Goal: Task Accomplishment & Management: Manage account settings

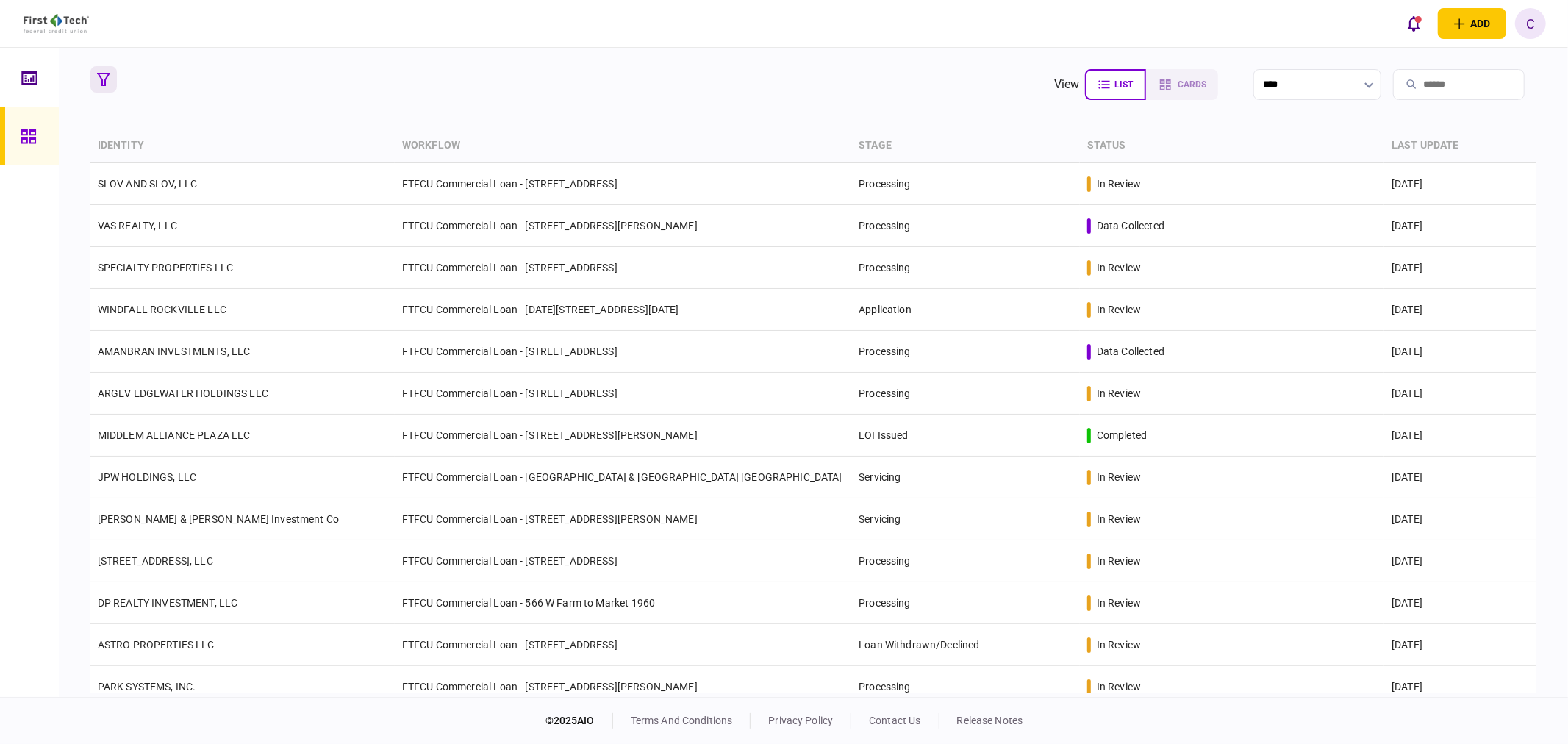
click at [106, 77] on icon "button" at bounding box center [104, 79] width 13 height 13
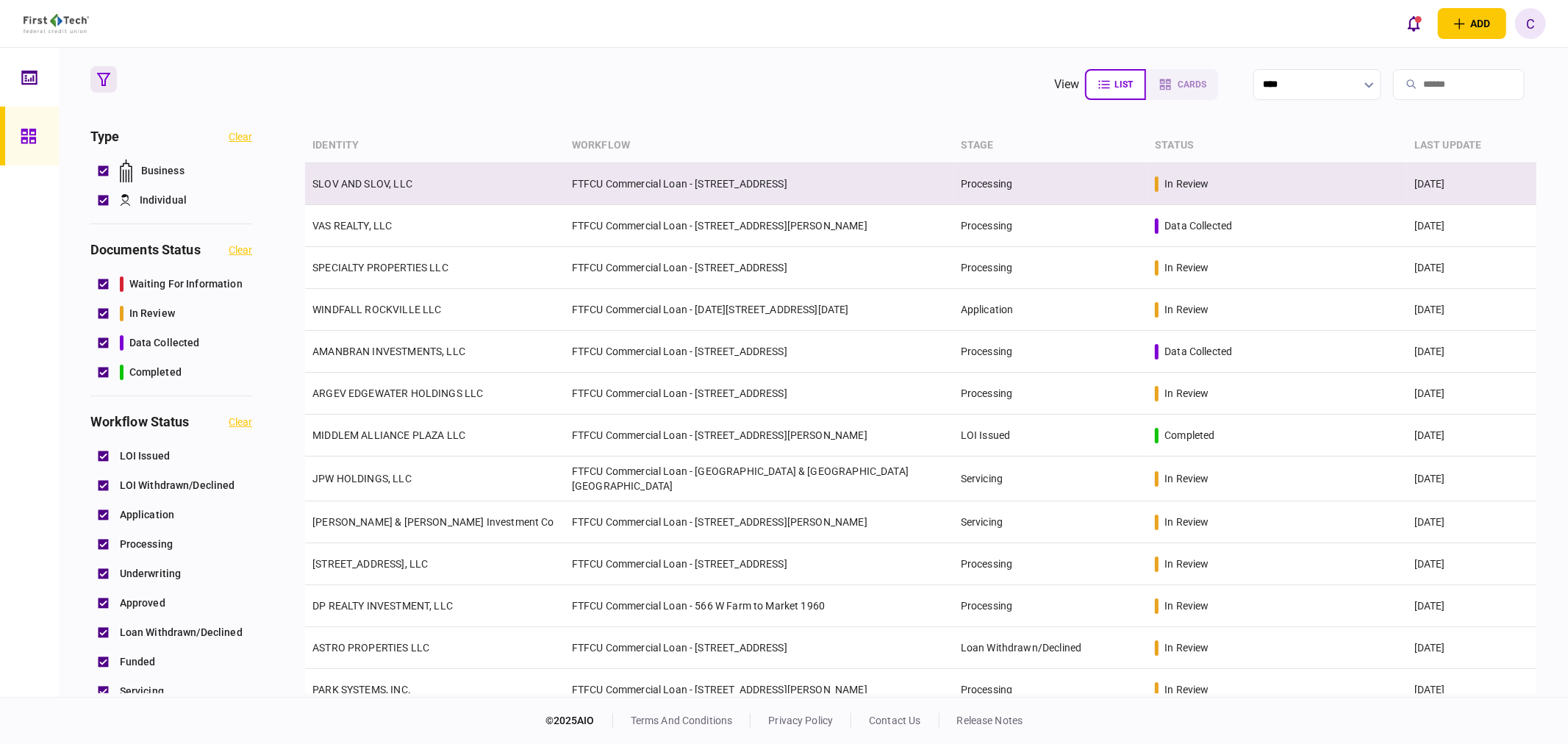
click at [354, 180] on link "SLOV AND SLOV, LLC" at bounding box center [362, 183] width 100 height 12
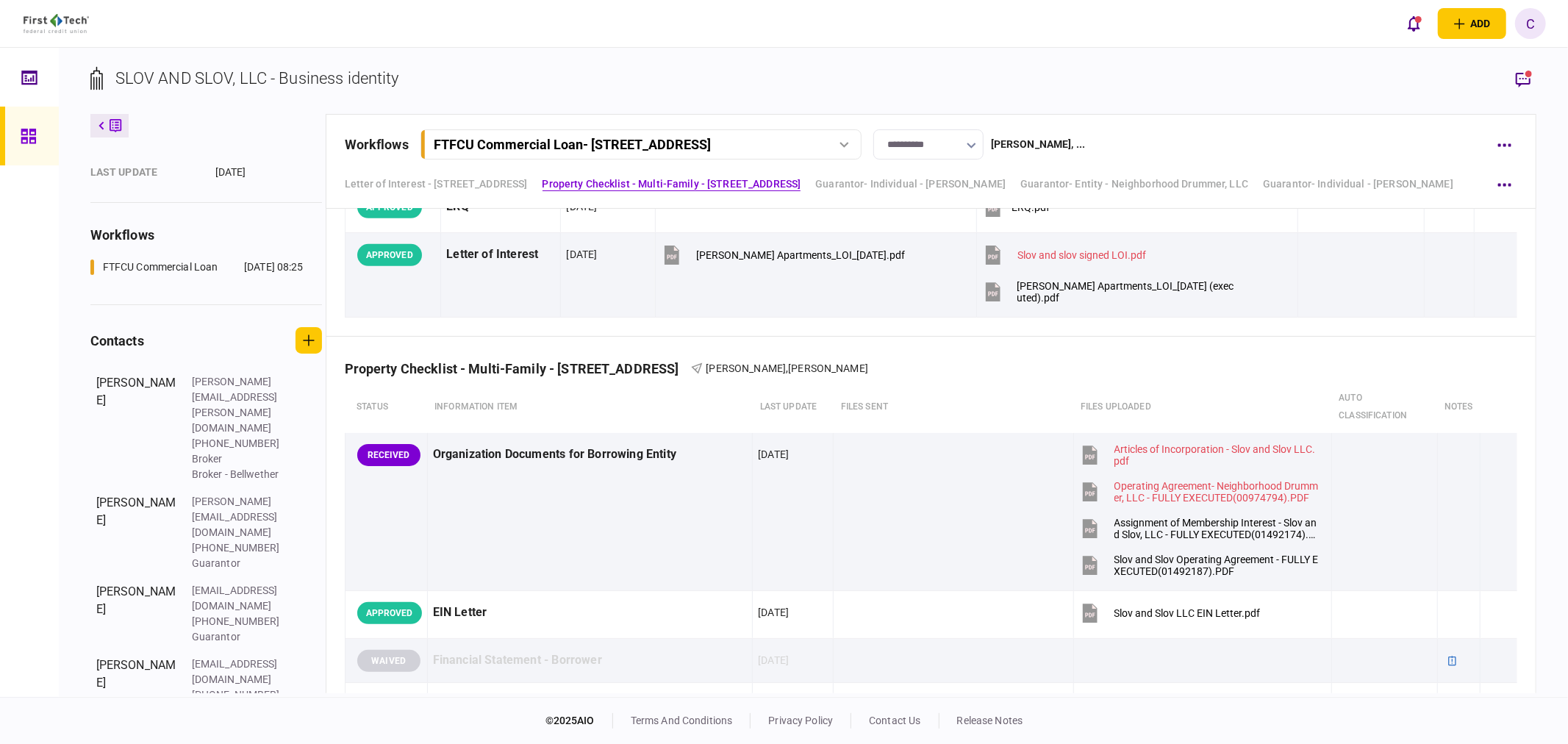
scroll to position [735, 0]
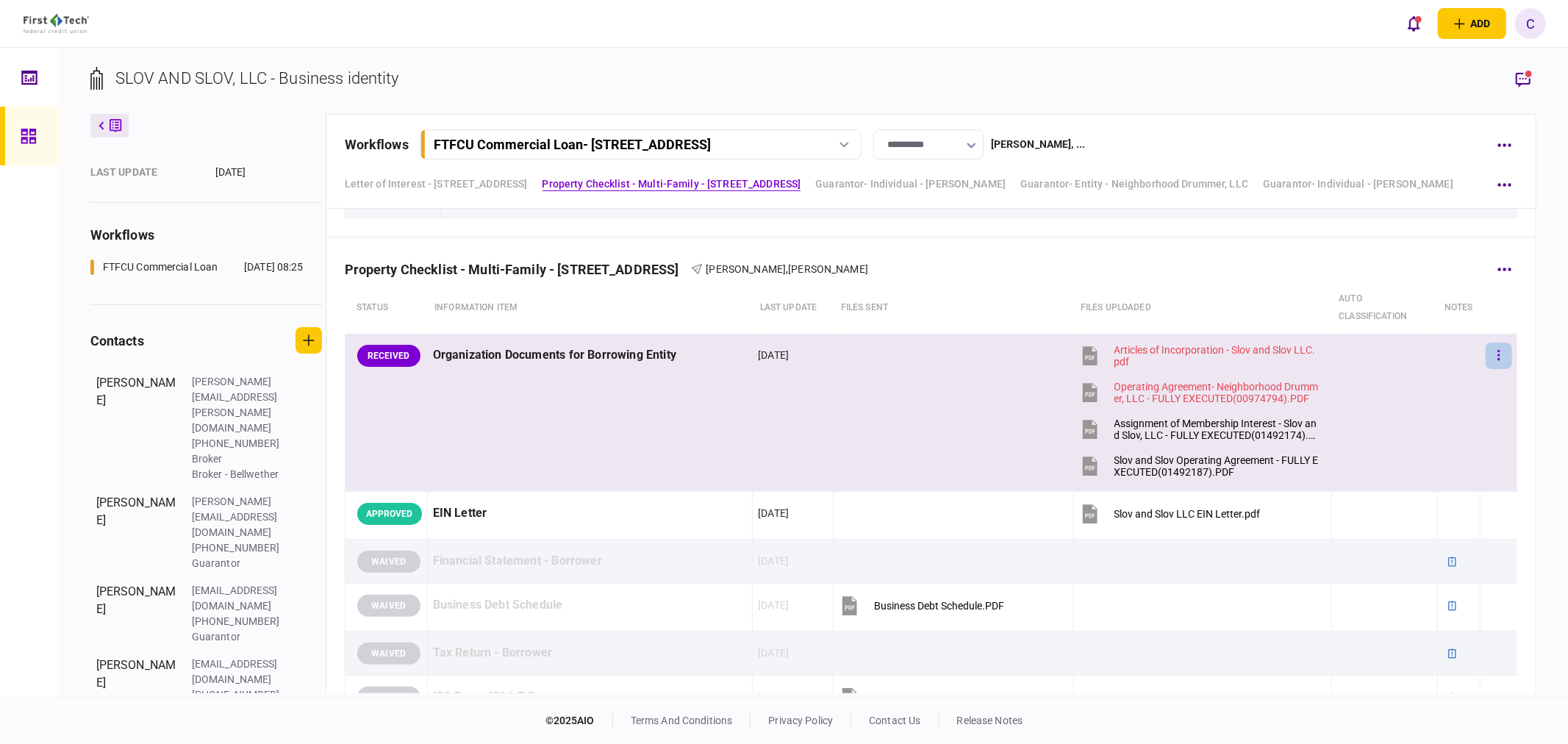
click at [1486, 351] on button "button" at bounding box center [1498, 355] width 26 height 26
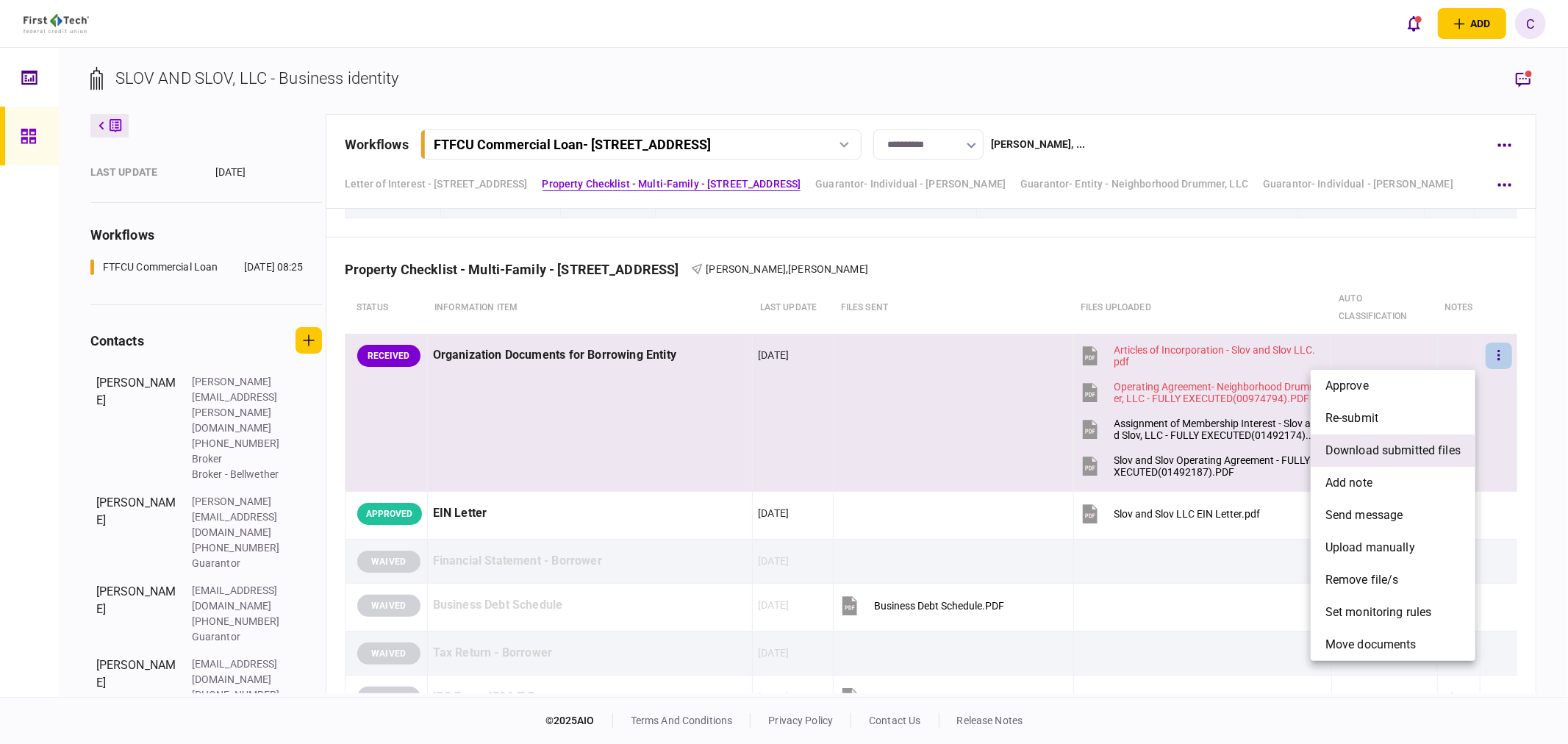
click at [1364, 454] on span "download submitted files" at bounding box center [1393, 450] width 136 height 18
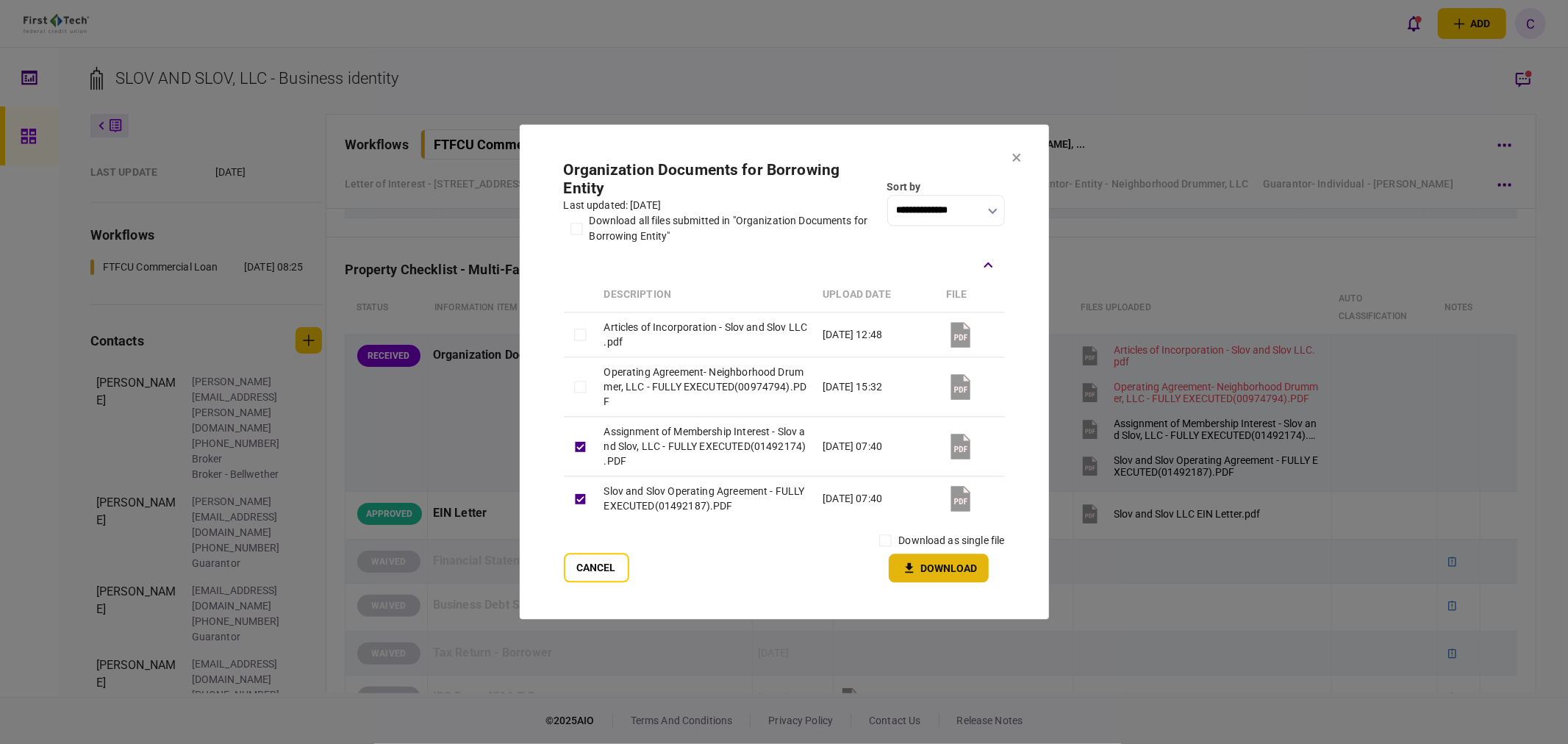
click at [963, 565] on button "Download" at bounding box center [938, 568] width 100 height 29
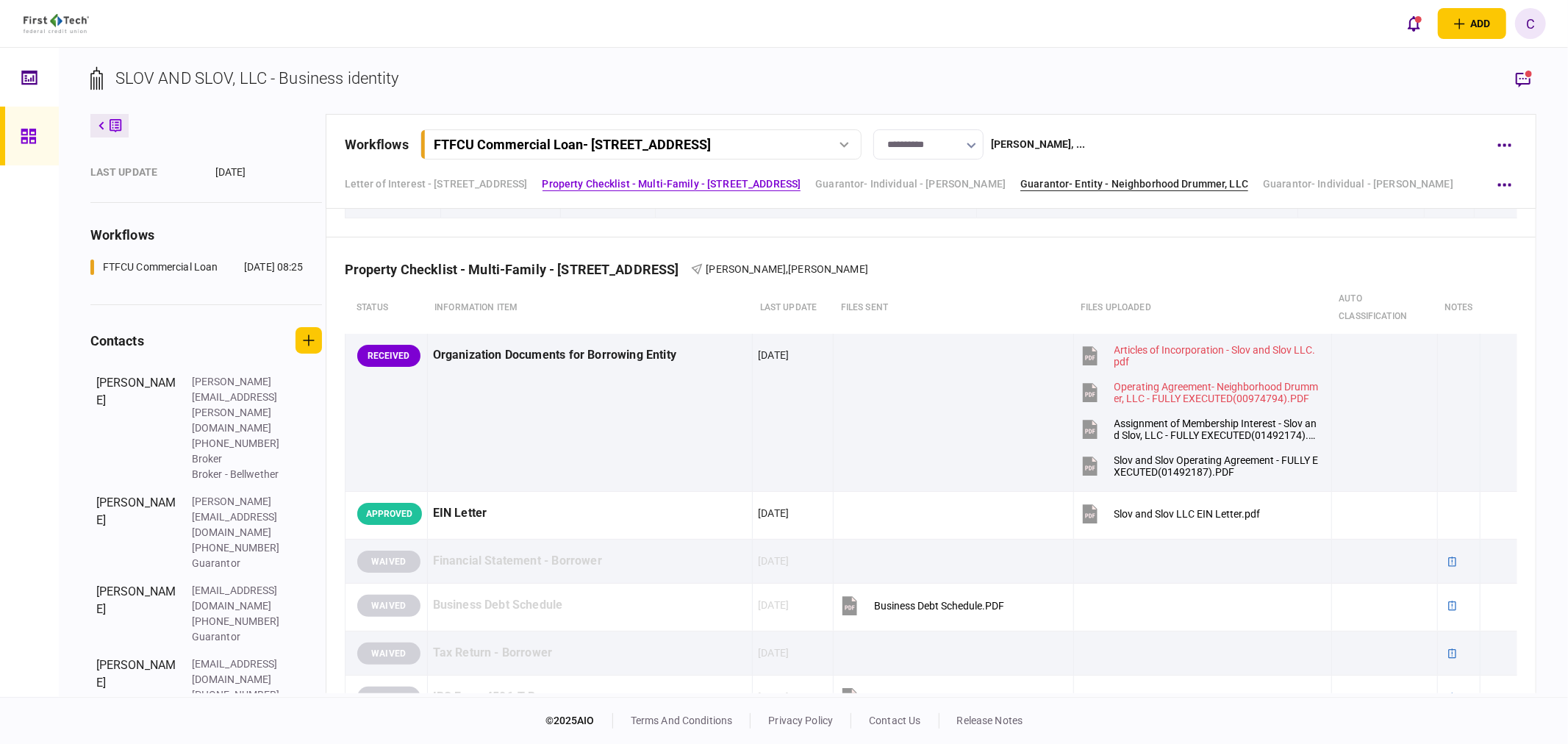
click at [1192, 183] on link "Guarantor- Entity - Neighborhood Drummer, LLC" at bounding box center [1134, 184] width 228 height 15
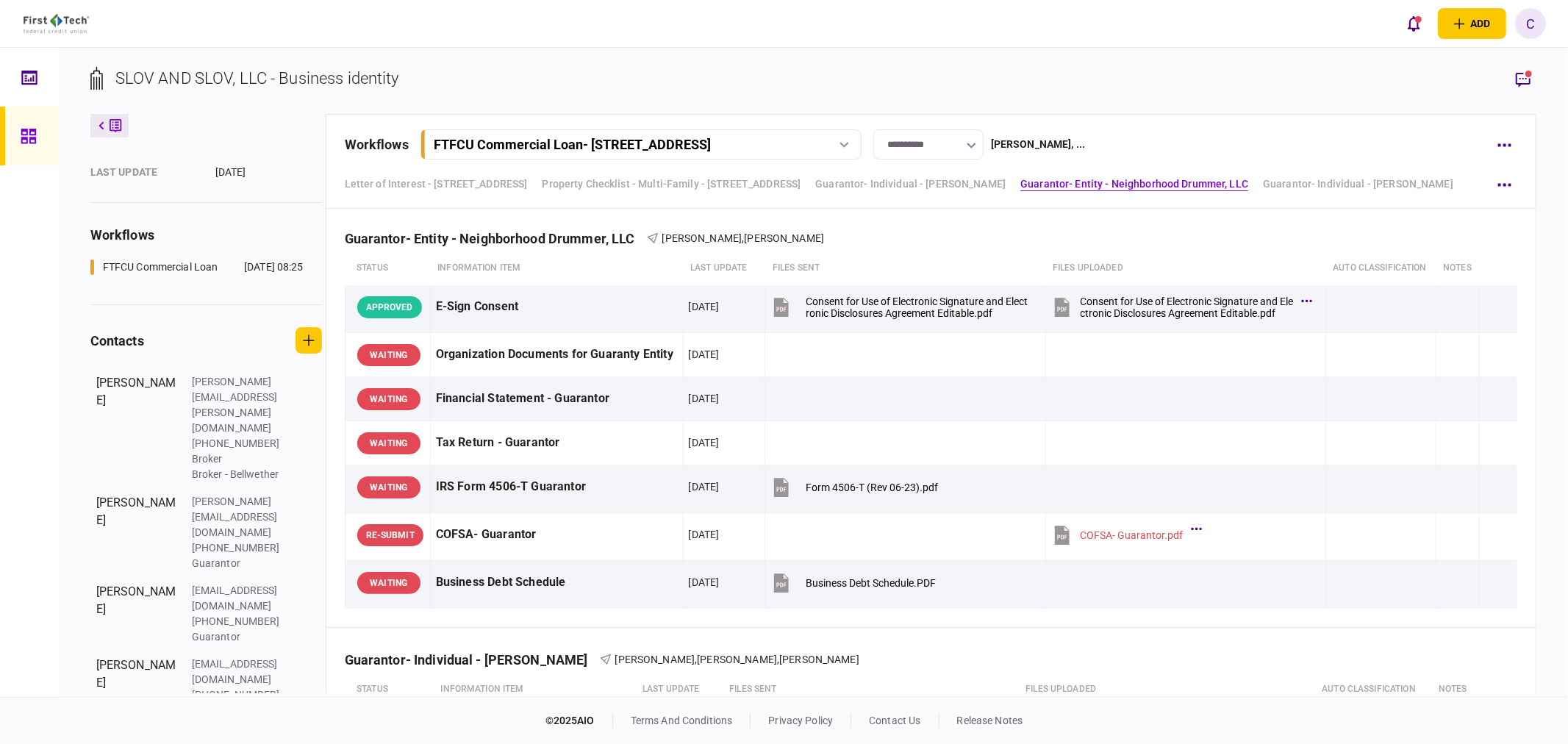
click at [28, 141] on icon at bounding box center [28, 136] width 16 height 17
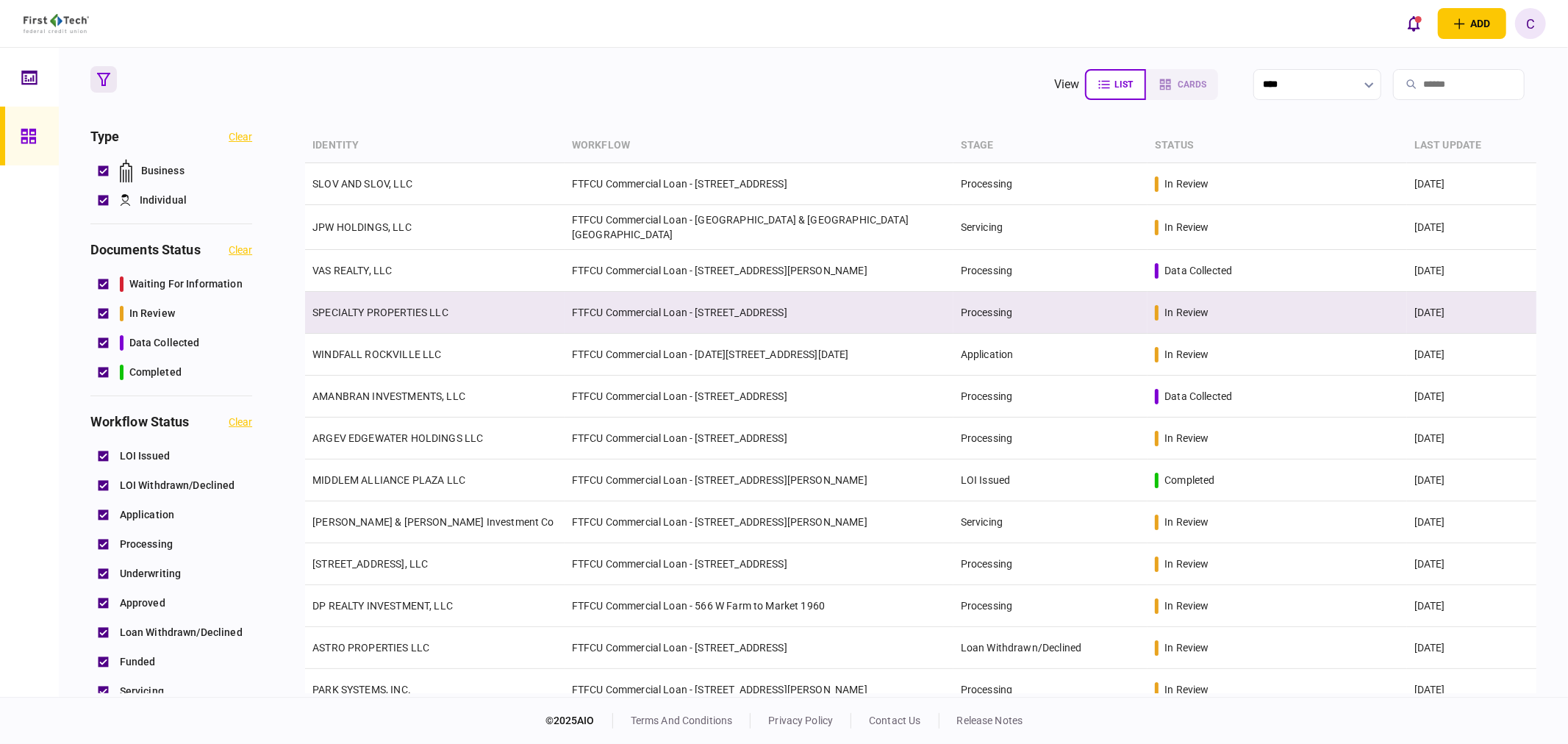
click at [375, 310] on link "SPECIALTY PROPERTIES LLC" at bounding box center [380, 312] width 136 height 12
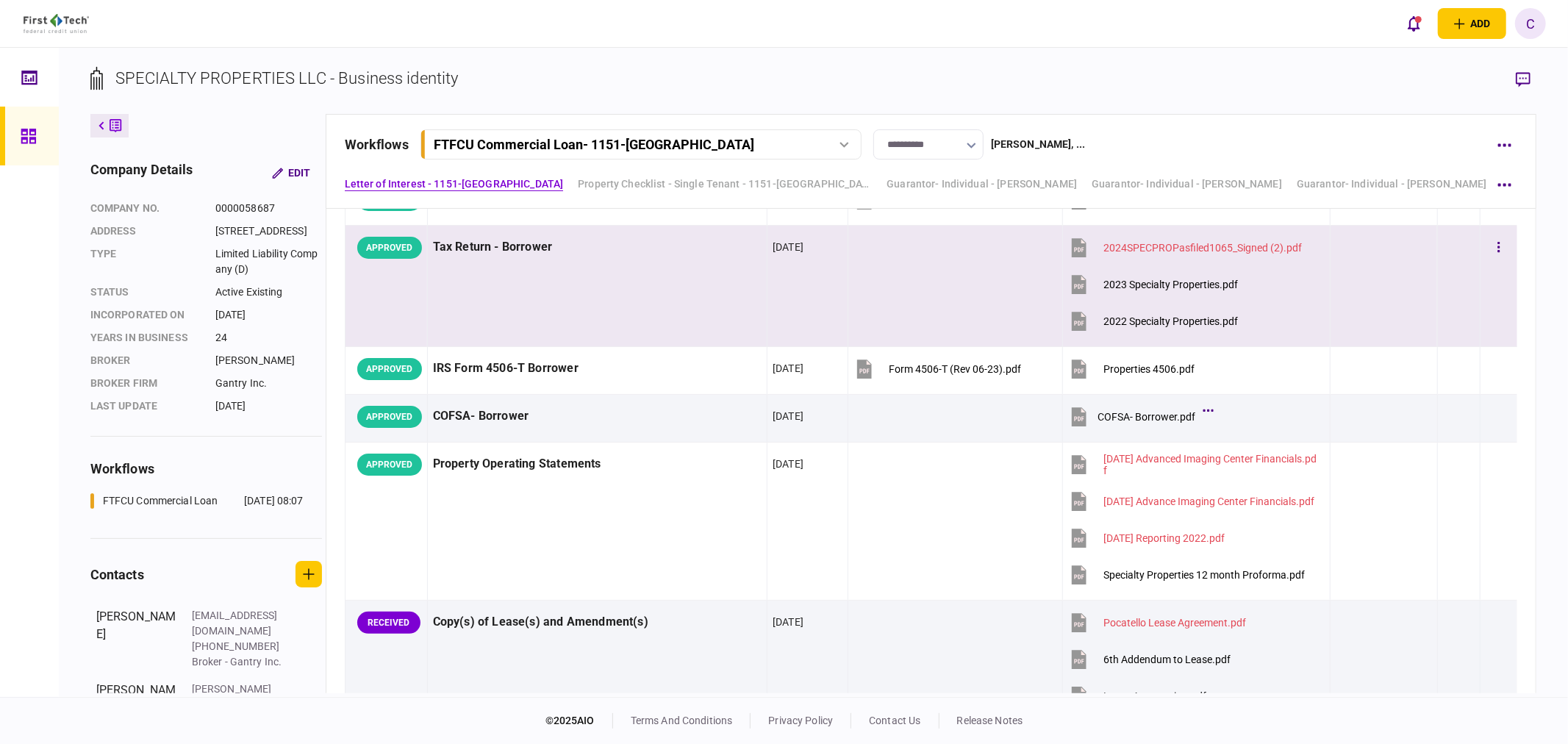
scroll to position [980, 0]
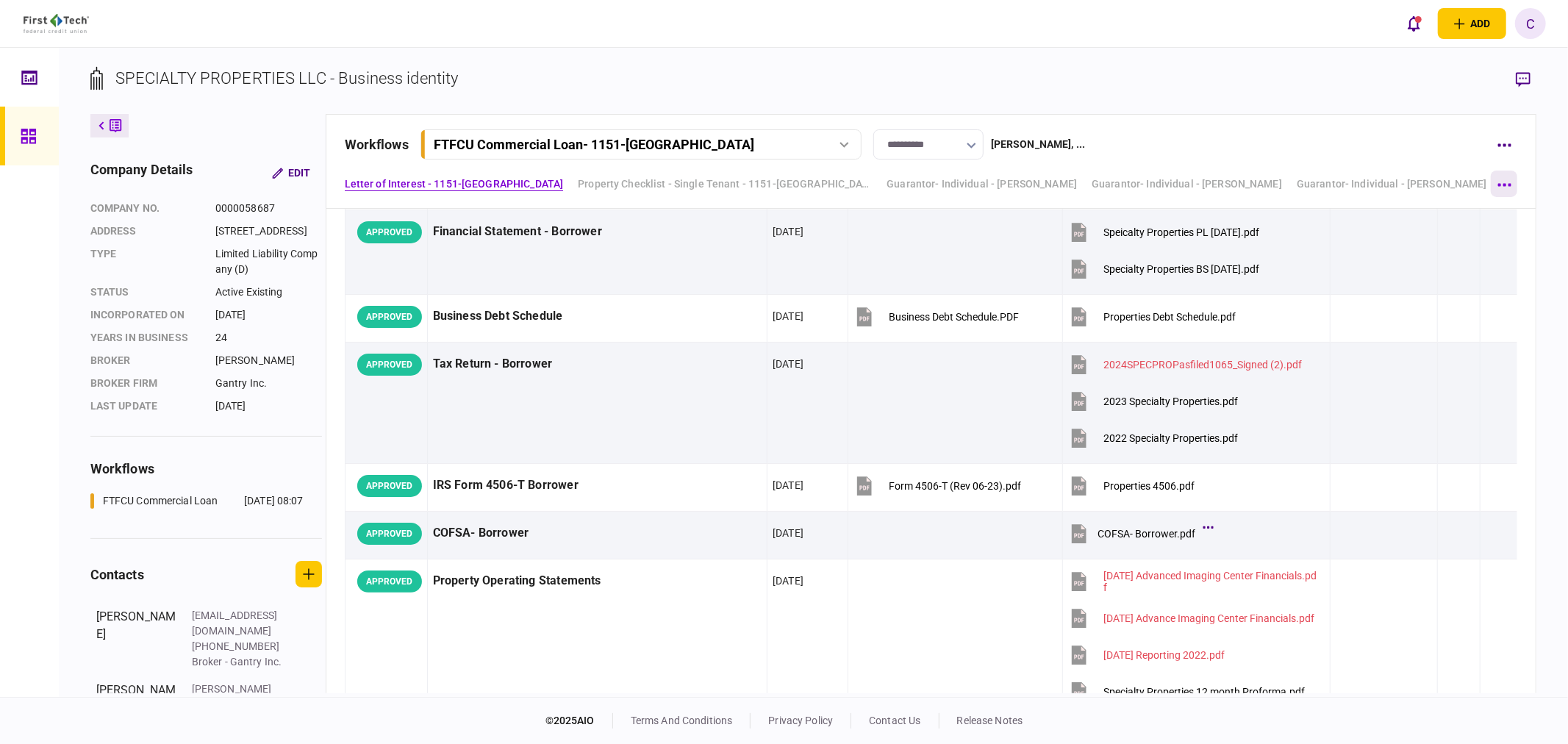
click at [1505, 184] on icon "button" at bounding box center [1505, 183] width 13 height 3
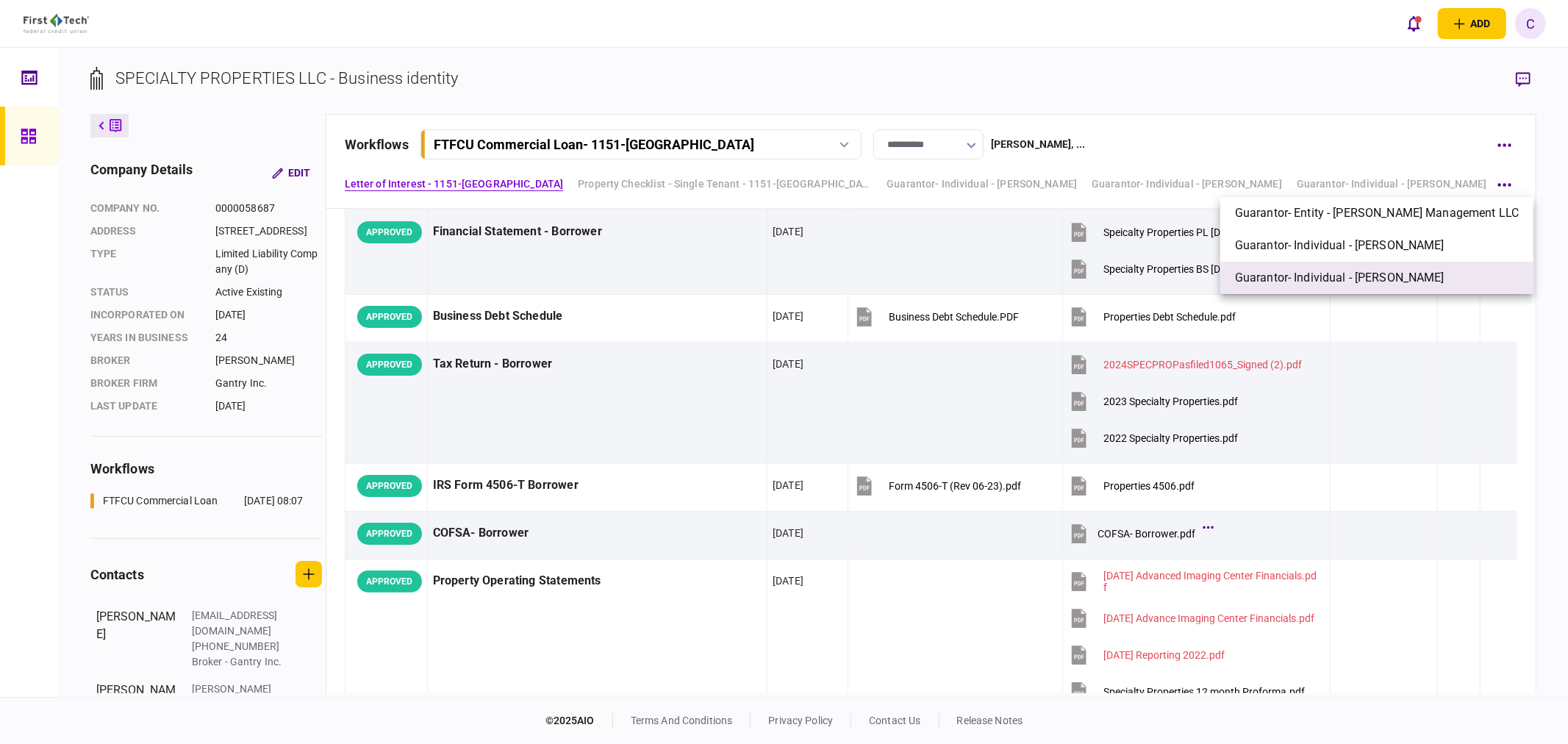
click at [1385, 272] on span "Guarantor- Individual - [PERSON_NAME]" at bounding box center [1339, 278] width 210 height 18
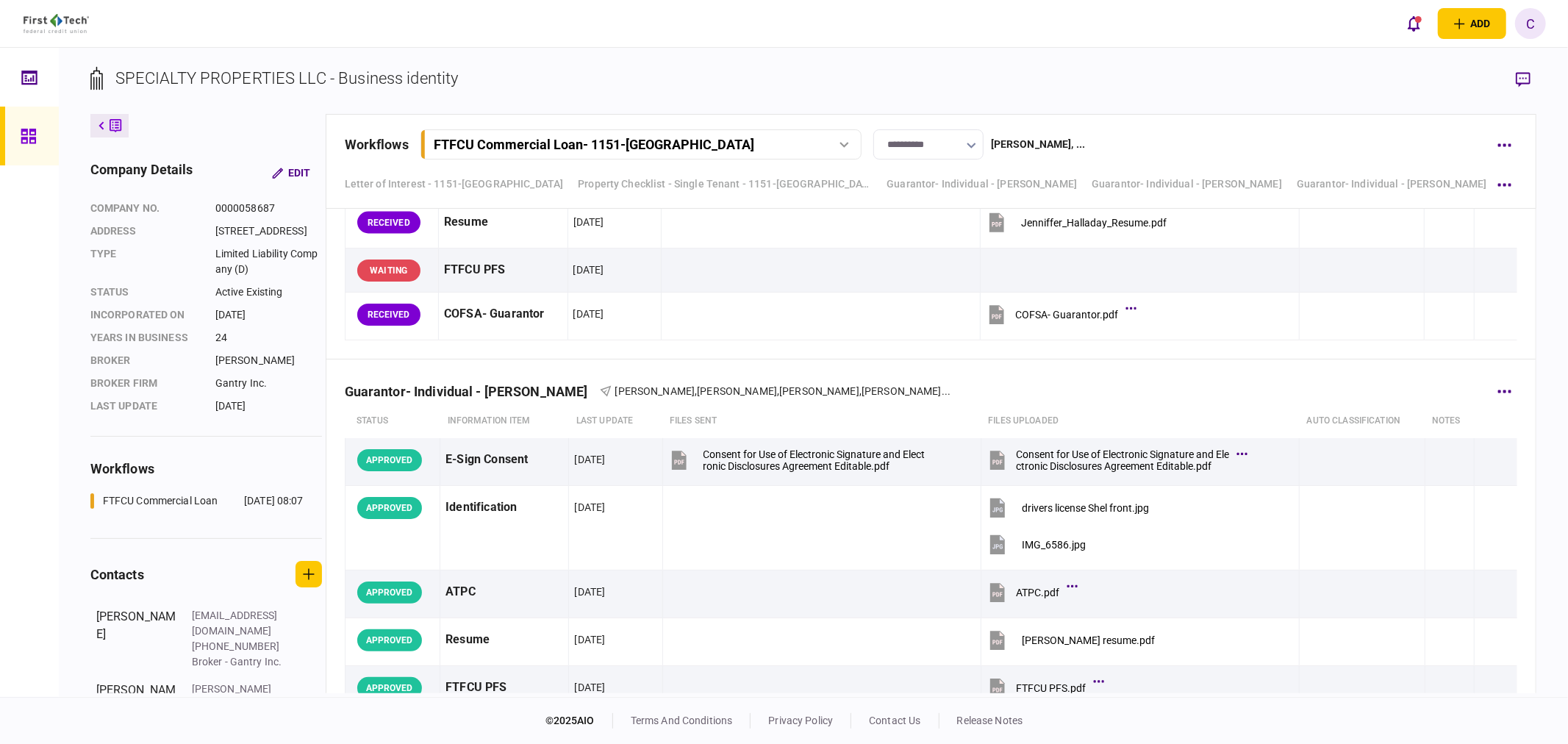
scroll to position [6887, 0]
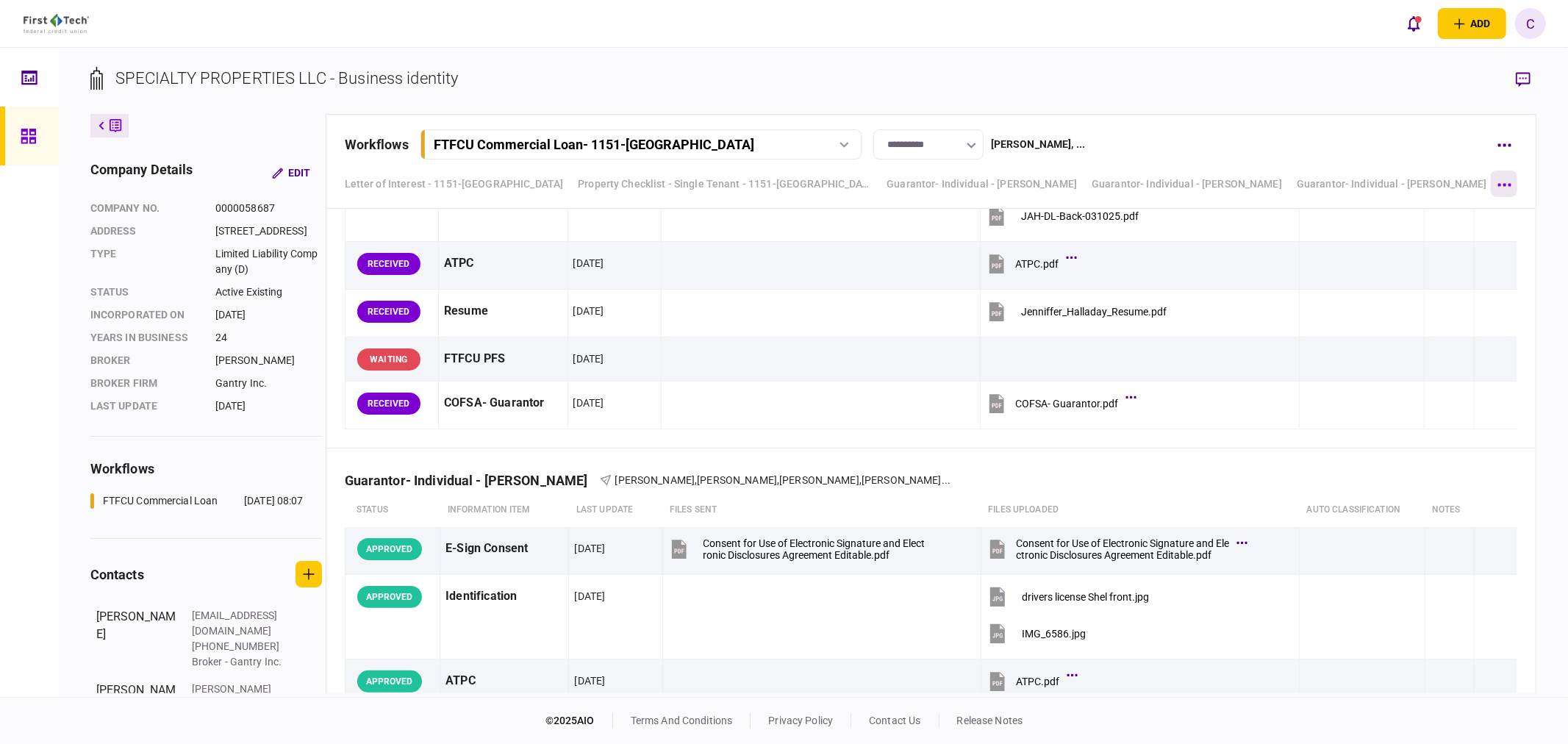
click at [1502, 181] on button "button" at bounding box center [1503, 183] width 26 height 26
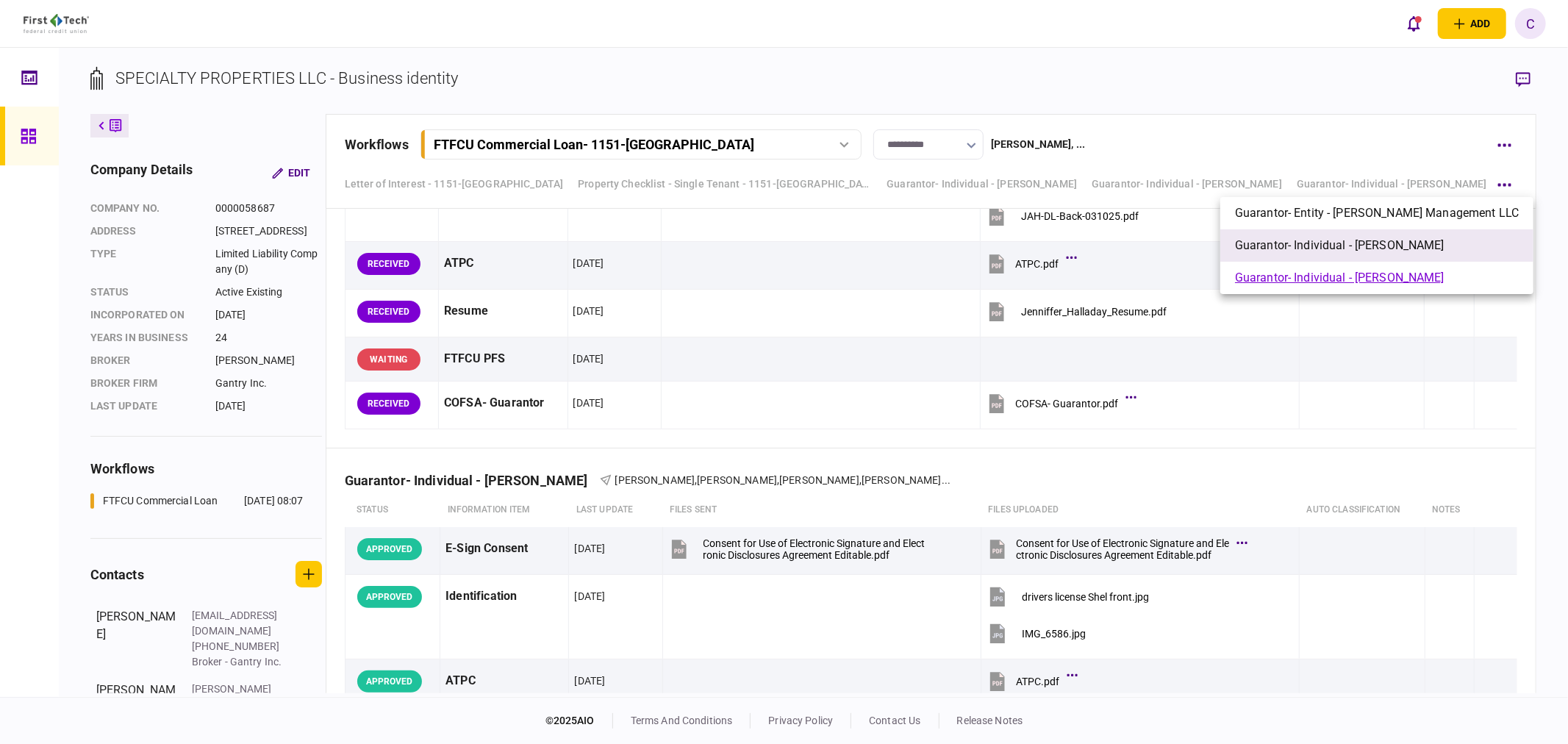
click at [1318, 246] on span "Guarantor- Individual - [PERSON_NAME]" at bounding box center [1339, 245] width 210 height 18
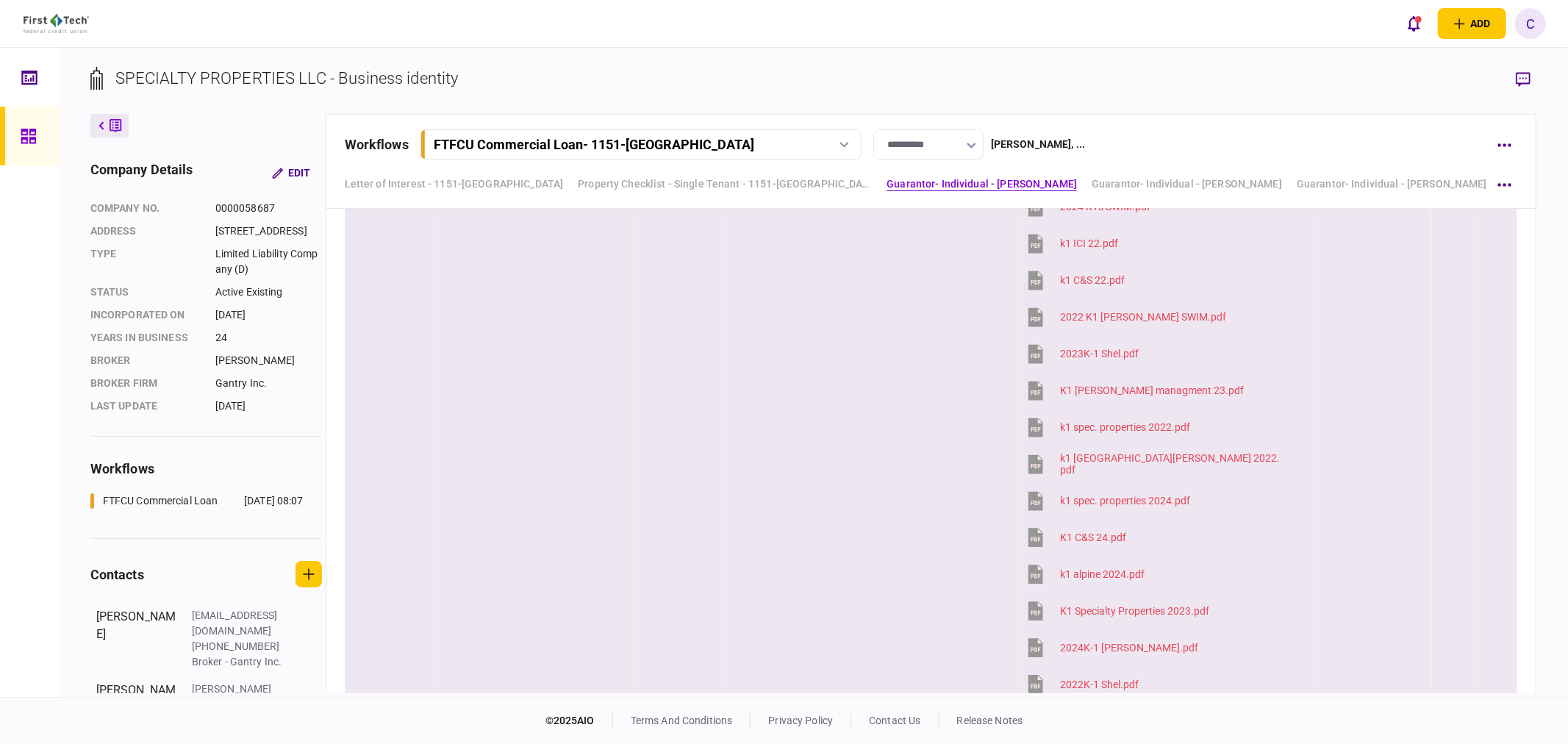
scroll to position [2712, 0]
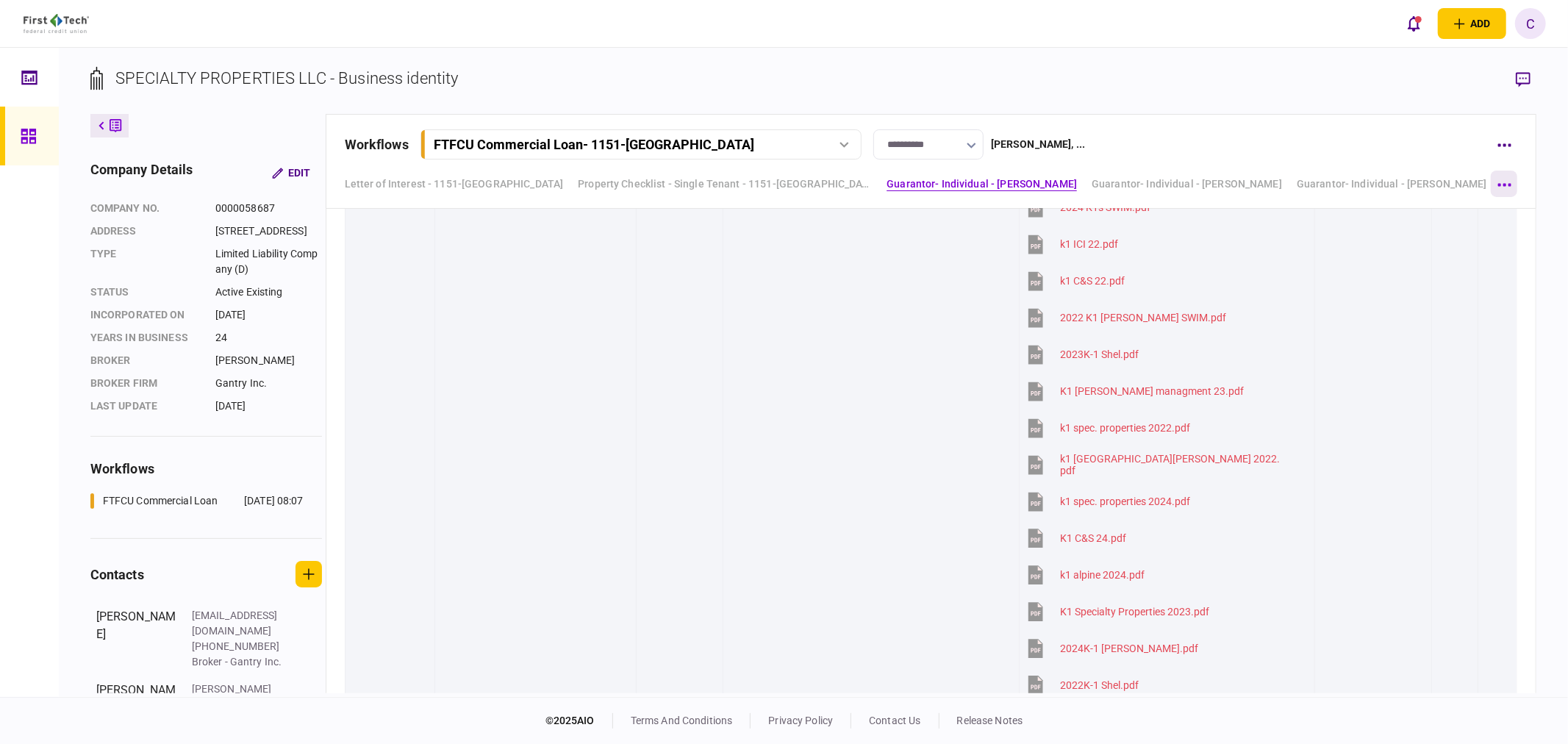
click at [1505, 183] on icon "button" at bounding box center [1505, 183] width 13 height 3
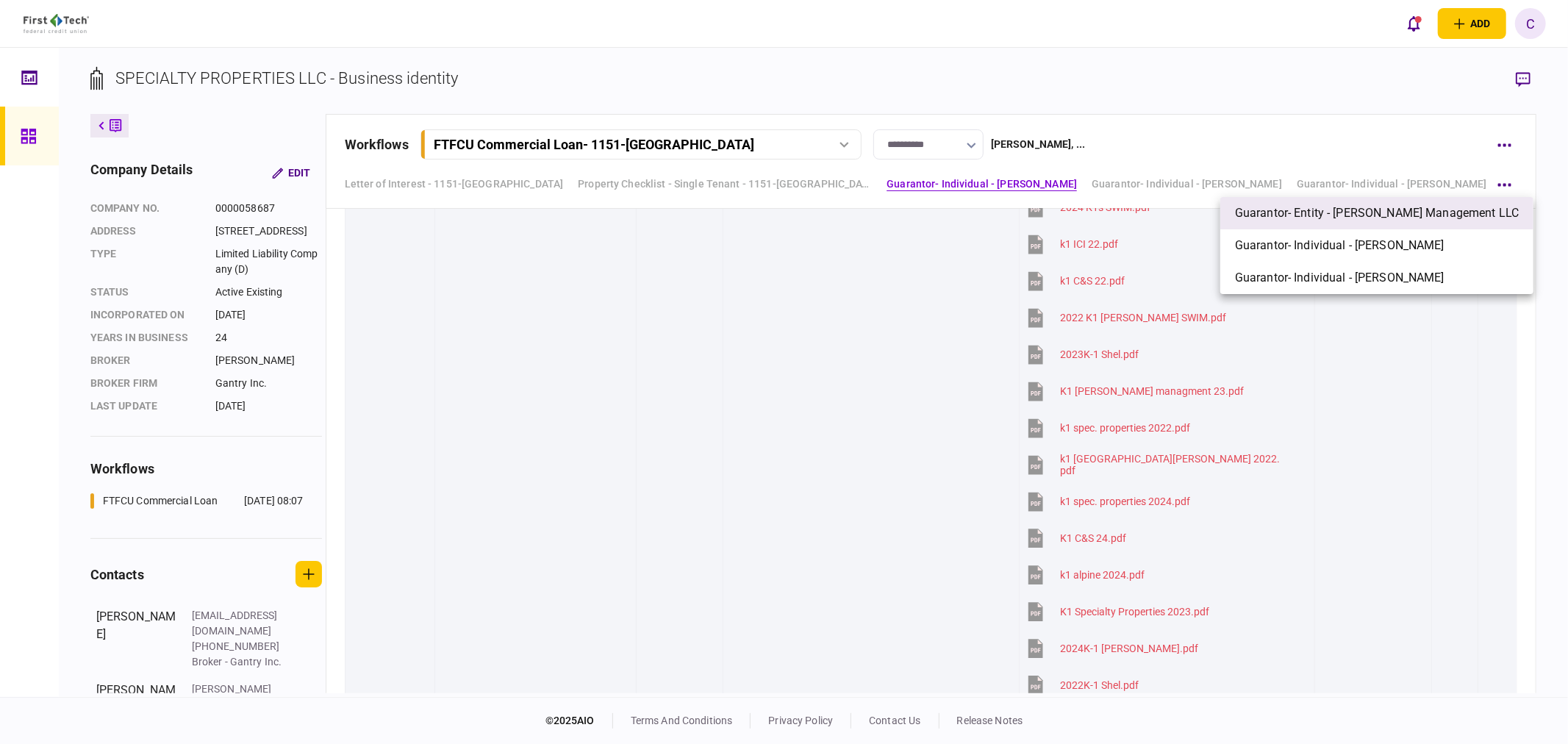
click at [1404, 216] on span "Guarantor- Entity - [PERSON_NAME] Management LLC" at bounding box center [1376, 213] width 284 height 18
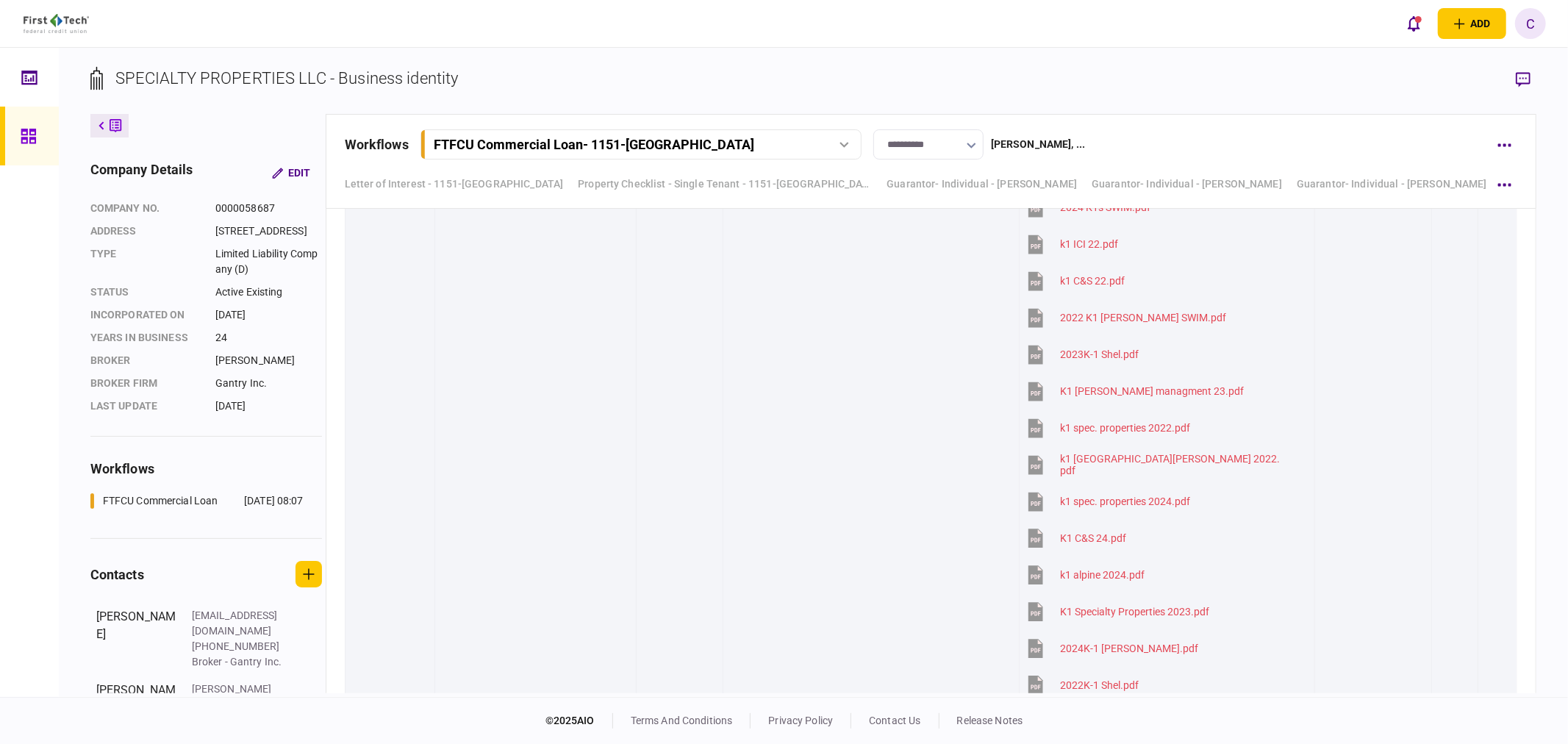
scroll to position [6476, 0]
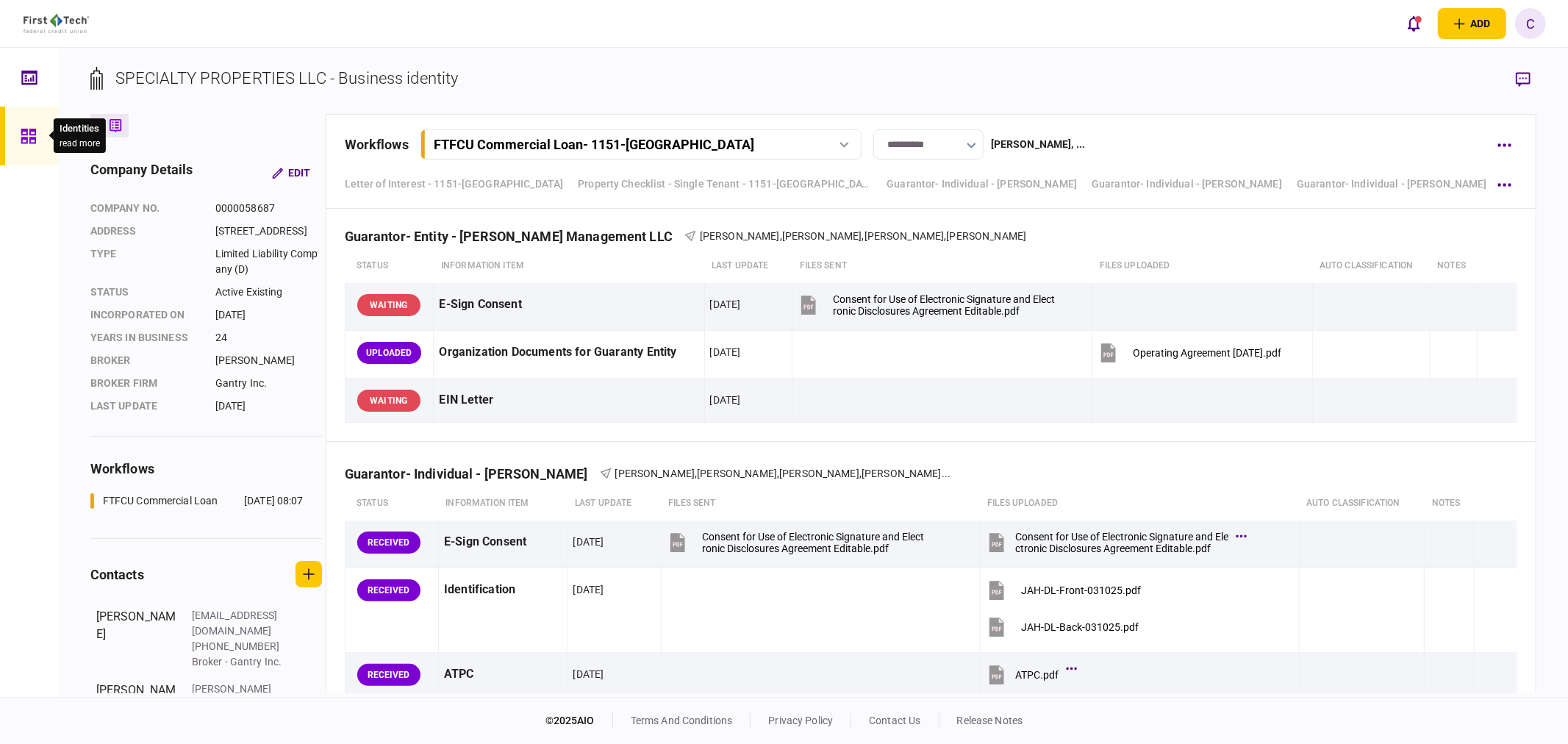
click at [20, 143] on icon at bounding box center [28, 136] width 16 height 17
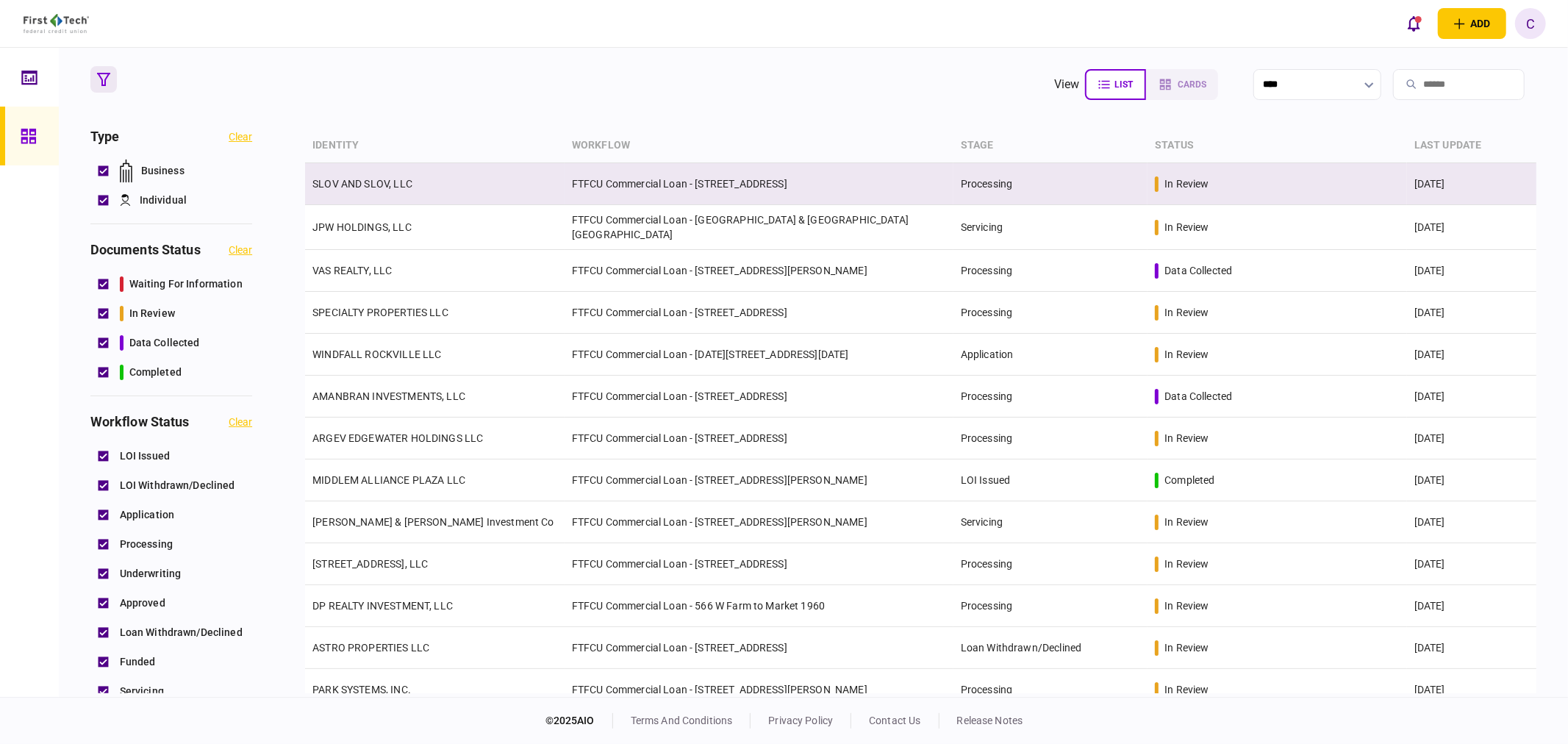
click at [382, 192] on td "SLOV AND SLOV, LLC" at bounding box center [434, 184] width 259 height 42
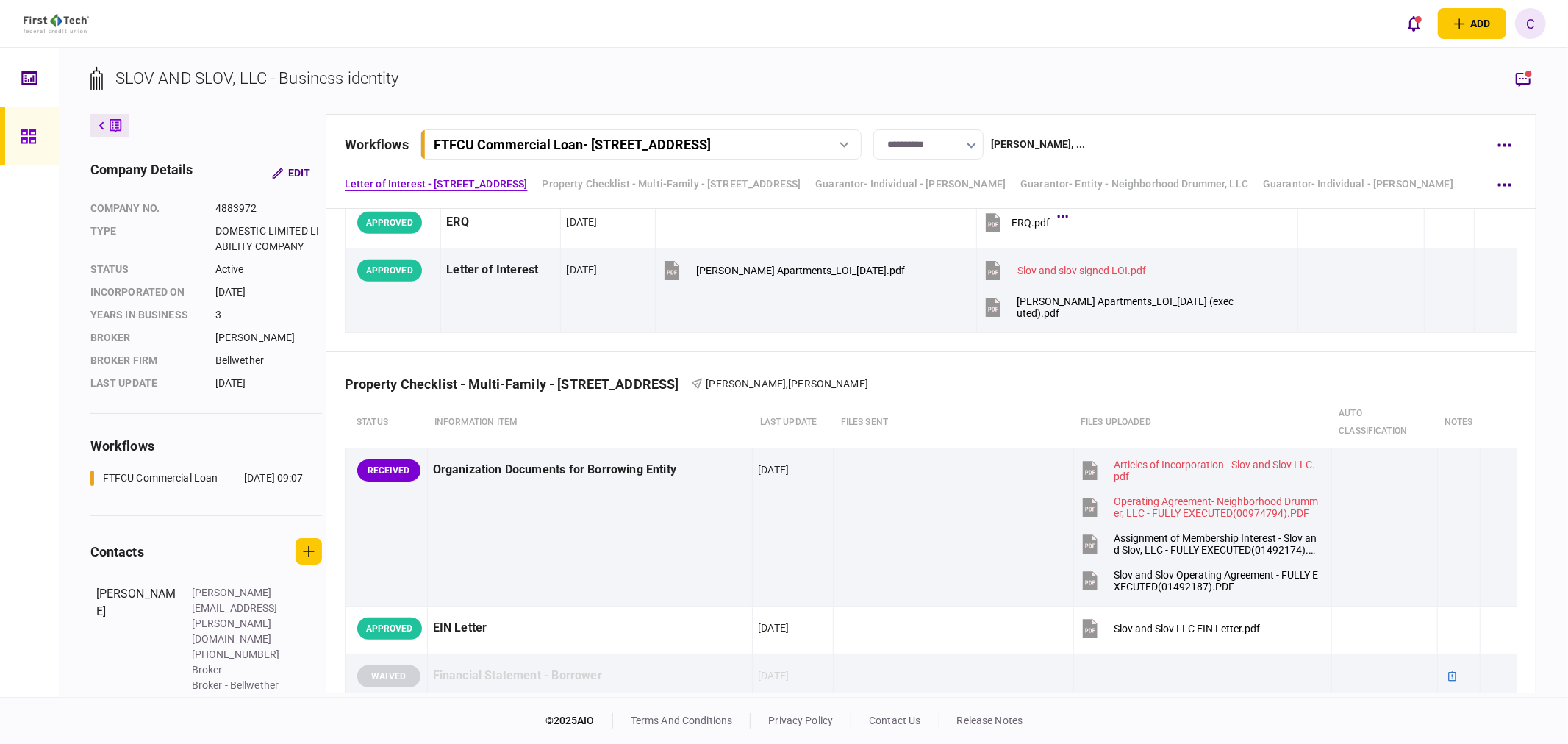
scroll to position [652, 0]
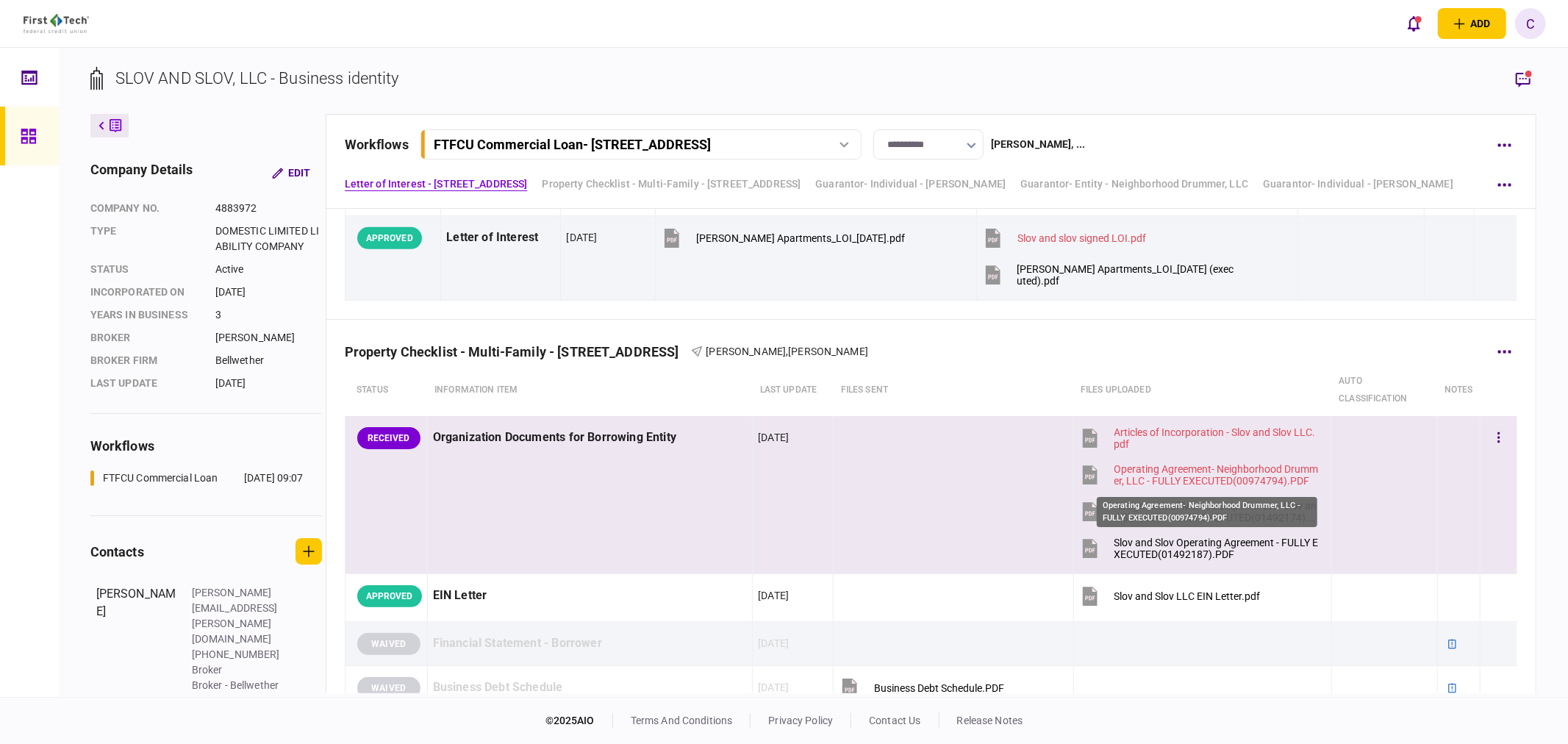
click at [1179, 479] on div "Operating Agreement- Neighborhood Drummer, LLC - FULLY EXECUTED(00974794).PDF" at bounding box center [1216, 475] width 205 height 24
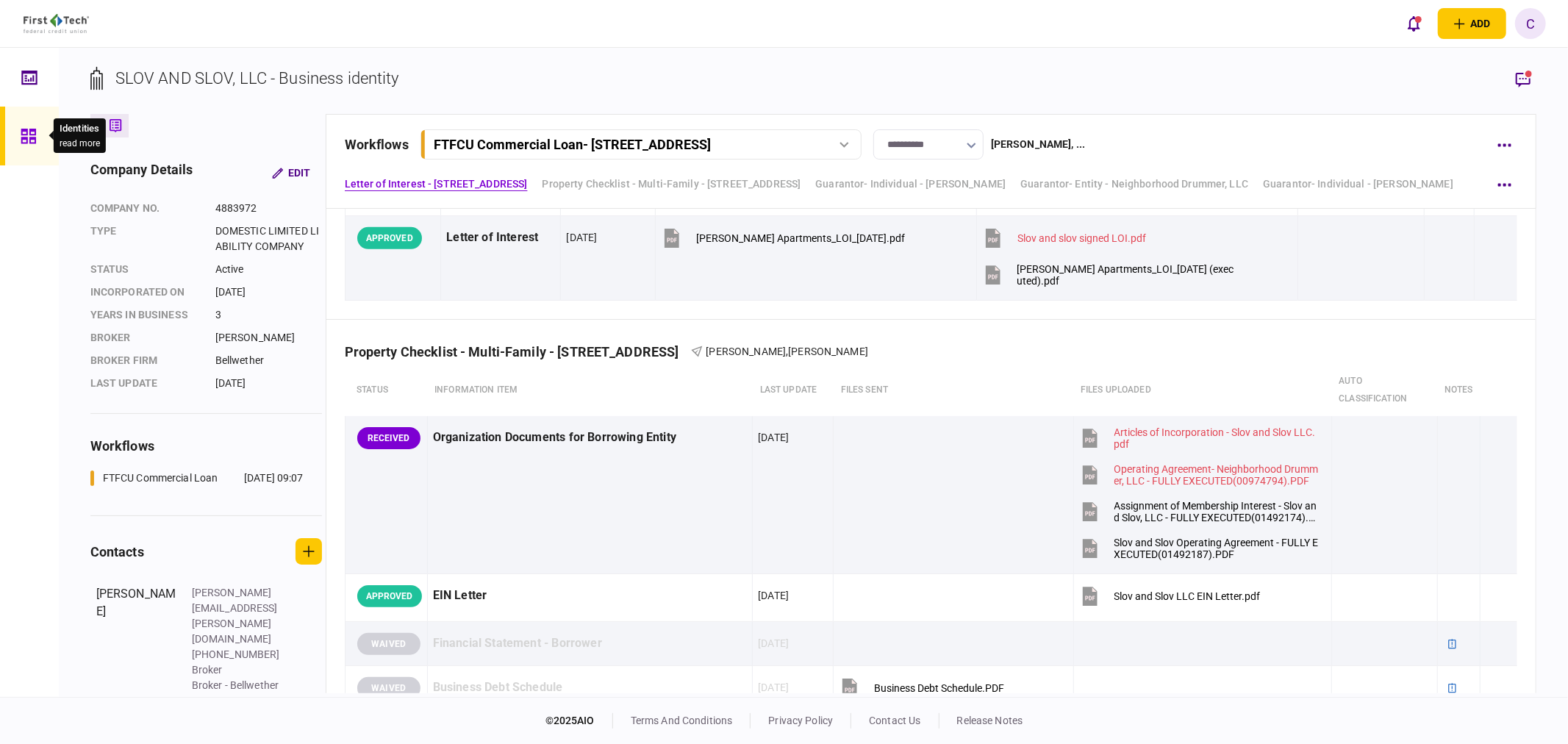
click at [27, 138] on icon at bounding box center [28, 136] width 16 height 17
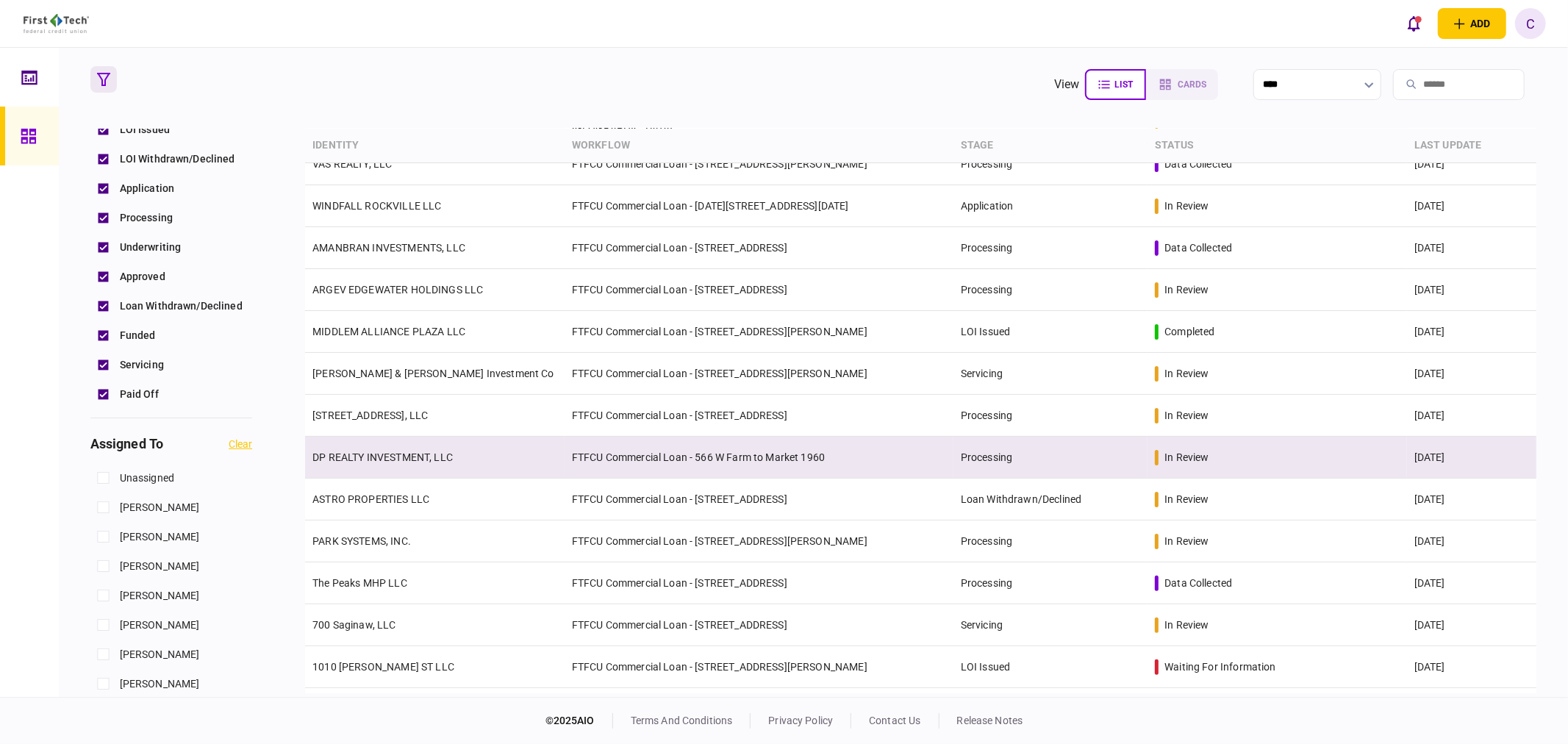
scroll to position [163, 0]
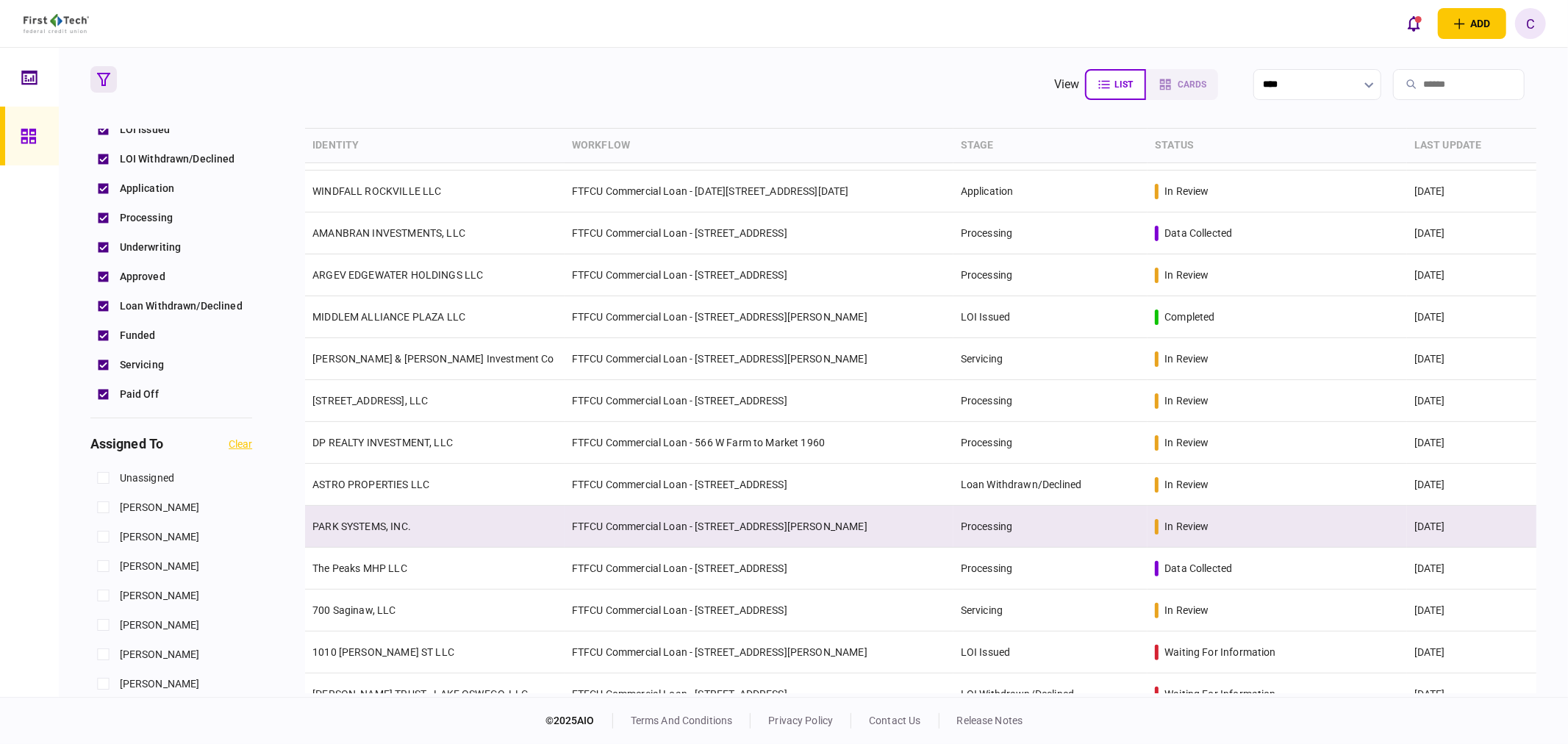
click at [392, 523] on link "PARK SYSTEMS, INC." at bounding box center [361, 526] width 98 height 12
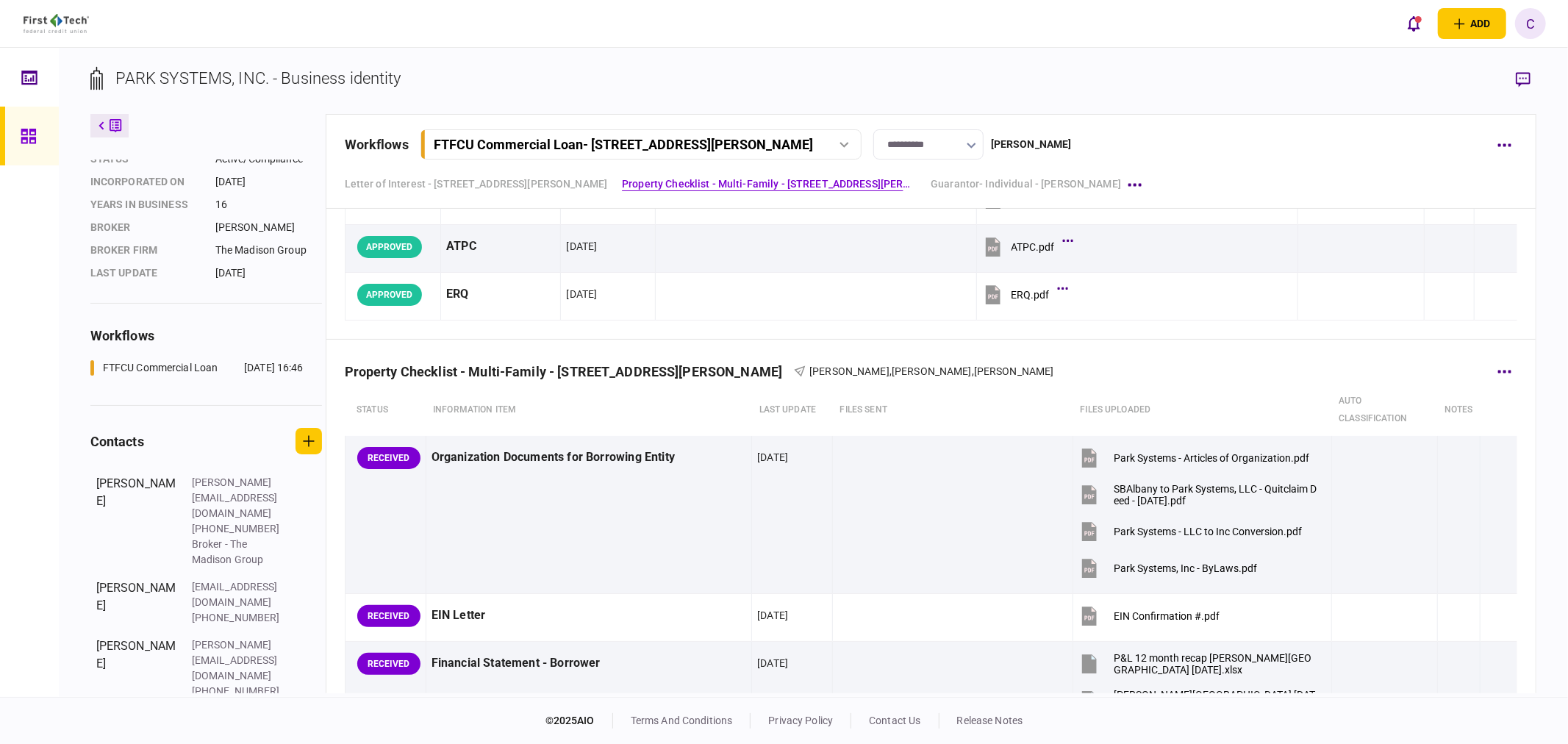
scroll to position [327, 0]
click at [1496, 148] on button "button" at bounding box center [1503, 144] width 26 height 26
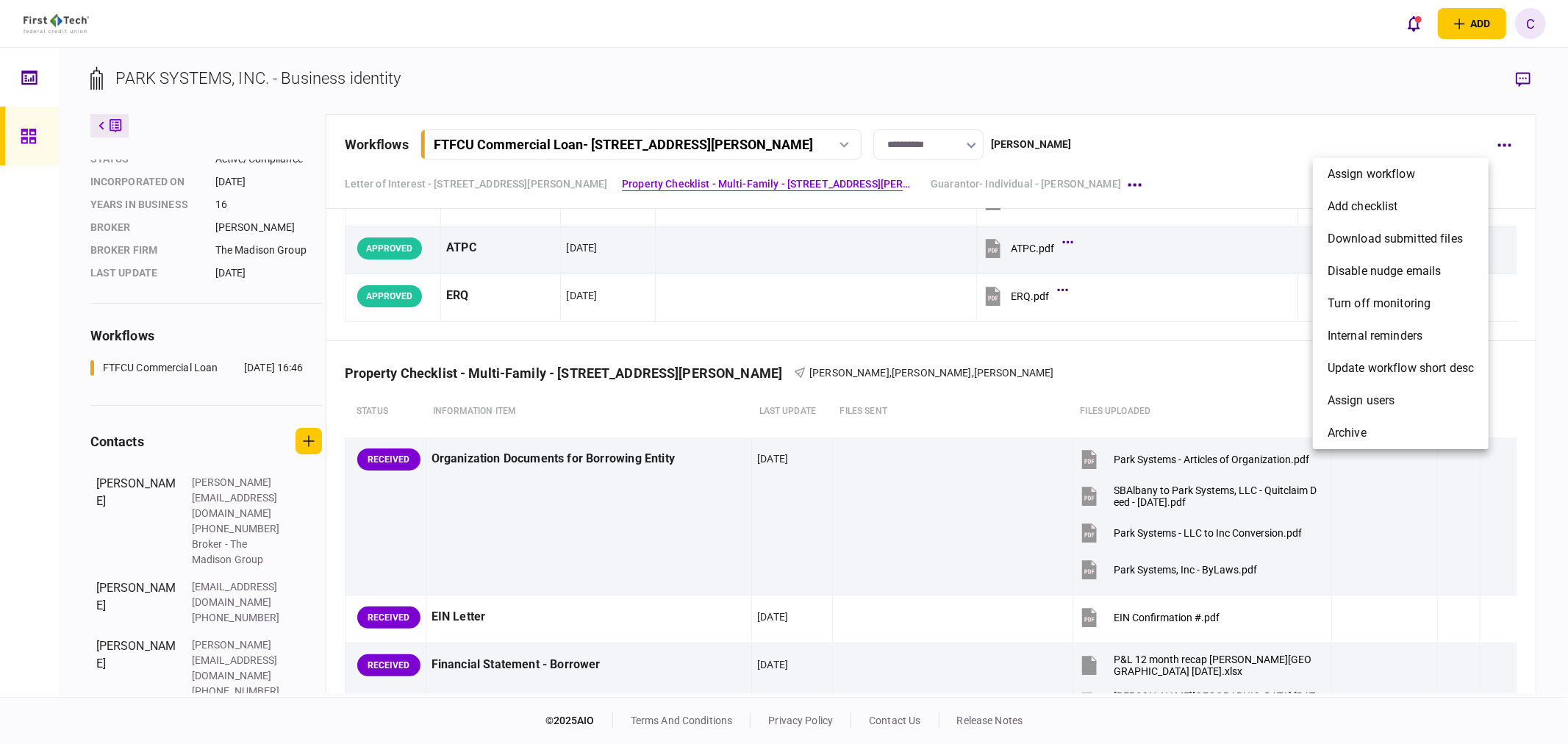
drag, startPoint x: 1553, startPoint y: 445, endPoint x: 1530, endPoint y: 431, distance: 26.9
click at [1553, 445] on div at bounding box center [784, 372] width 1568 height 744
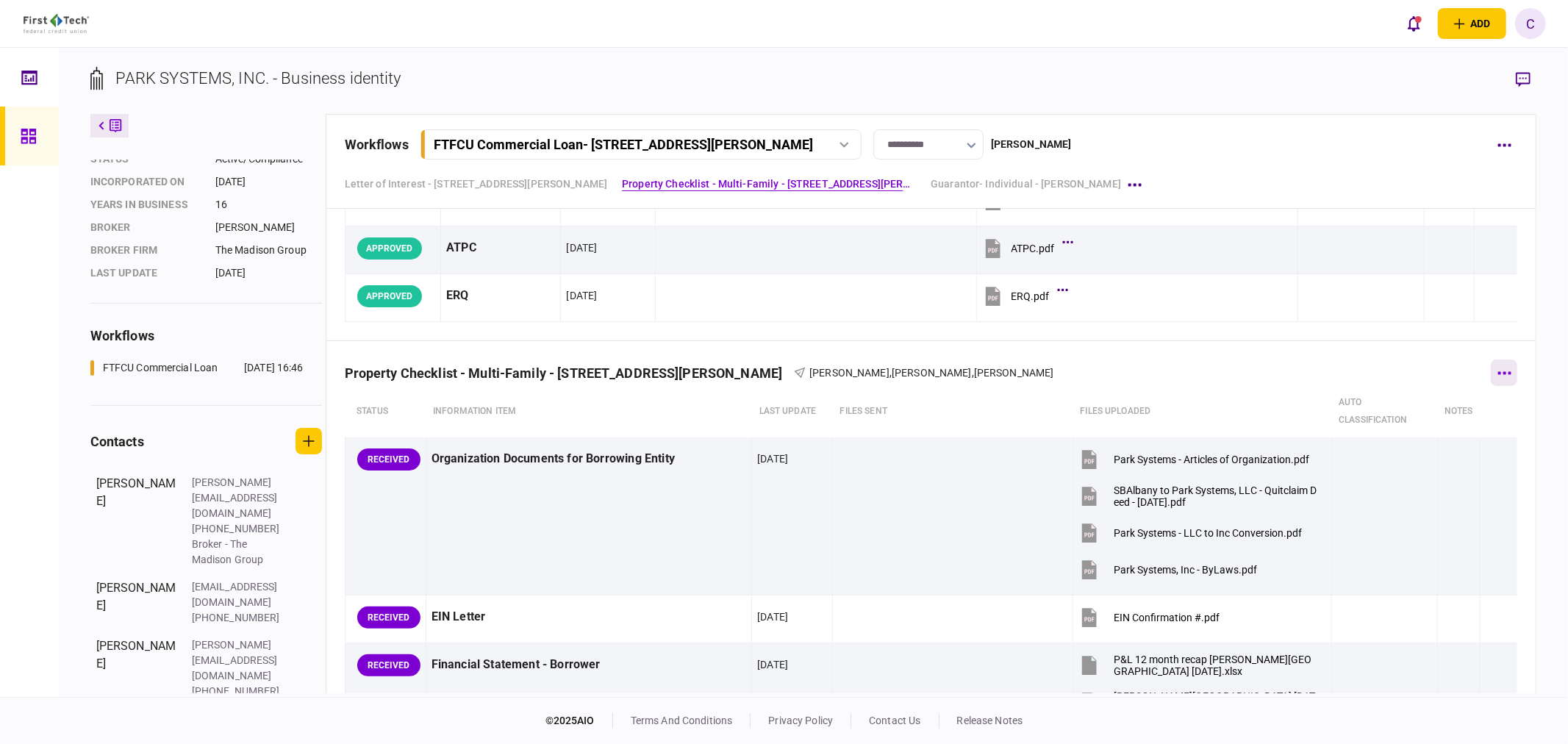
click at [1491, 372] on button "button" at bounding box center [1503, 372] width 26 height 26
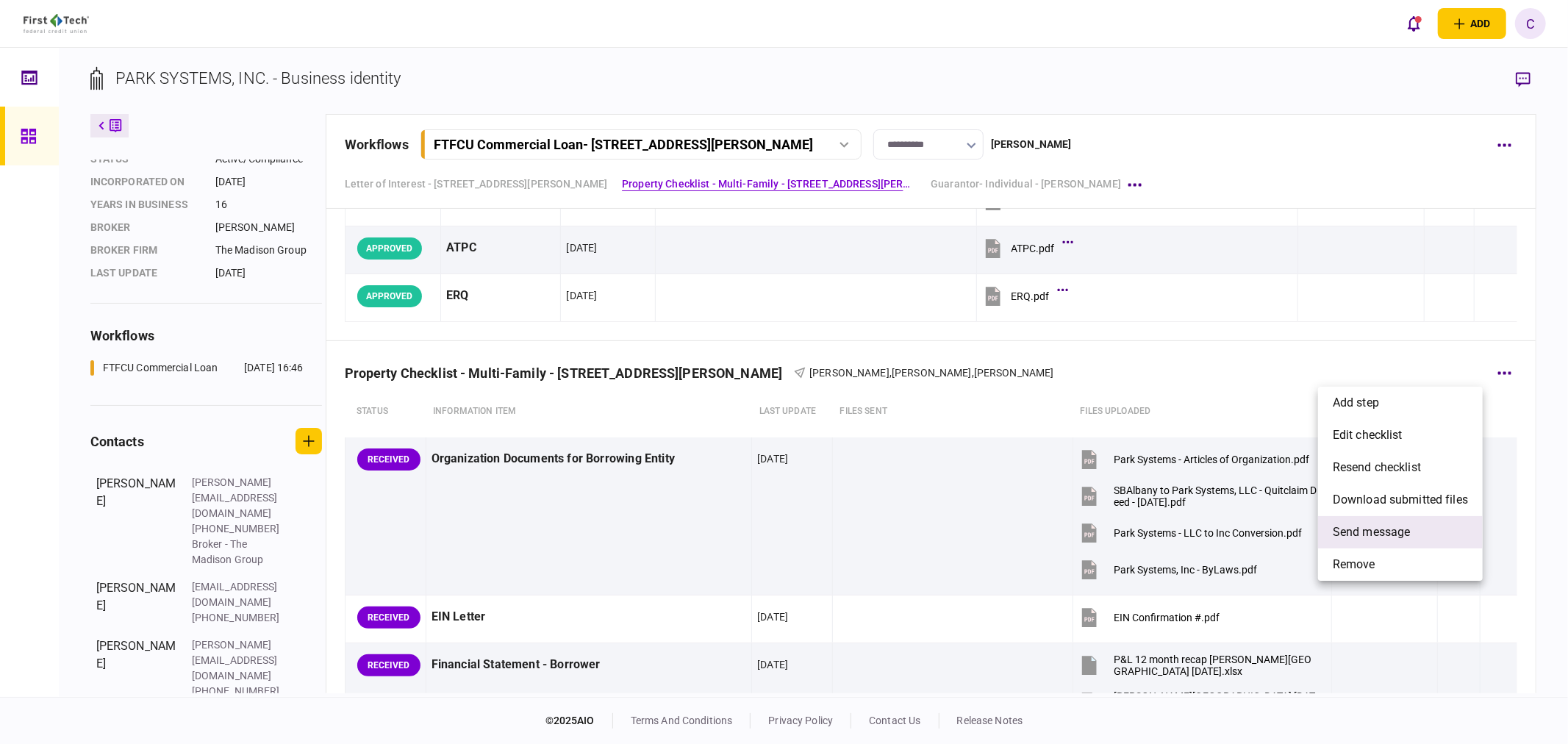
click at [1360, 531] on span "send message" at bounding box center [1371, 532] width 78 height 18
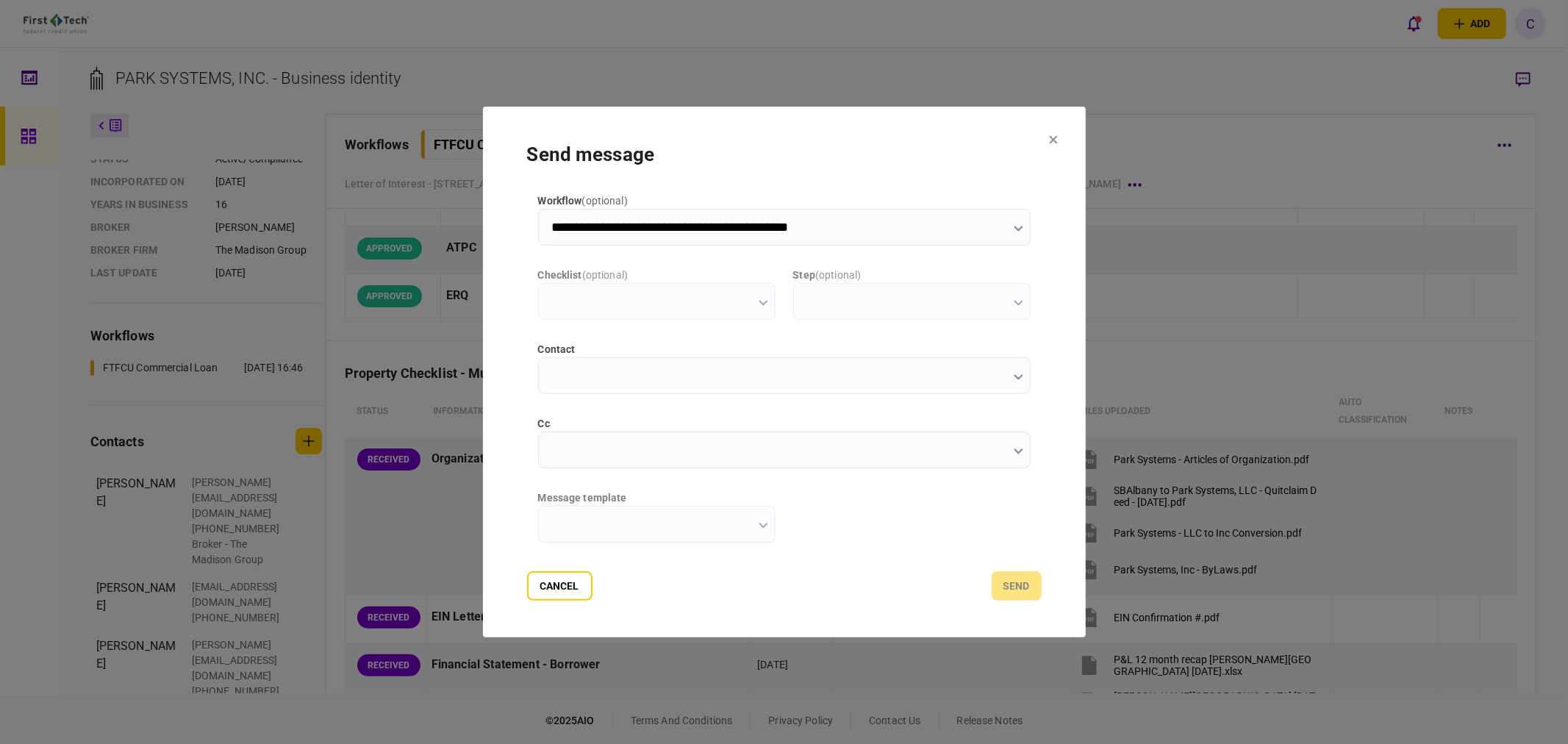
type input "**********"
click at [755, 518] on input "message template" at bounding box center [656, 524] width 237 height 37
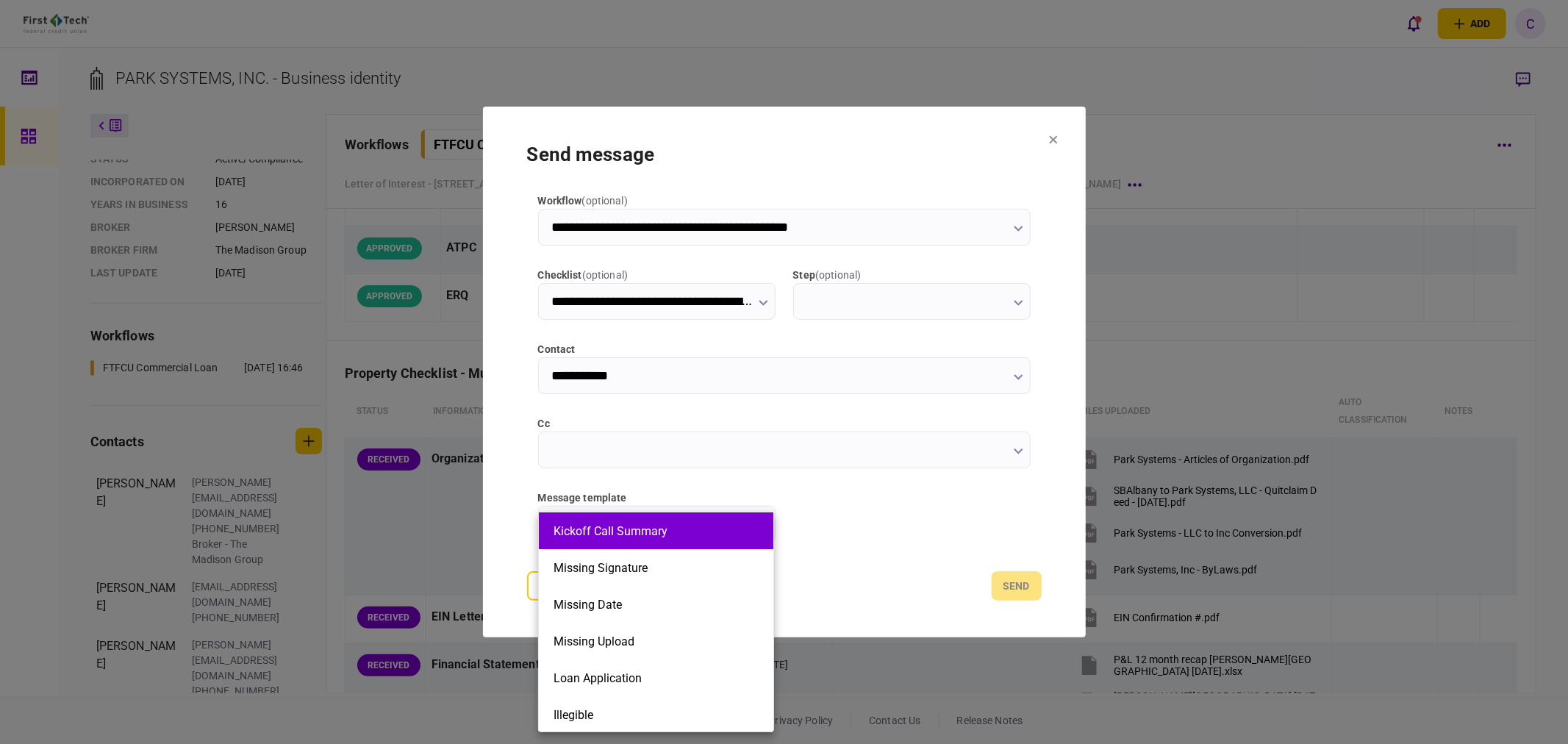
click at [648, 545] on li "Kickoff Call Summary" at bounding box center [656, 531] width 235 height 37
type input "**********"
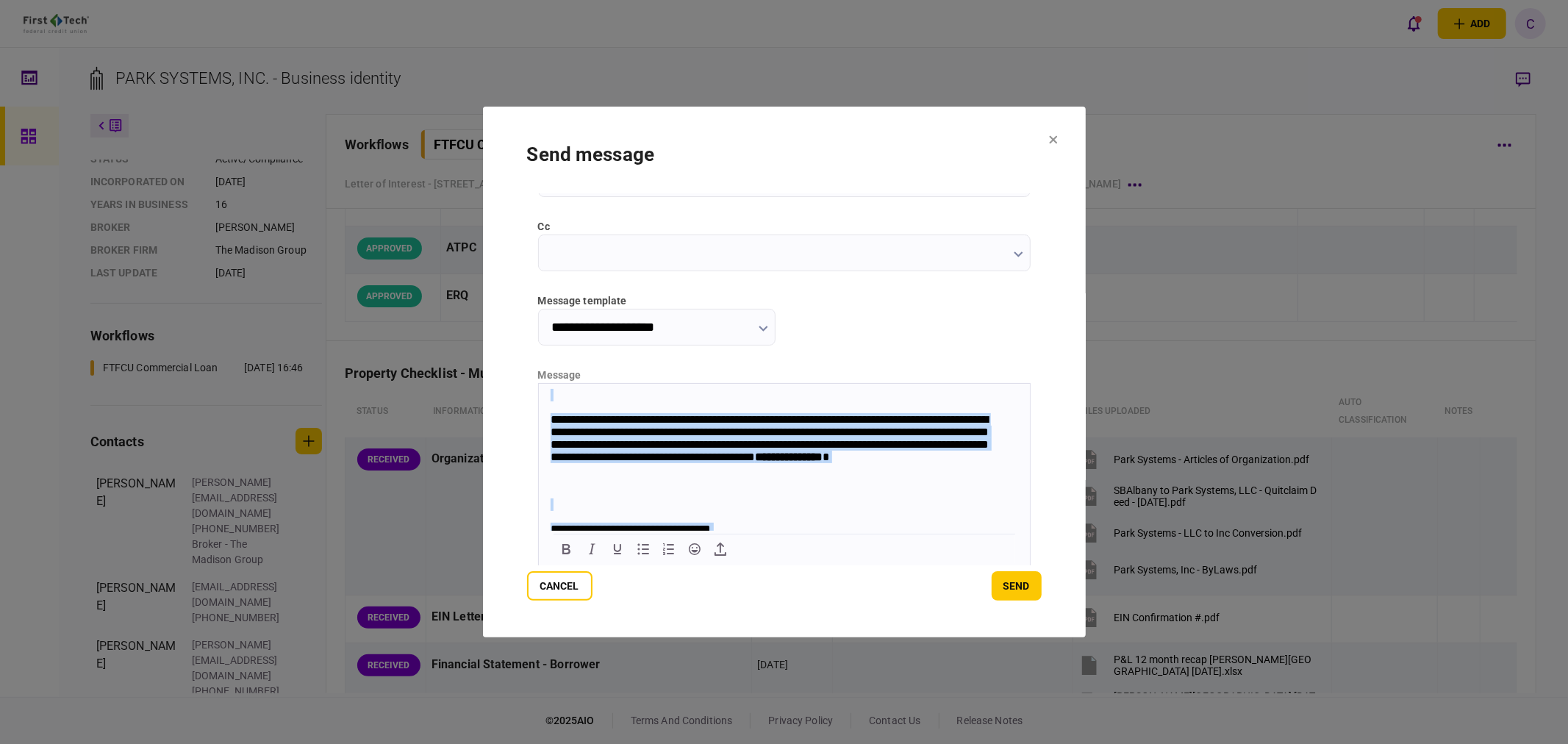
scroll to position [320, 0]
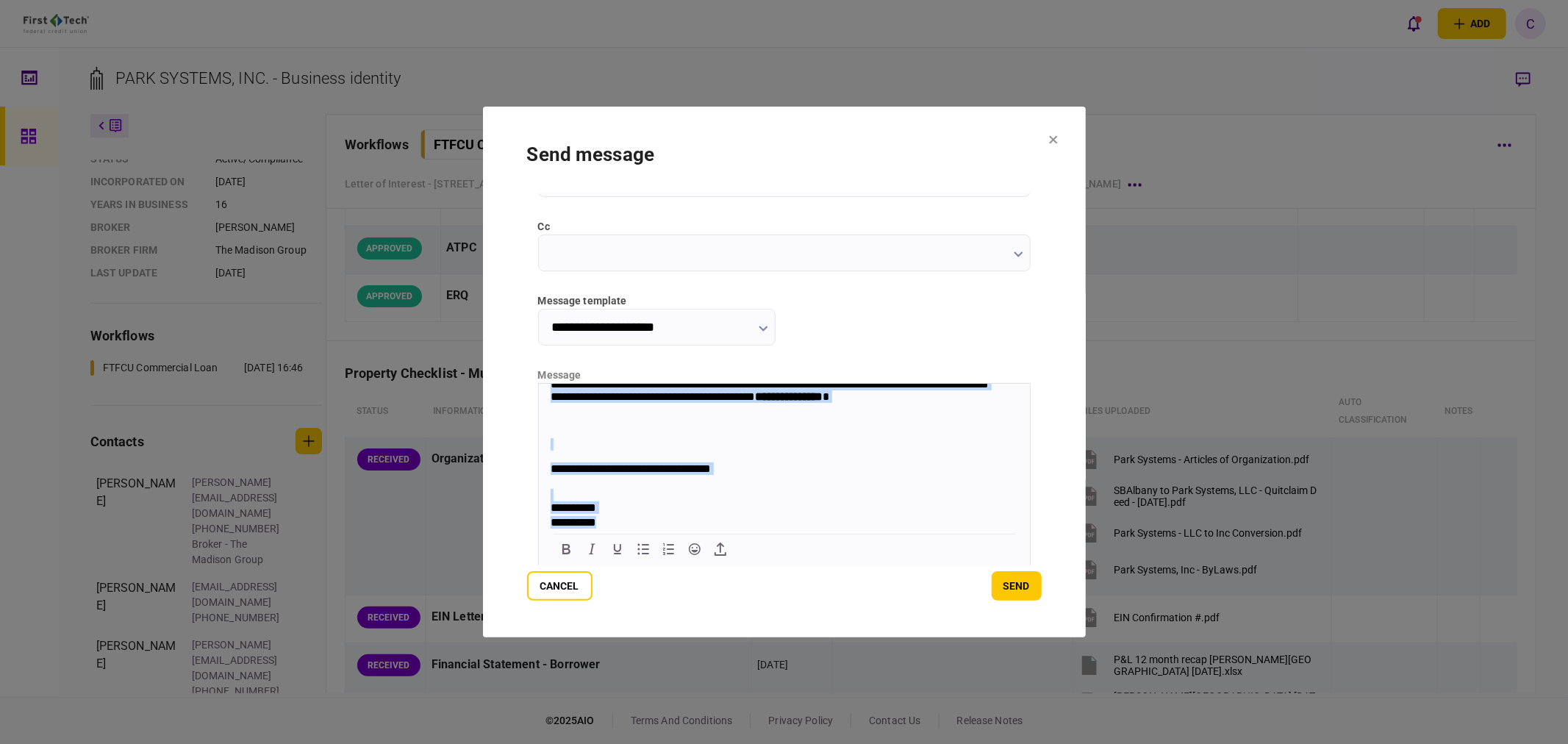
drag, startPoint x: 547, startPoint y: 391, endPoint x: 763, endPoint y: 594, distance: 296.4
click at [763, 530] on html "**********" at bounding box center [783, 305] width 491 height 449
copy body "**********"
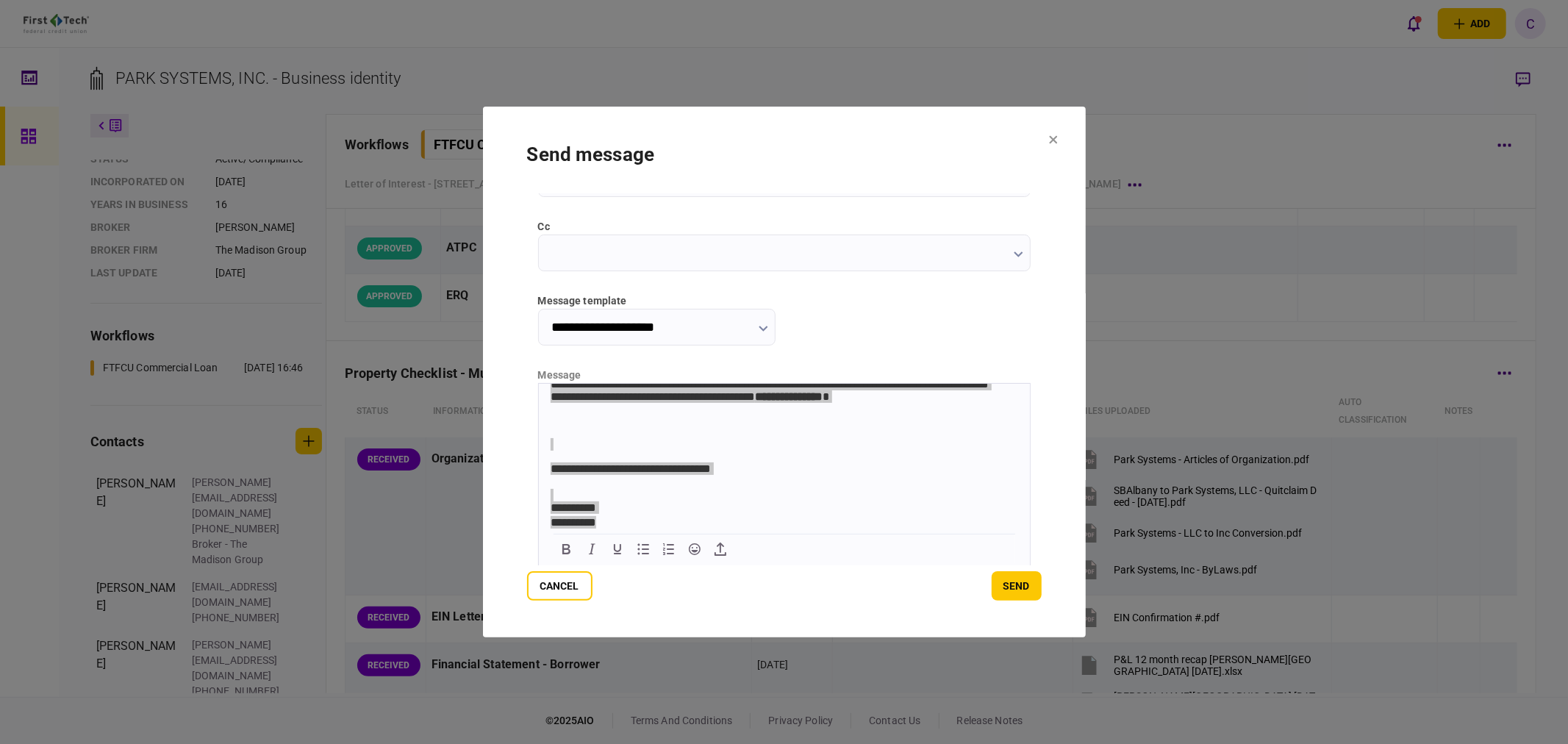
drag, startPoint x: 560, startPoint y: 585, endPoint x: 1448, endPoint y: 344, distance: 920.1
click at [560, 585] on button "Cancel" at bounding box center [560, 586] width 66 height 29
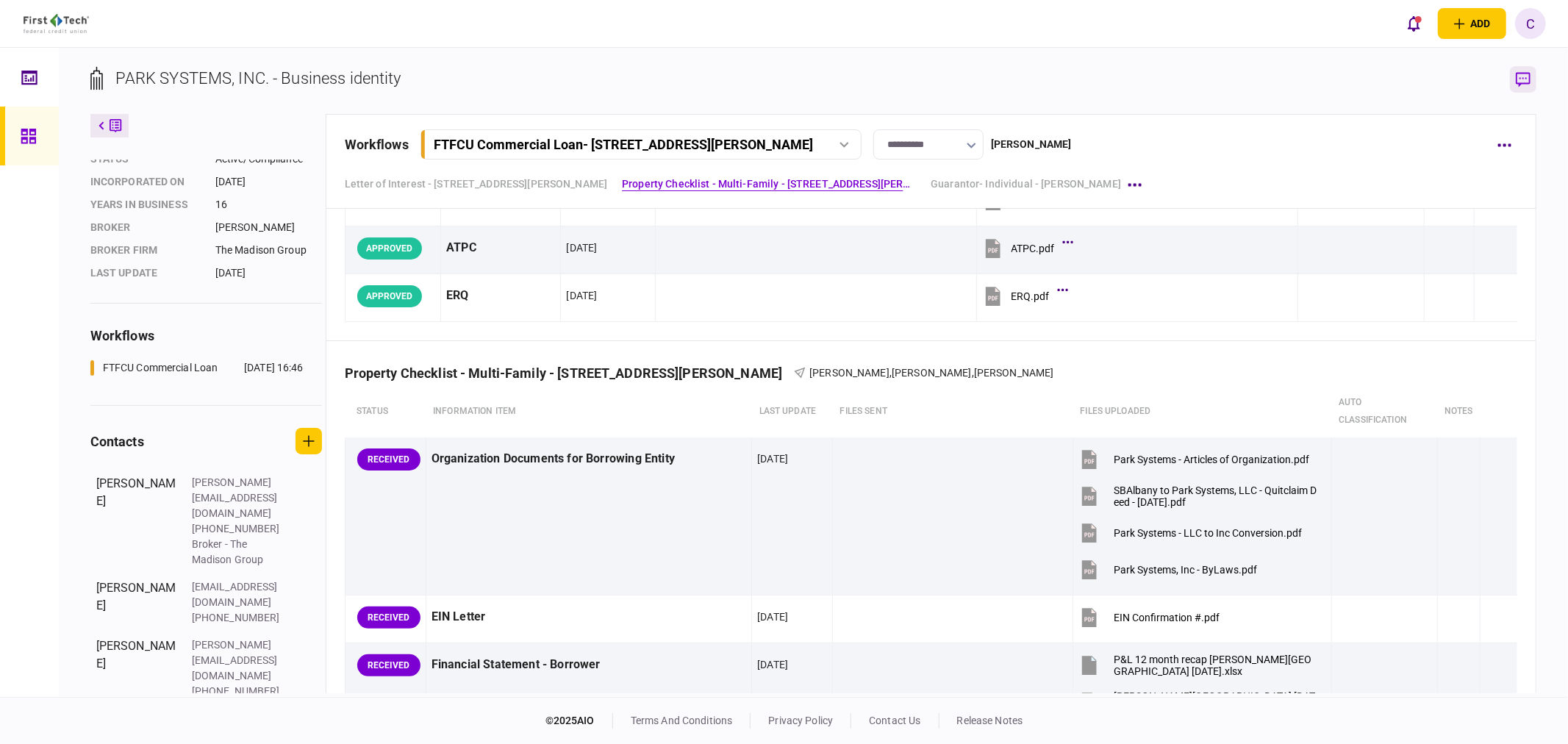
click at [1518, 81] on icon "button" at bounding box center [1523, 80] width 14 height 15
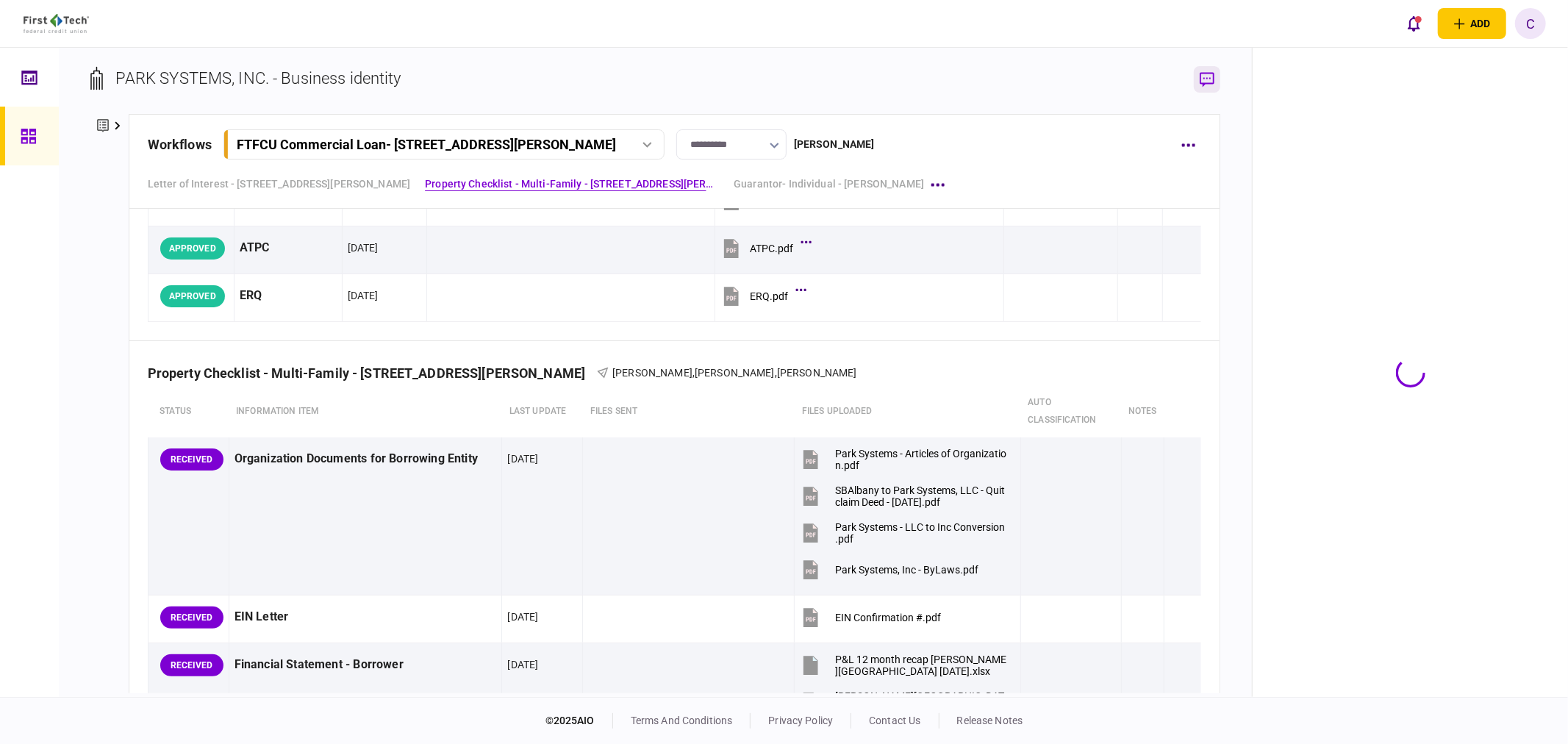
scroll to position [327, 0]
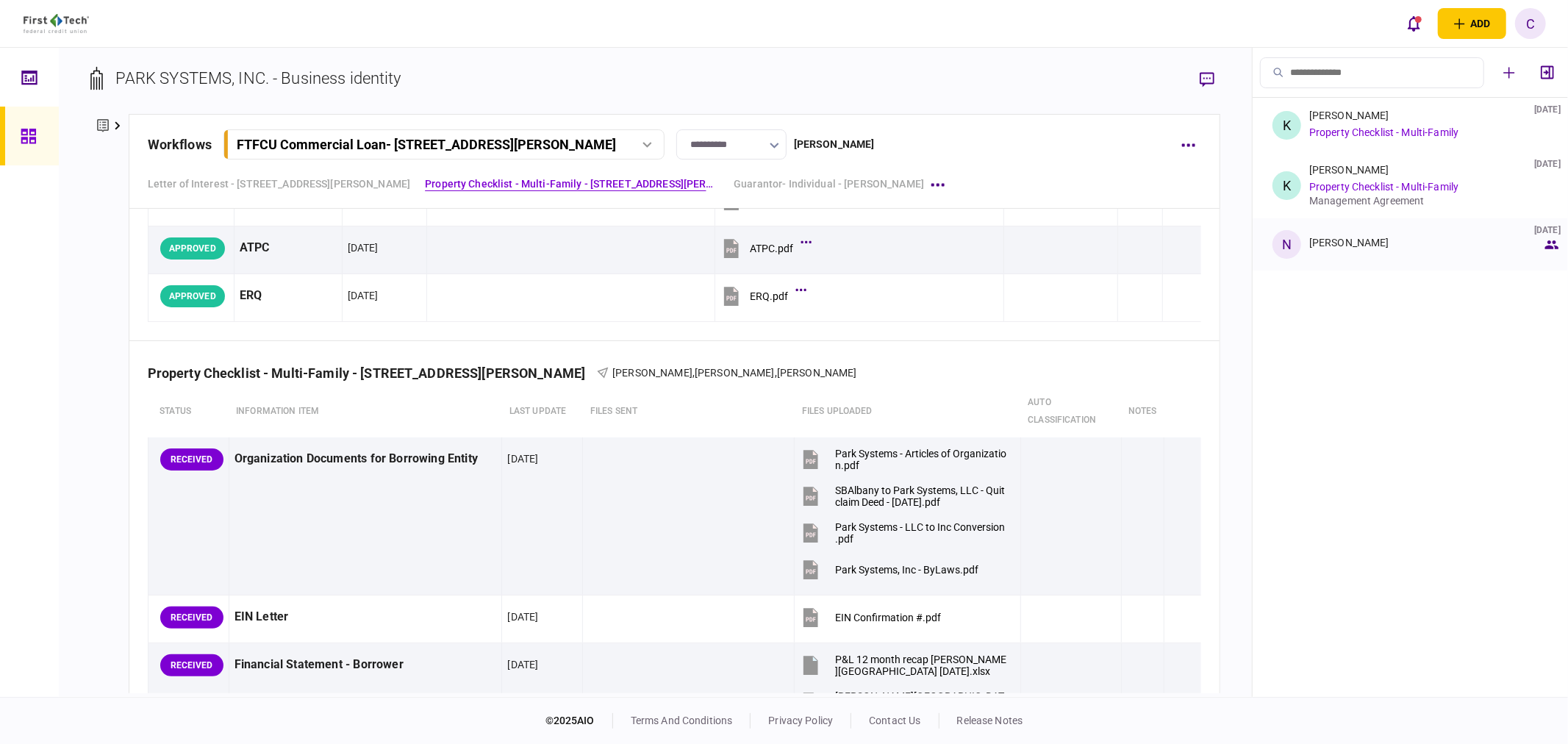
click at [1353, 246] on div "Nancy McKee" at bounding box center [1348, 242] width 80 height 12
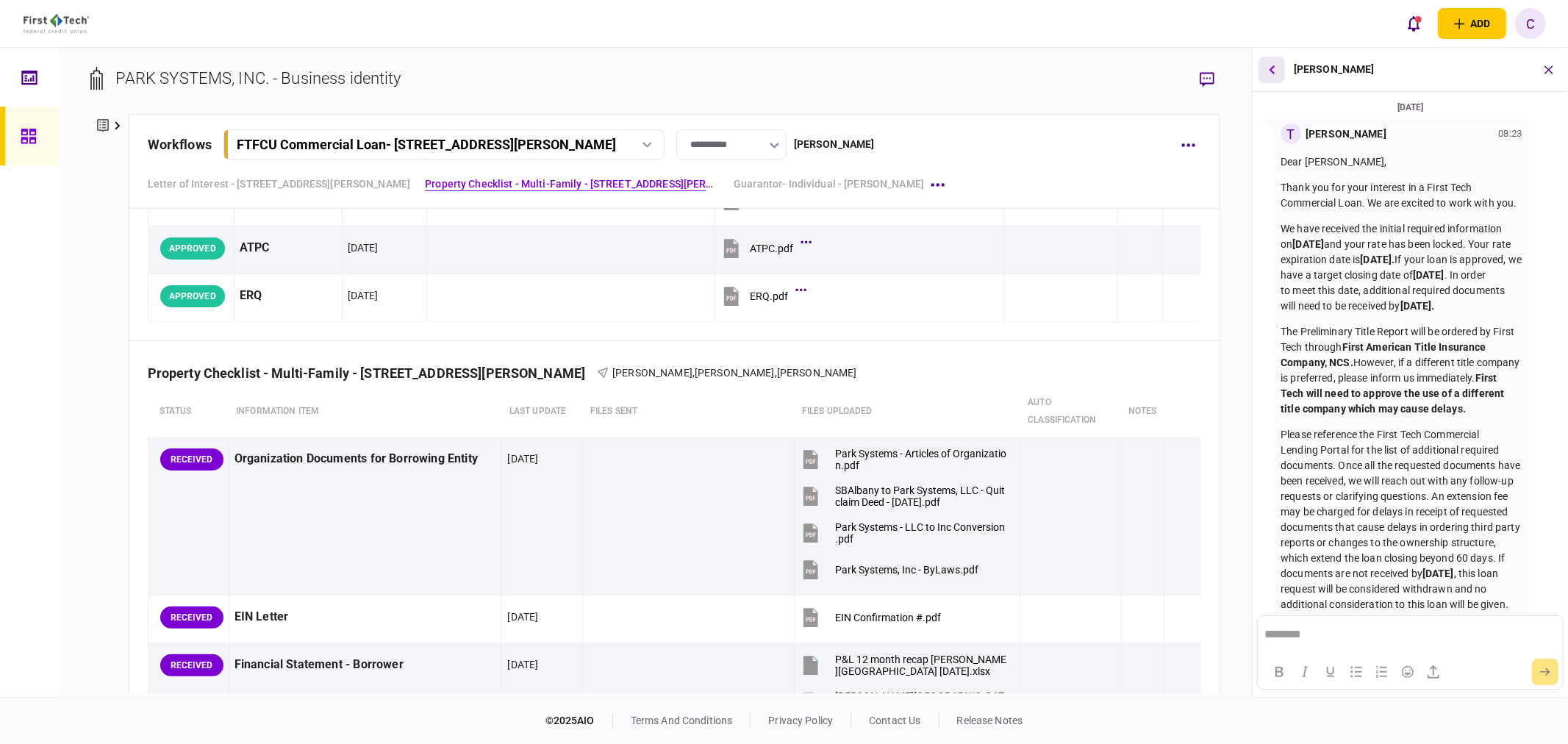
click at [1273, 74] on button "button" at bounding box center [1271, 69] width 26 height 26
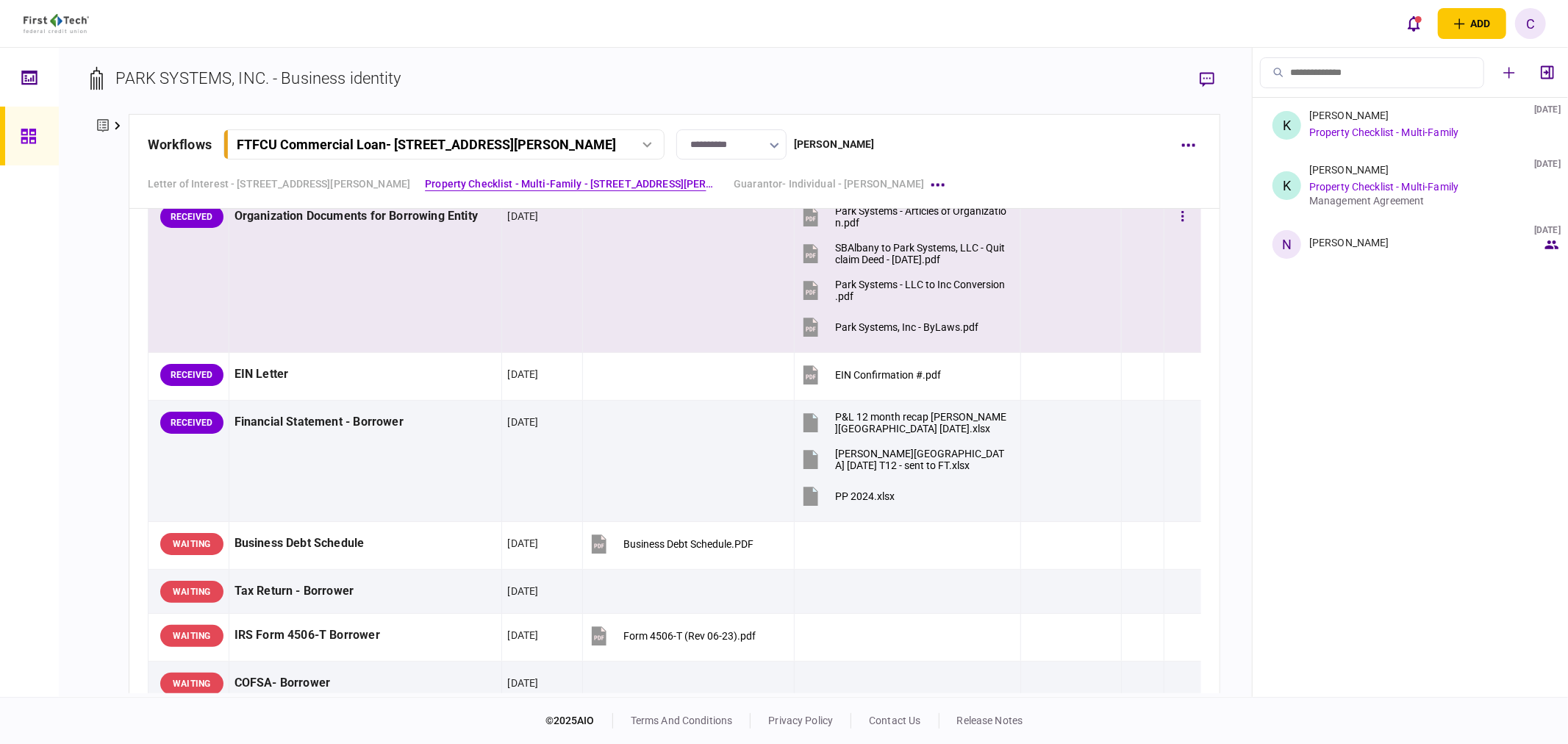
scroll to position [735, 0]
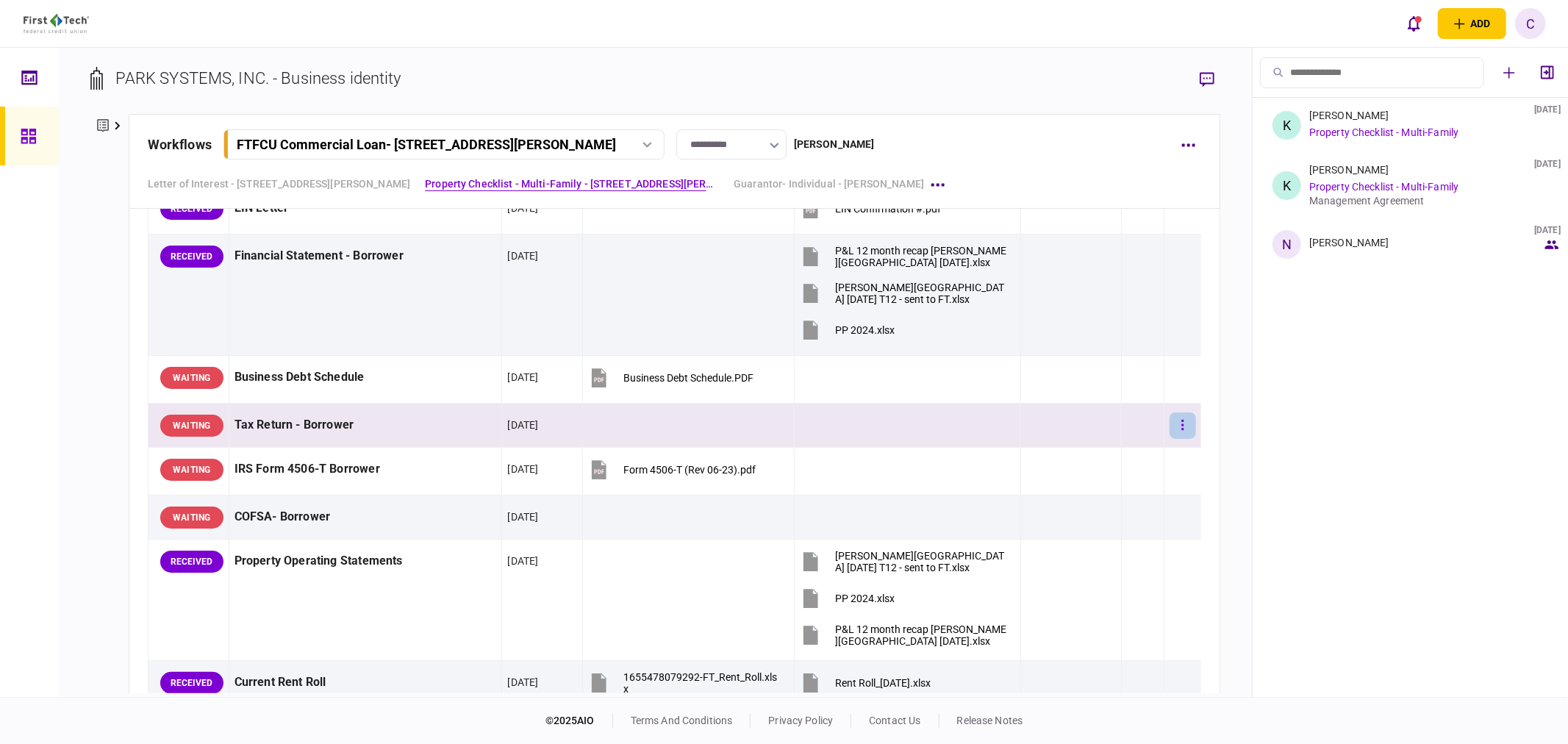
click at [1169, 429] on button "button" at bounding box center [1182, 425] width 26 height 26
click at [1236, 438] on div at bounding box center [784, 372] width 1568 height 744
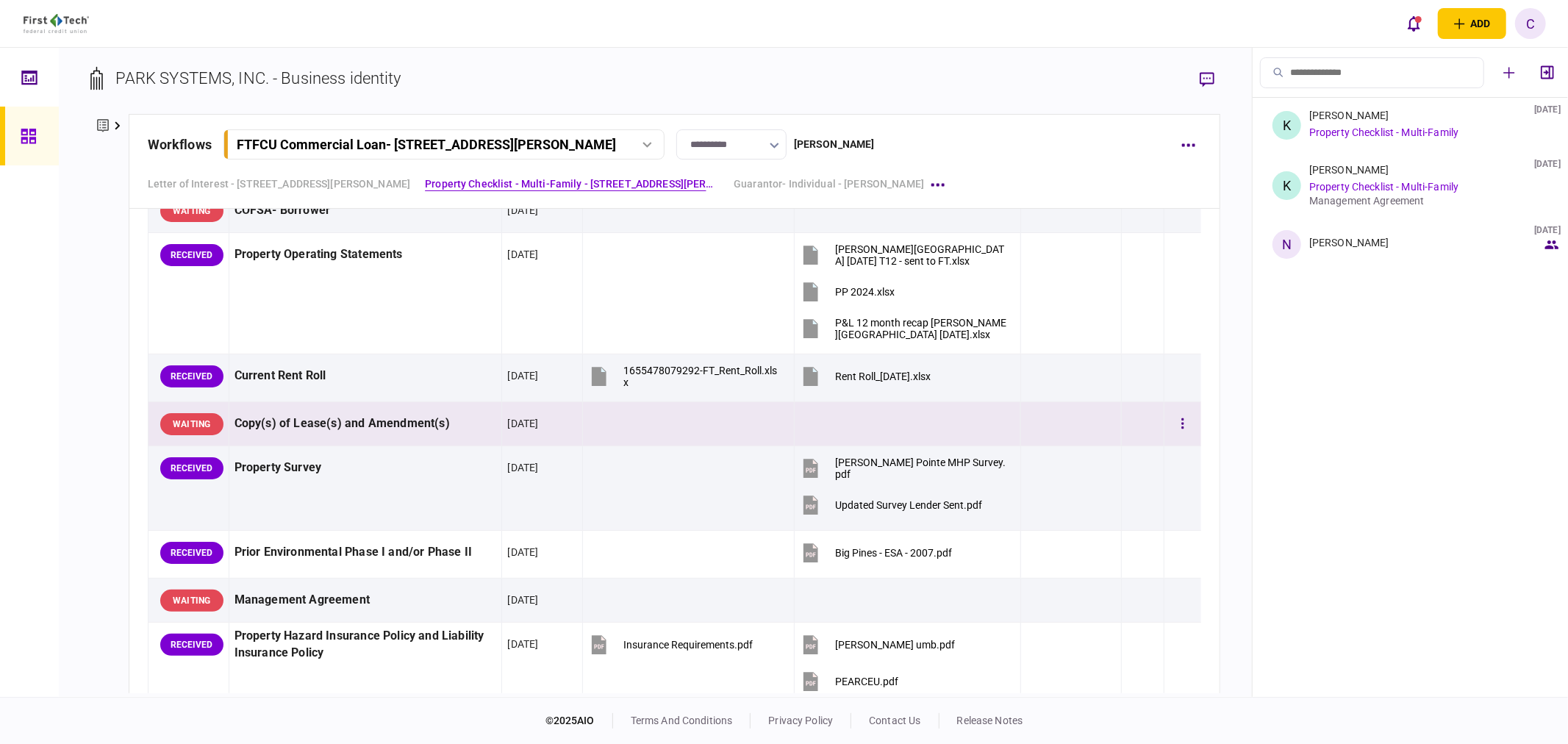
scroll to position [1143, 0]
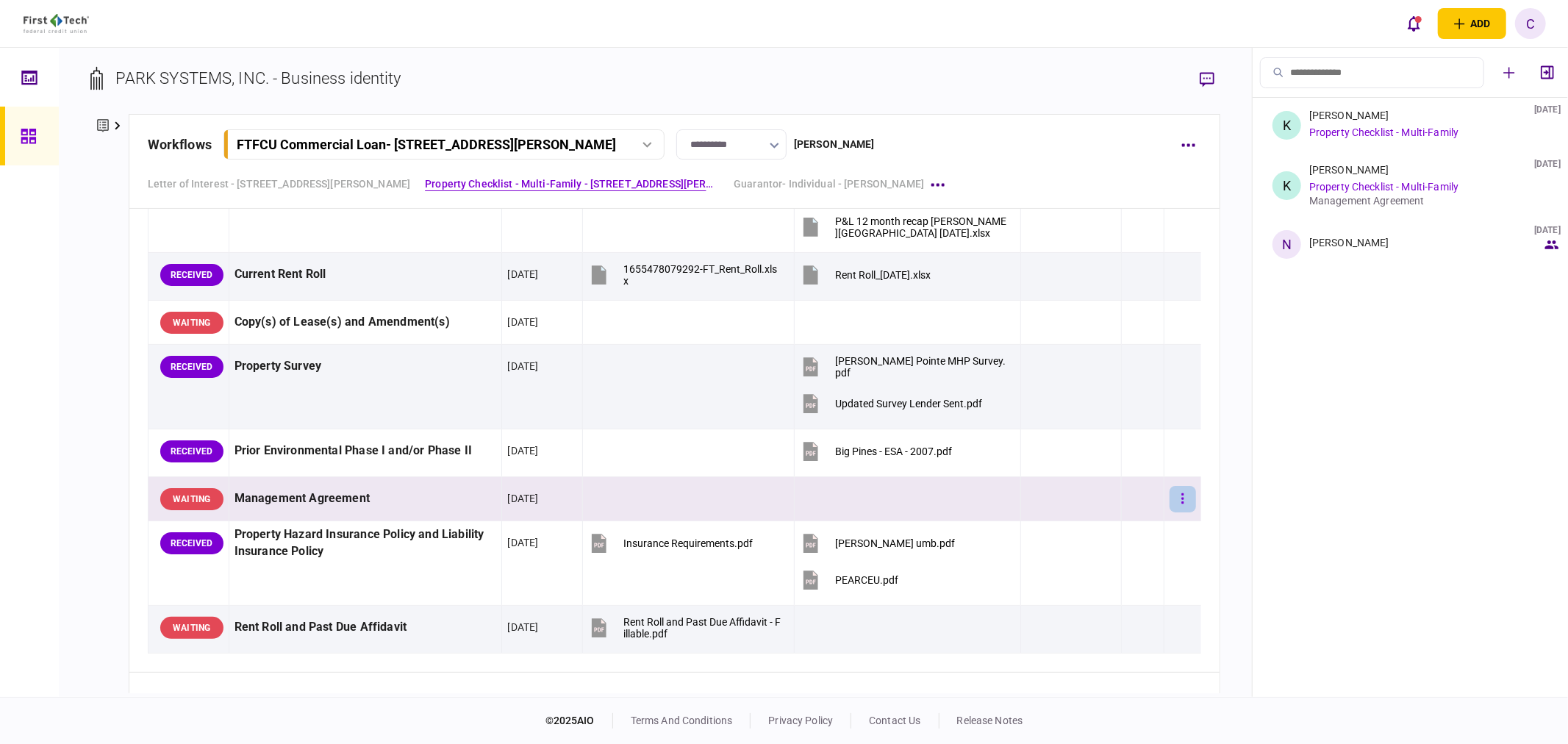
click at [1169, 494] on button "button" at bounding box center [1182, 498] width 26 height 26
click at [1062, 626] on span "waive" at bounding box center [1053, 626] width 32 height 18
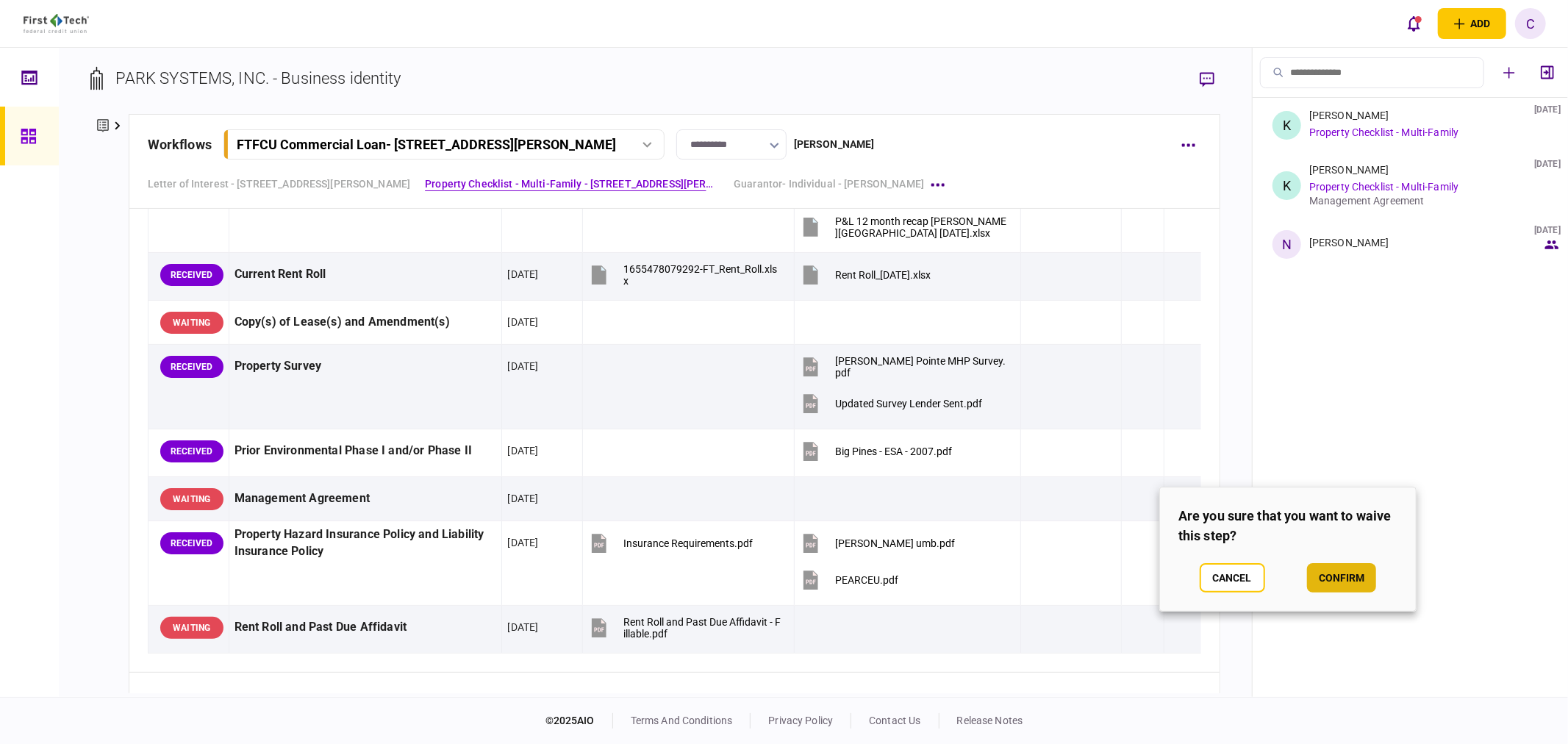
click at [1329, 575] on button "confirm" at bounding box center [1342, 577] width 69 height 29
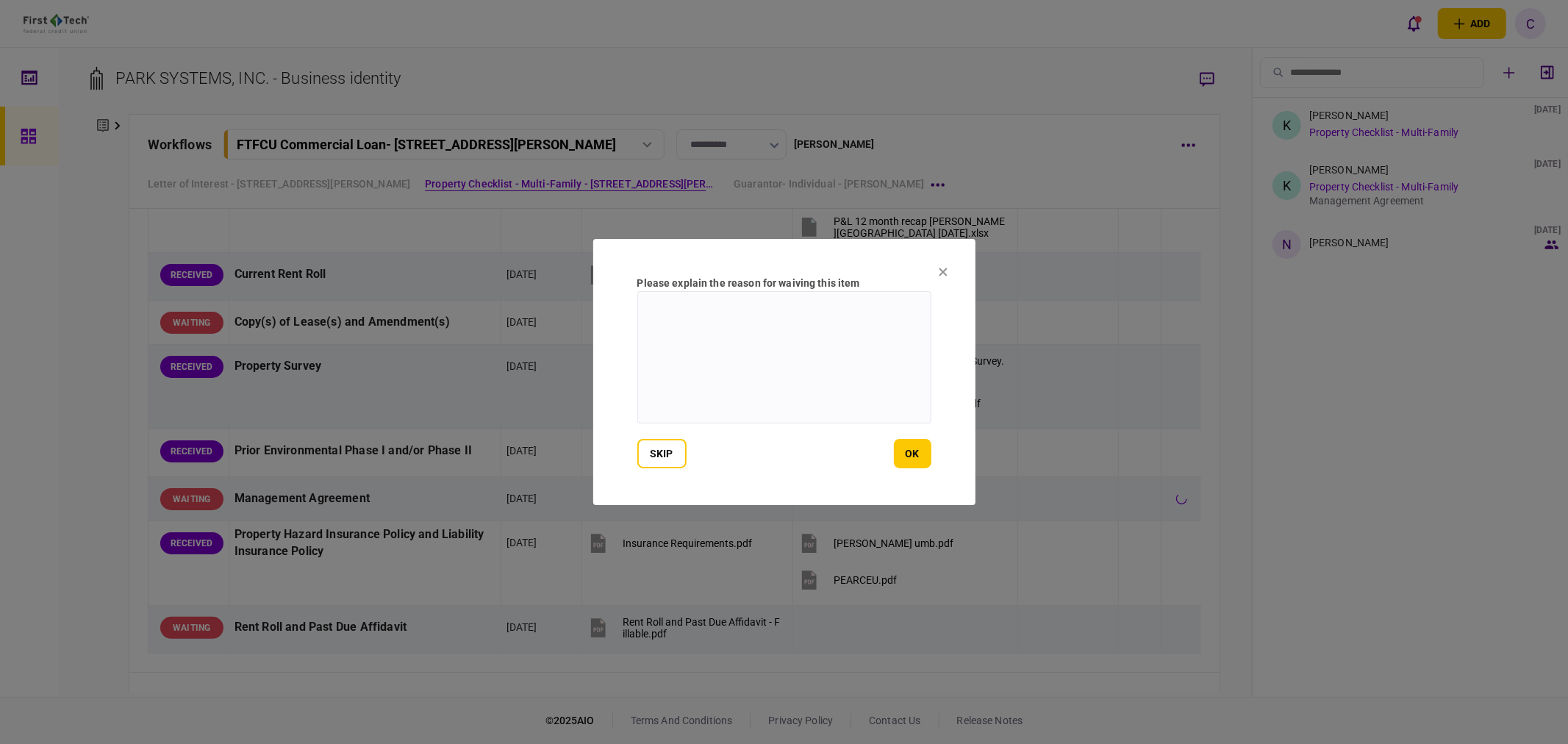
click at [768, 384] on textarea at bounding box center [784, 357] width 294 height 132
type textarea "**********"
click at [922, 454] on button "ok" at bounding box center [912, 453] width 38 height 29
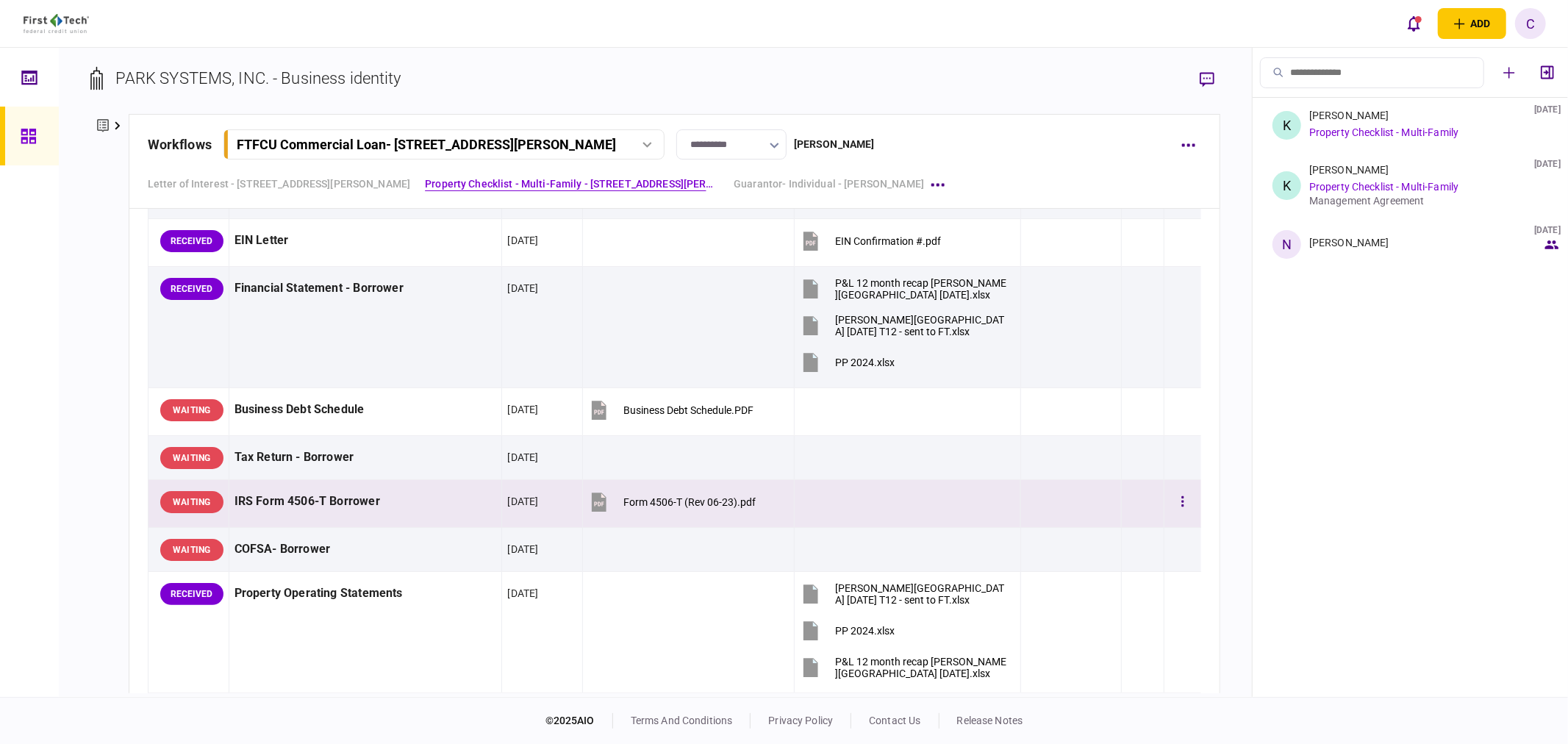
scroll to position [735, 0]
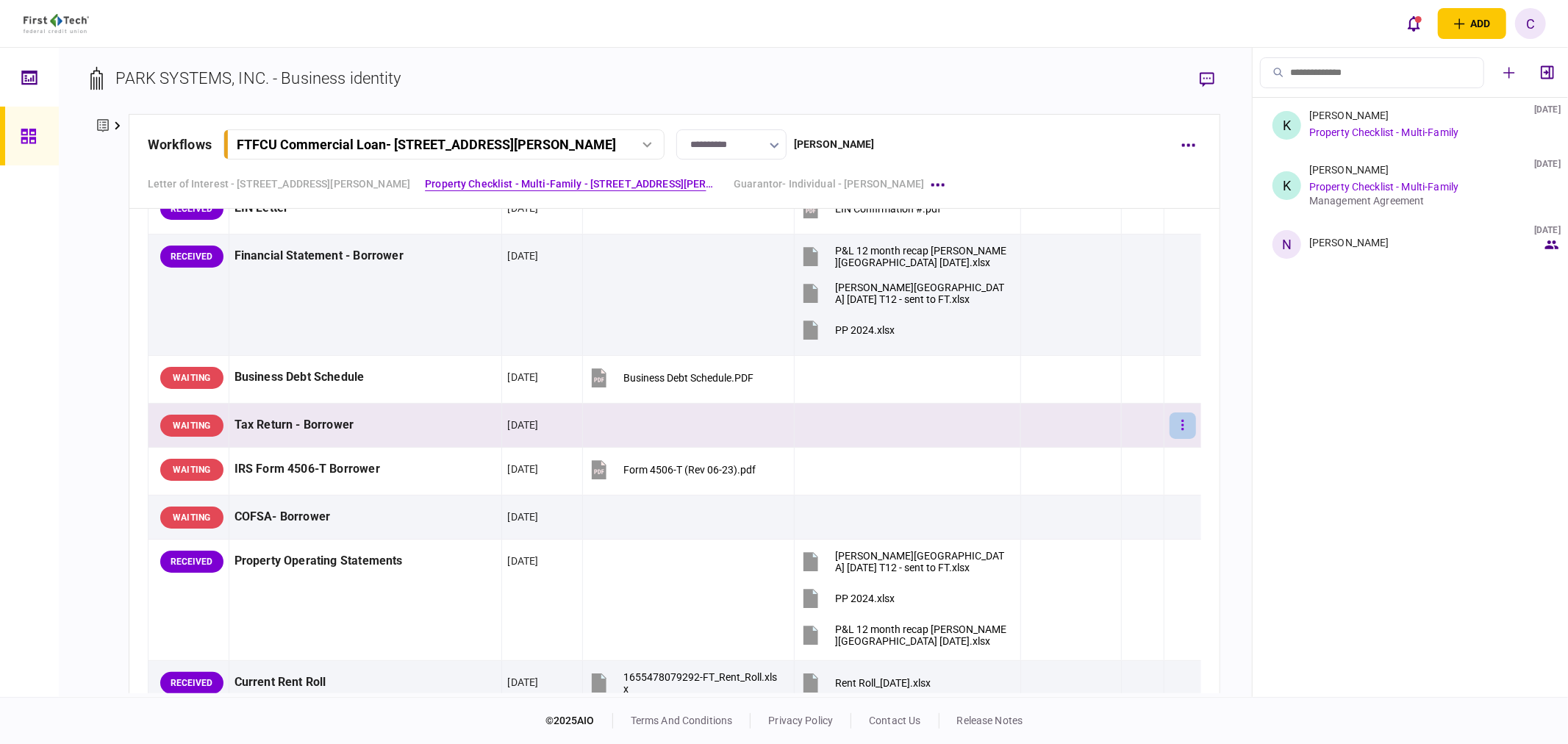
click at [1169, 427] on button "button" at bounding box center [1182, 425] width 26 height 26
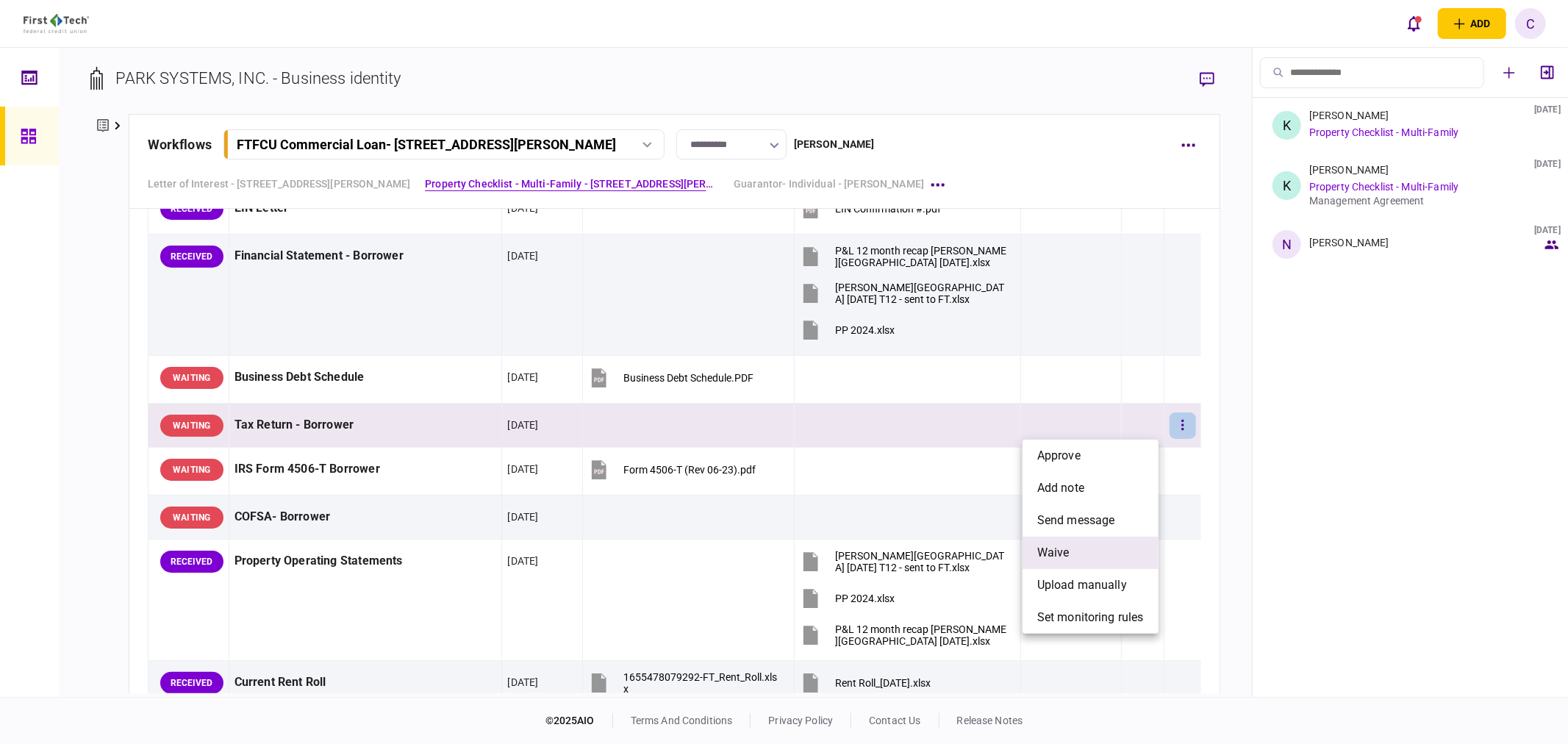
click at [1071, 554] on li "waive" at bounding box center [1091, 553] width 136 height 32
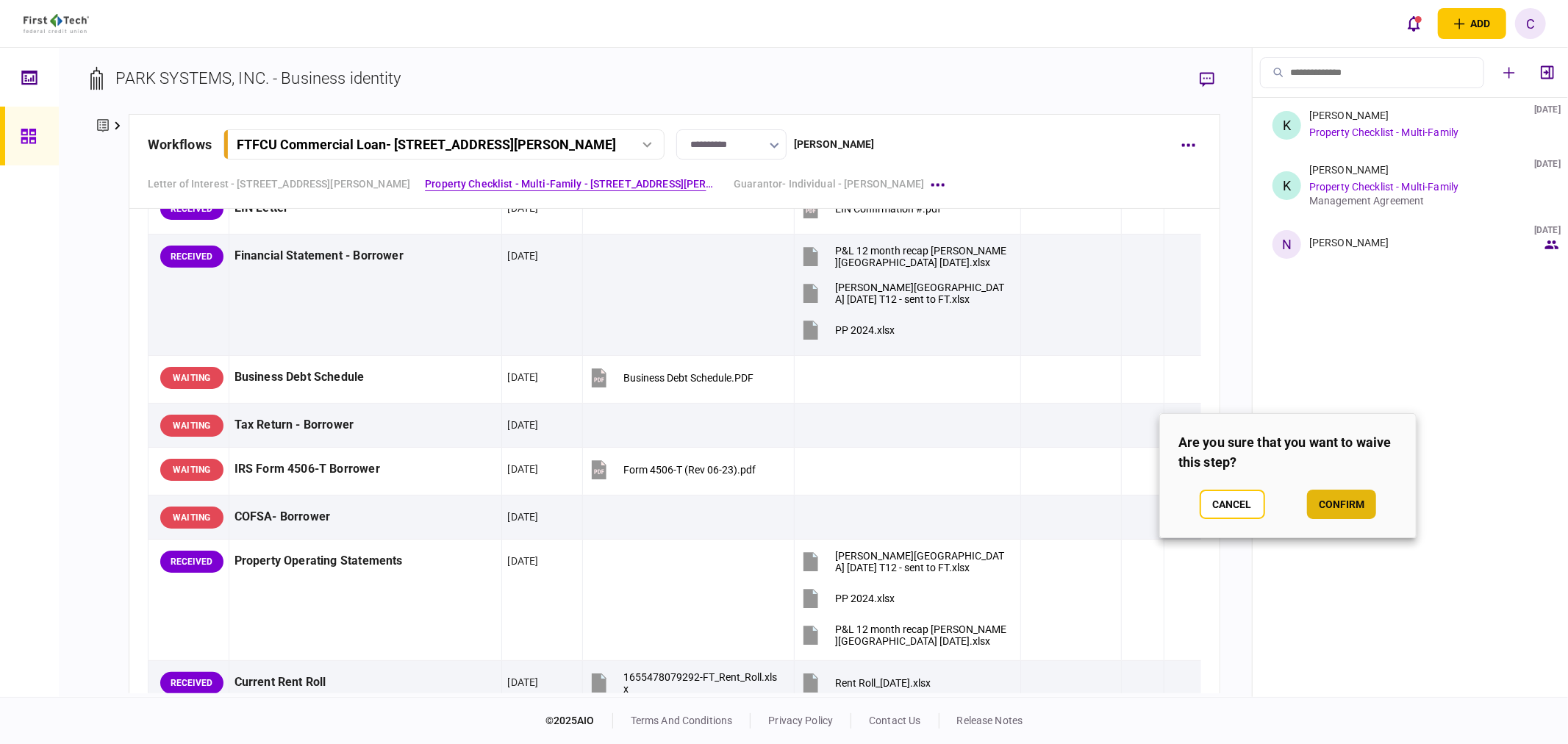
click at [1338, 502] on button "confirm" at bounding box center [1342, 504] width 69 height 29
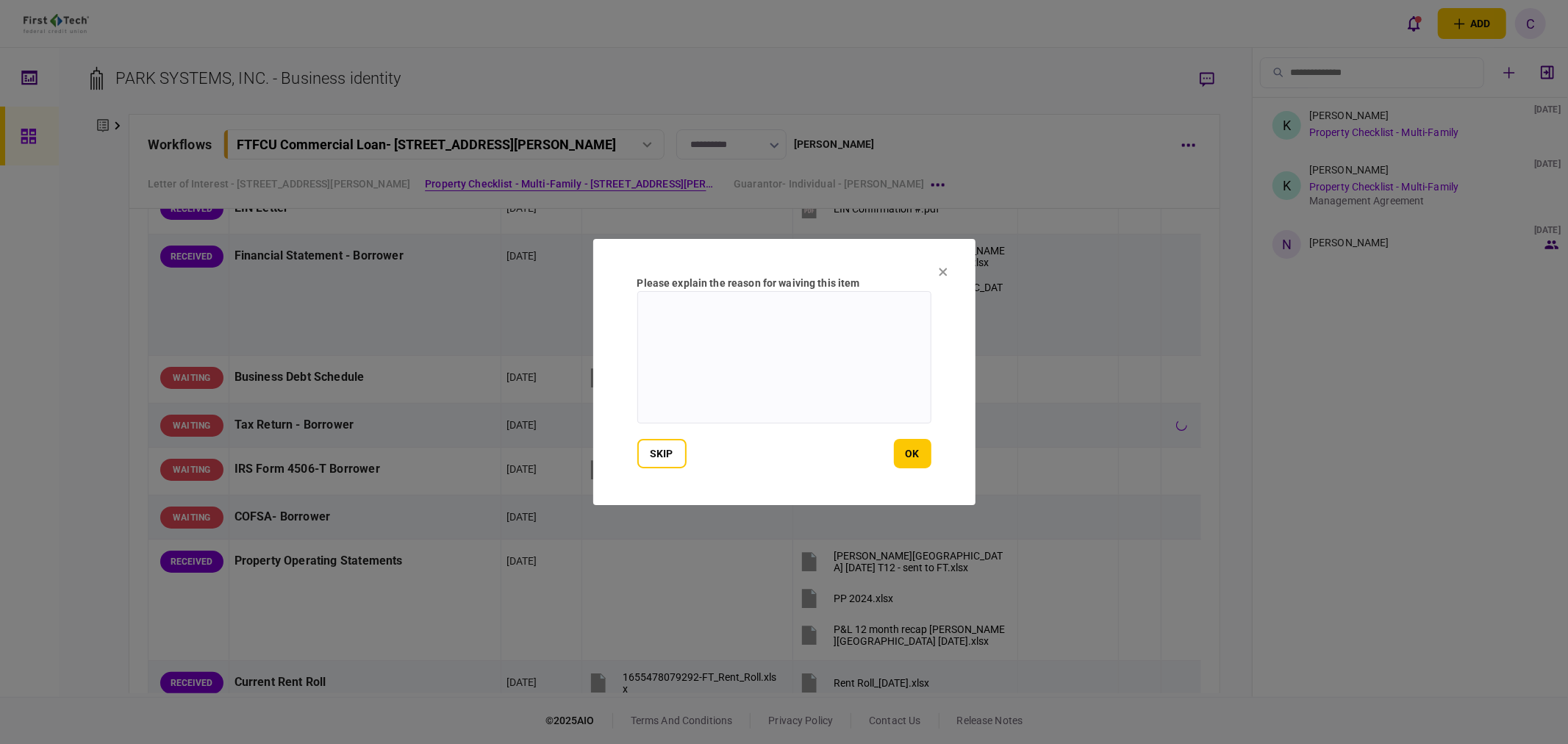
click at [755, 362] on textarea at bounding box center [784, 357] width 294 height 132
type textarea "**********"
drag, startPoint x: 915, startPoint y: 311, endPoint x: 467, endPoint y: 313, distance: 448.0
click at [467, 313] on div "**********" at bounding box center [784, 372] width 1568 height 744
click at [923, 454] on button "ok" at bounding box center [912, 453] width 38 height 29
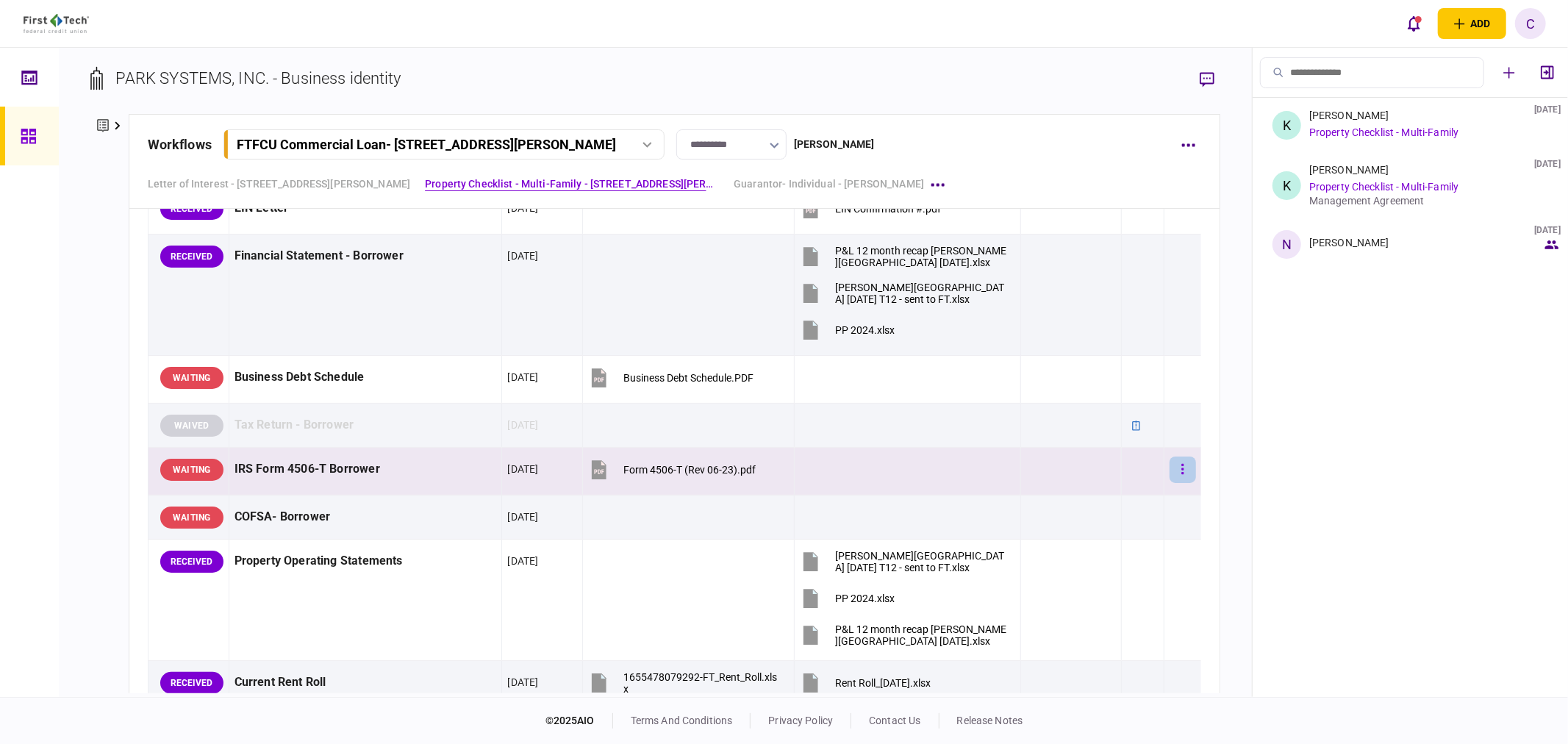
click at [1181, 467] on icon "button" at bounding box center [1182, 469] width 3 height 14
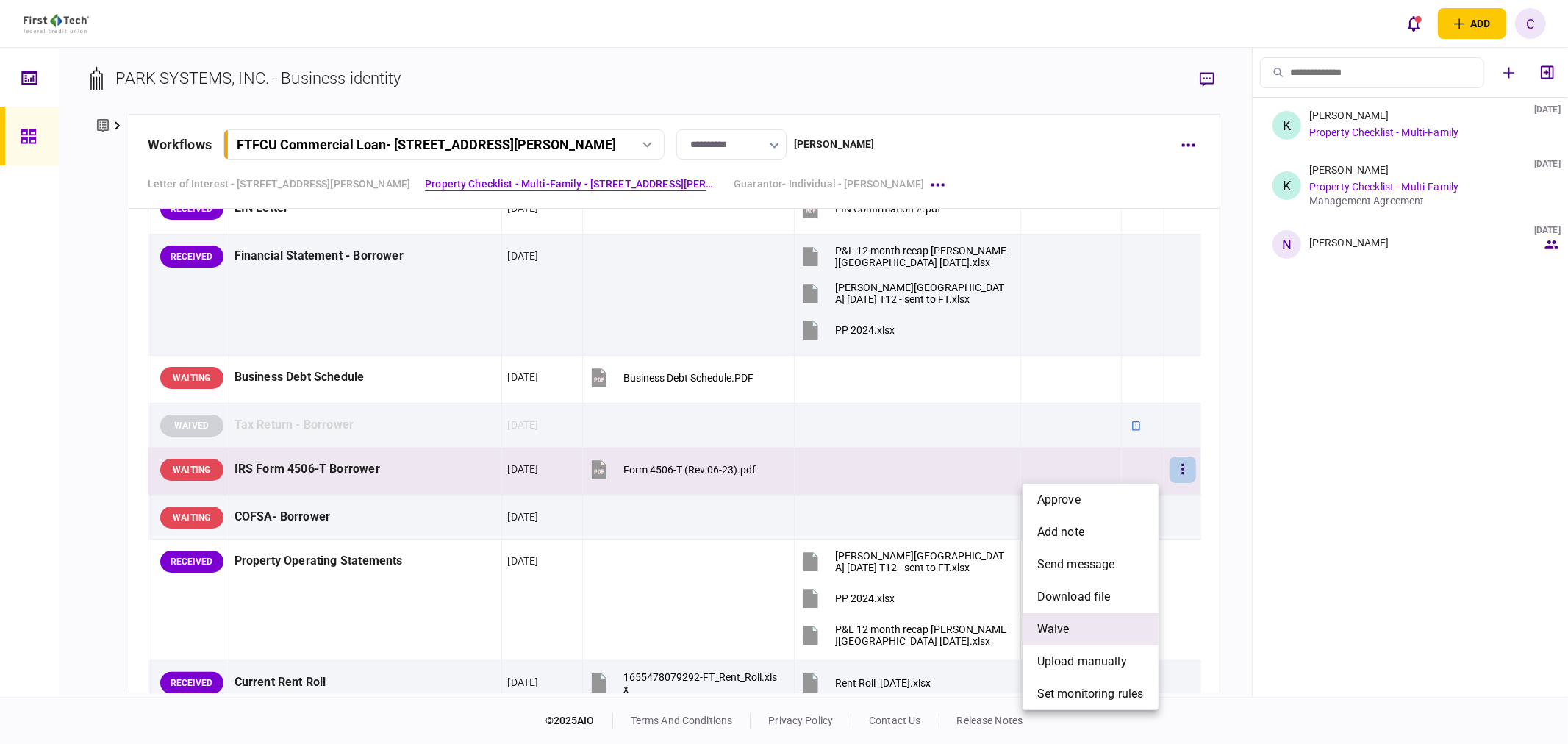
click at [1079, 625] on li "waive" at bounding box center [1091, 629] width 136 height 32
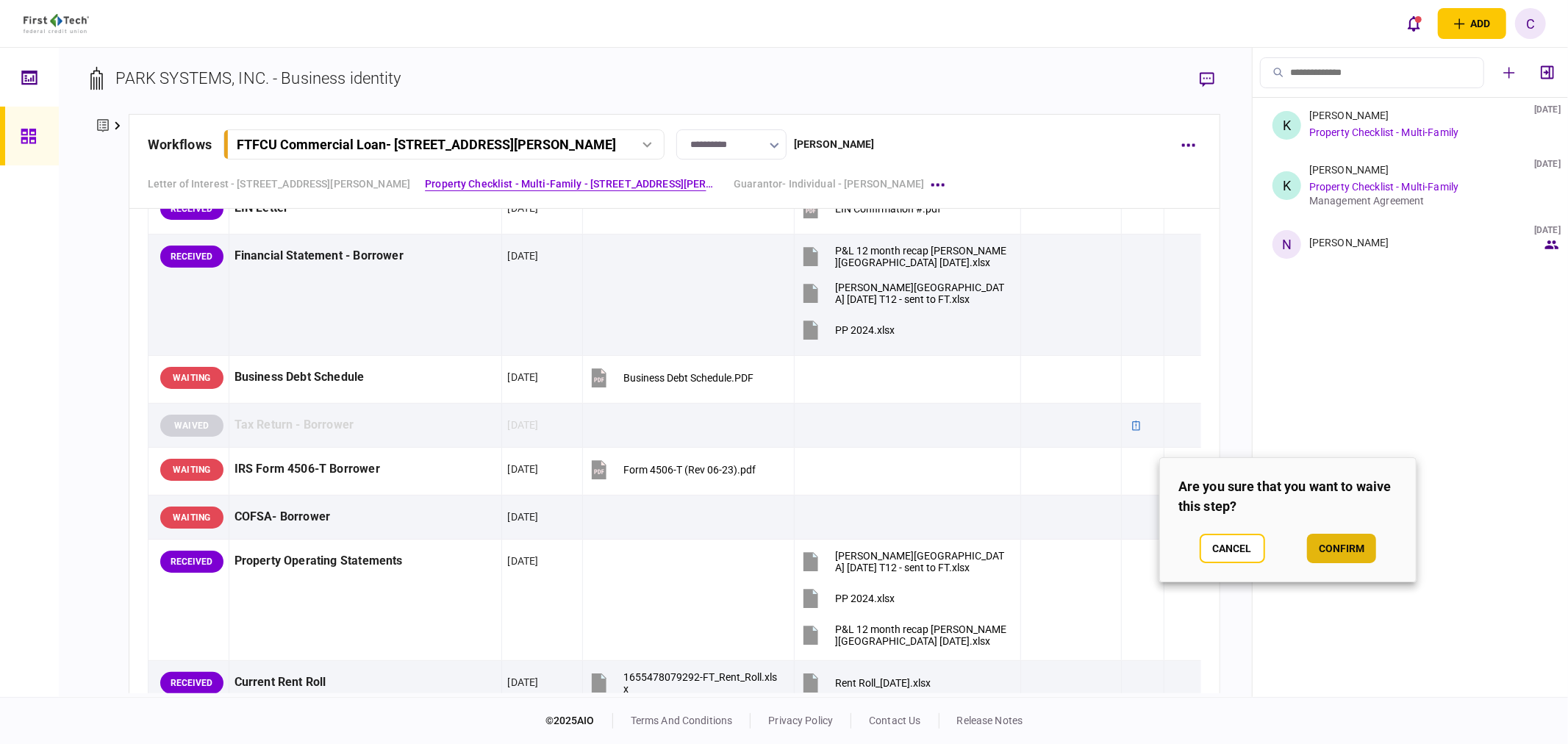
click at [1356, 552] on button "confirm" at bounding box center [1342, 548] width 69 height 29
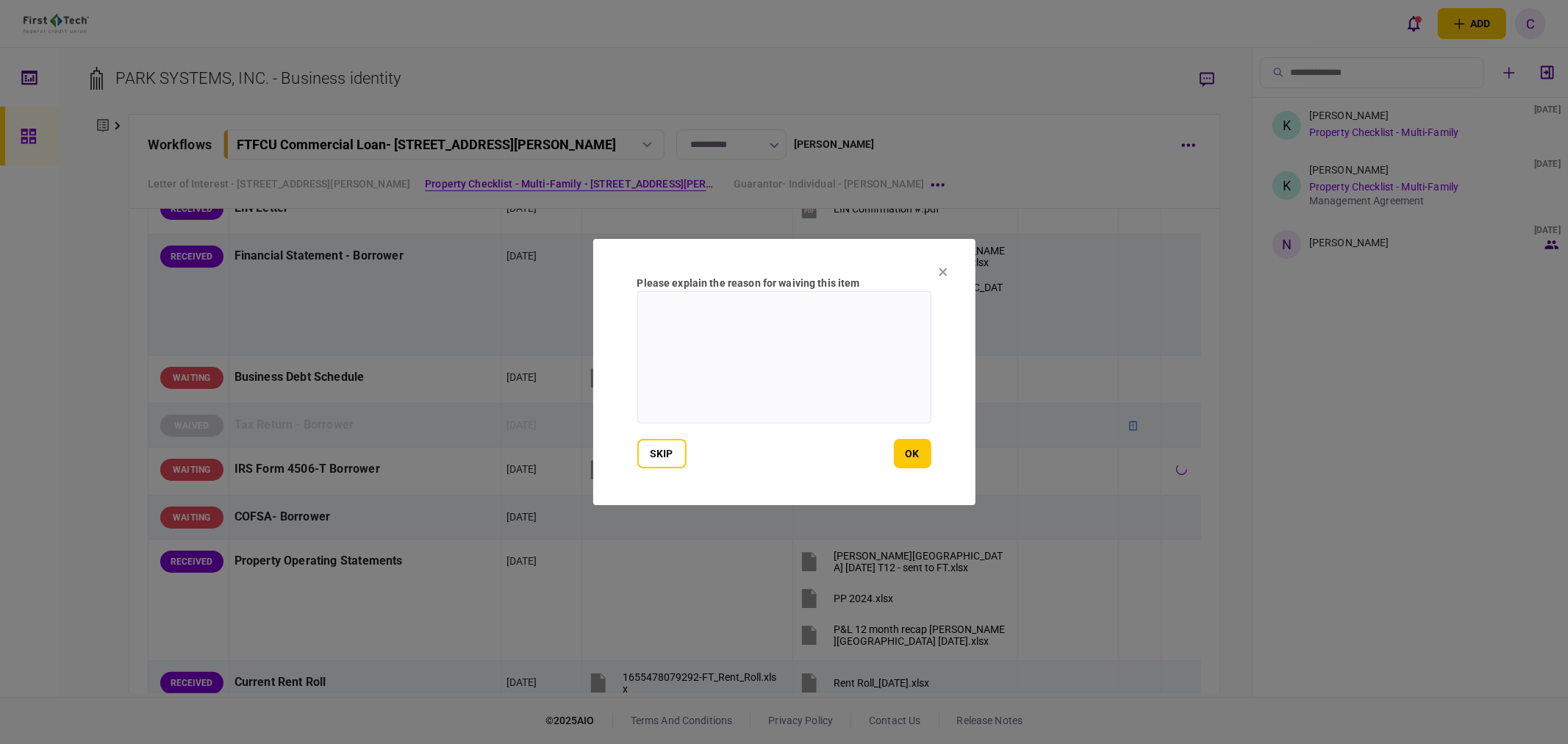
click at [785, 375] on textarea at bounding box center [784, 357] width 294 height 132
paste textarea "**********"
type textarea "**********"
click at [912, 456] on button "ok" at bounding box center [912, 453] width 38 height 29
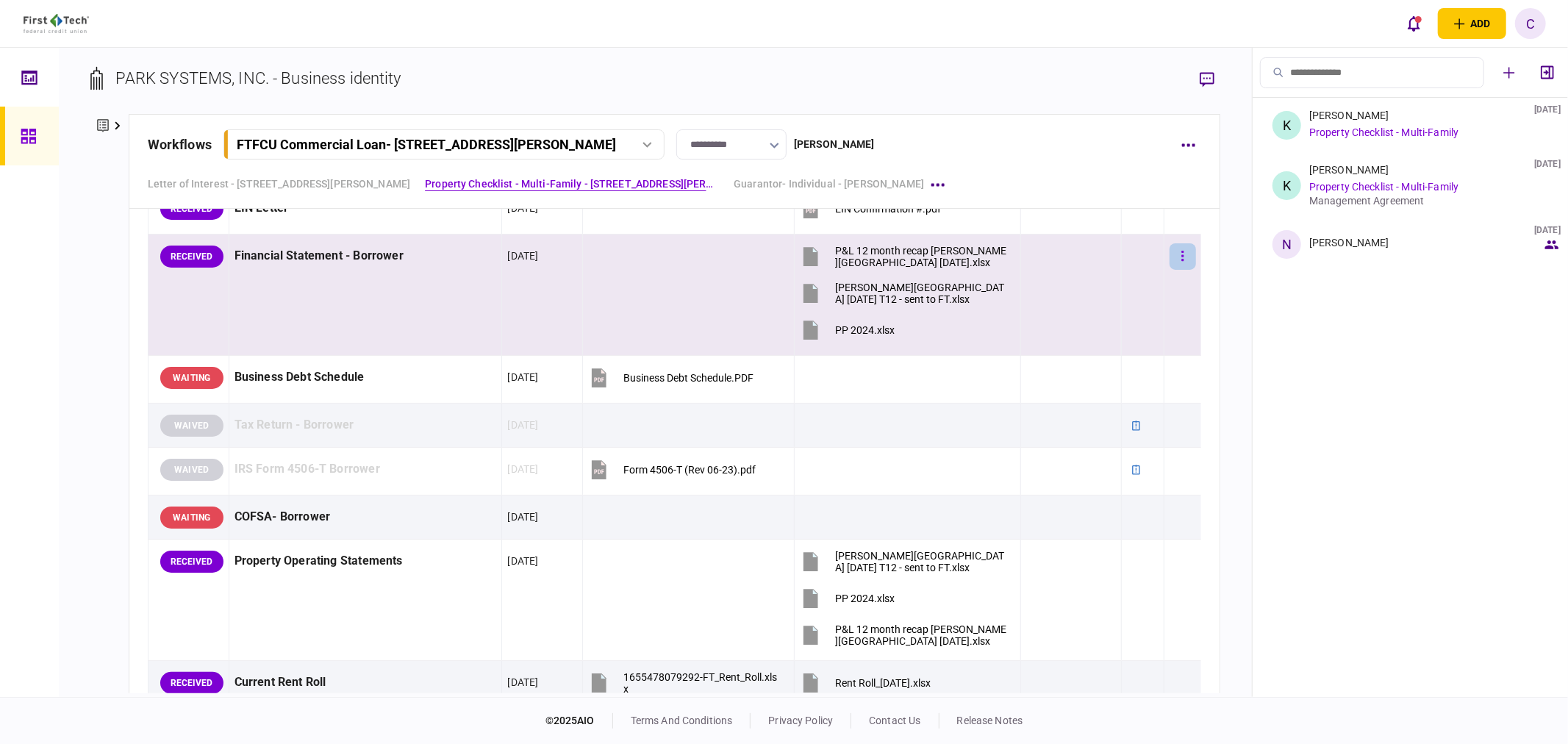
click at [1169, 256] on button "button" at bounding box center [1182, 256] width 26 height 26
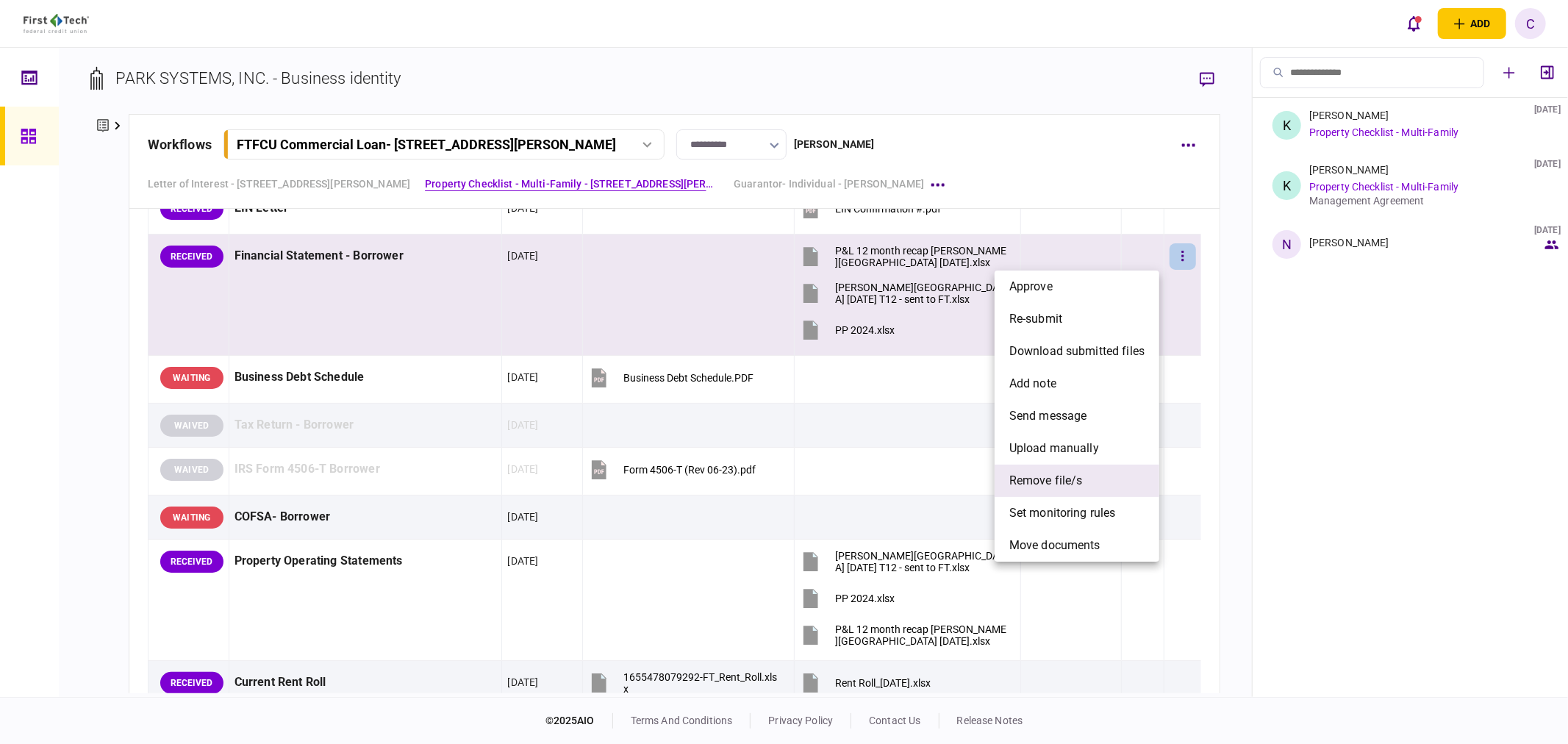
click at [1041, 478] on span "remove file/s" at bounding box center [1045, 481] width 73 height 18
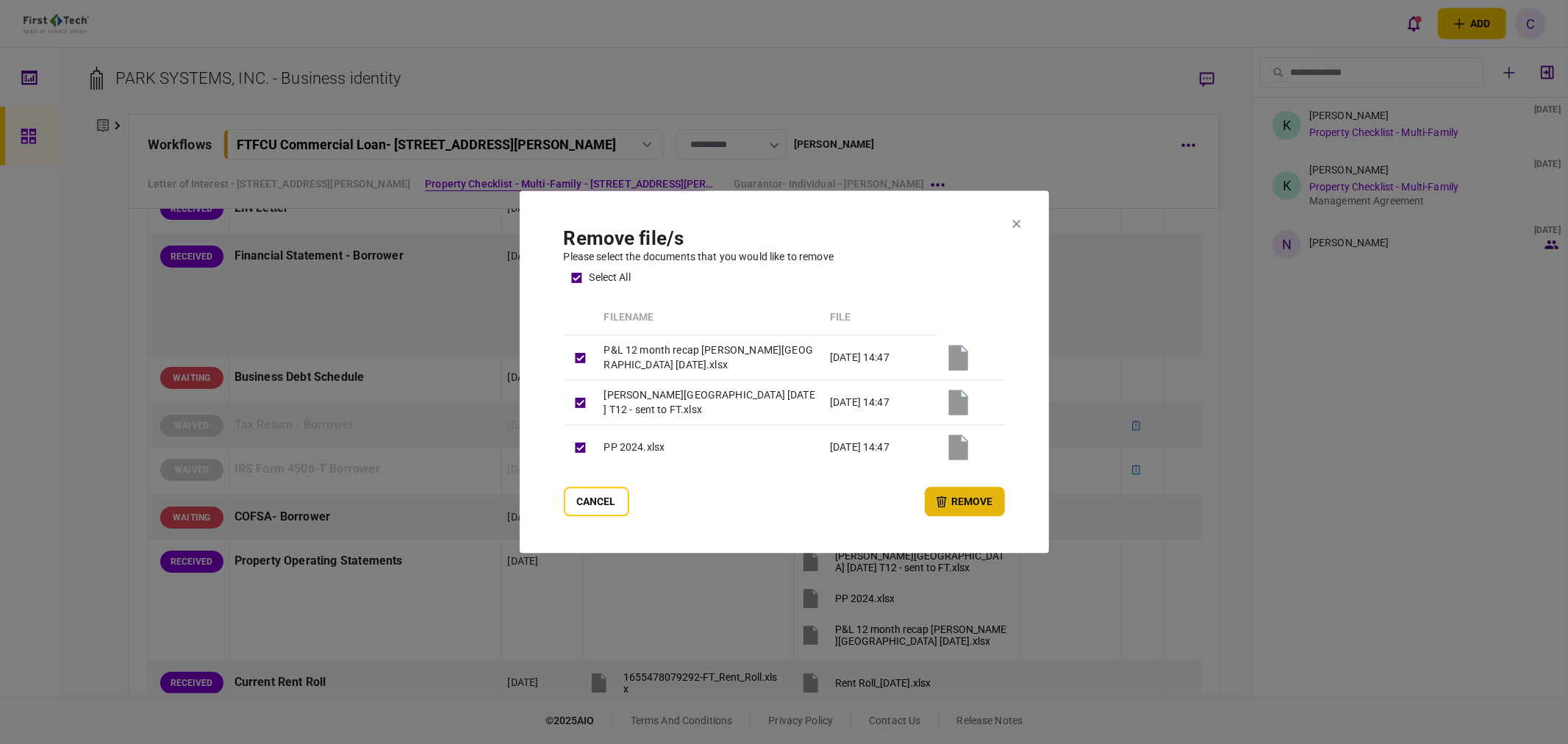
click at [956, 504] on button "remove" at bounding box center [965, 502] width 80 height 29
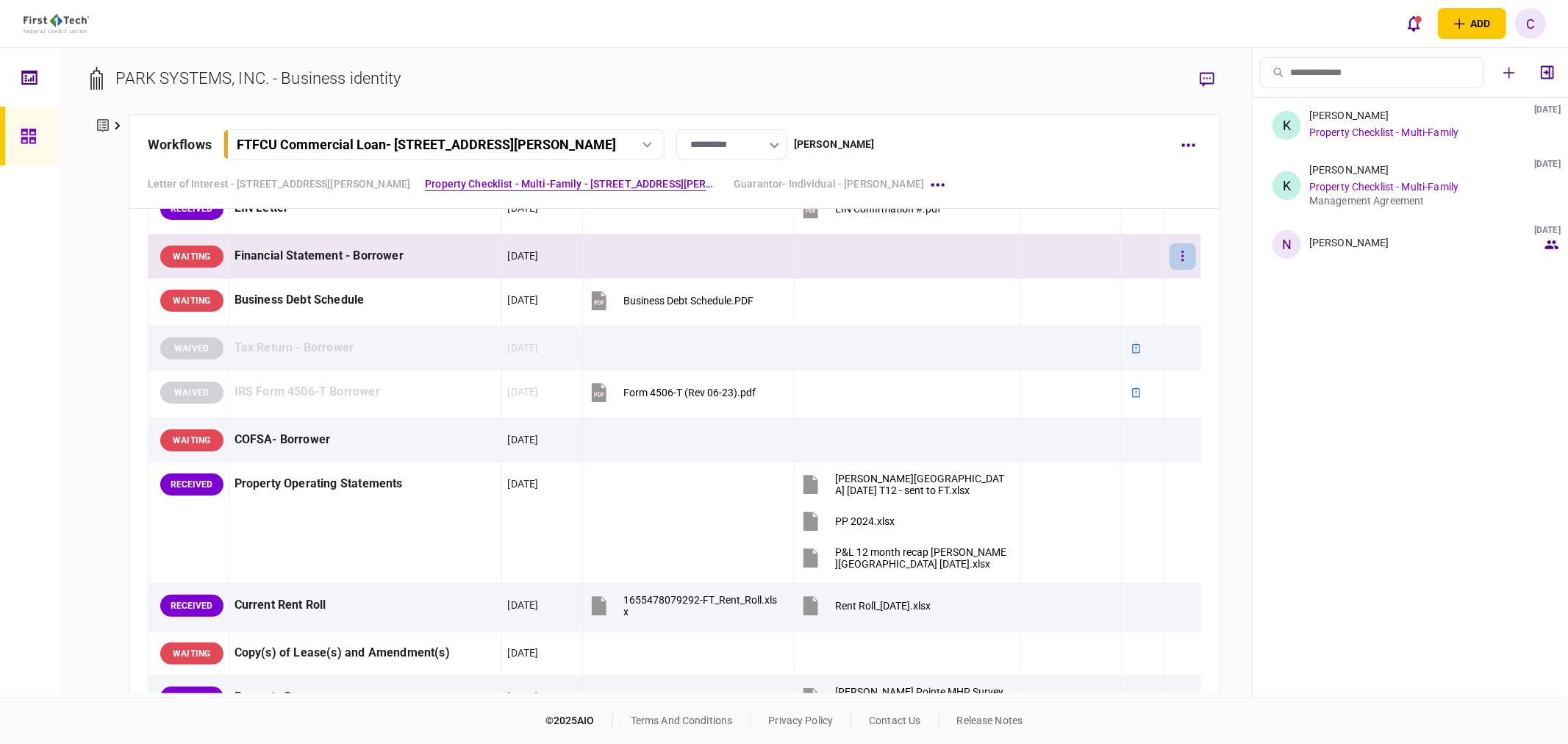
click at [1177, 259] on button "button" at bounding box center [1182, 256] width 26 height 26
click at [1071, 391] on li "waive" at bounding box center [1091, 384] width 136 height 32
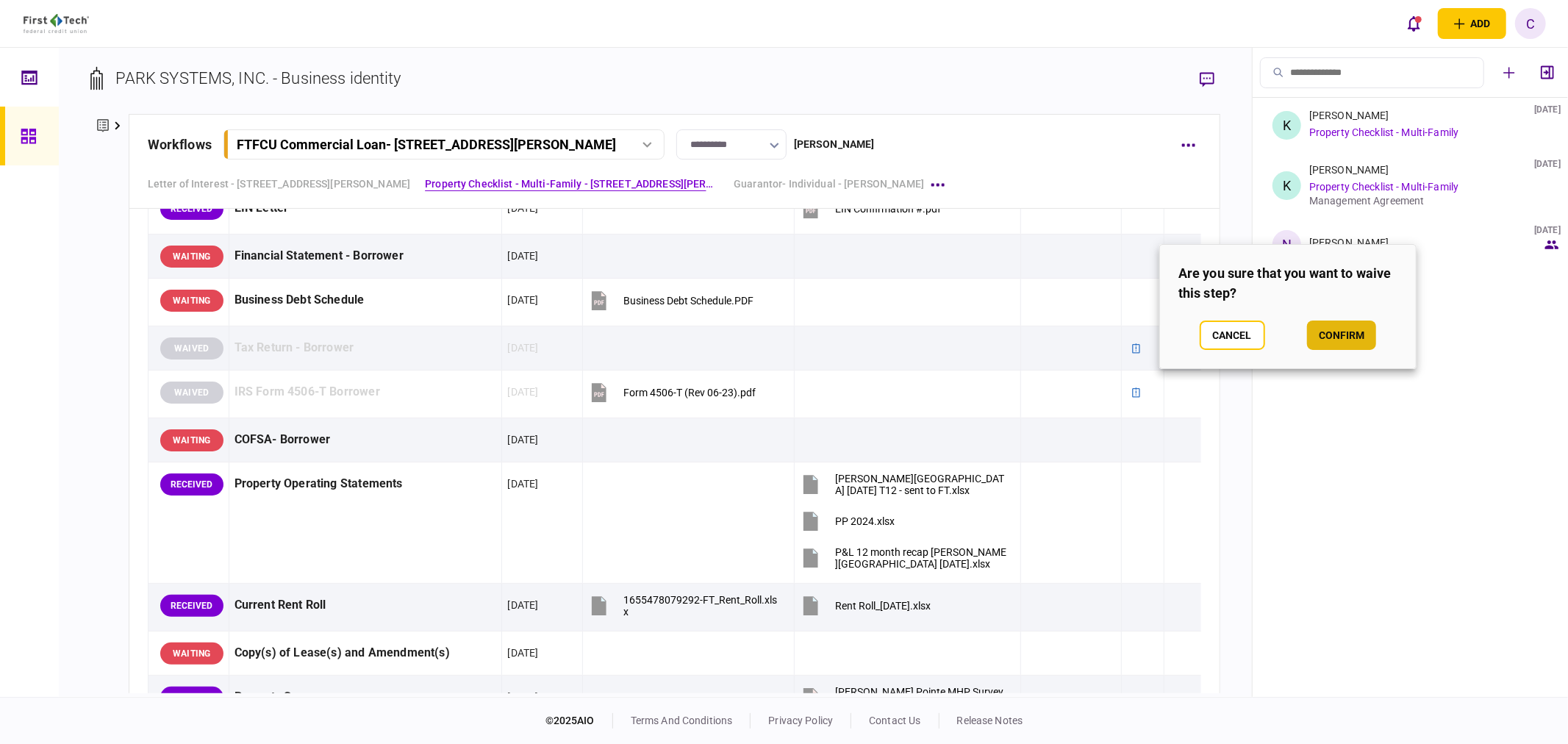
click at [1358, 333] on button "confirm" at bounding box center [1342, 335] width 69 height 29
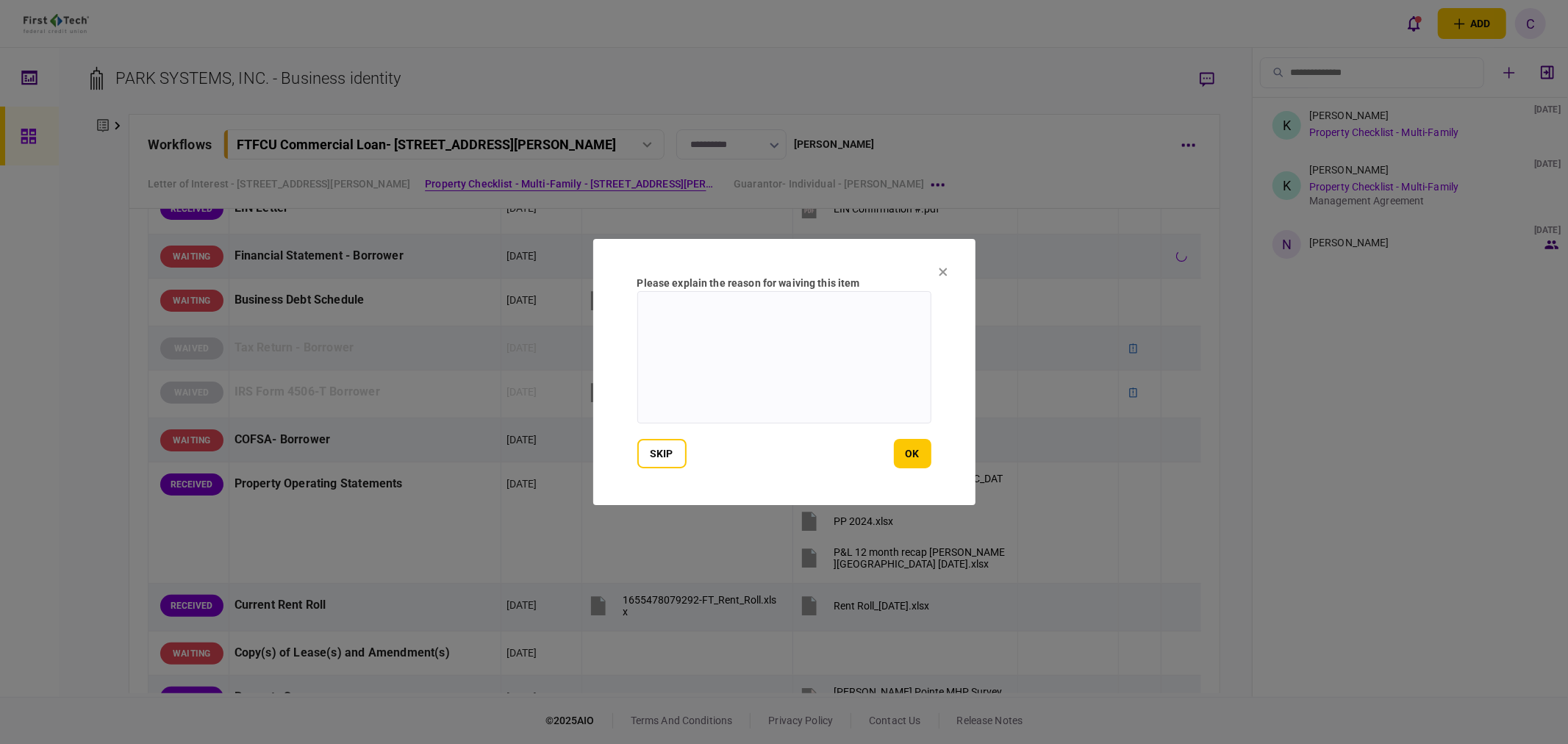
click at [821, 327] on textarea at bounding box center [784, 357] width 294 height 132
paste textarea "**********"
type textarea "**********"
click at [908, 449] on button "ok" at bounding box center [912, 453] width 38 height 29
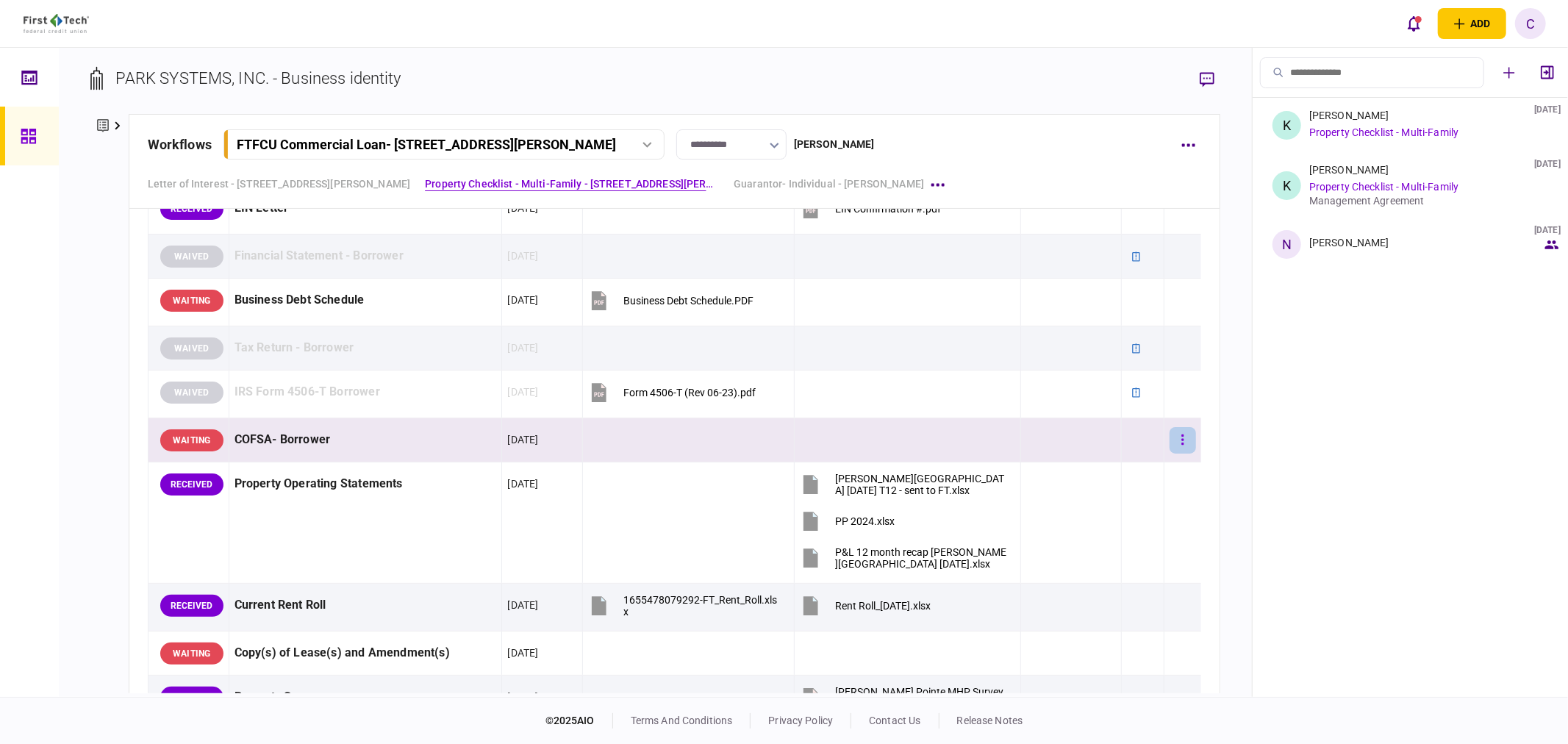
click at [1169, 449] on button "button" at bounding box center [1182, 439] width 26 height 26
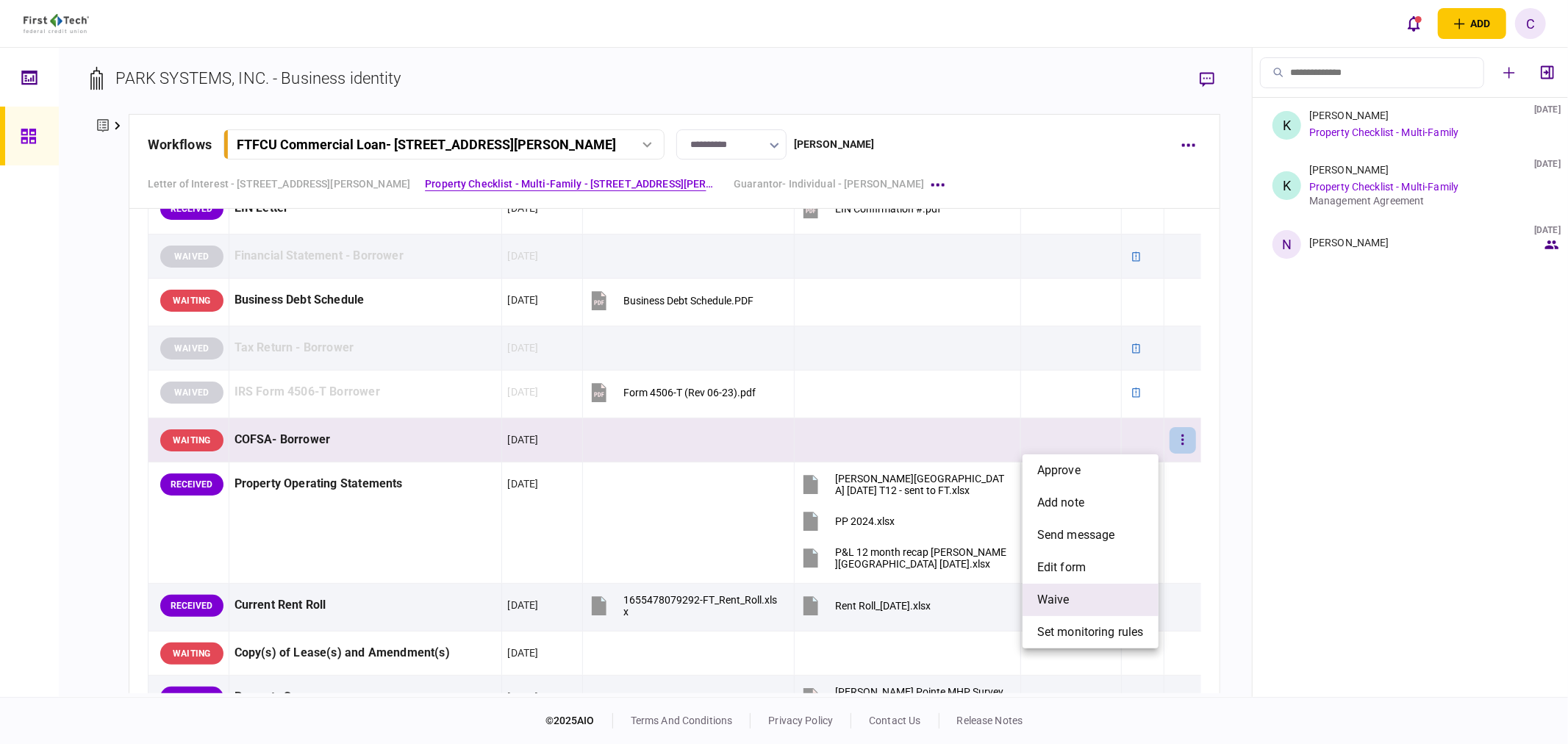
click at [1076, 600] on li "waive" at bounding box center [1091, 599] width 136 height 32
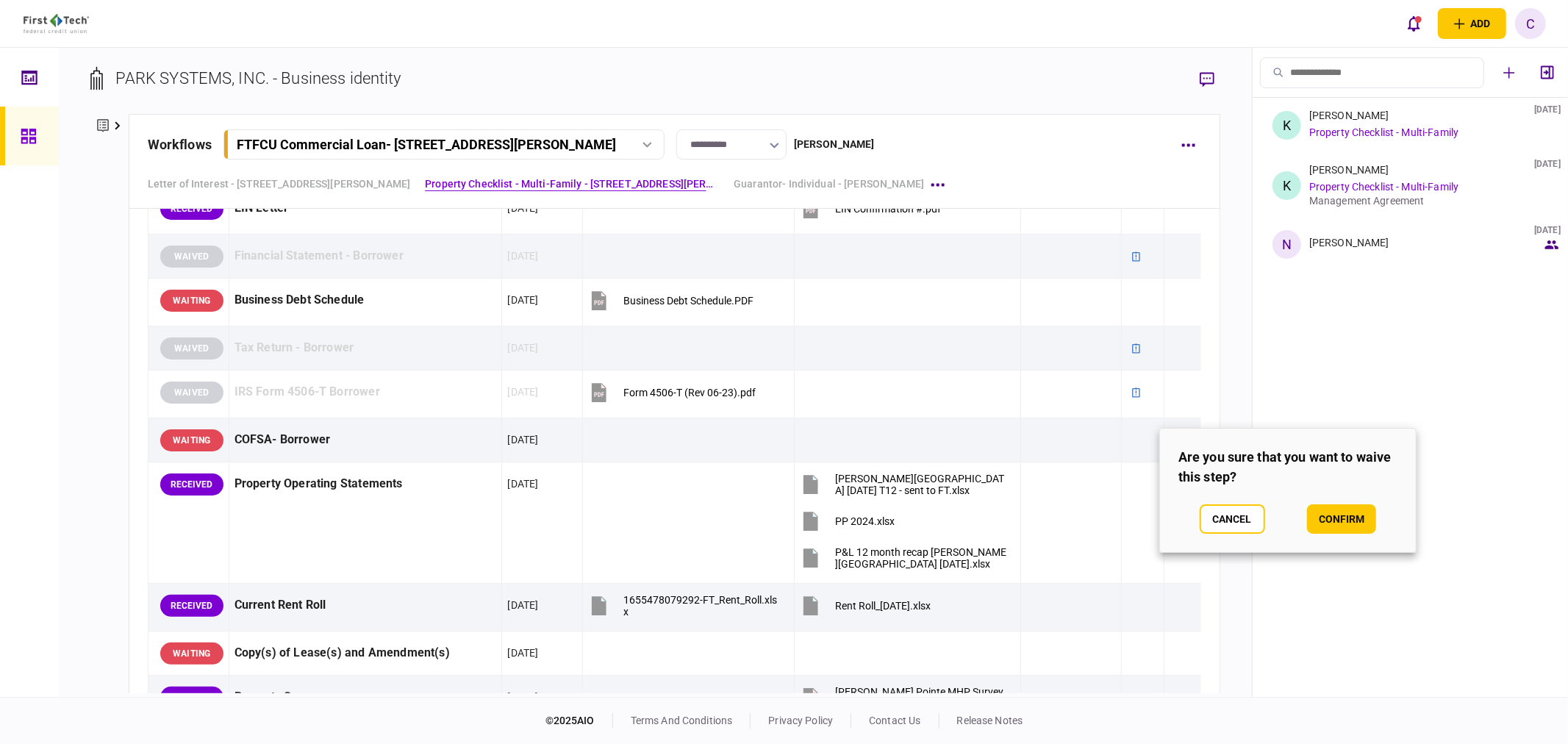
click at [1390, 527] on div "Cancel confirm" at bounding box center [1288, 518] width 219 height 29
click at [1343, 510] on button "confirm" at bounding box center [1342, 518] width 69 height 29
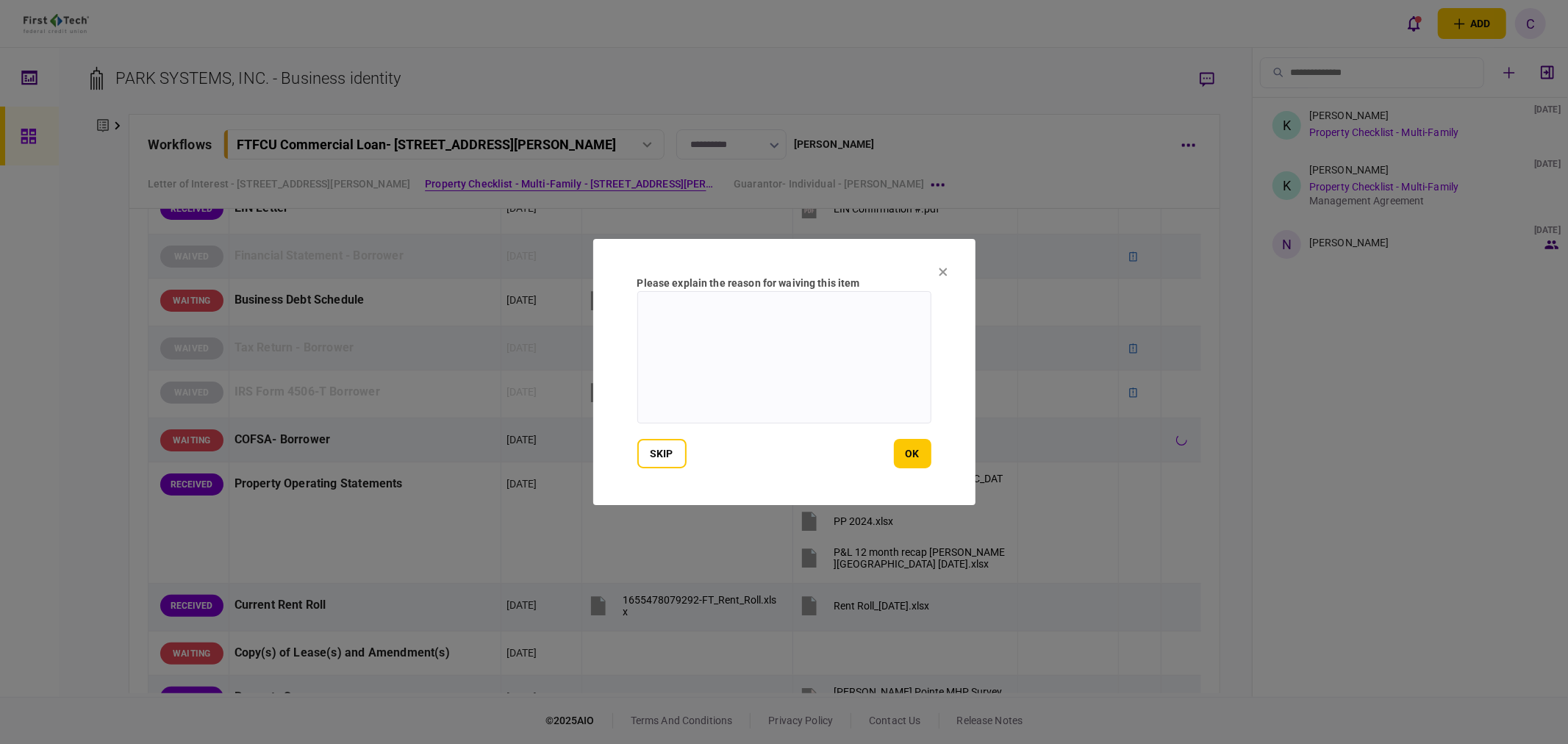
click at [862, 370] on textarea at bounding box center [784, 357] width 294 height 132
paste textarea "**********"
type textarea "**********"
click at [910, 457] on button "ok" at bounding box center [912, 453] width 38 height 29
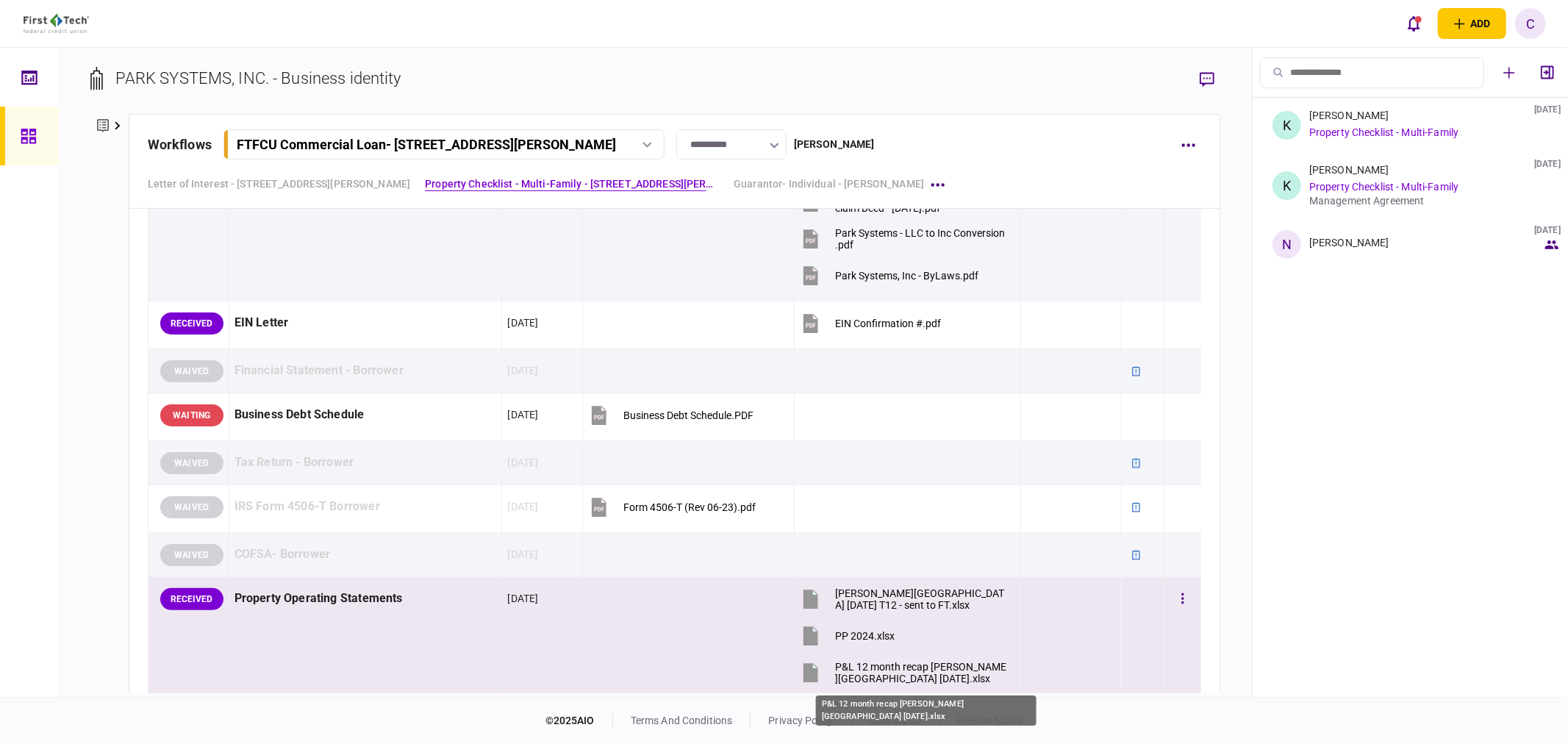
scroll to position [598, 0]
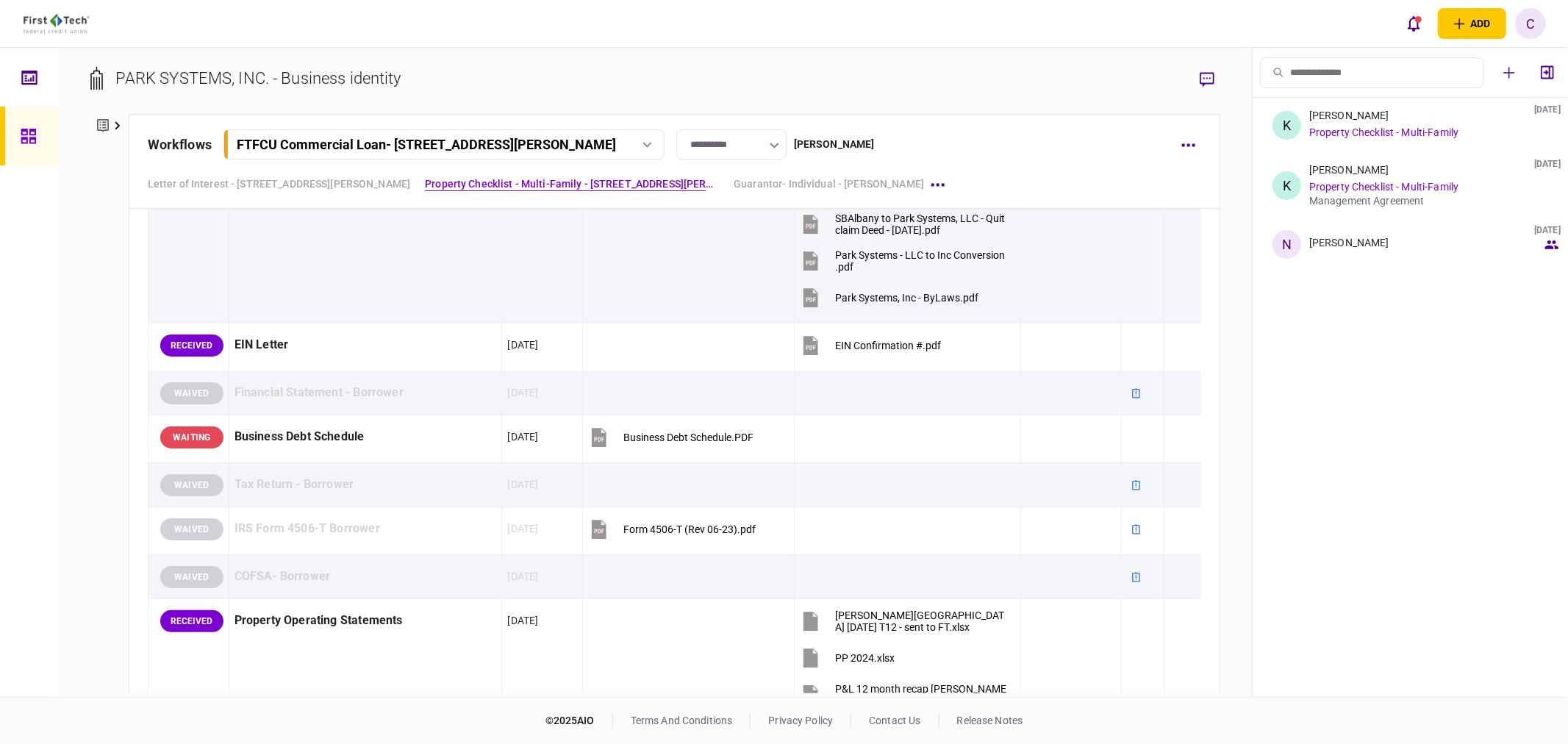
click at [115, 296] on div "company details Edit company no. 09025154 address 5021 River Road, Suite C, Col…" at bounding box center [109, 403] width 38 height 579
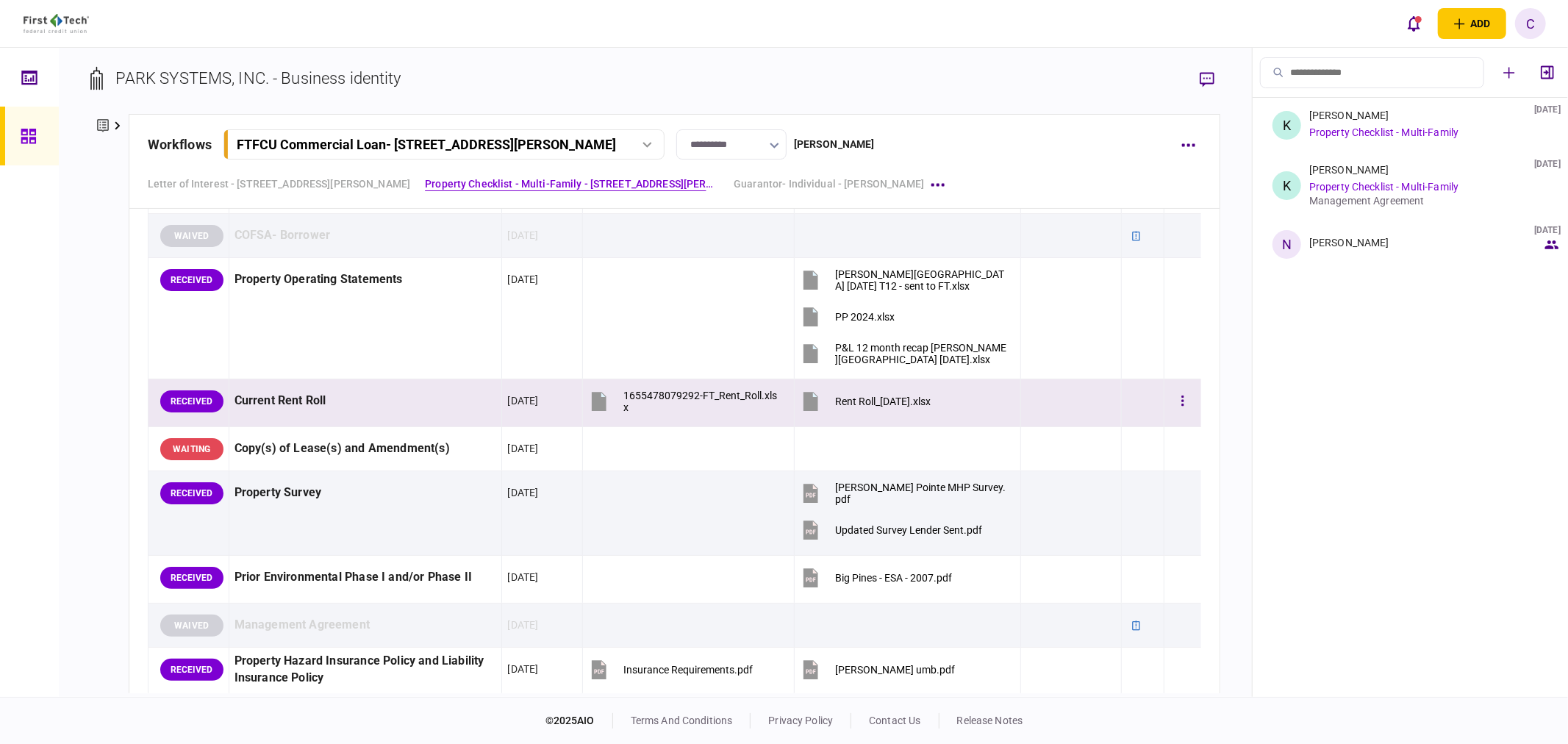
scroll to position [1088, 0]
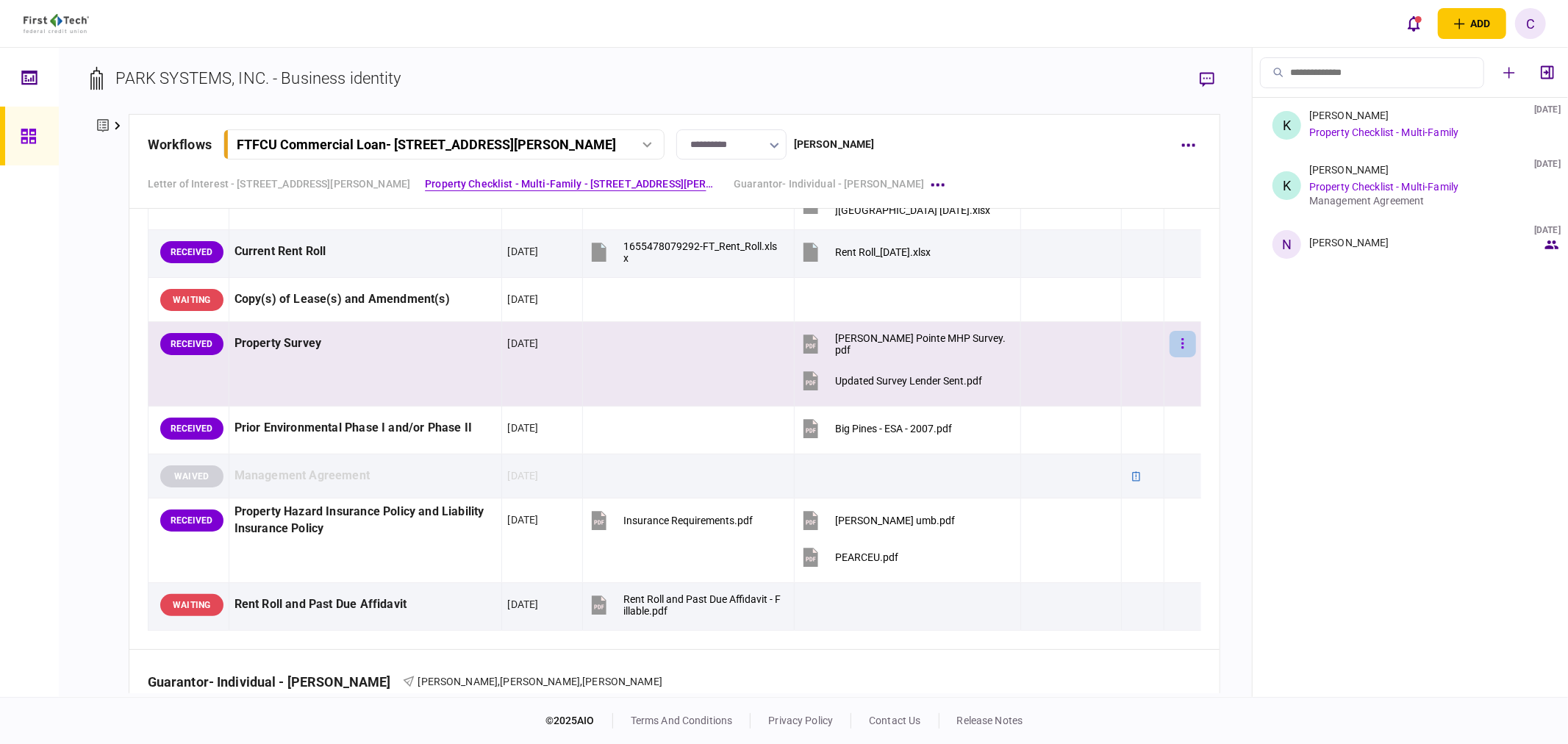
click at [1176, 345] on button "button" at bounding box center [1182, 343] width 26 height 26
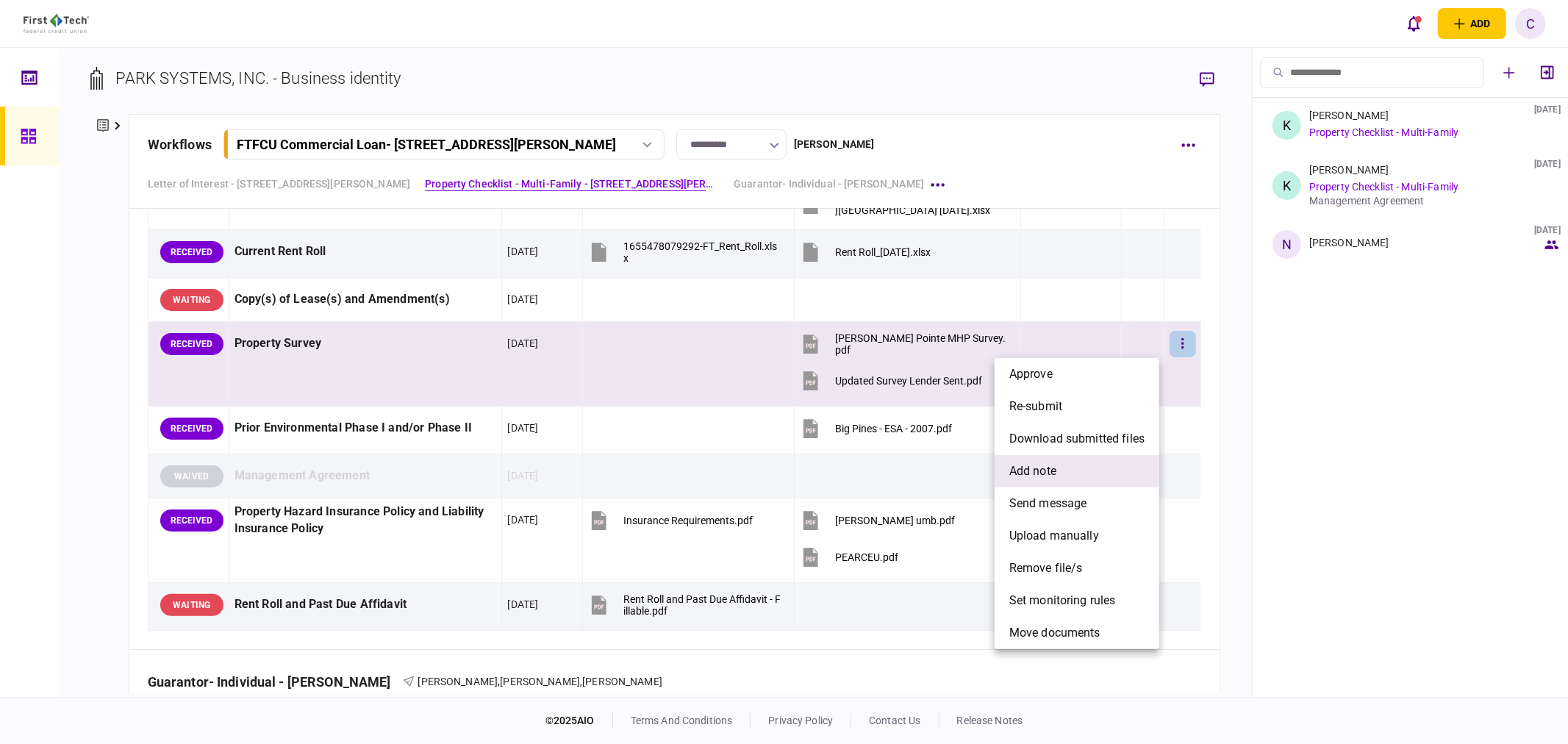
click at [1046, 479] on span "add note" at bounding box center [1033, 470] width 47 height 18
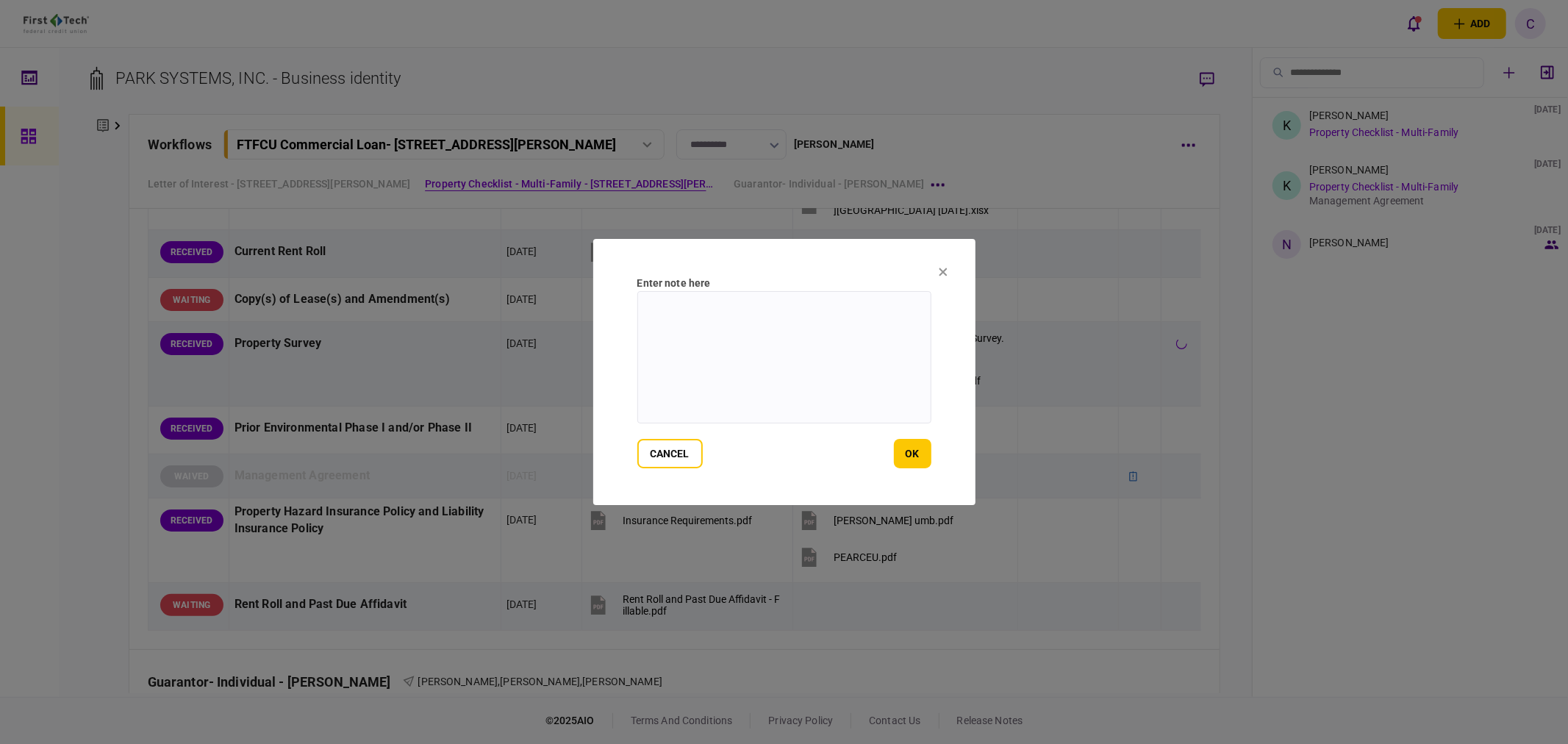
click at [672, 320] on textarea at bounding box center [784, 357] width 294 height 132
type textarea "**********"
click at [915, 445] on button "ok" at bounding box center [912, 453] width 38 height 29
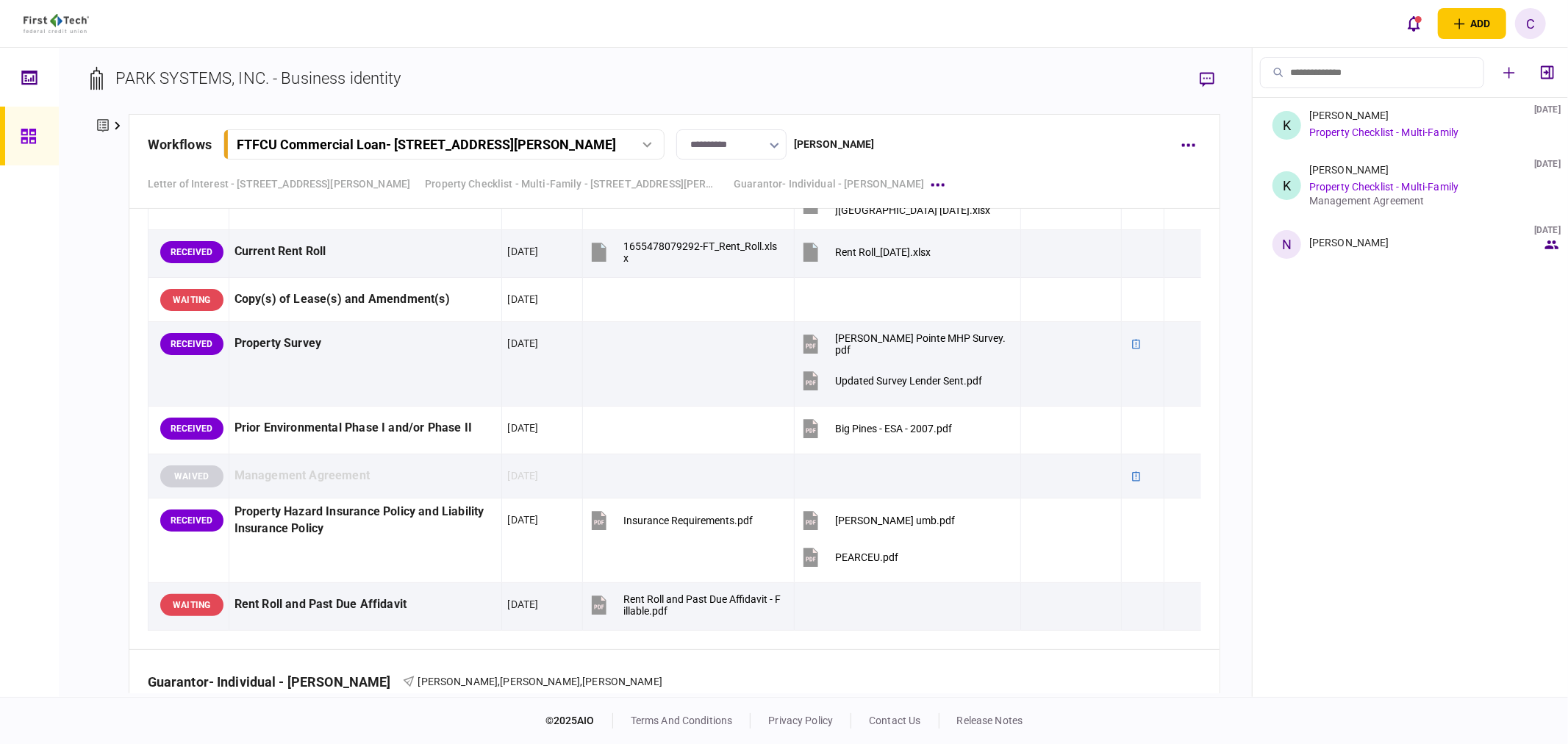
click at [44, 135] on link at bounding box center [29, 136] width 59 height 59
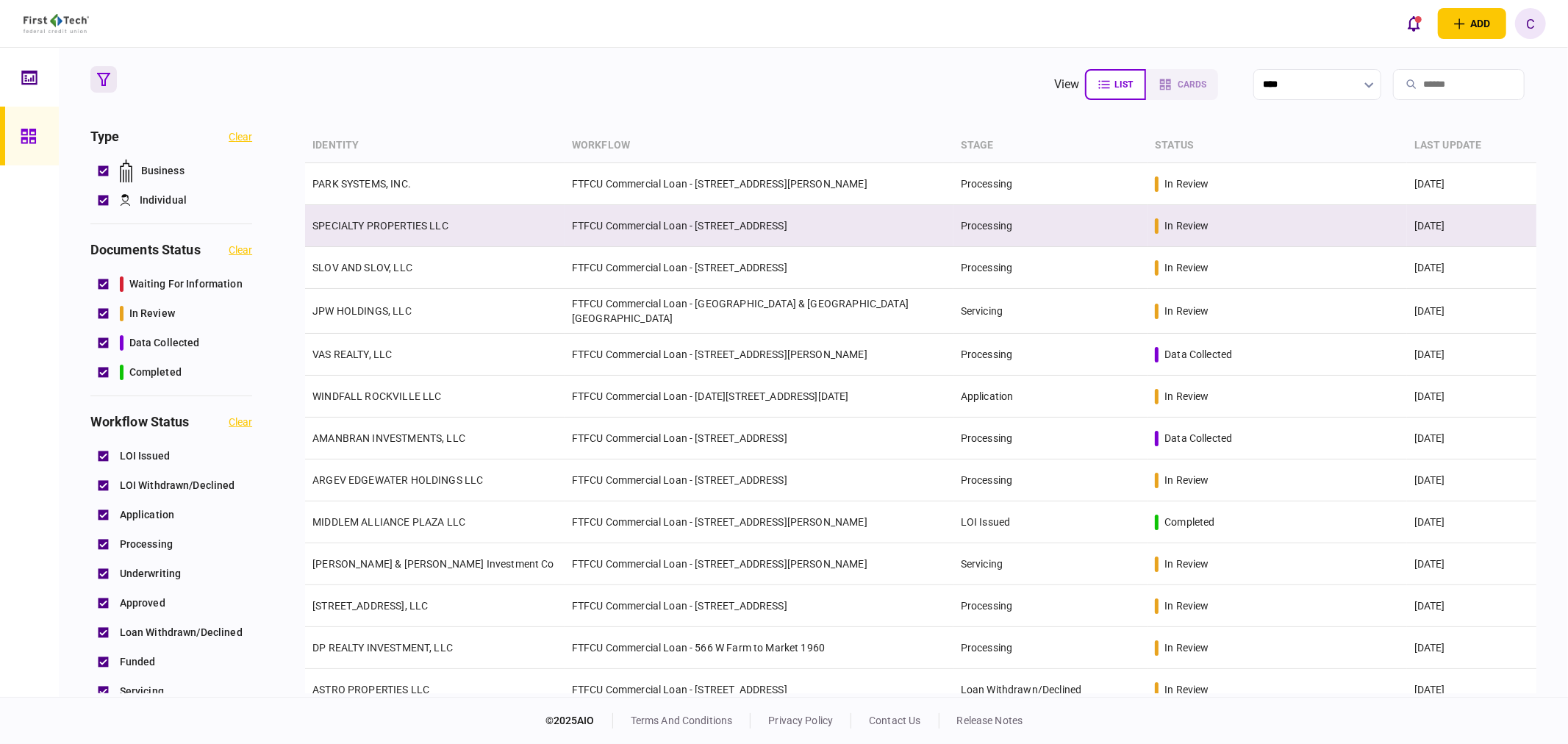
click at [363, 223] on link "SPECIALTY PROPERTIES LLC" at bounding box center [380, 226] width 136 height 12
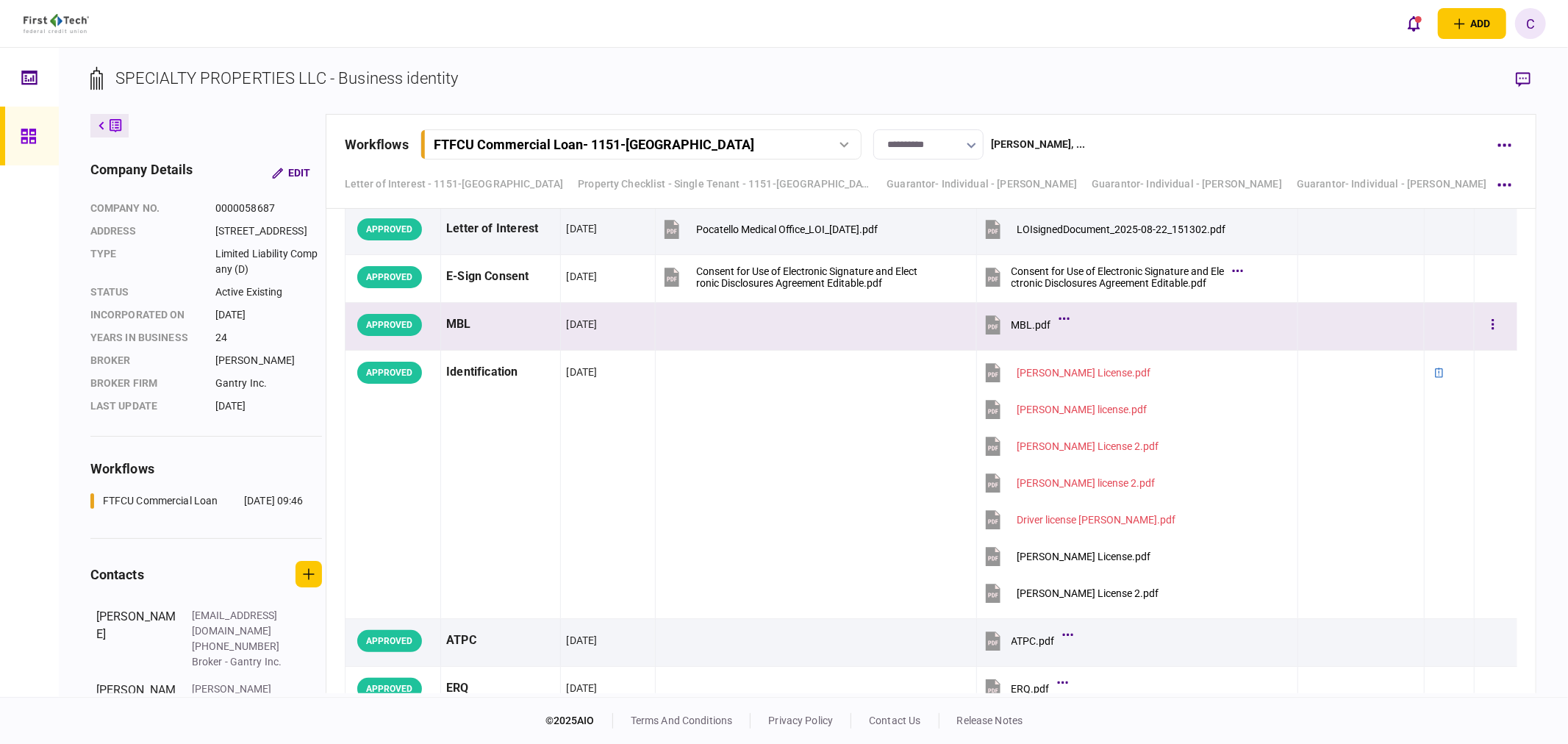
scroll to position [82, 0]
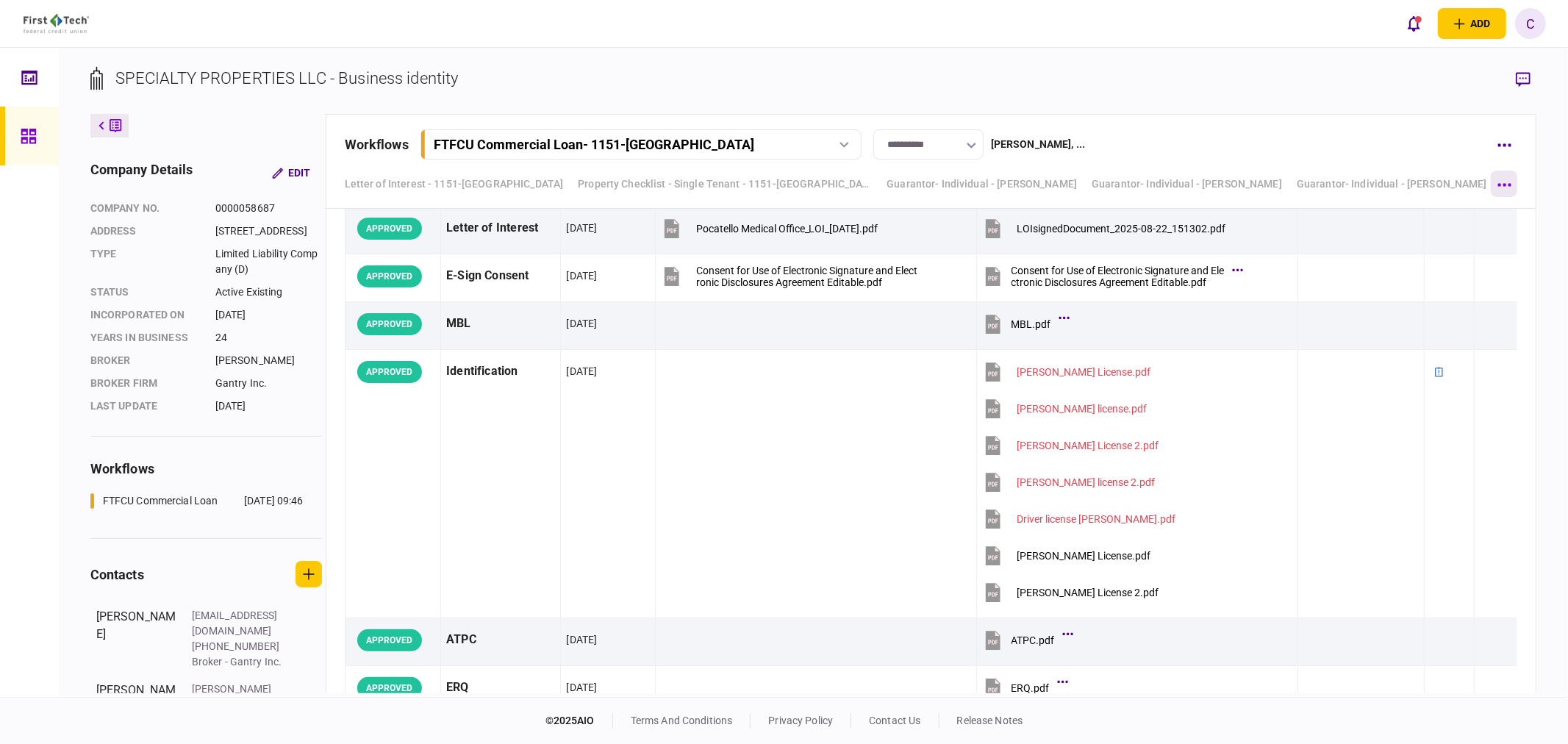
click at [1502, 186] on button "button" at bounding box center [1503, 183] width 26 height 26
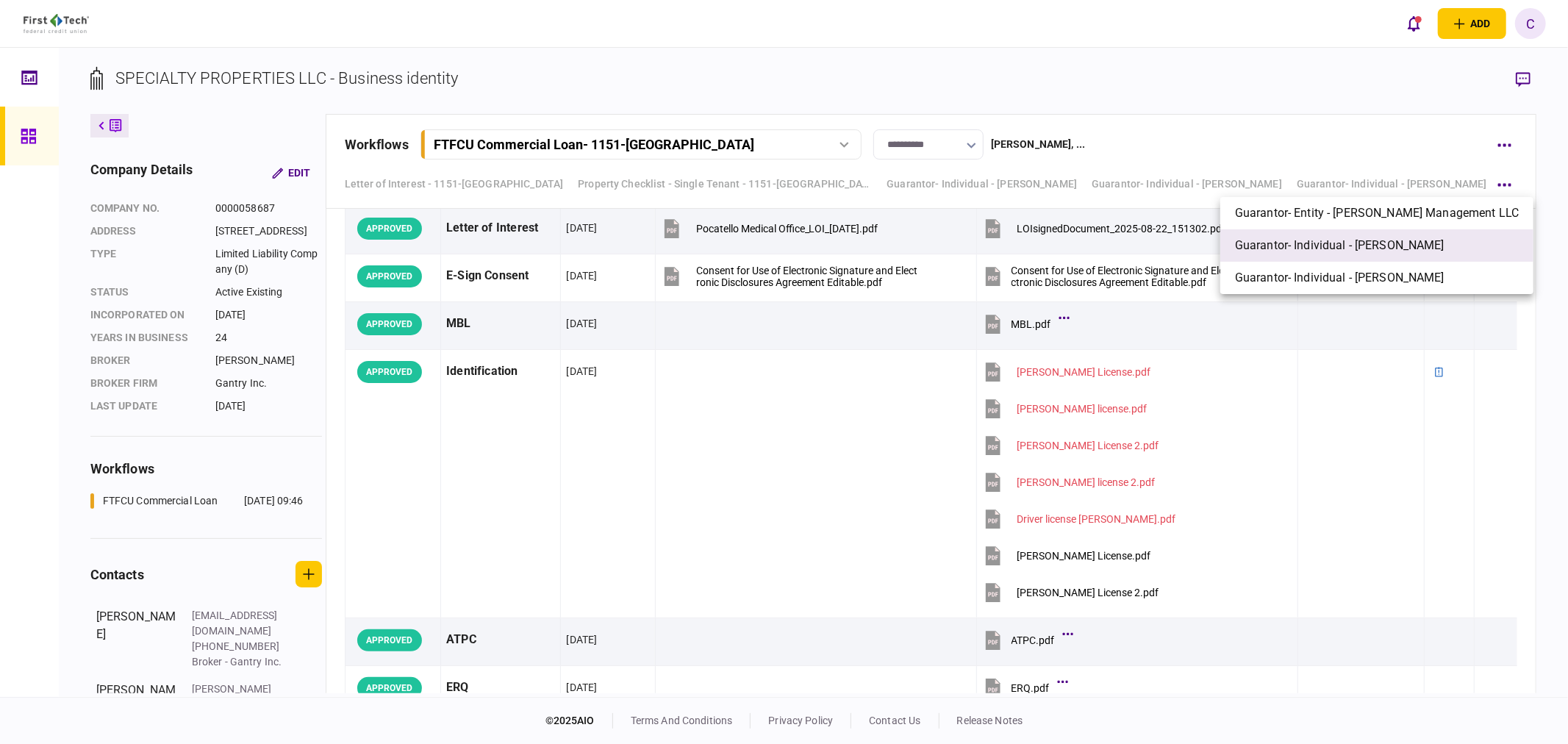
click at [1384, 247] on span "Guarantor- Individual - [PERSON_NAME]" at bounding box center [1339, 245] width 210 height 18
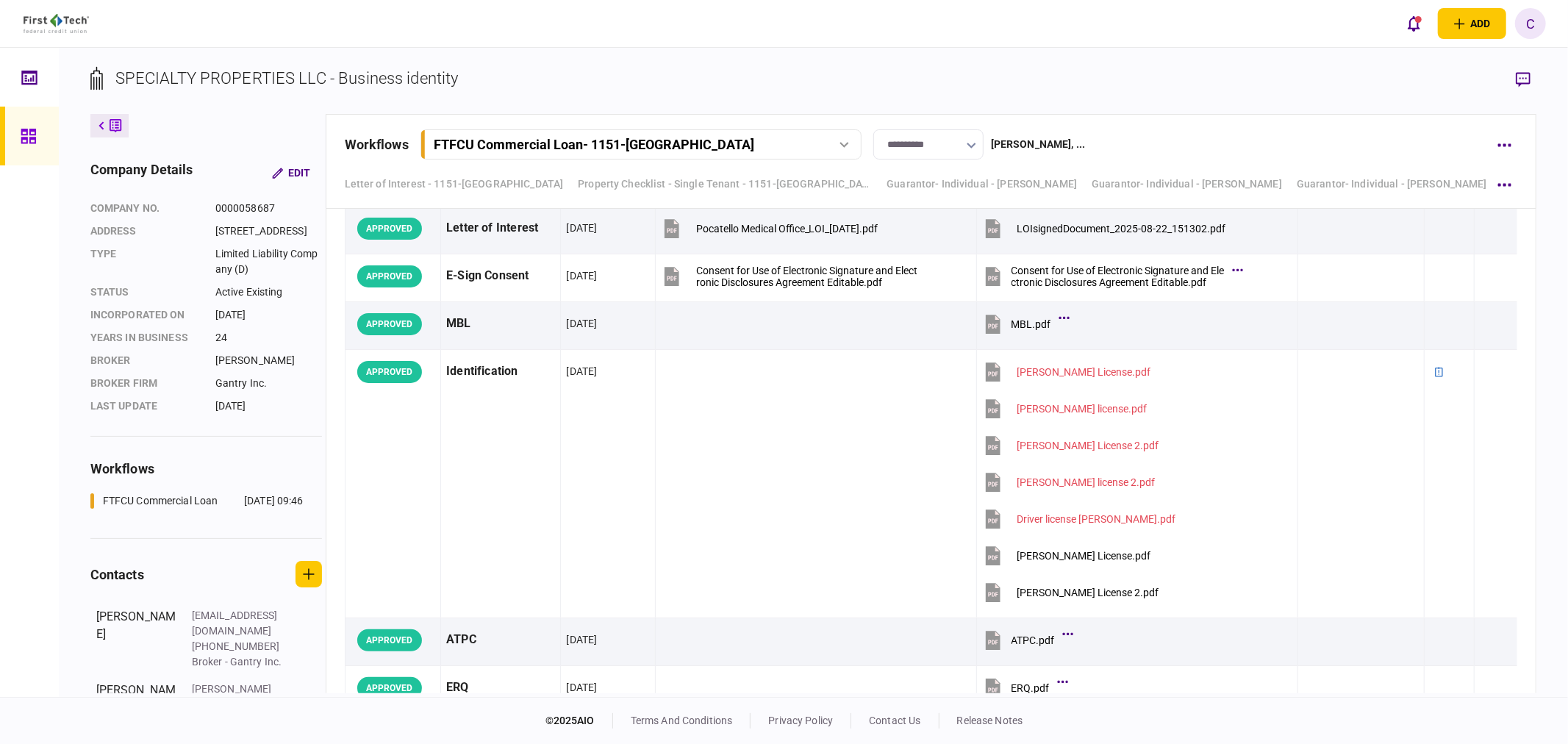
scroll to position [6714, 0]
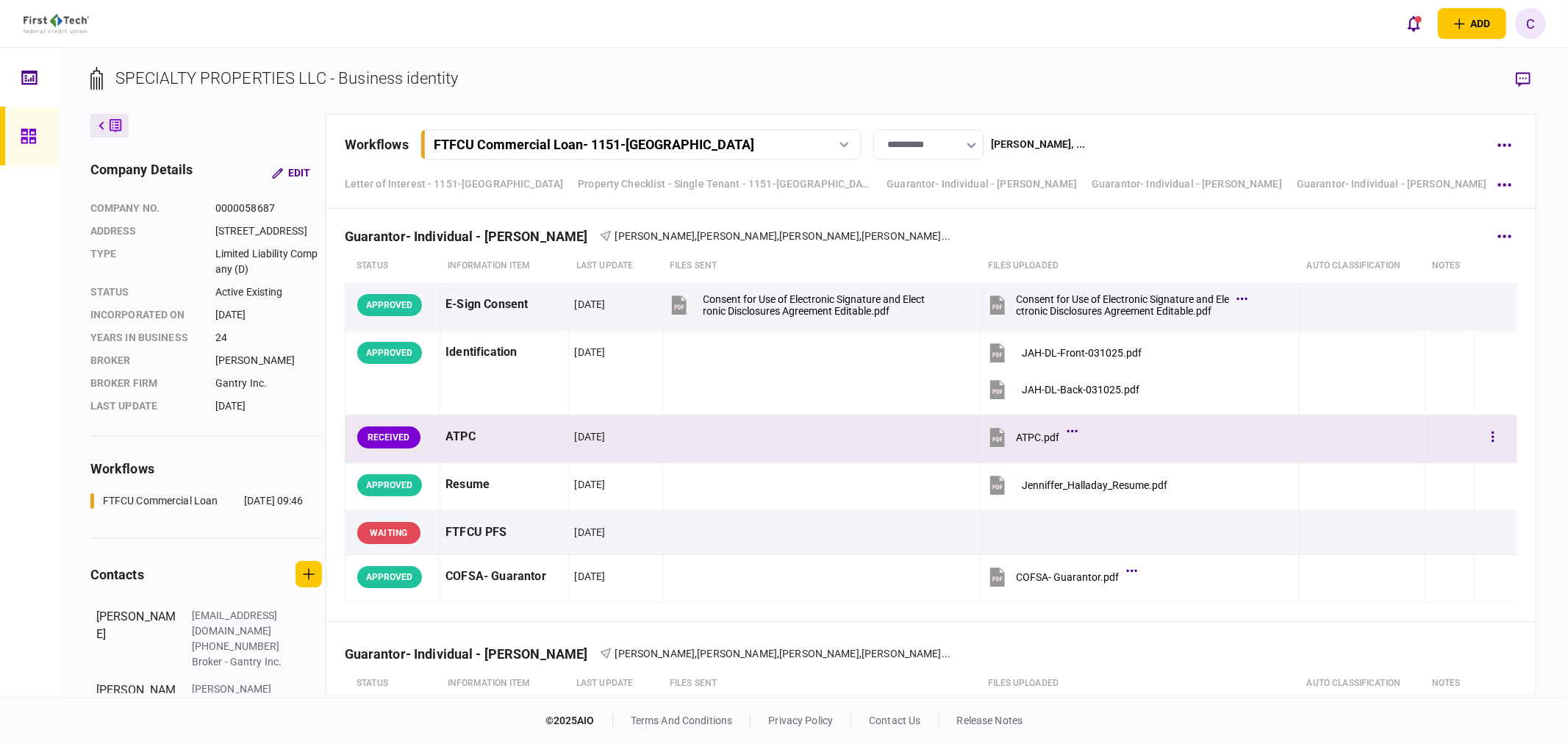
click at [1032, 437] on div "ATPC.pdf" at bounding box center [1038, 438] width 44 height 12
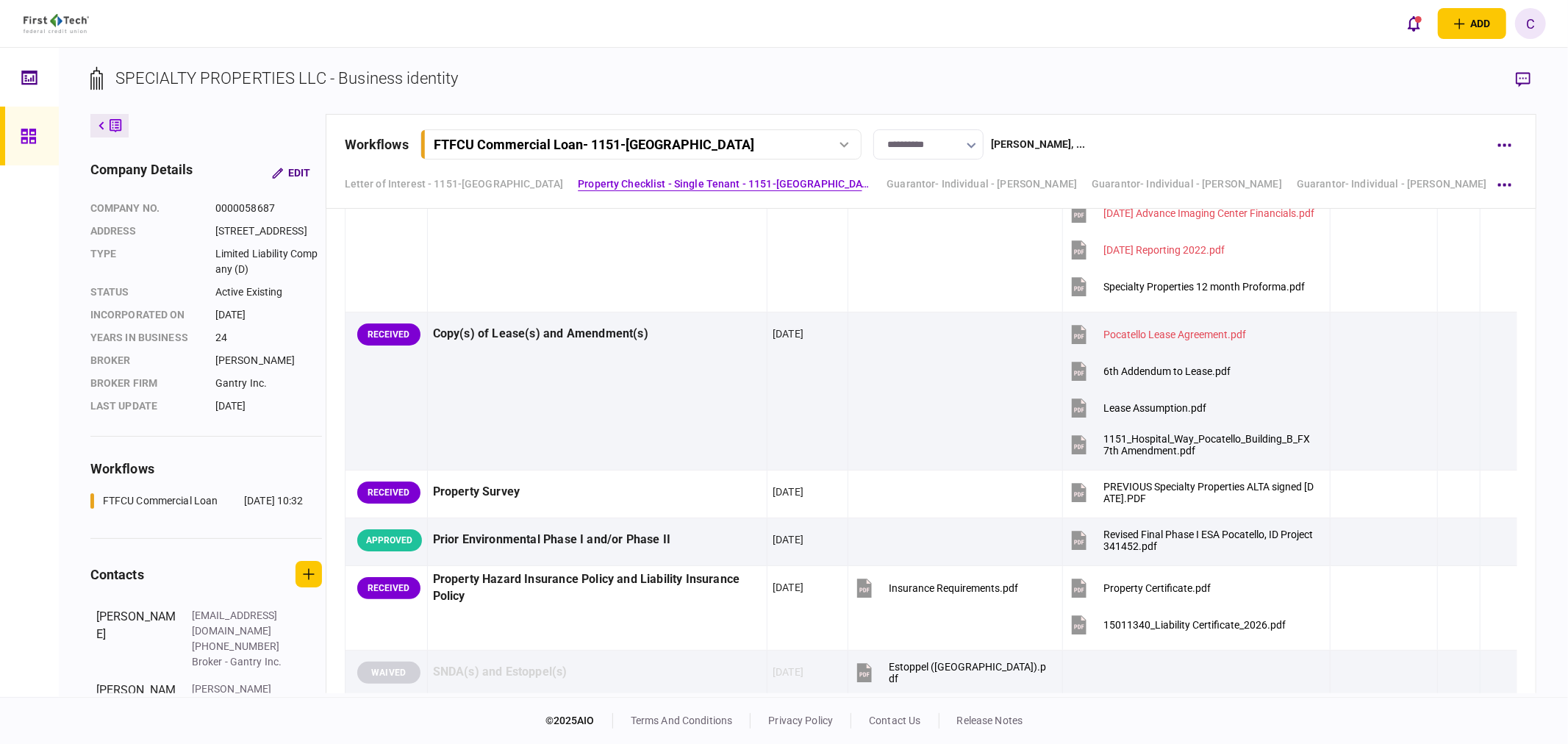
scroll to position [1388, 0]
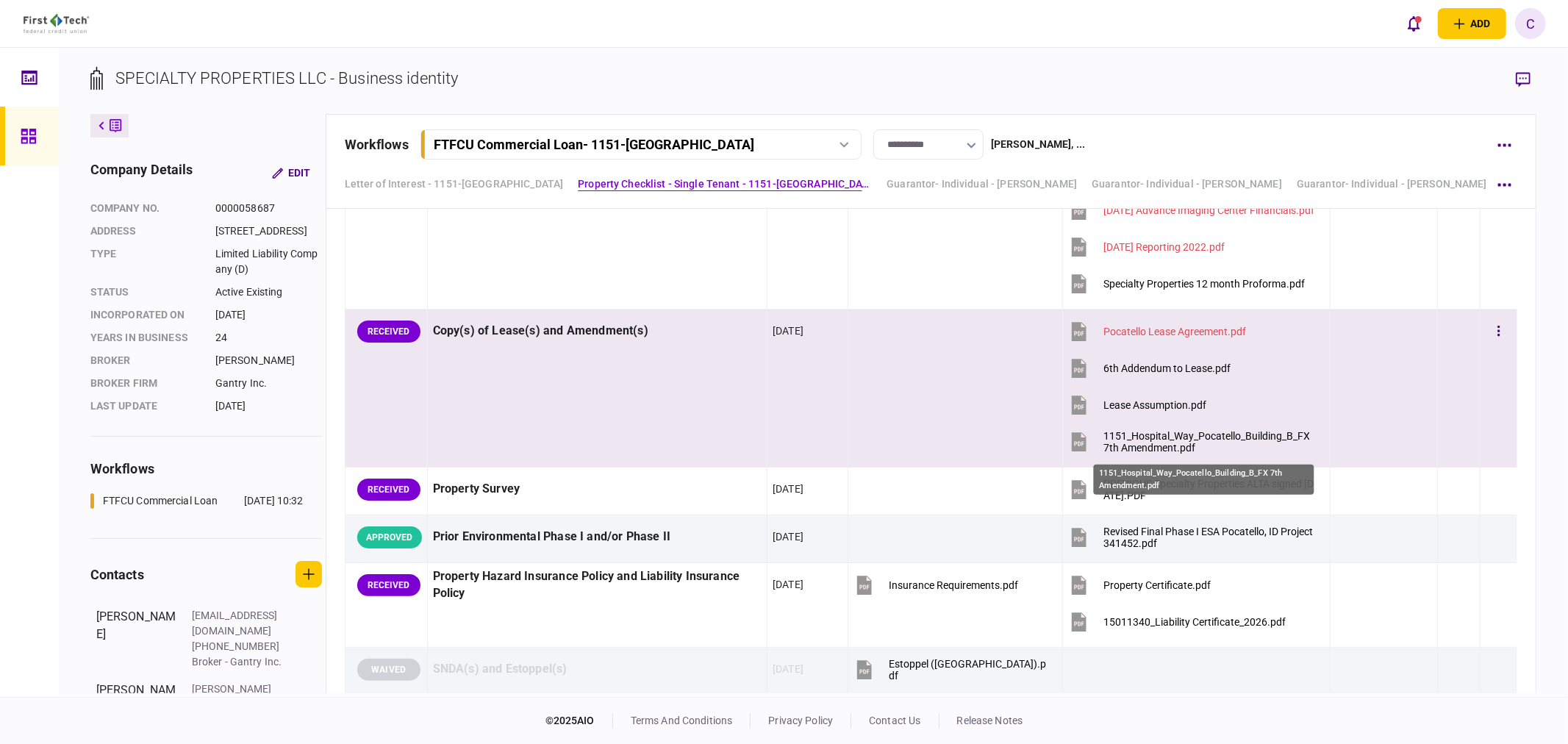
click at [1170, 441] on div "1151_Hospital_Way_Pocatello_Building_B_FX 7th Amendment.pdf" at bounding box center [1210, 442] width 214 height 24
click at [1497, 333] on icon "button" at bounding box center [1498, 331] width 3 height 14
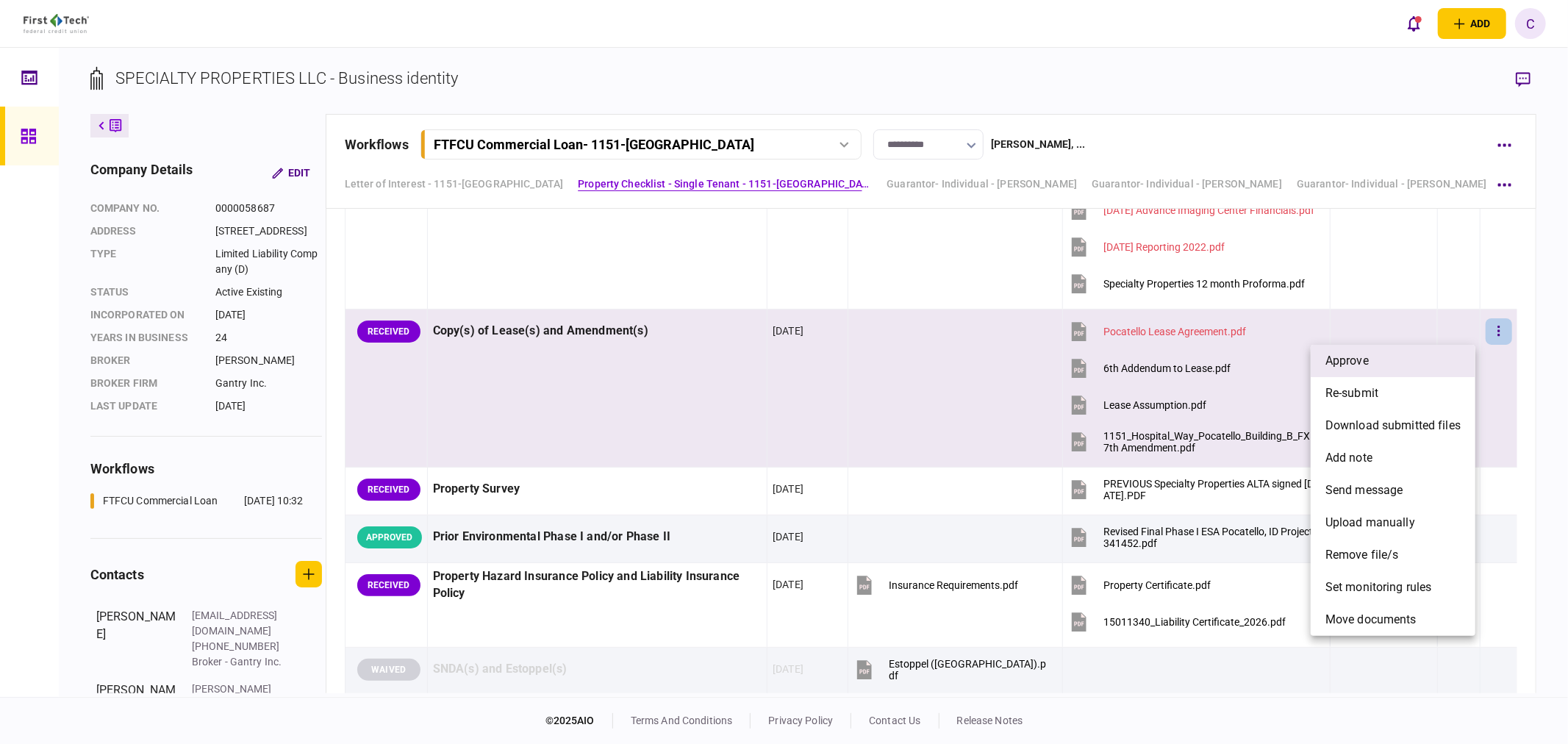
click at [1373, 357] on li "approve" at bounding box center [1393, 361] width 165 height 32
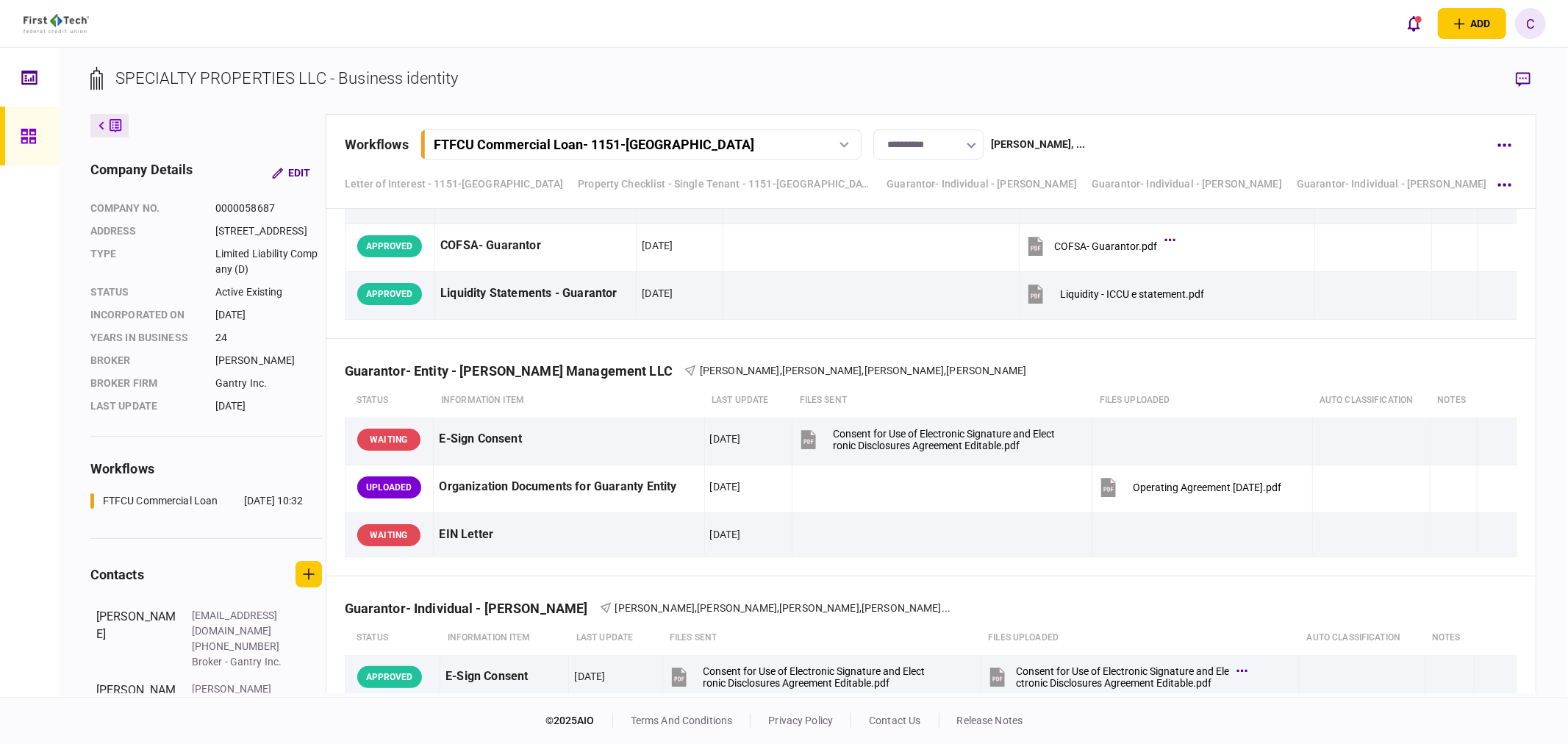
scroll to position [6451, 0]
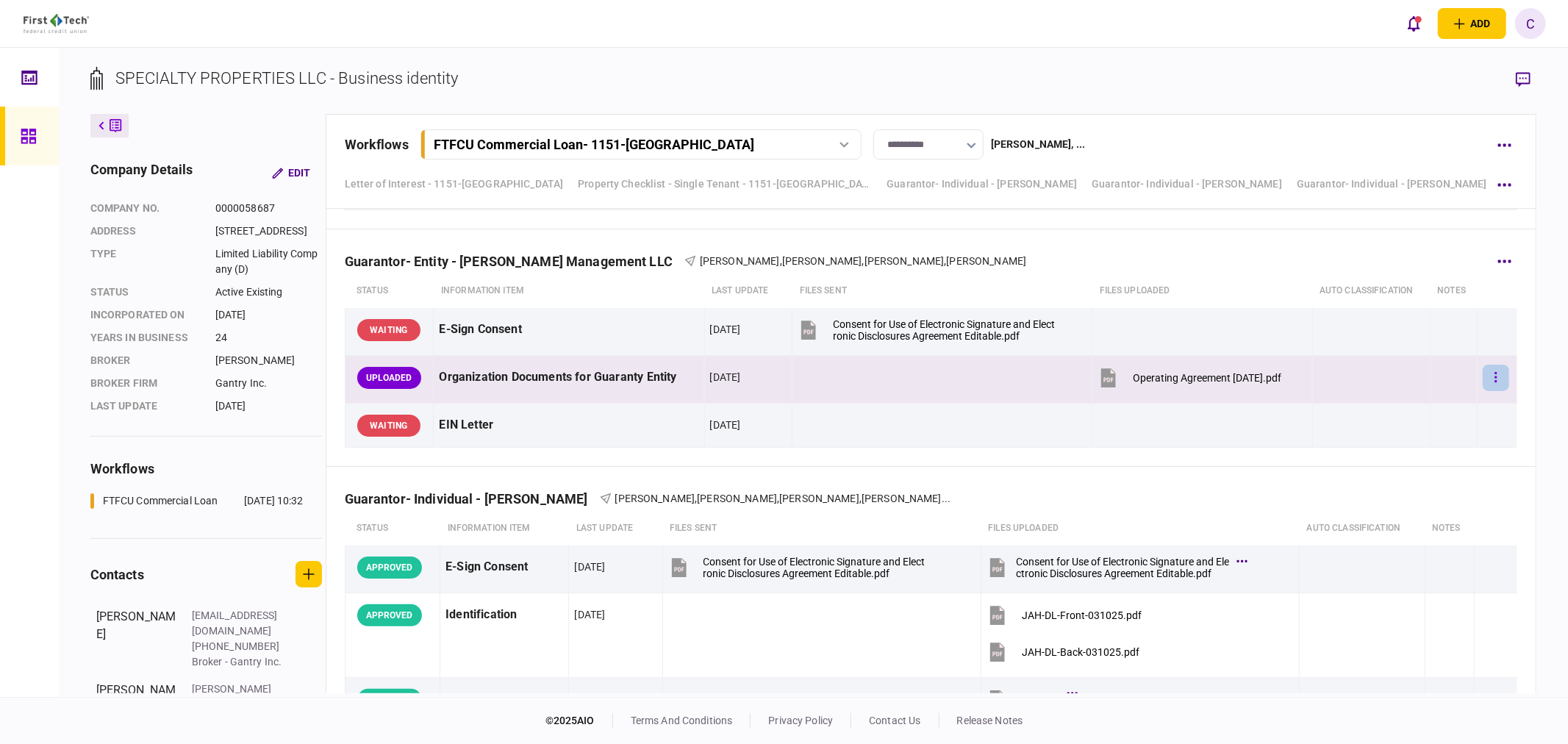
click at [1494, 380] on icon "button" at bounding box center [1495, 377] width 3 height 14
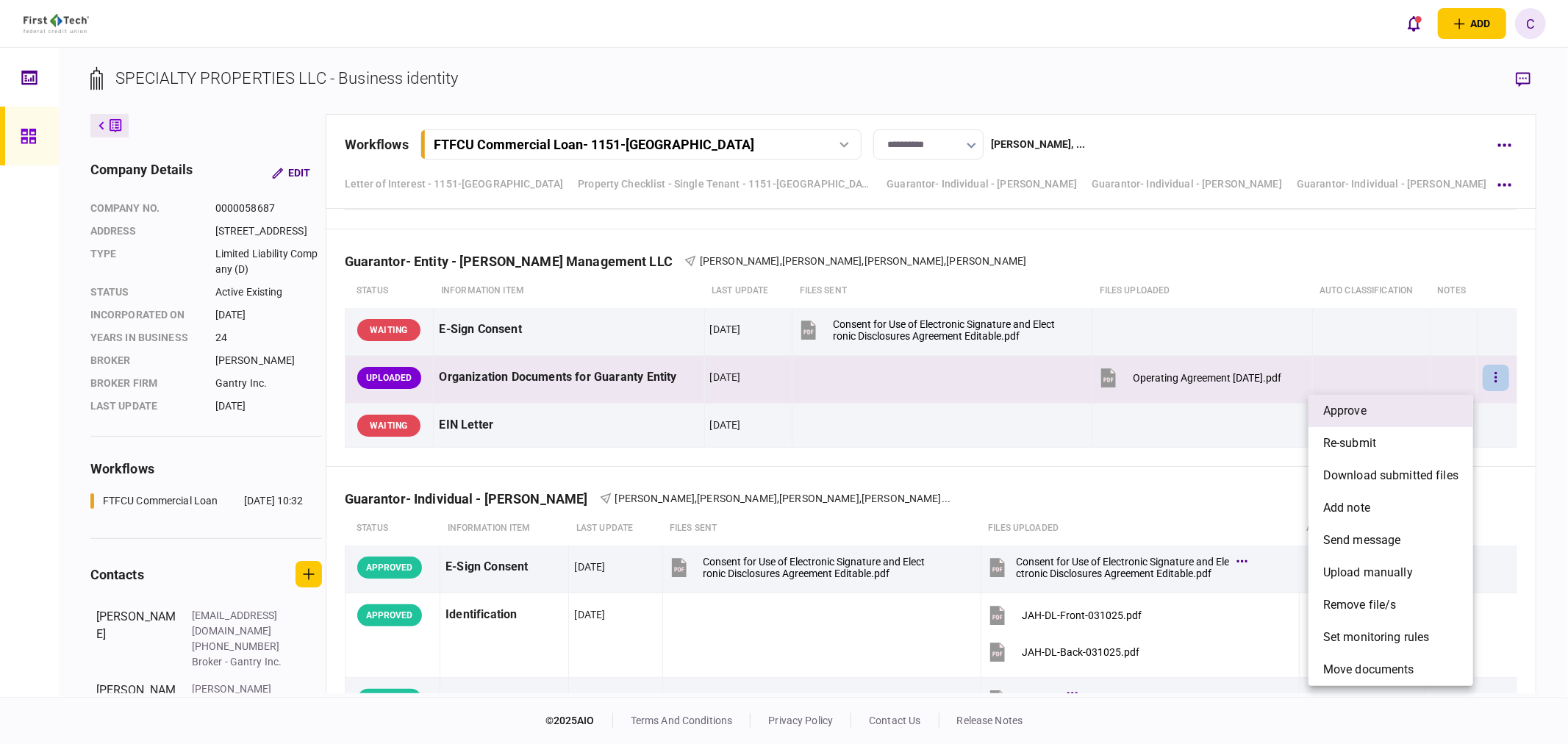
click at [1358, 409] on span "approve" at bounding box center [1345, 411] width 44 height 18
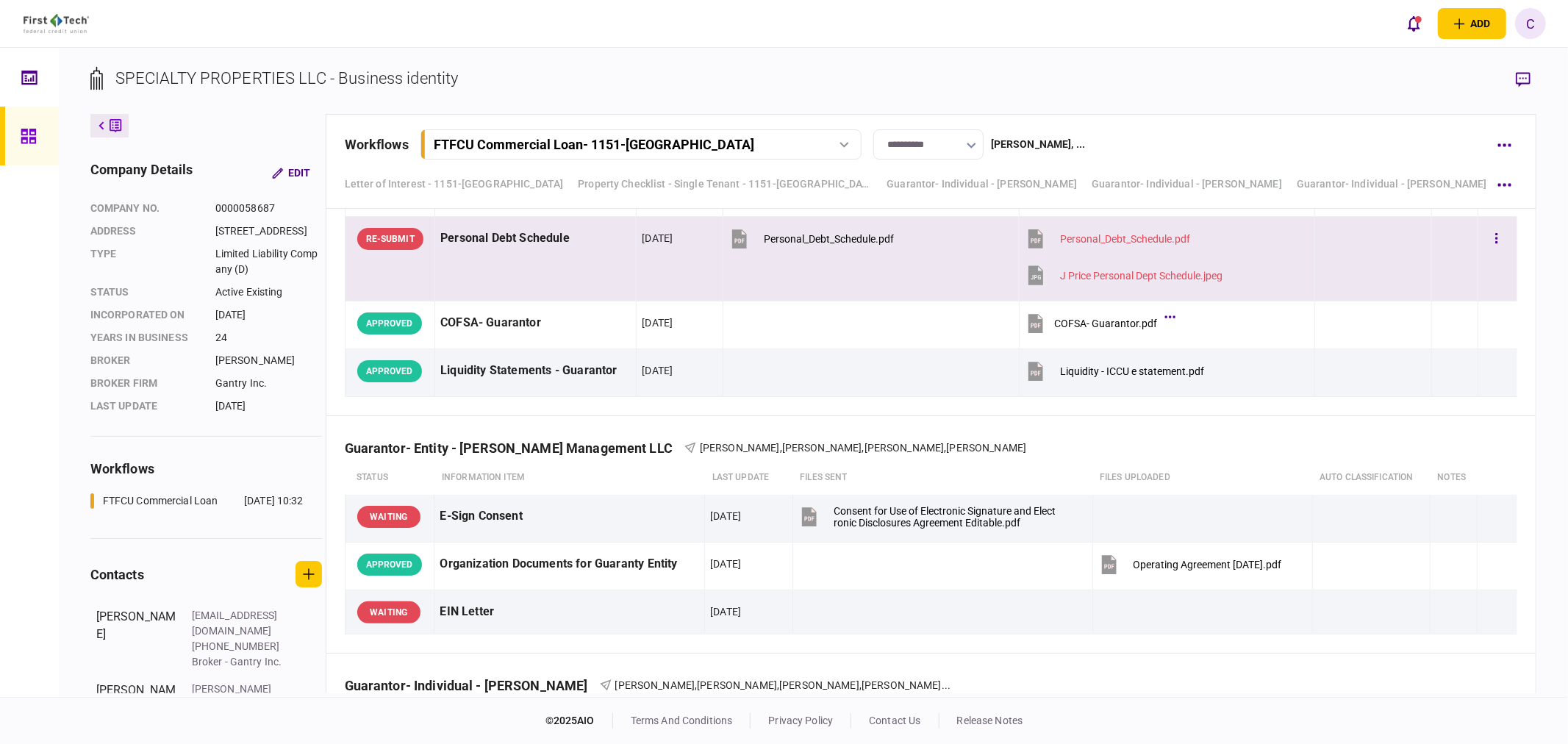
scroll to position [6253, 0]
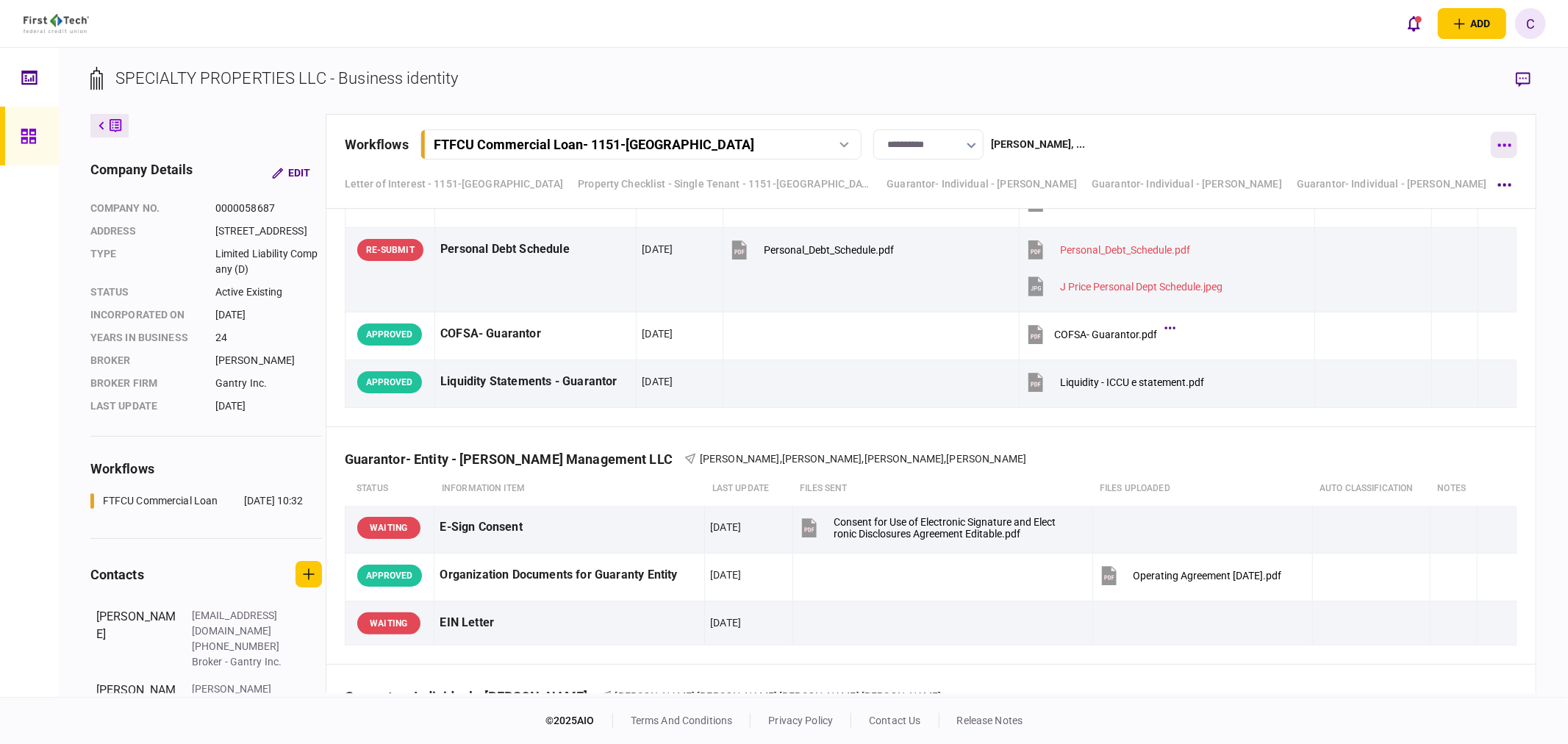
click at [1503, 146] on icon "button" at bounding box center [1504, 145] width 14 height 3
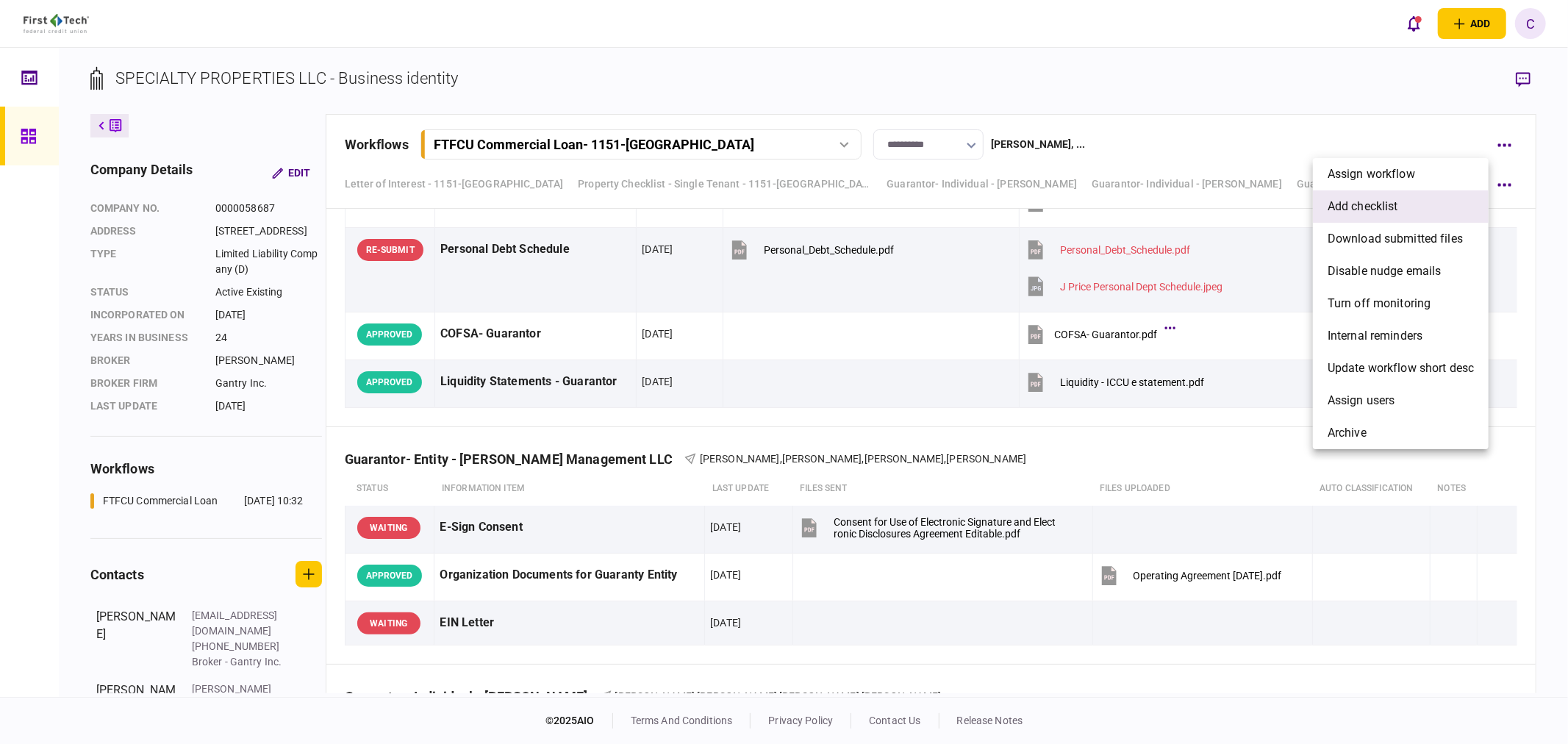
click at [1358, 205] on span "add checklist" at bounding box center [1363, 206] width 71 height 18
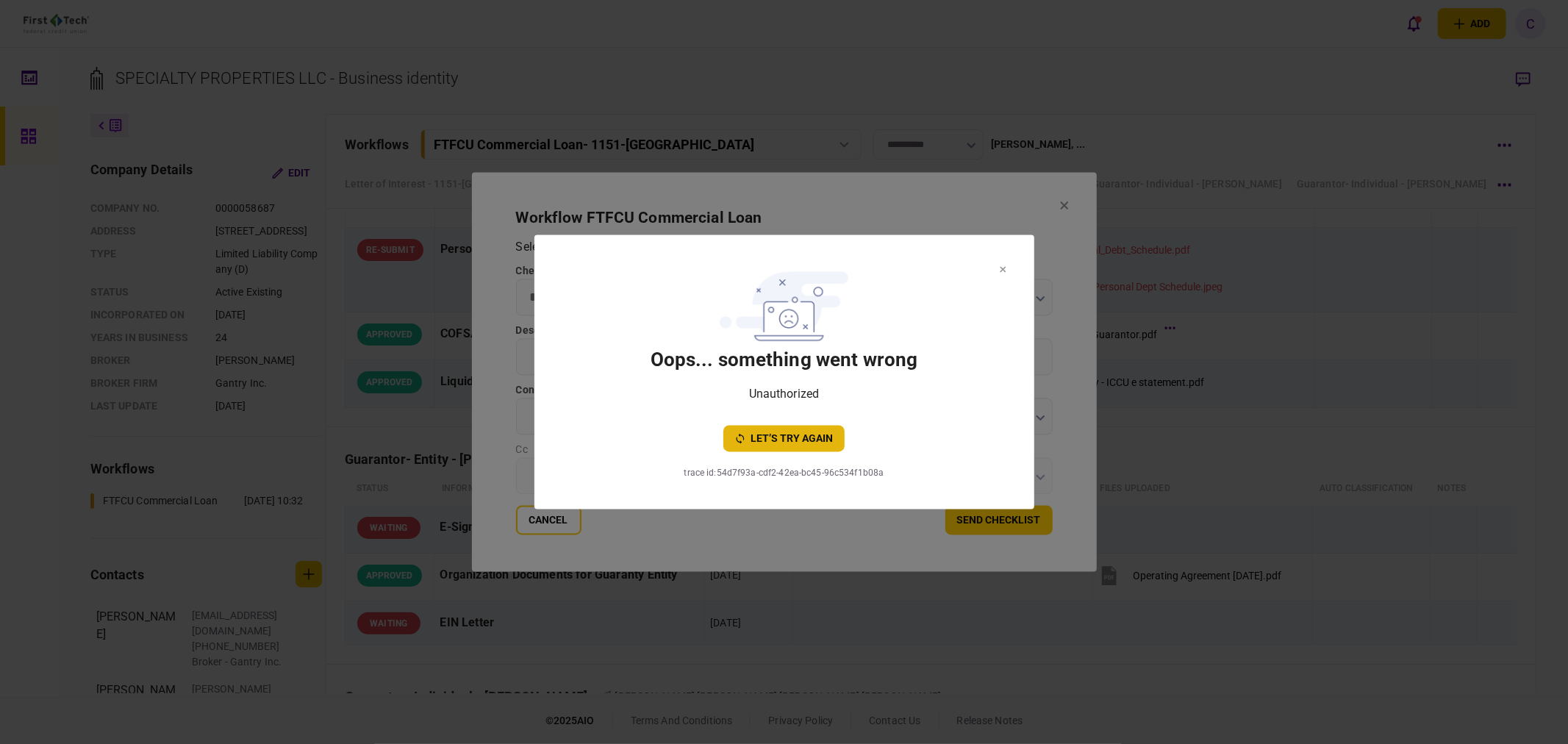
click at [805, 435] on button "let’s try again" at bounding box center [784, 438] width 121 height 26
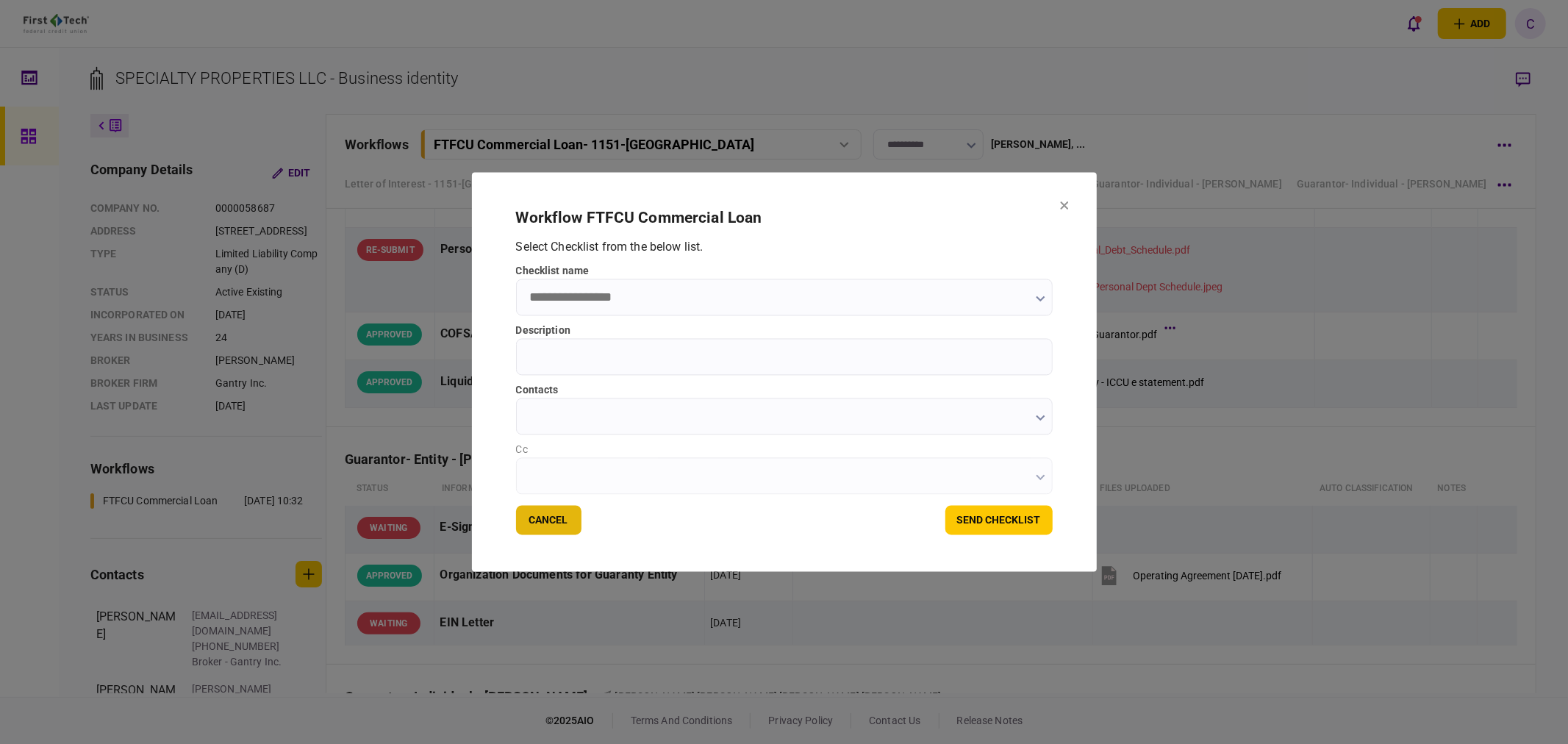
click at [561, 514] on button "Cancel" at bounding box center [549, 520] width 66 height 29
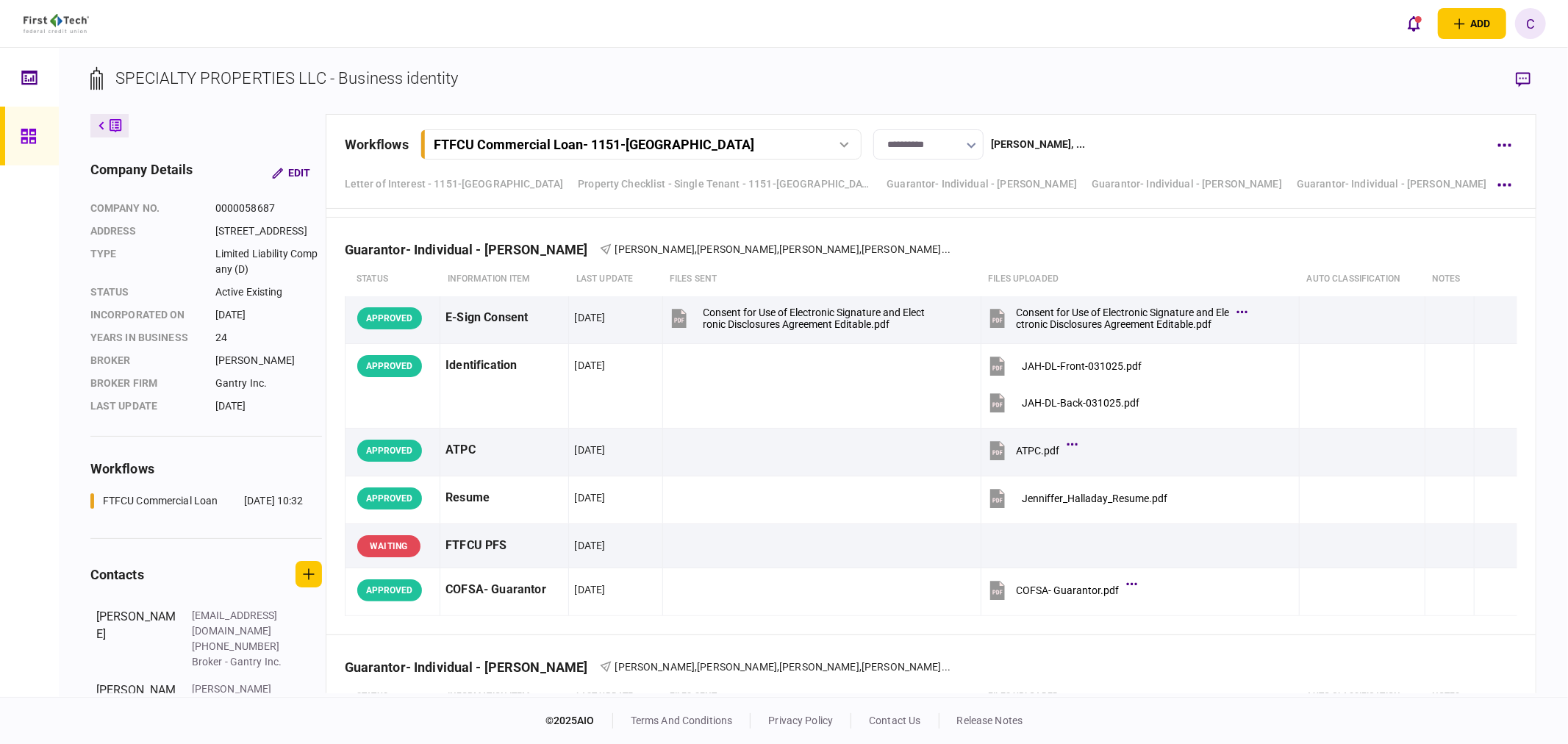
scroll to position [6662, 0]
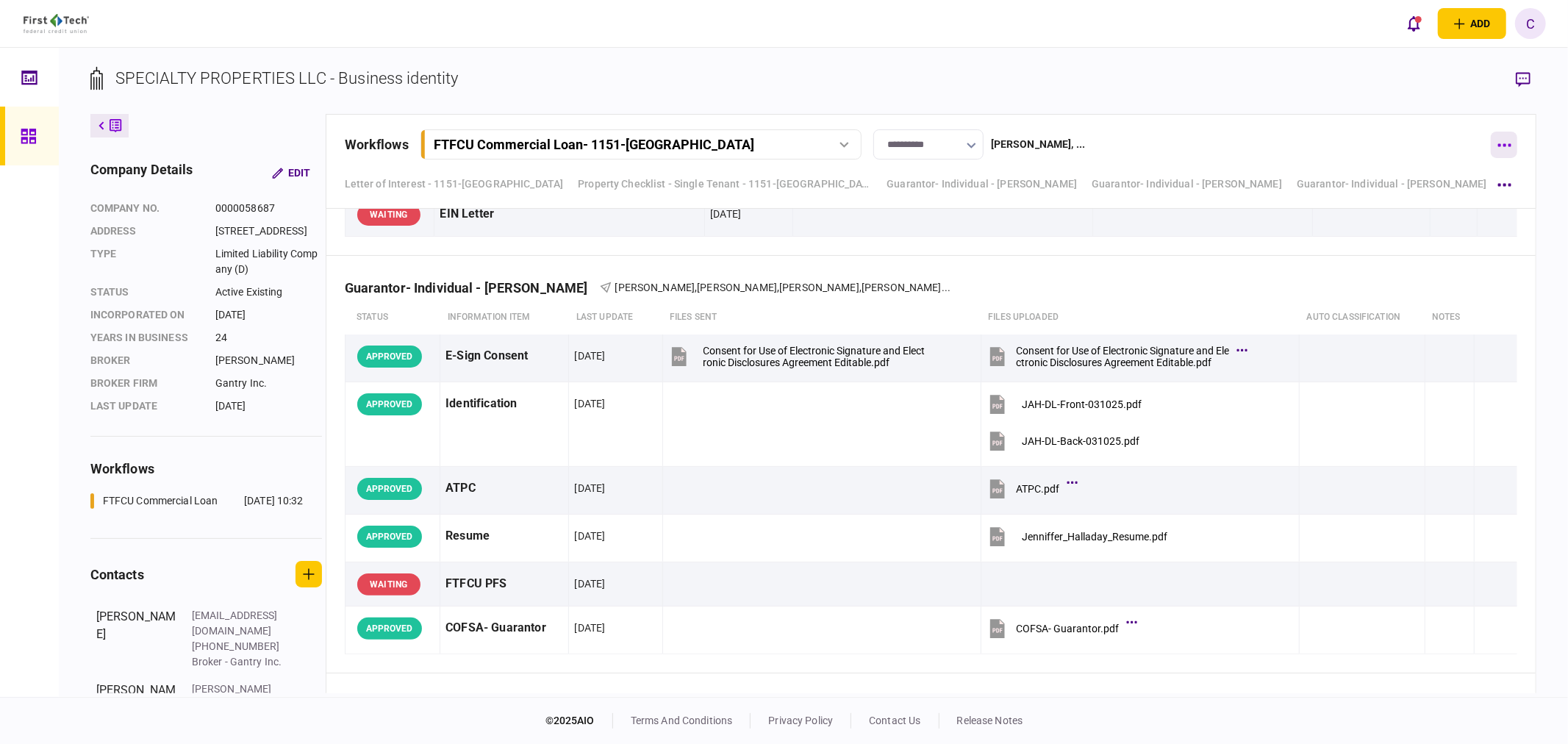
click at [1508, 154] on button "button" at bounding box center [1503, 144] width 26 height 26
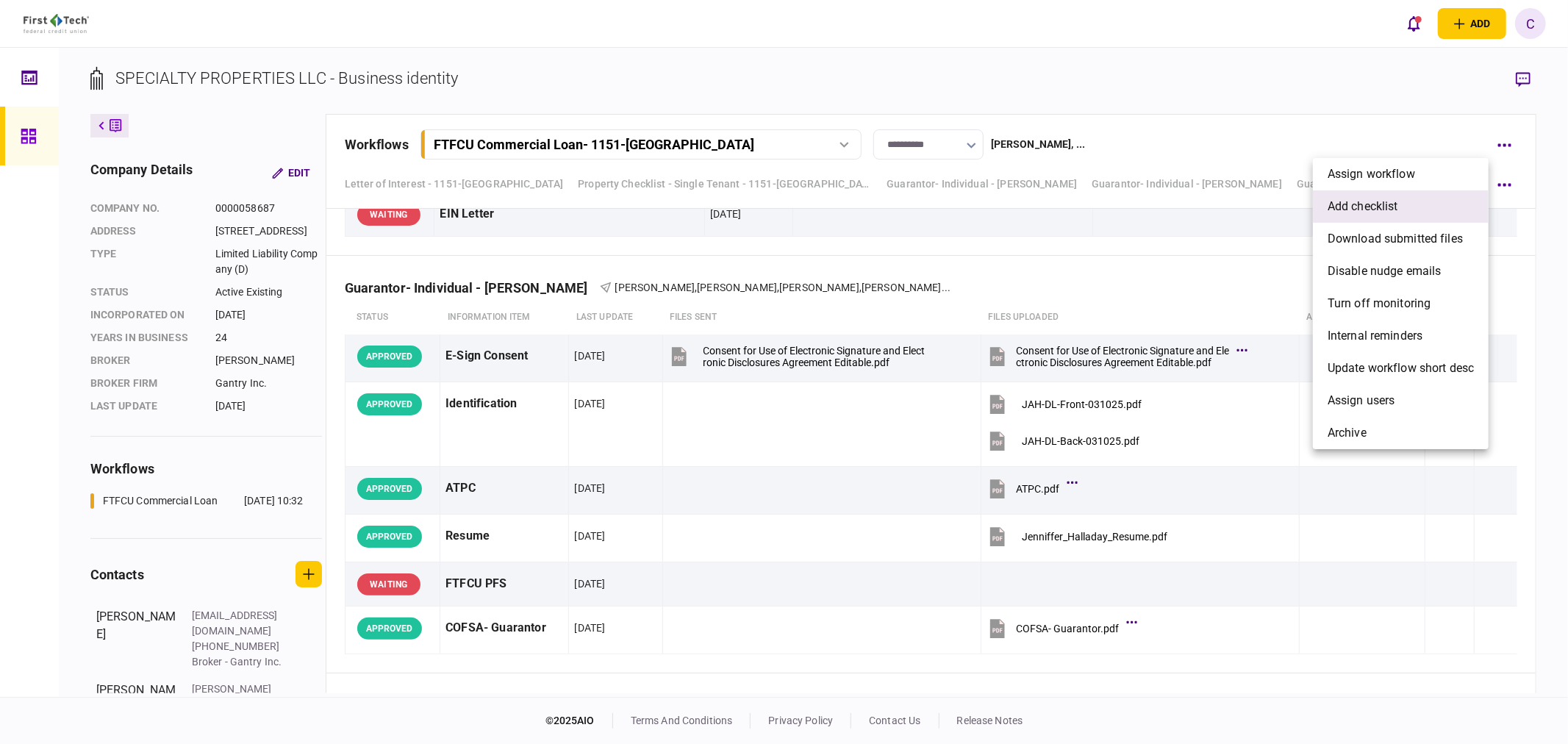
click at [1385, 204] on span "add checklist" at bounding box center [1363, 206] width 71 height 18
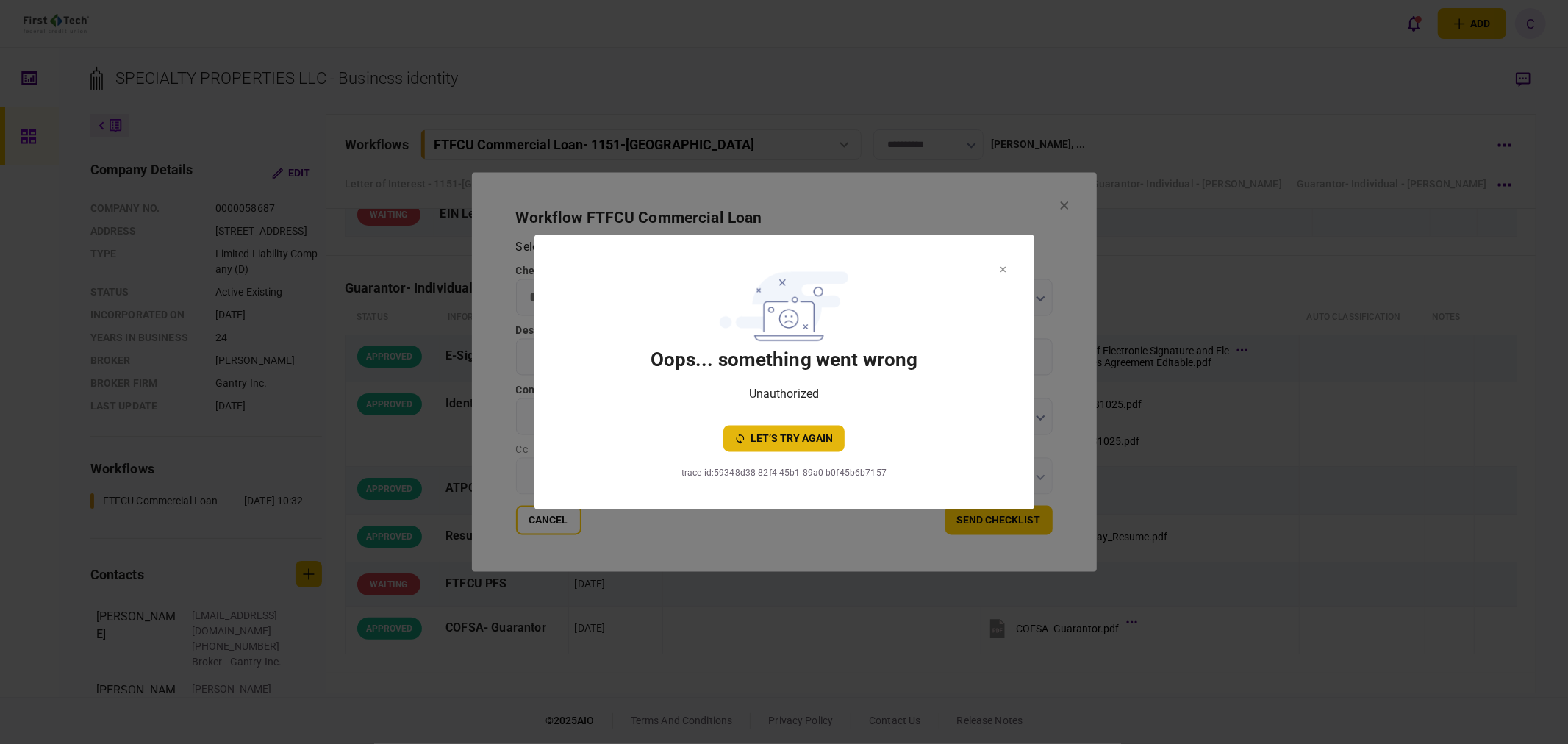
click at [794, 444] on button "let’s try again" at bounding box center [784, 438] width 121 height 26
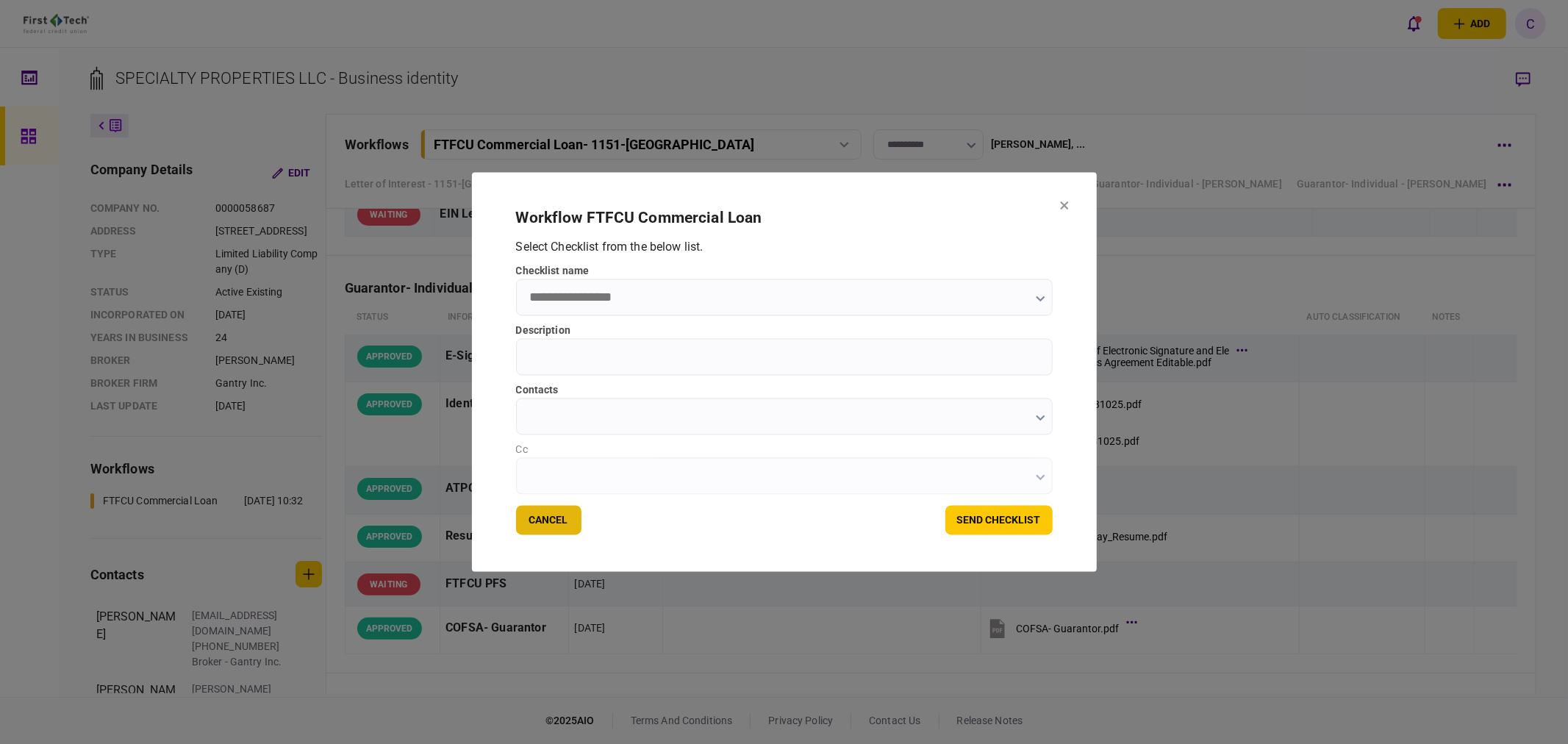
click at [561, 518] on button "Cancel" at bounding box center [549, 520] width 66 height 29
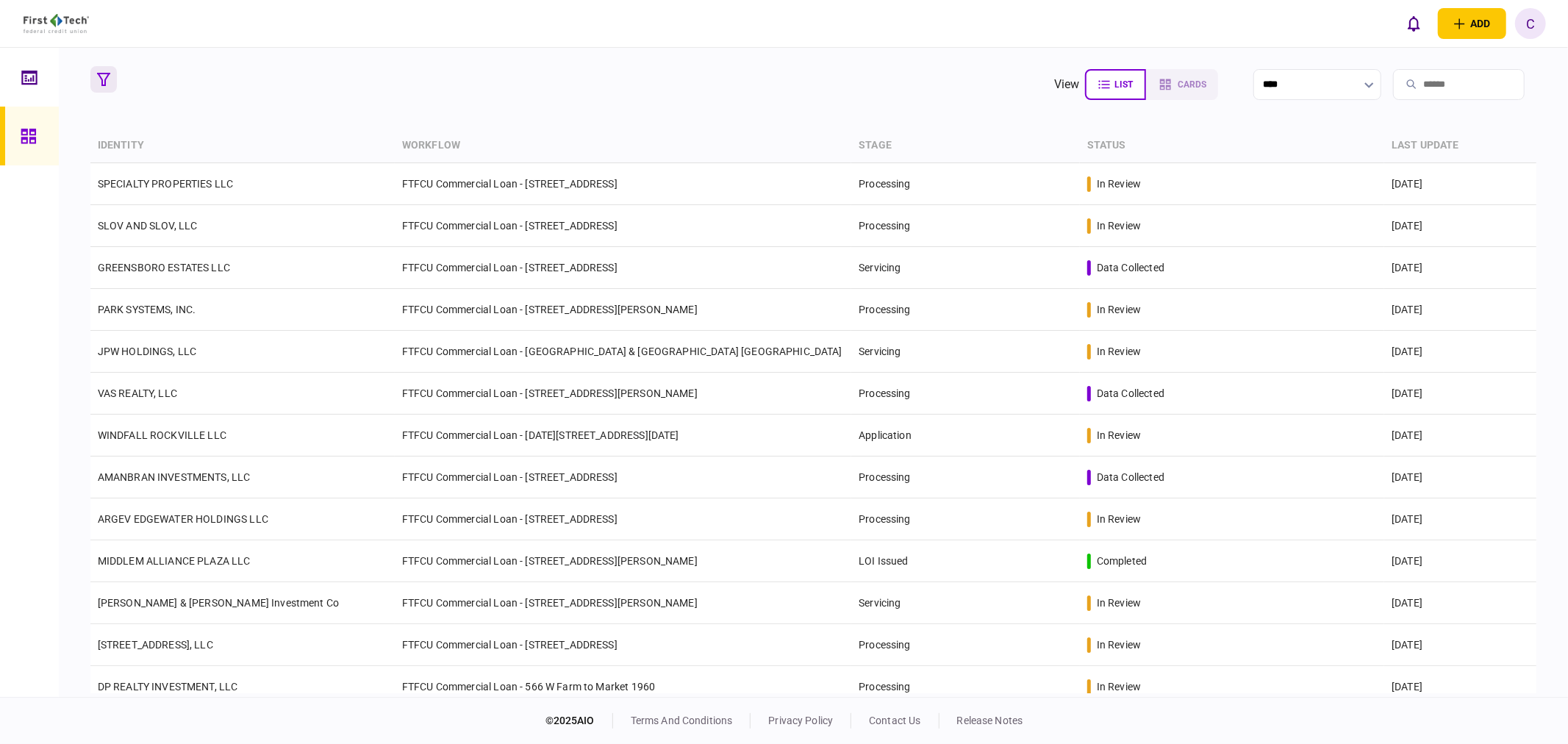
click at [105, 75] on icon "button" at bounding box center [104, 79] width 13 height 13
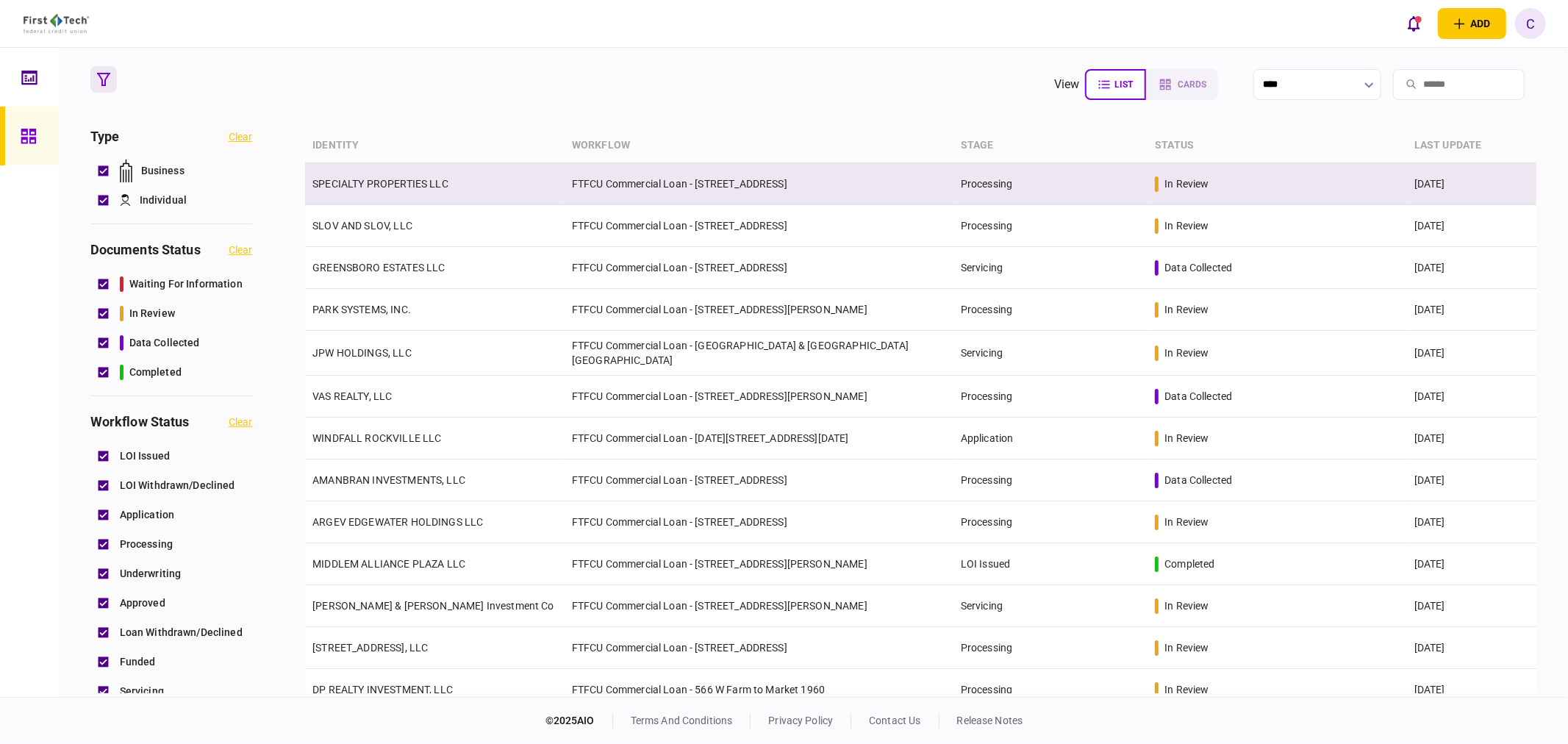
click at [396, 186] on link "SPECIALTY PROPERTIES LLC" at bounding box center [380, 183] width 136 height 12
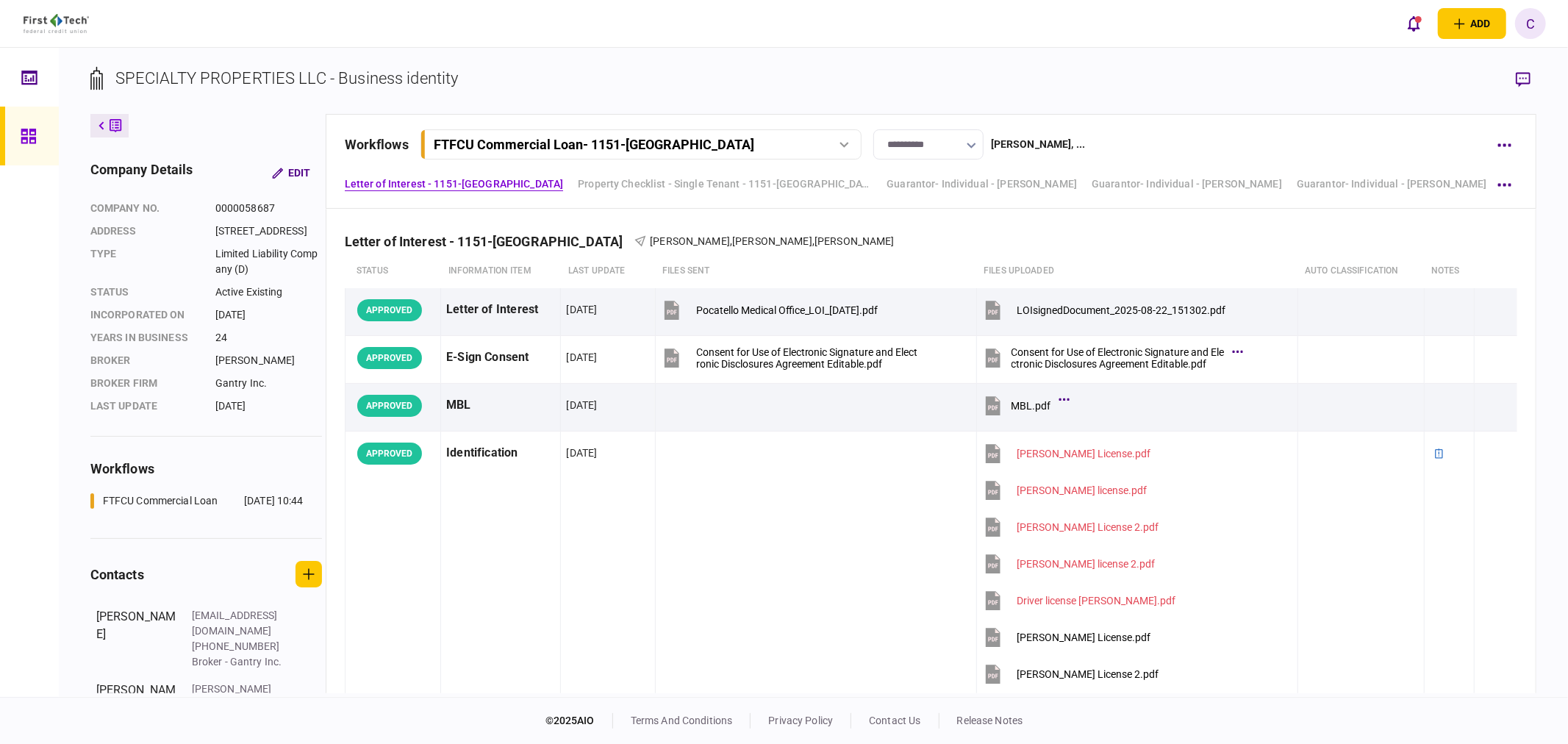
scroll to position [571, 0]
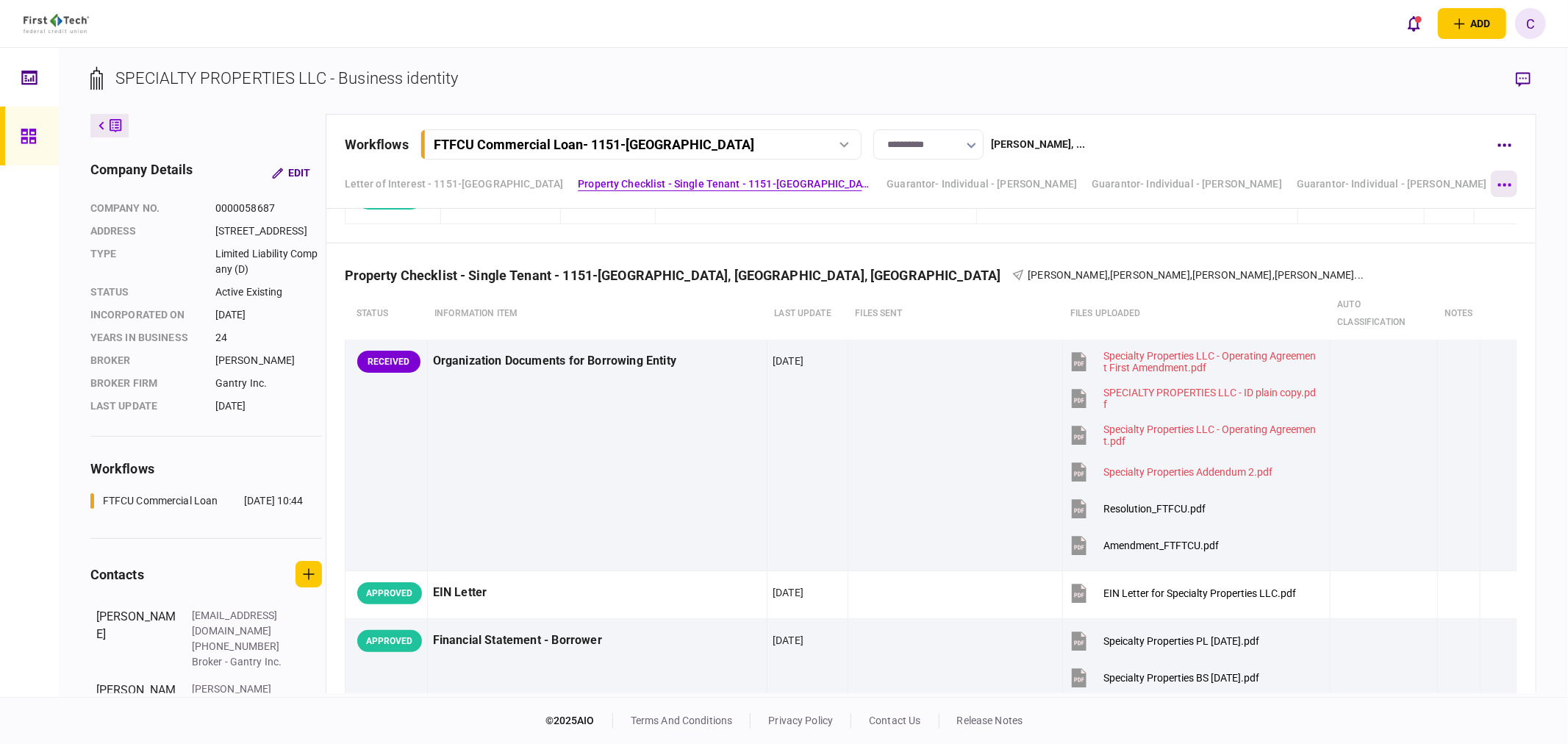
click at [1512, 182] on button "button" at bounding box center [1503, 183] width 26 height 26
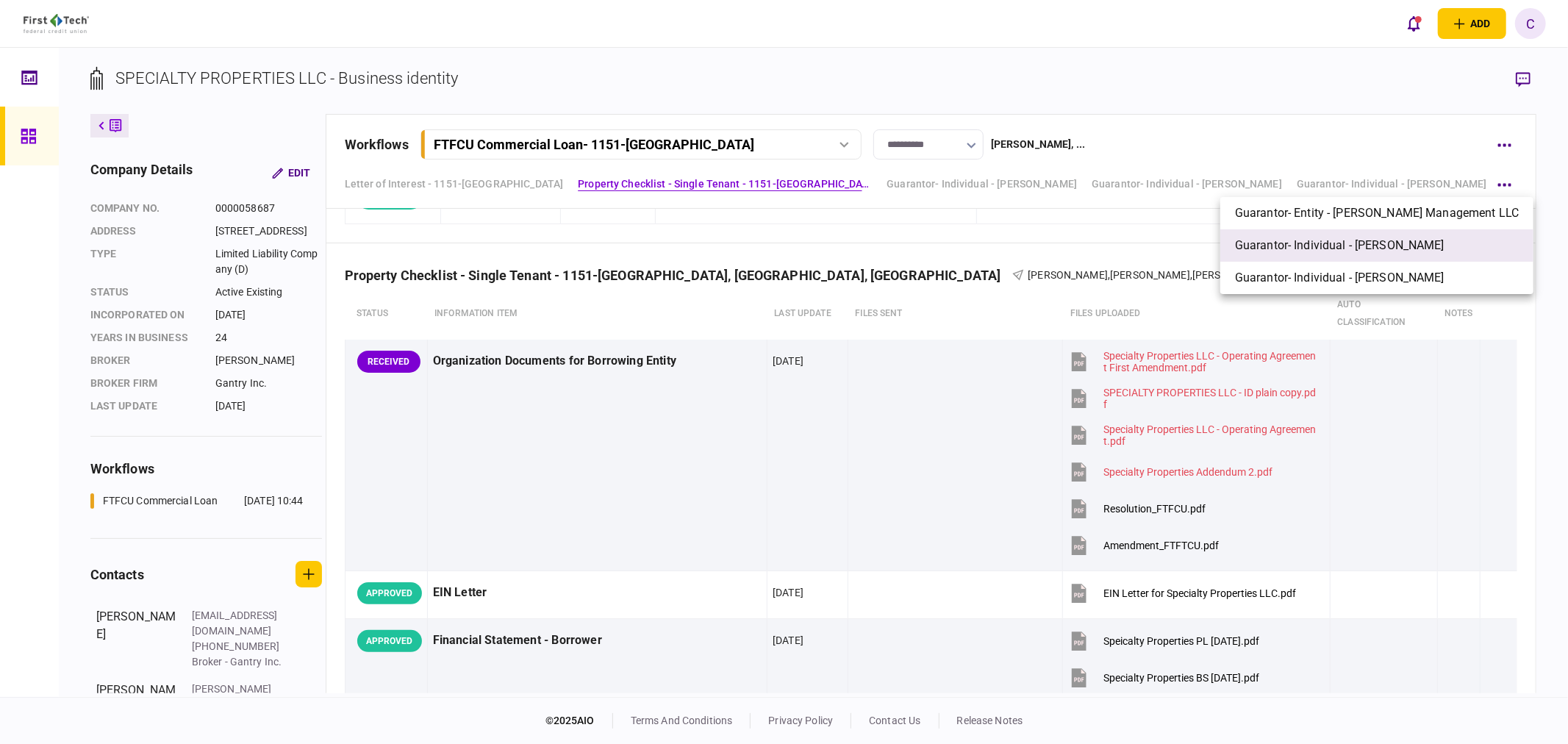
click at [1328, 245] on span "Guarantor- Individual - [PERSON_NAME]" at bounding box center [1339, 245] width 210 height 18
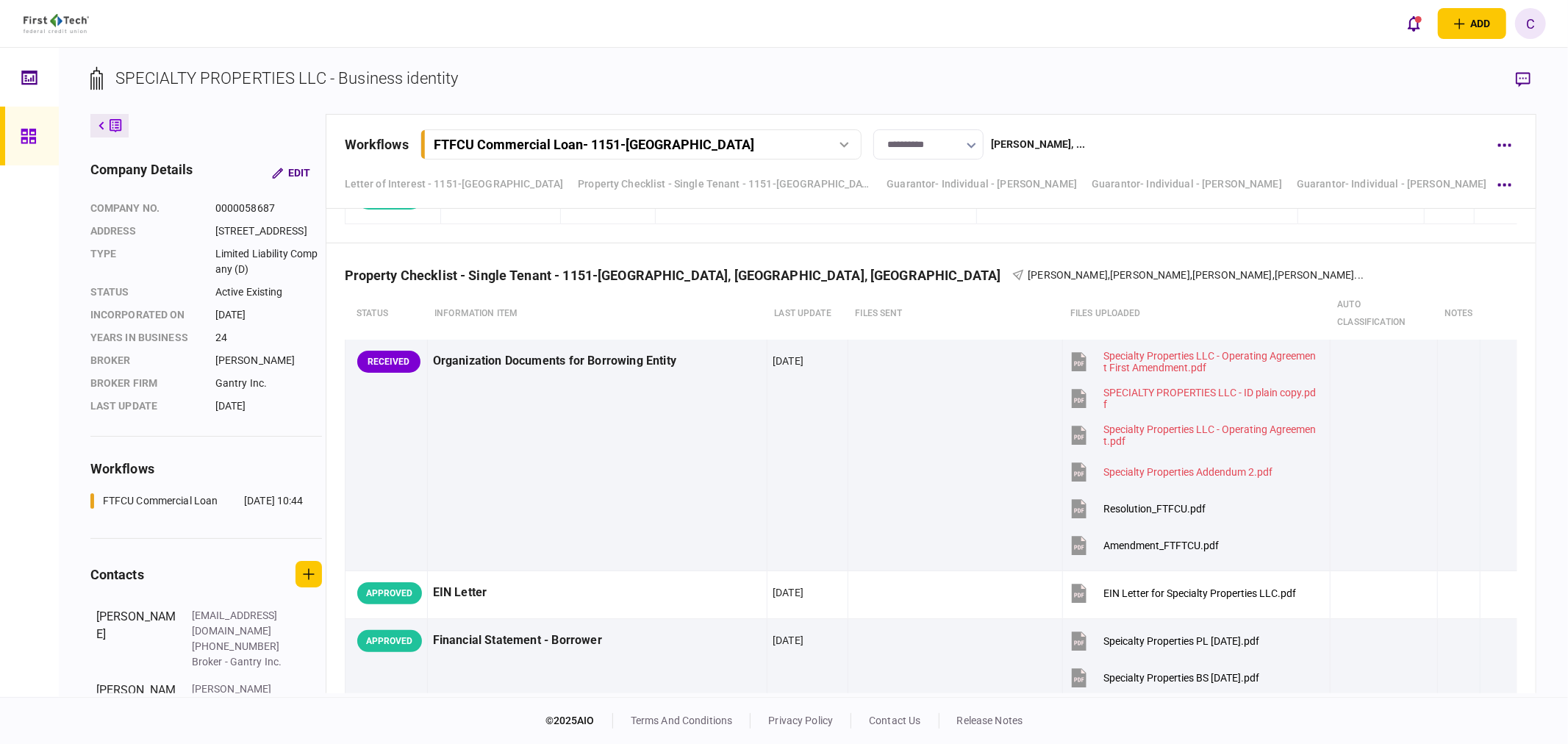
scroll to position [6714, 0]
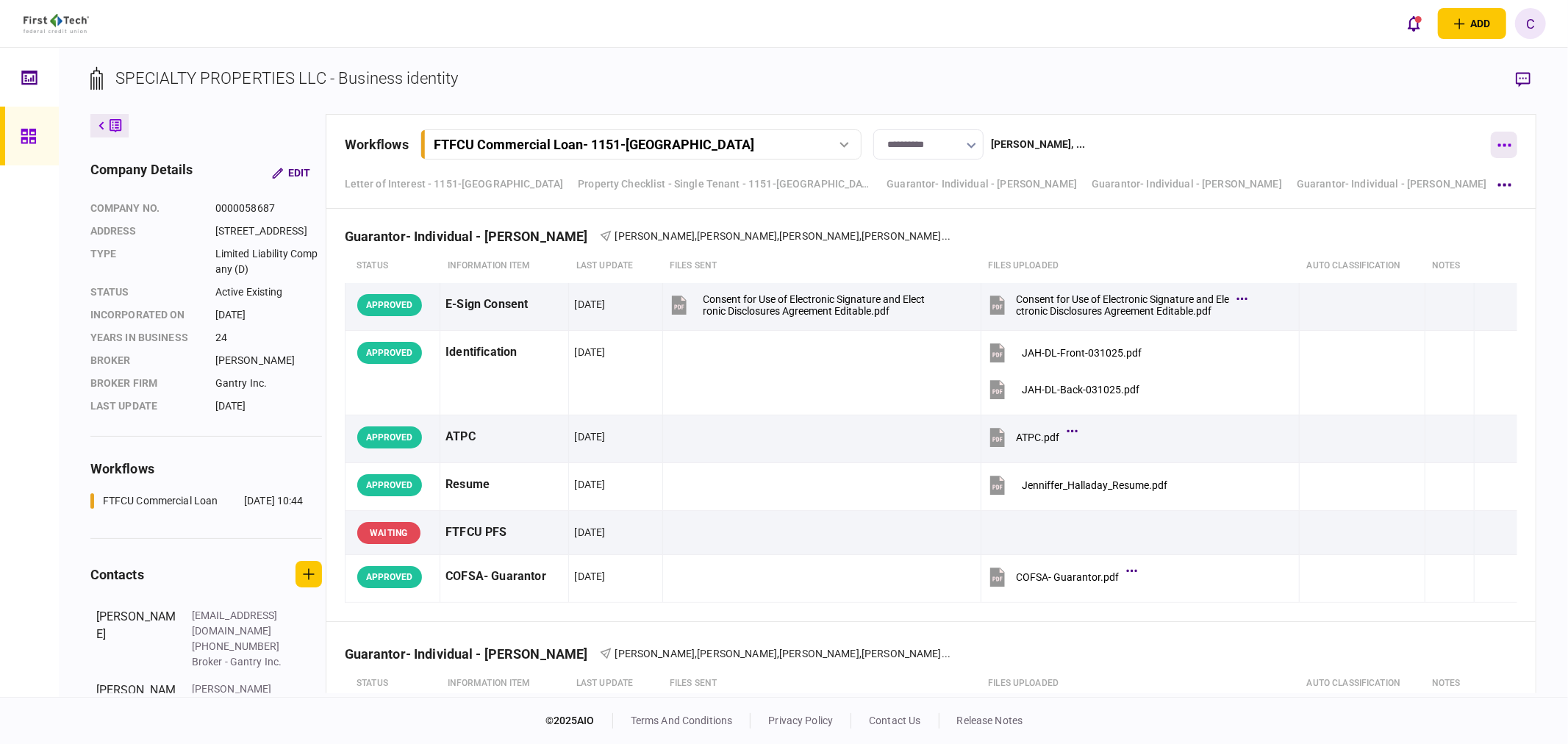
click at [1512, 147] on button "button" at bounding box center [1503, 144] width 26 height 26
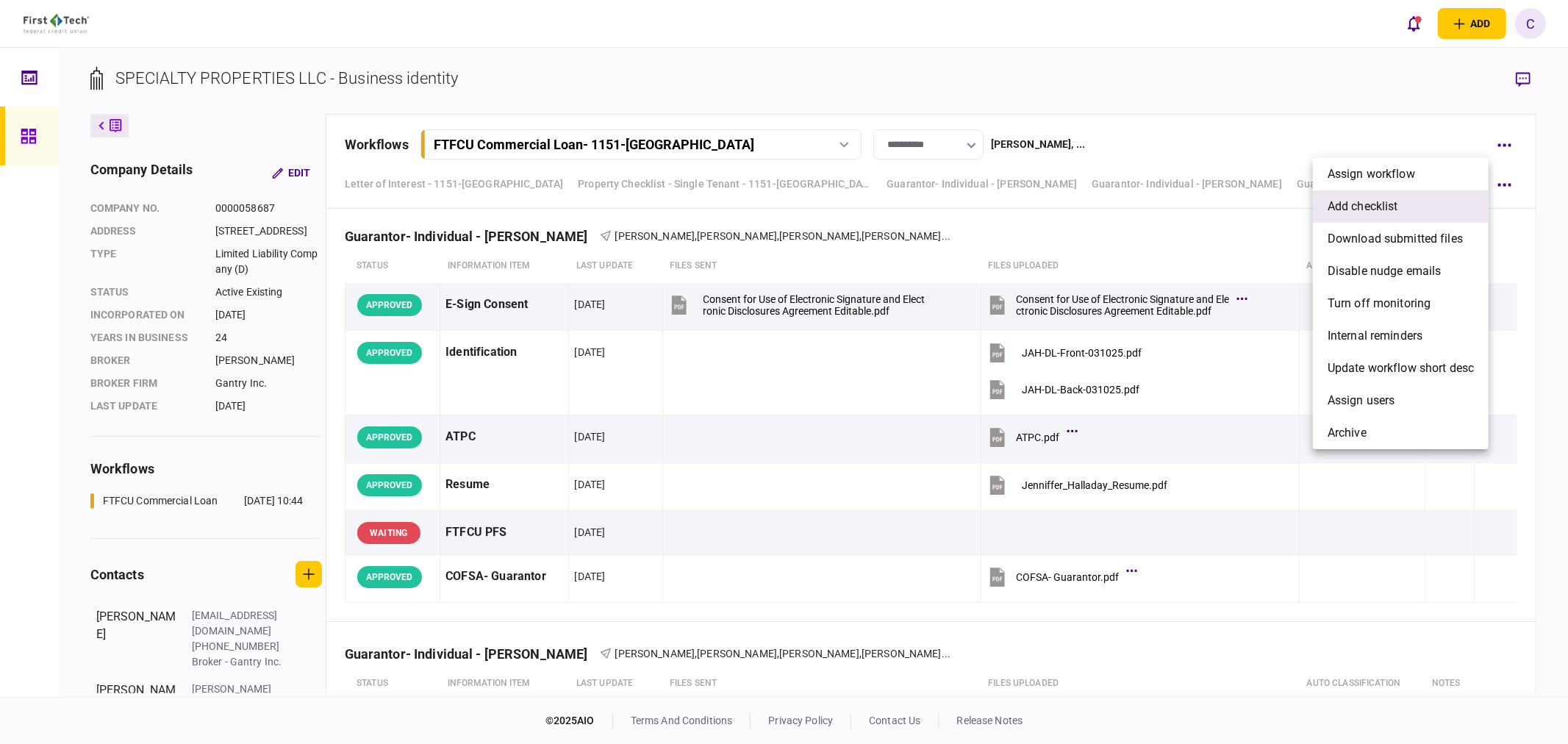
click at [1364, 203] on span "add checklist" at bounding box center [1363, 206] width 71 height 18
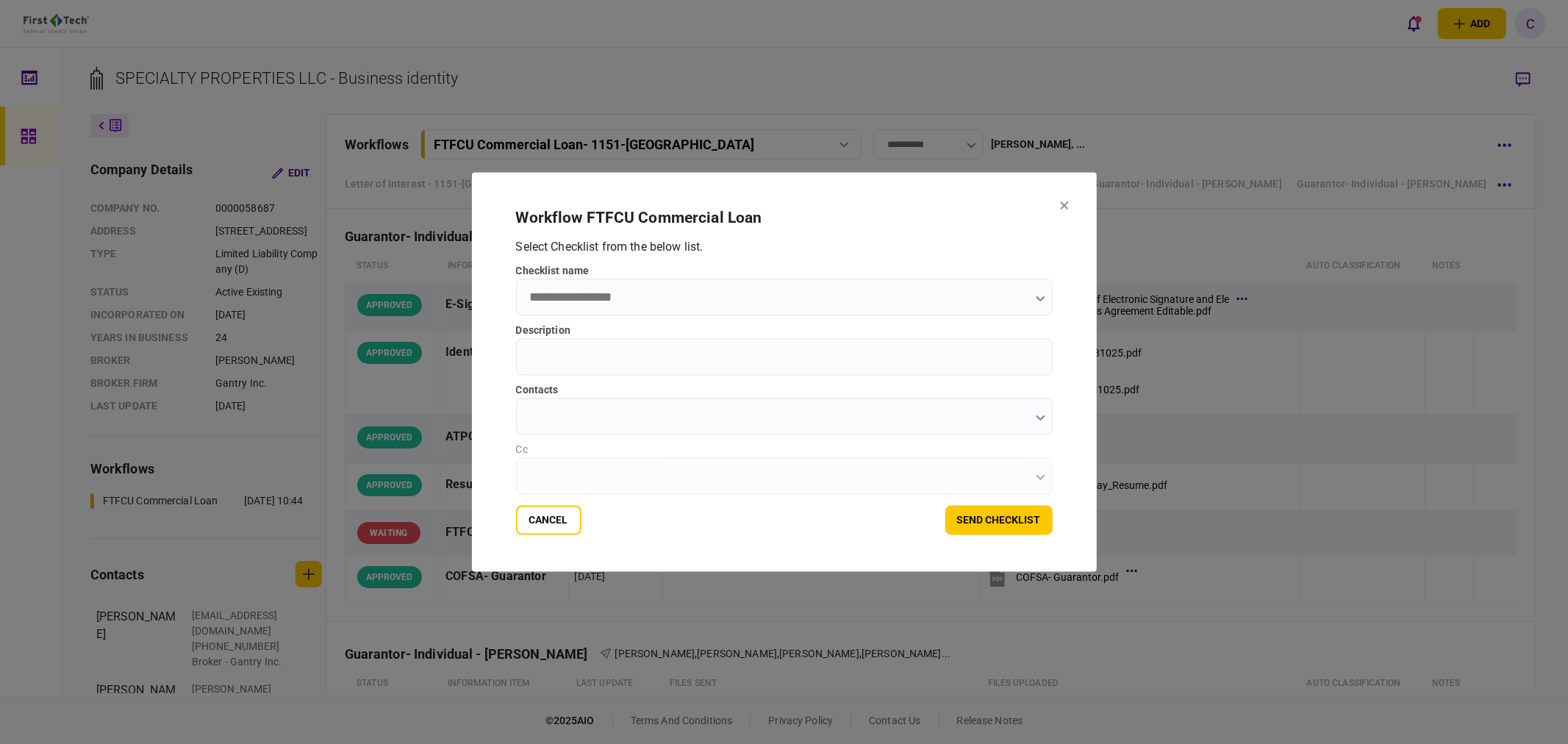
click at [736, 305] on input "checklist name" at bounding box center [784, 298] width 537 height 37
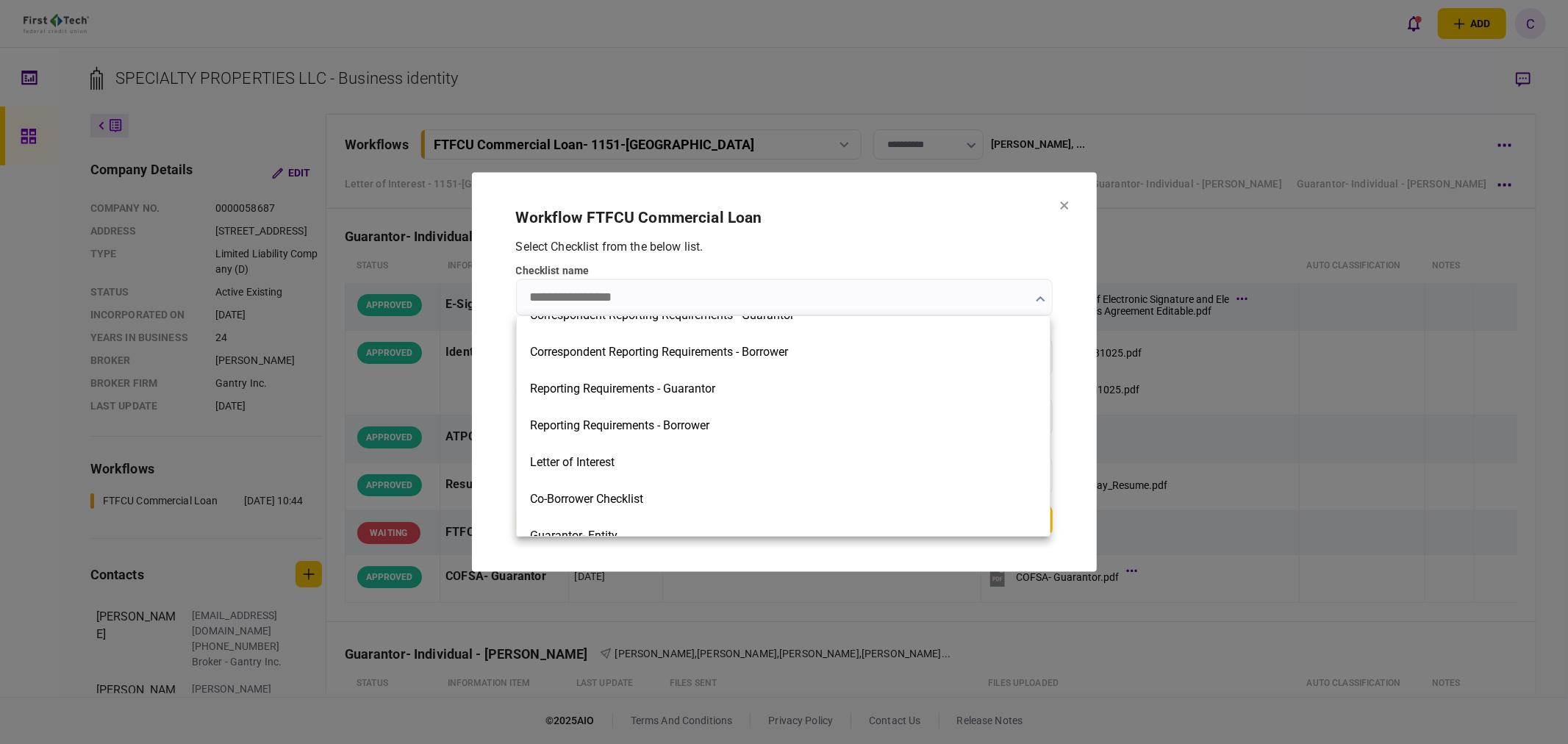
scroll to position [490, 0]
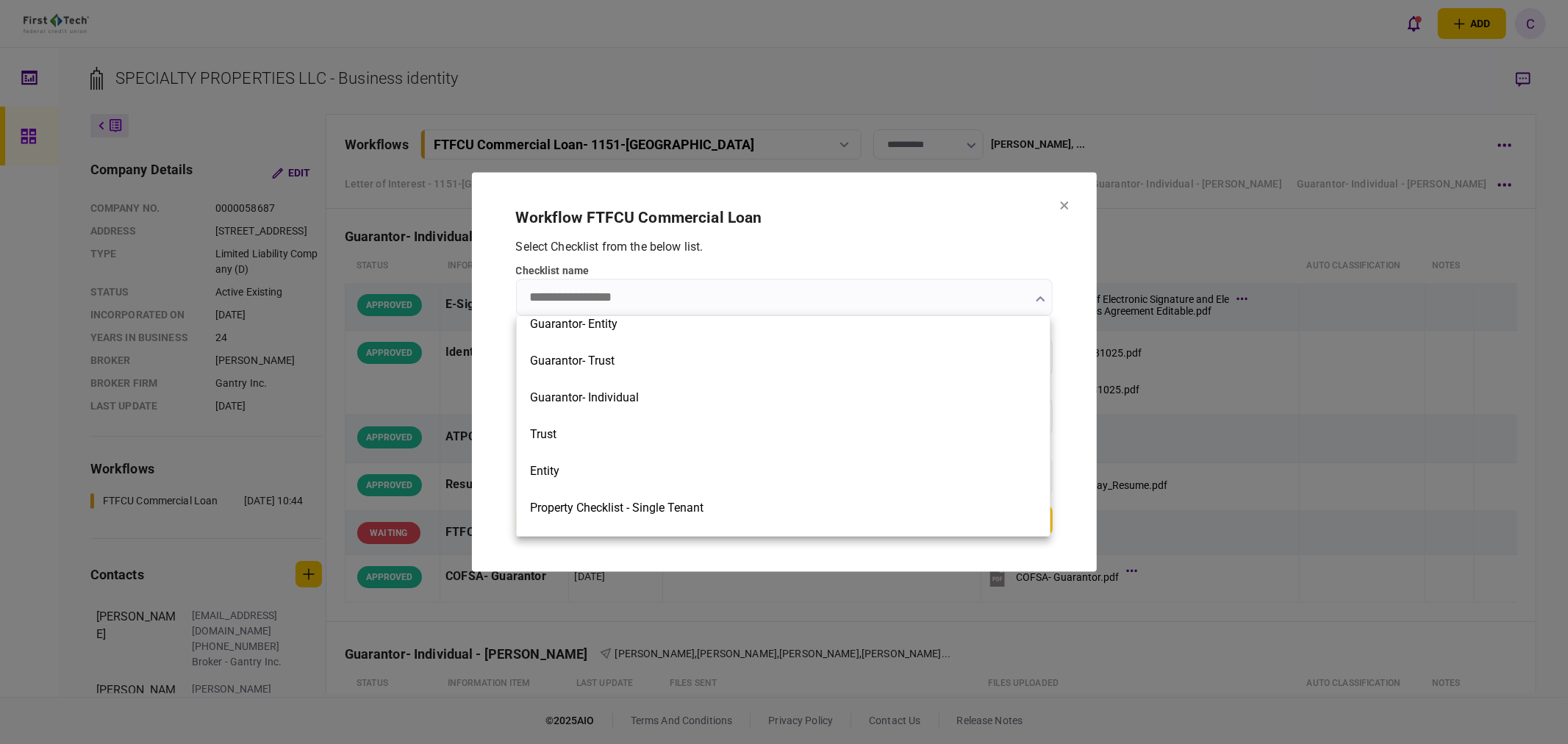
click at [1069, 244] on div at bounding box center [784, 372] width 1568 height 744
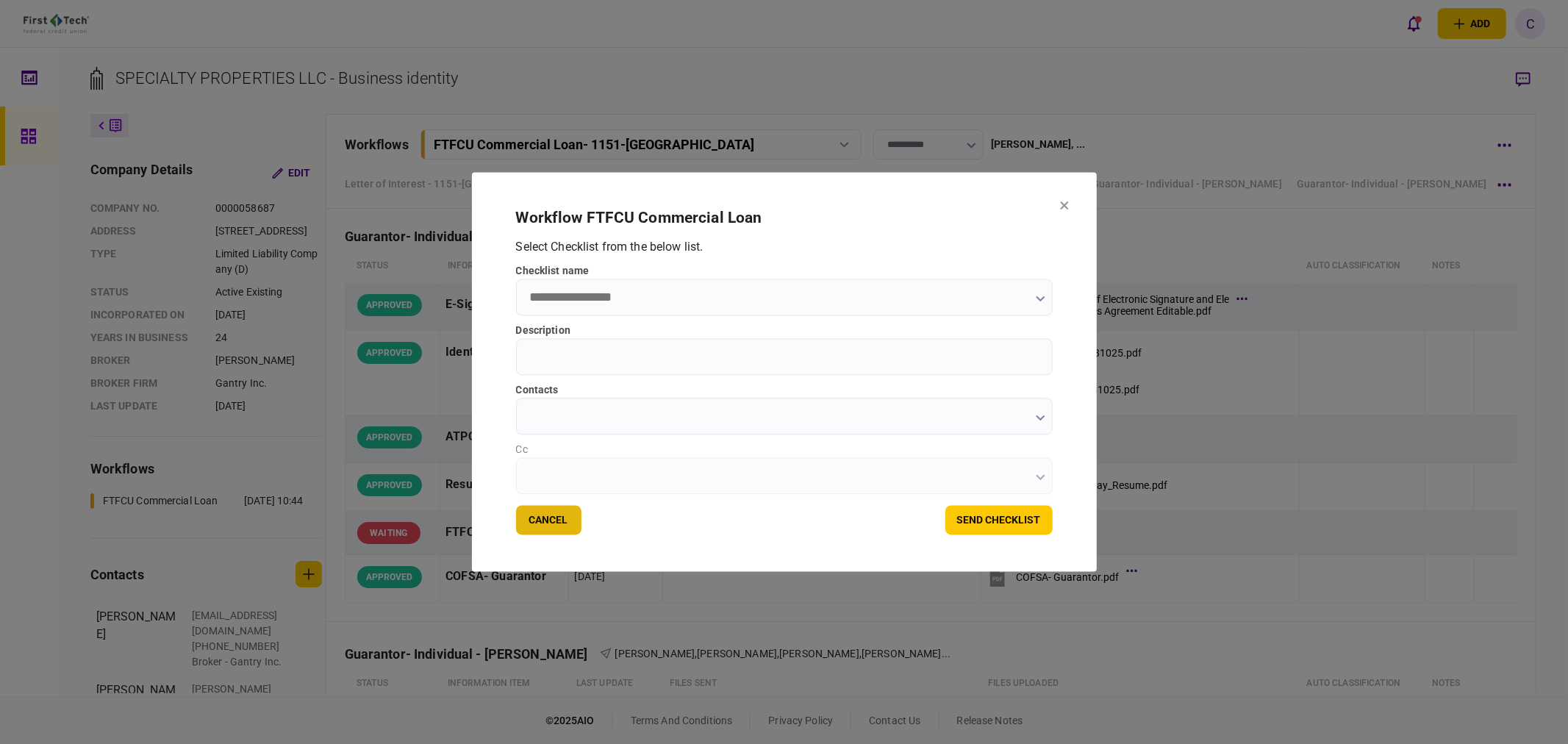
click at [538, 518] on button "Cancel" at bounding box center [549, 520] width 66 height 29
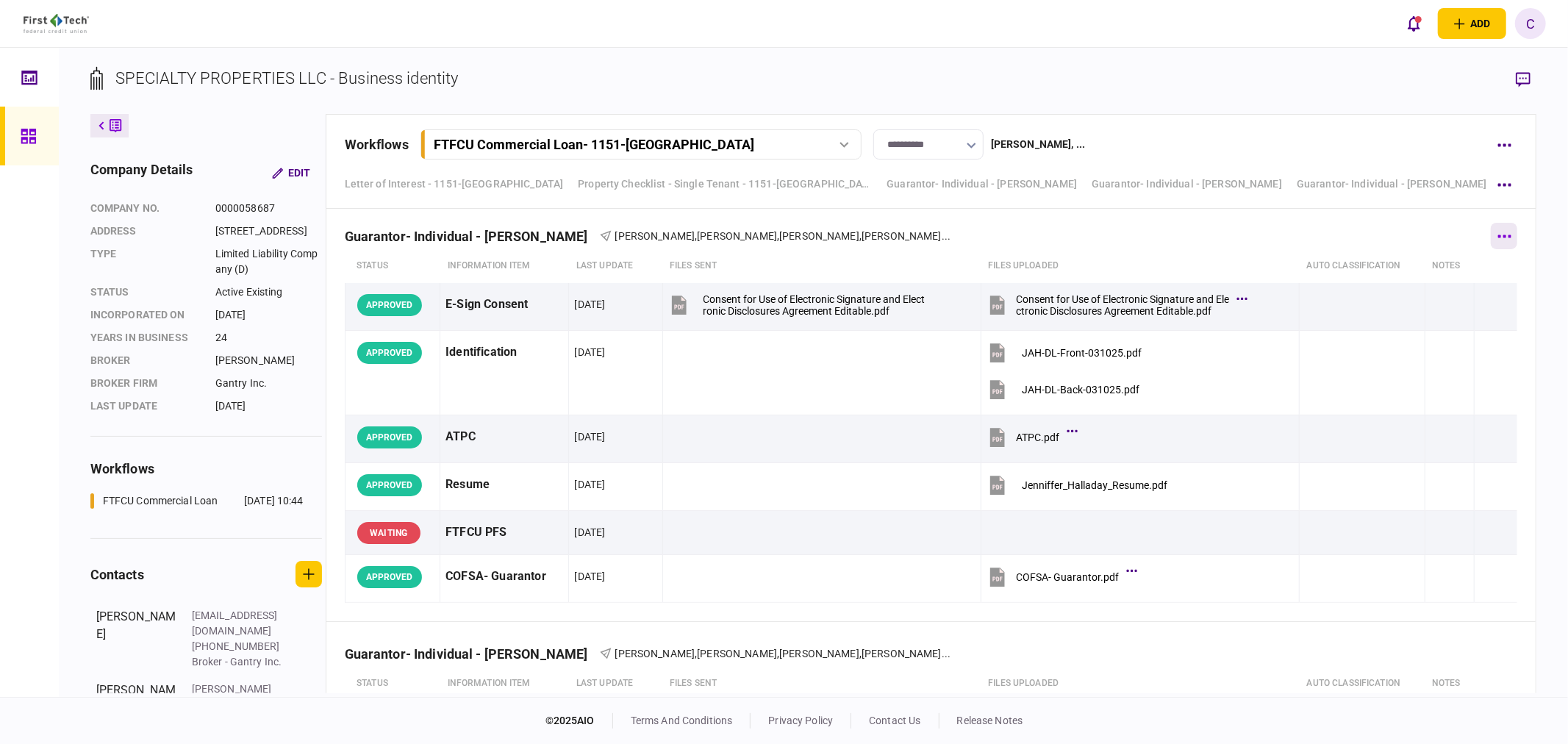
click at [1496, 236] on button "button" at bounding box center [1503, 236] width 26 height 26
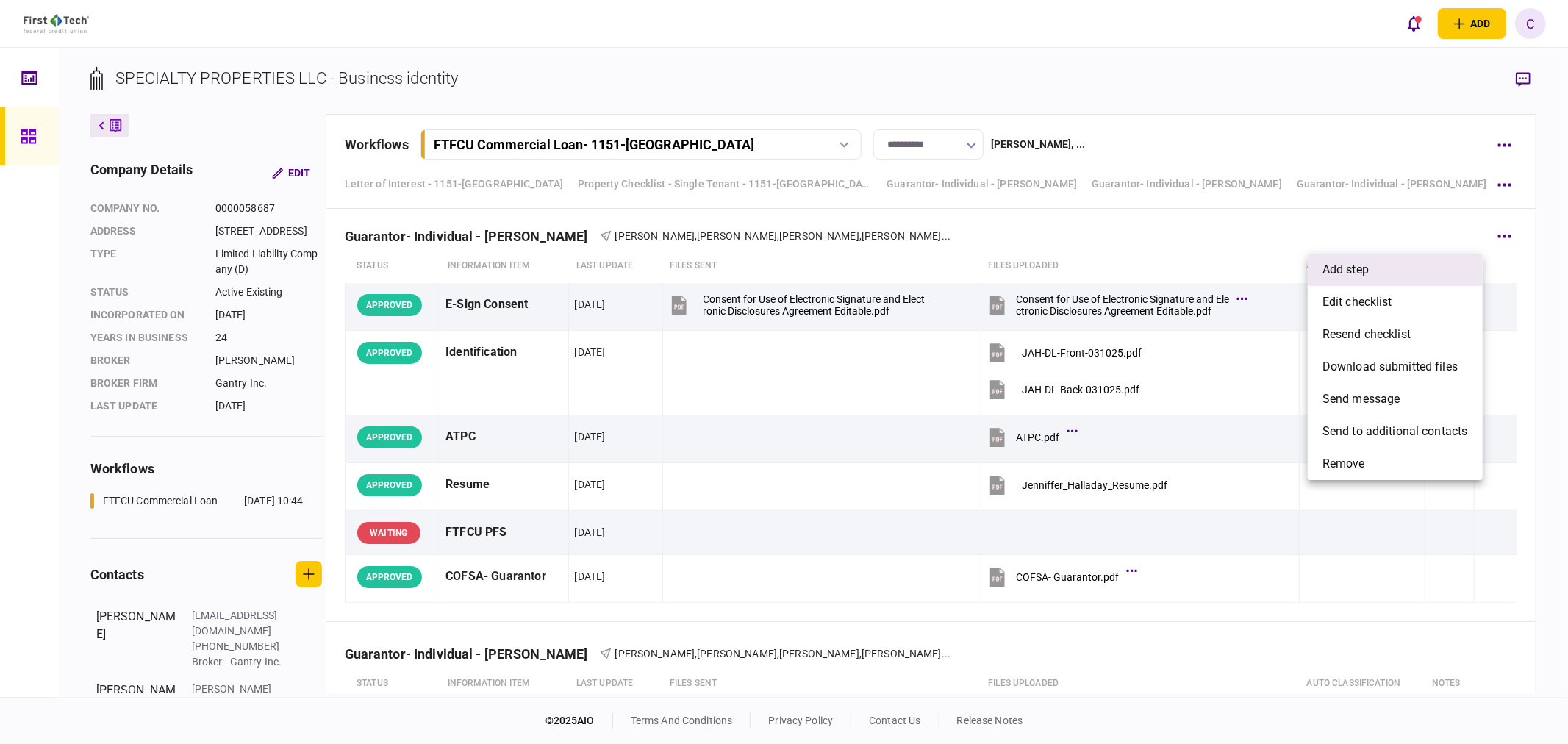
click at [1366, 276] on span "add step" at bounding box center [1345, 269] width 46 height 18
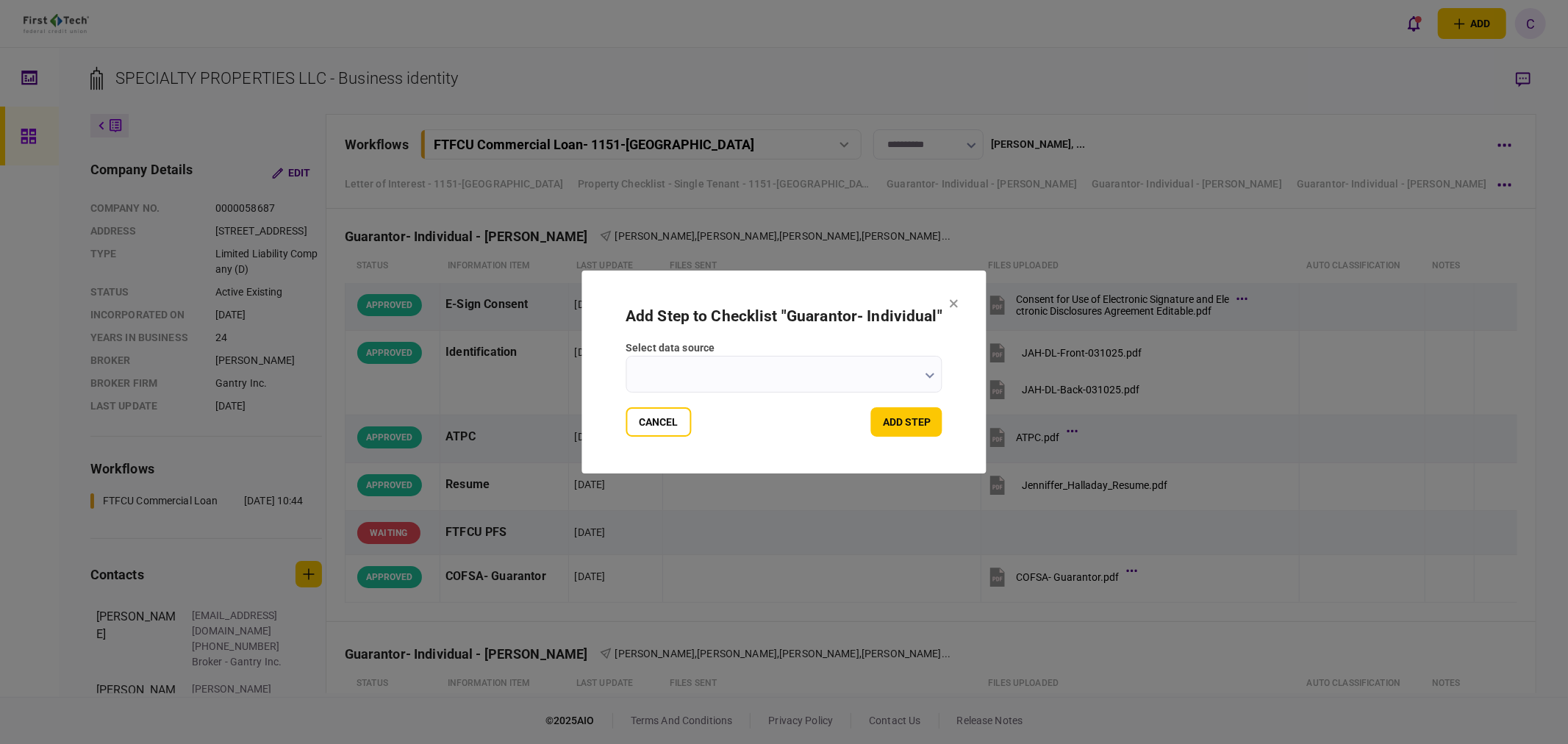
click at [759, 374] on input "select data source" at bounding box center [784, 375] width 316 height 37
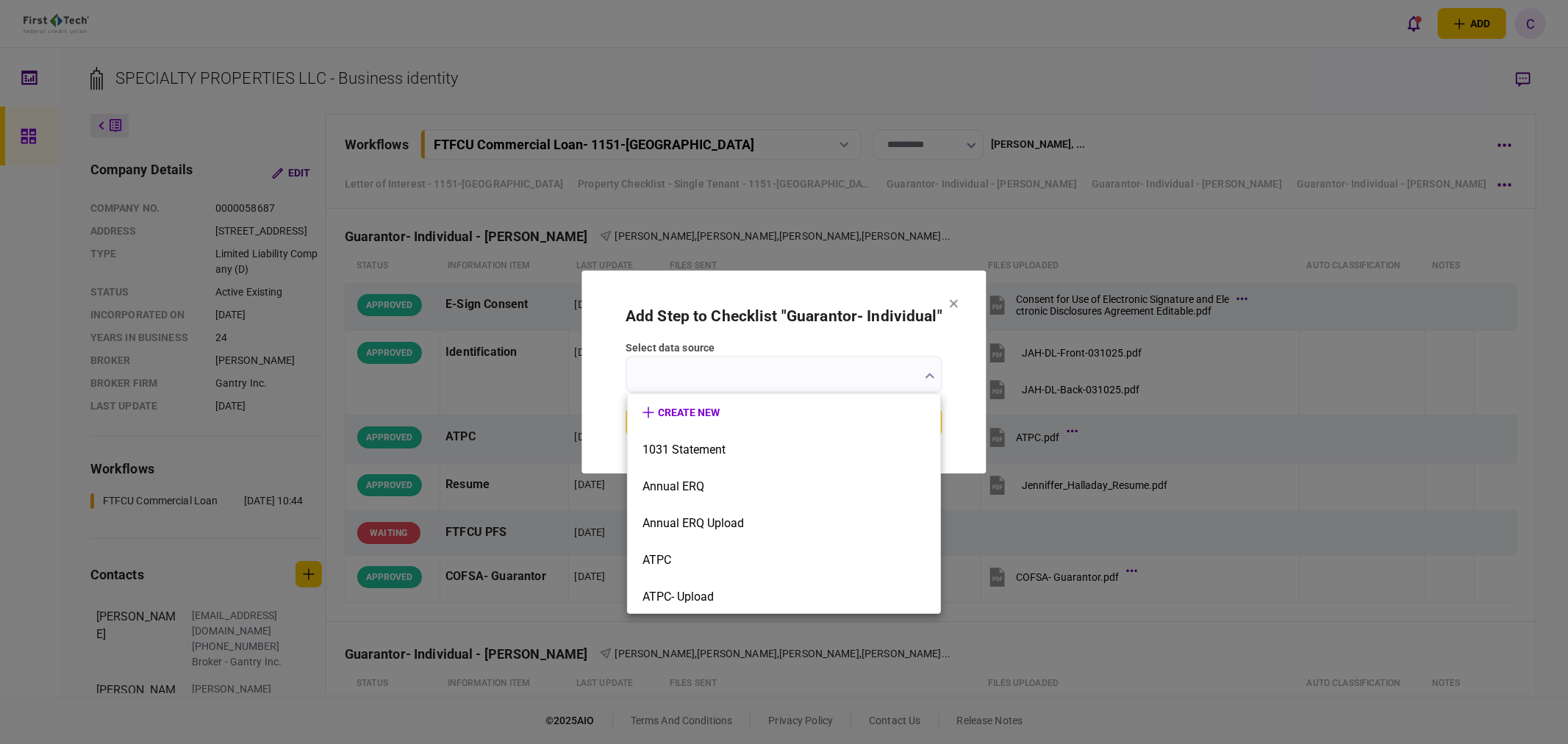
click at [969, 362] on div at bounding box center [784, 372] width 1568 height 744
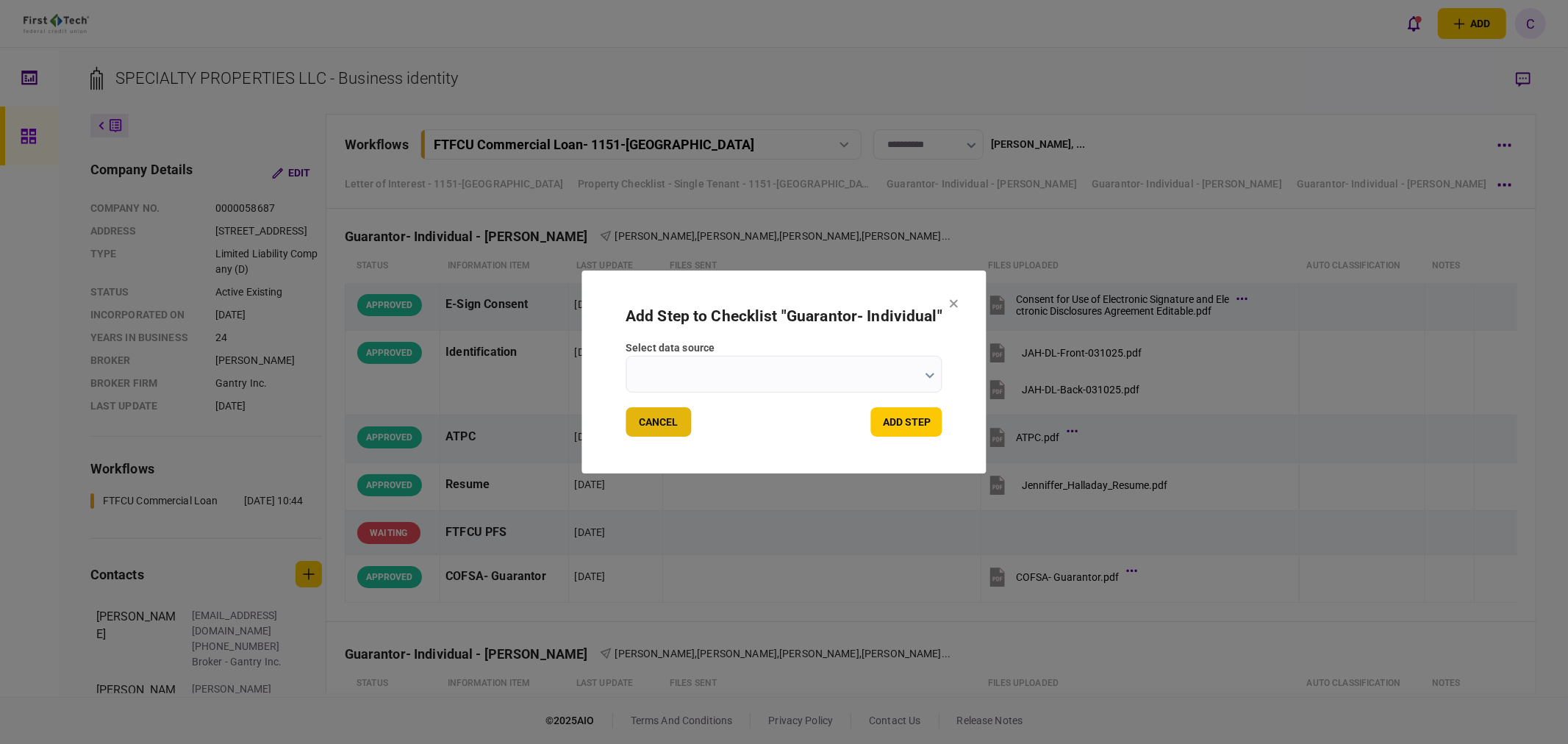
click at [671, 422] on button "Cancel" at bounding box center [658, 422] width 66 height 29
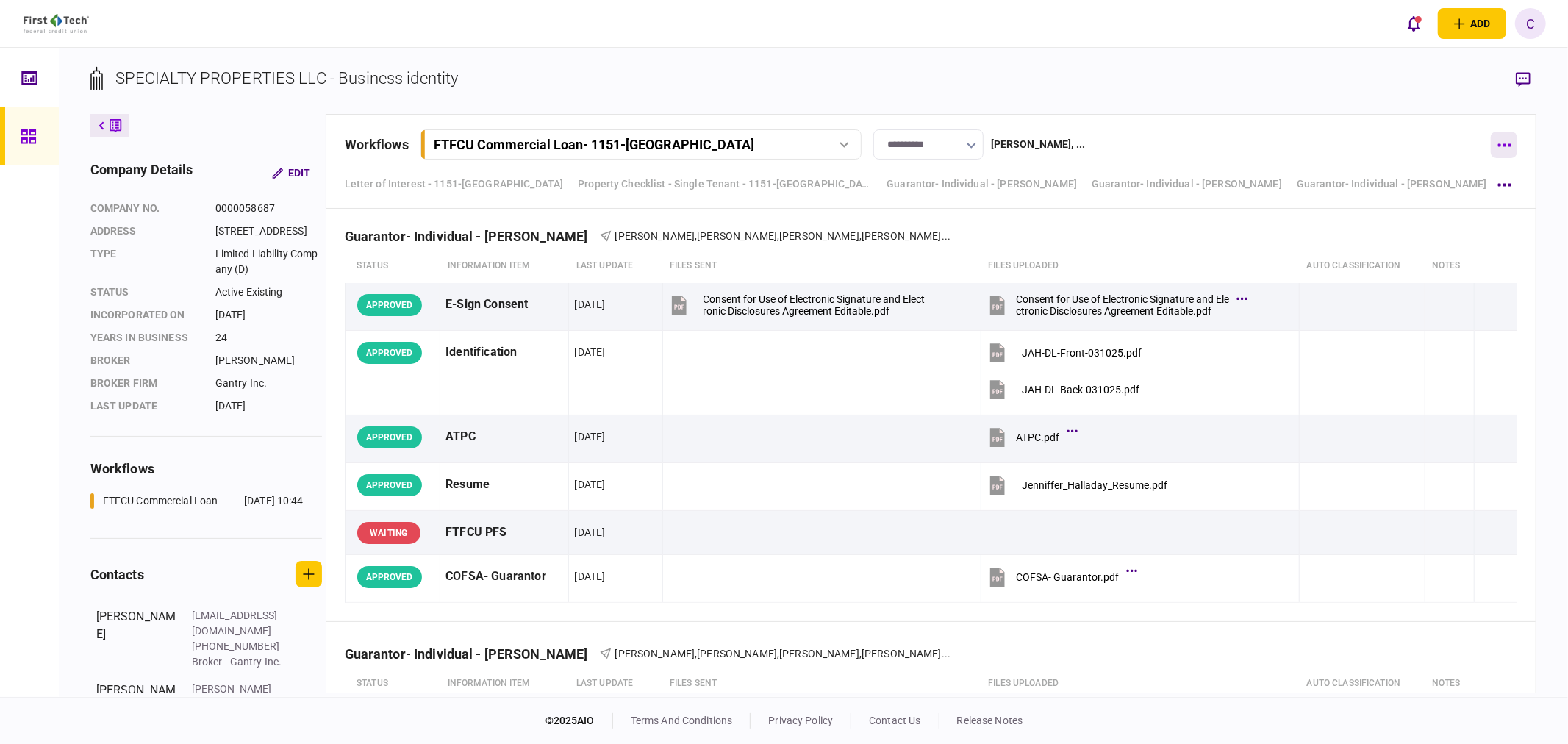
click at [1490, 141] on div "**********" at bounding box center [932, 145] width 1173 height 30
click at [1497, 142] on button "button" at bounding box center [1503, 144] width 26 height 26
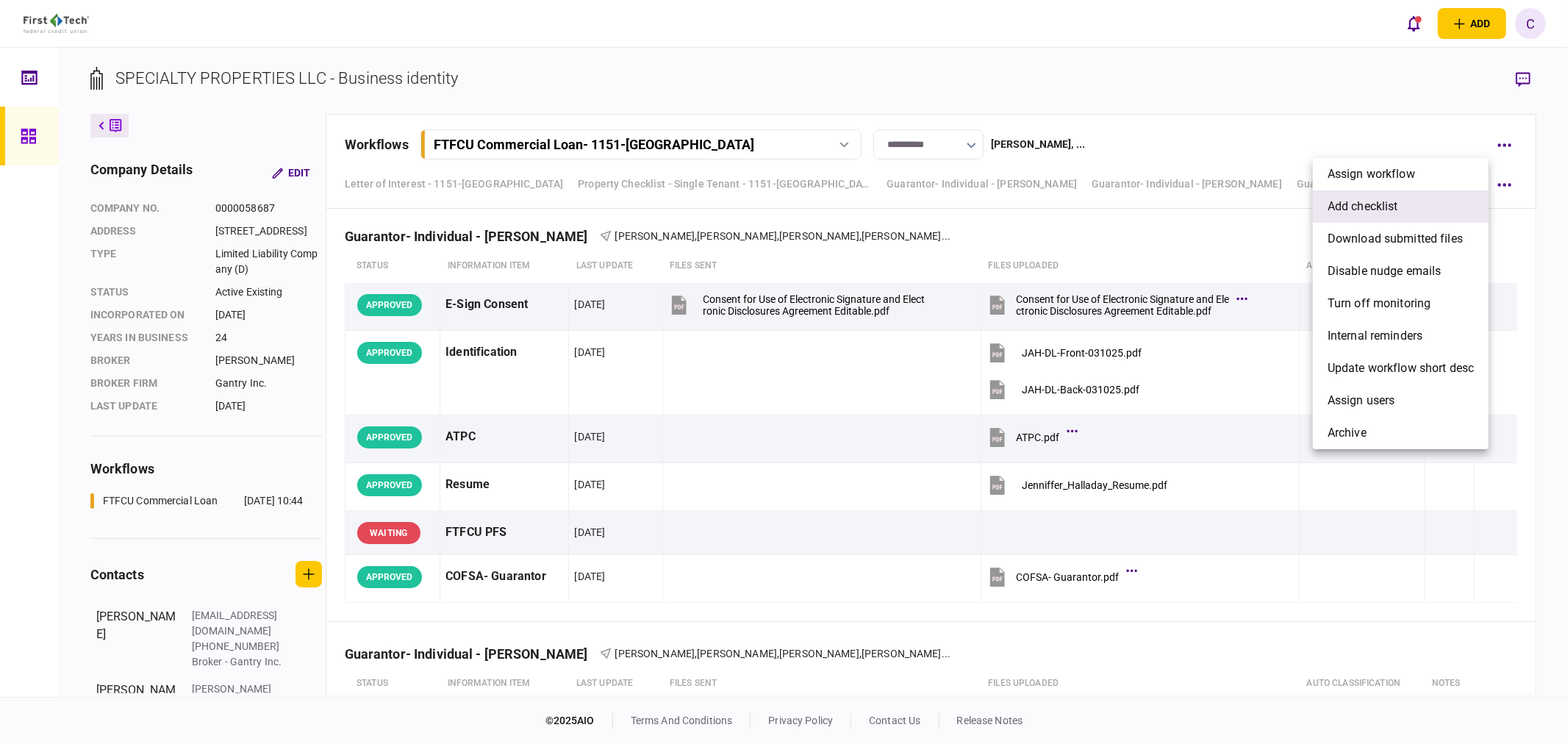
click at [1376, 201] on span "add checklist" at bounding box center [1363, 206] width 71 height 18
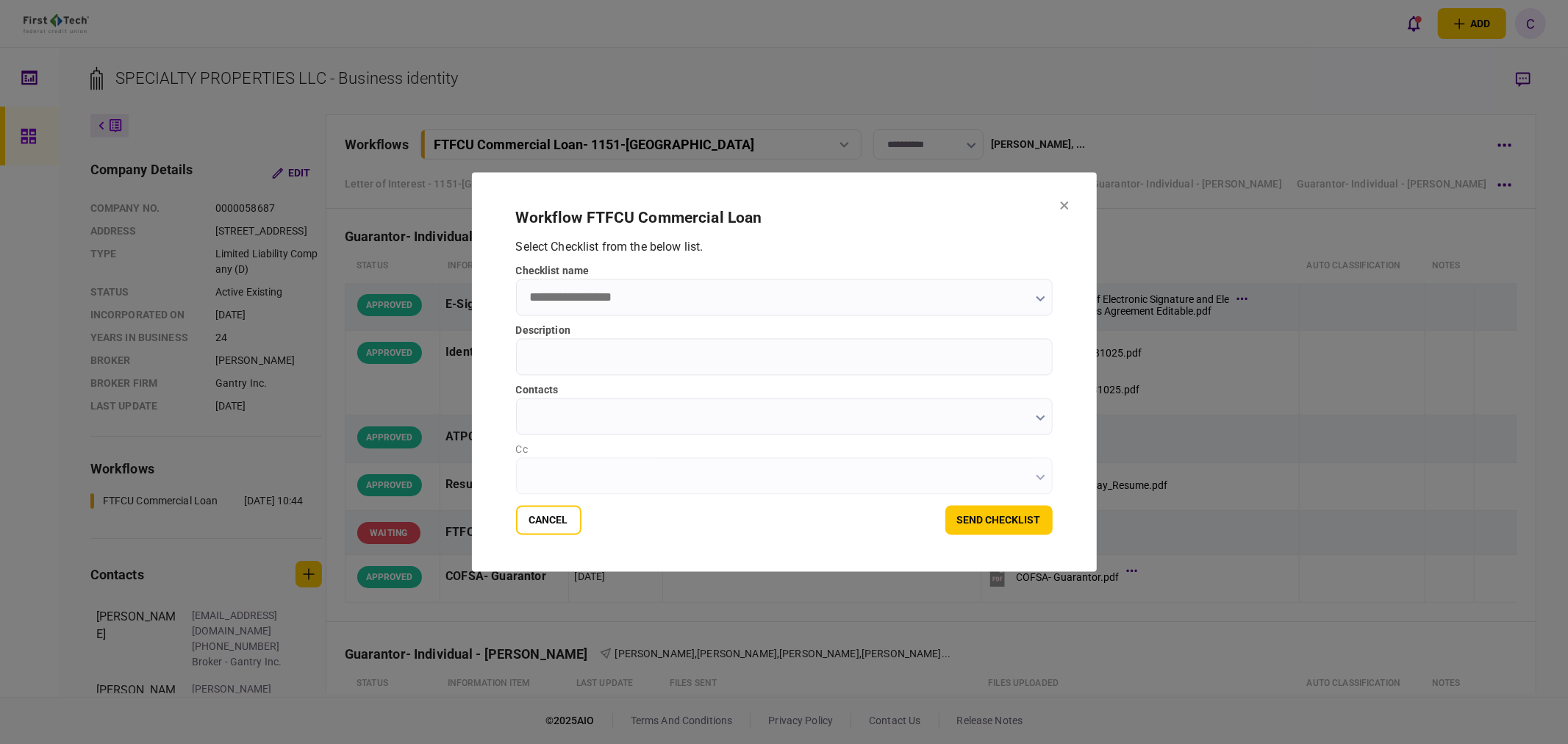
click at [588, 293] on input "checklist name" at bounding box center [784, 298] width 537 height 37
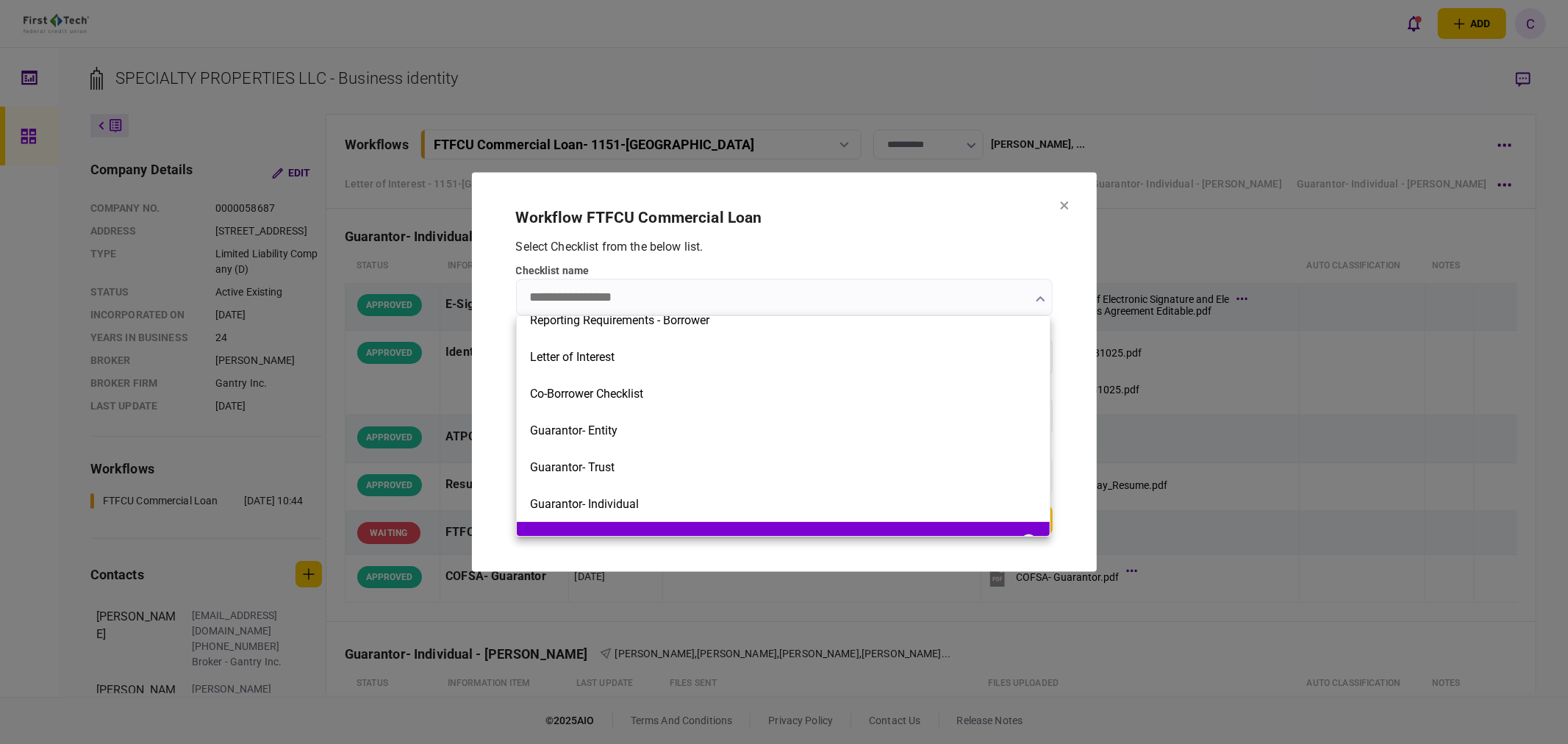
scroll to position [380, 0]
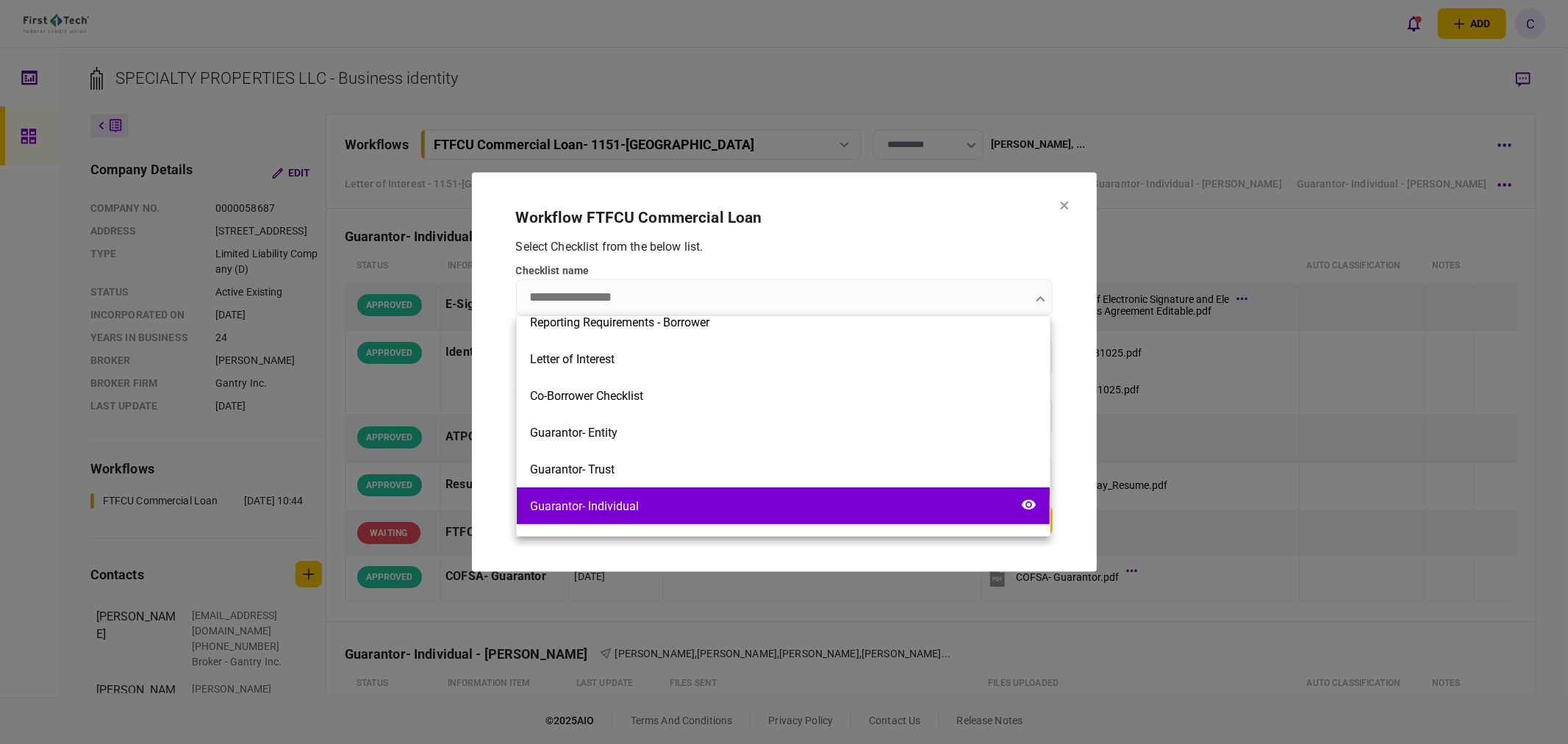
click at [593, 508] on div "Guarantor- Individual" at bounding box center [584, 506] width 109 height 14
type input "**********"
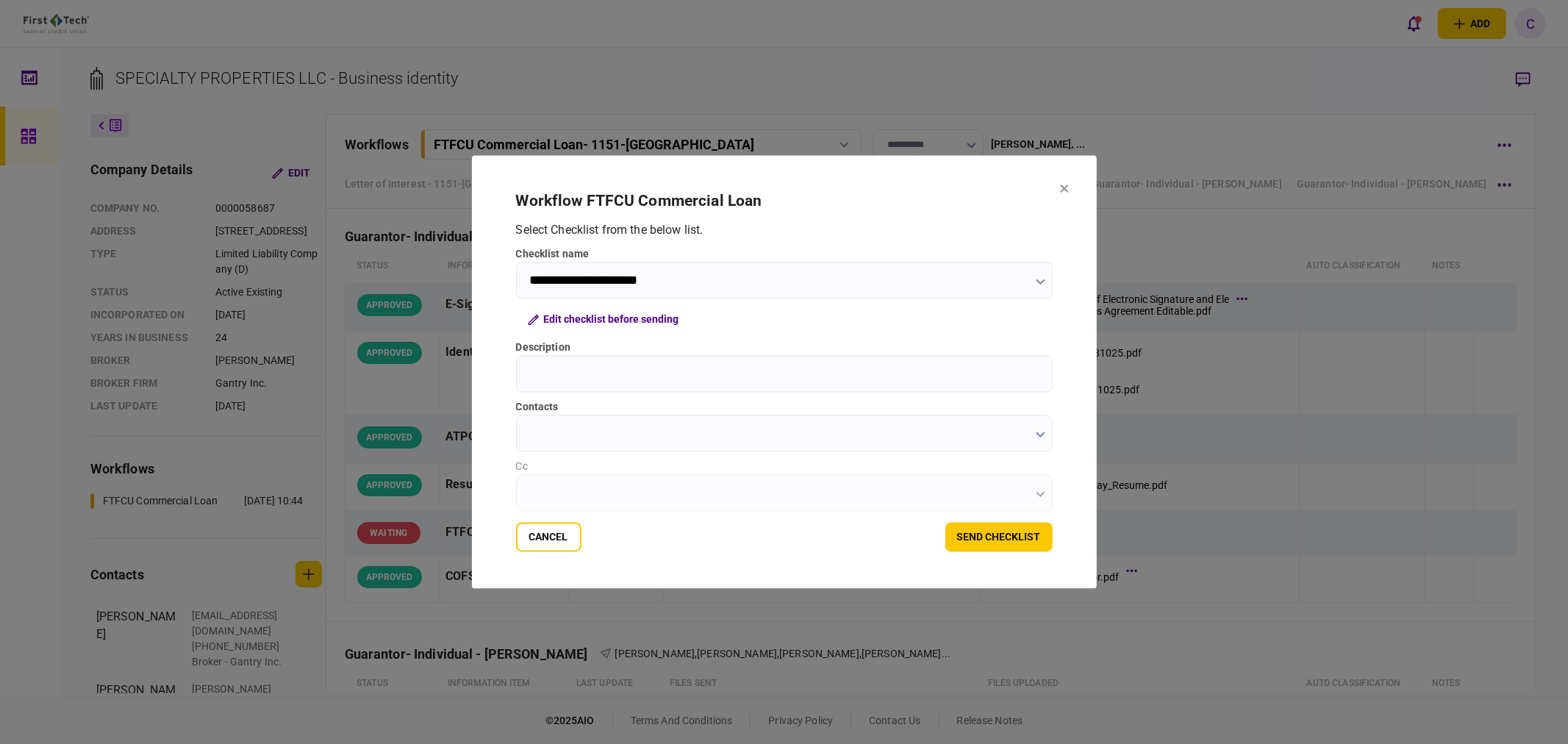
click at [566, 369] on input "Description" at bounding box center [784, 375] width 537 height 37
type input "**********"
click at [740, 439] on input "contacts" at bounding box center [784, 433] width 537 height 37
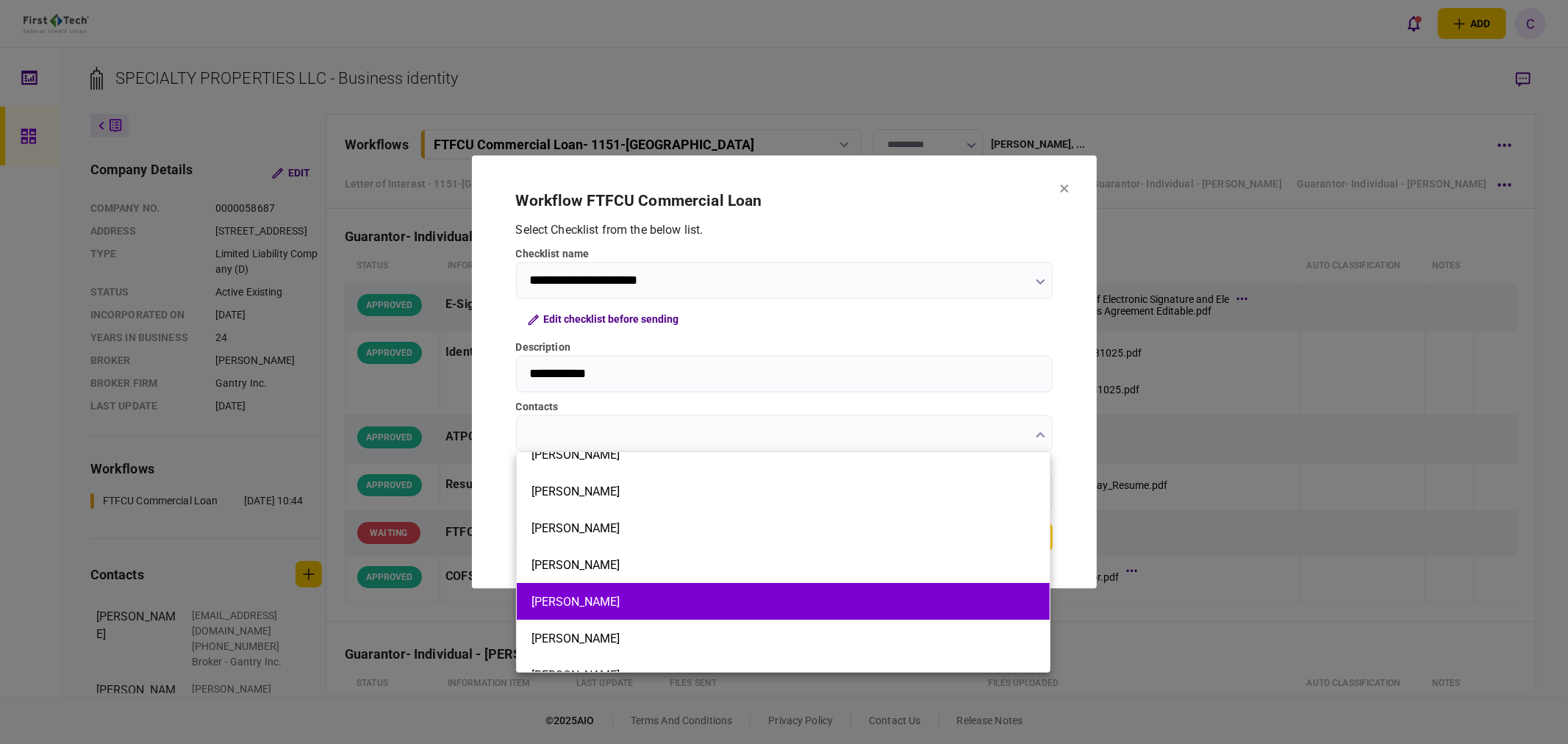
scroll to position [148, 0]
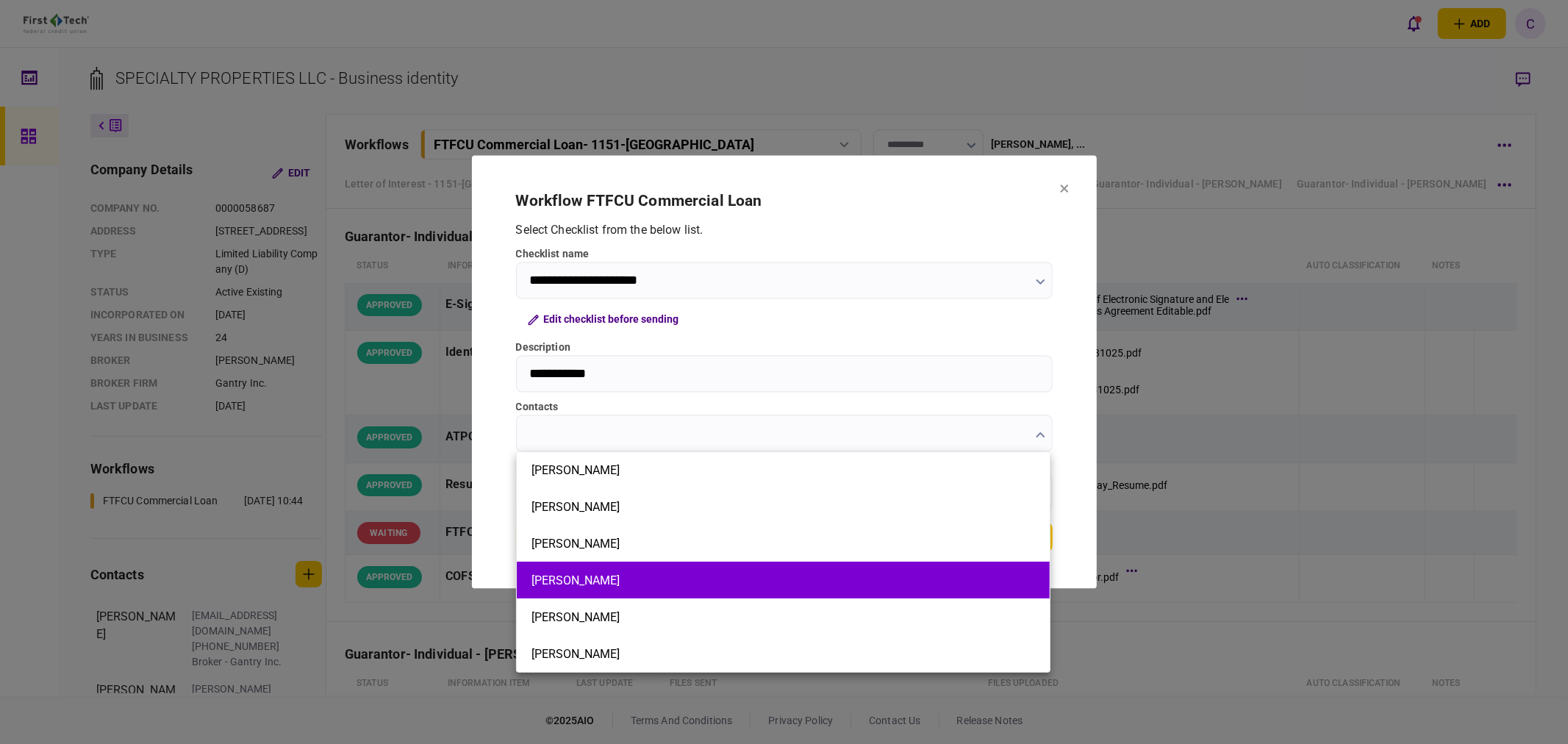
click at [555, 582] on button "[PERSON_NAME]" at bounding box center [783, 580] width 503 height 14
type input "*********"
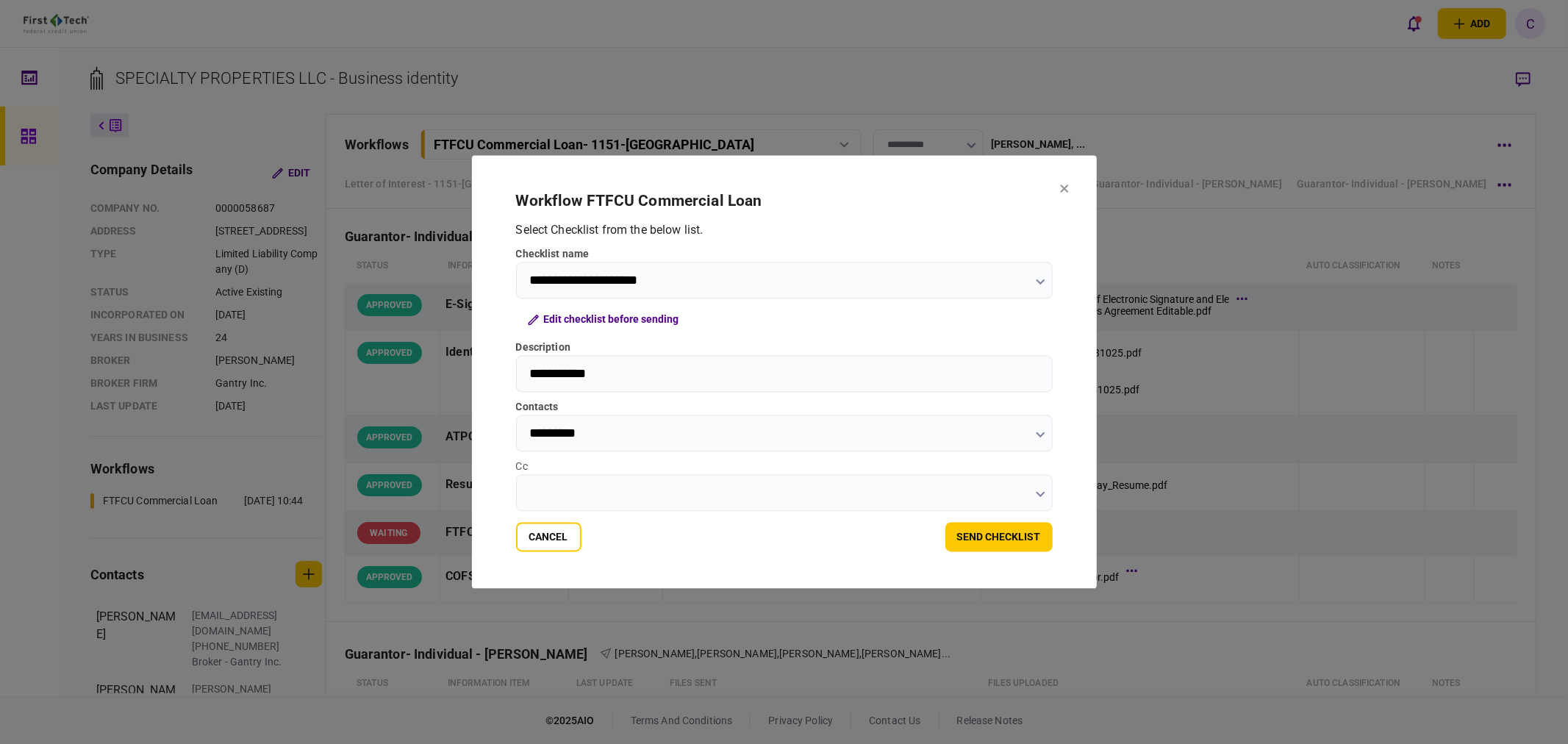
click at [555, 490] on input "Cc" at bounding box center [784, 493] width 537 height 37
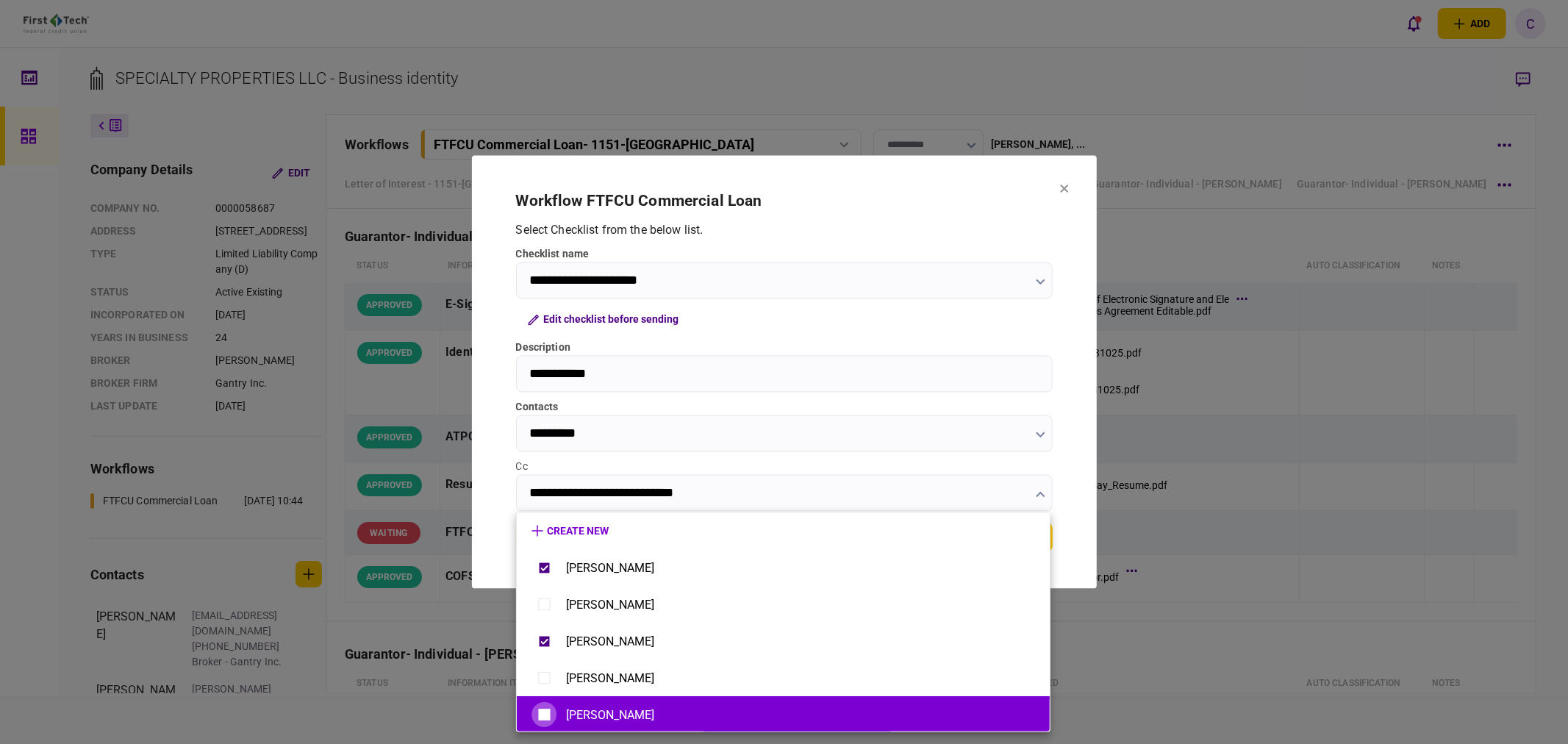
type input "**********"
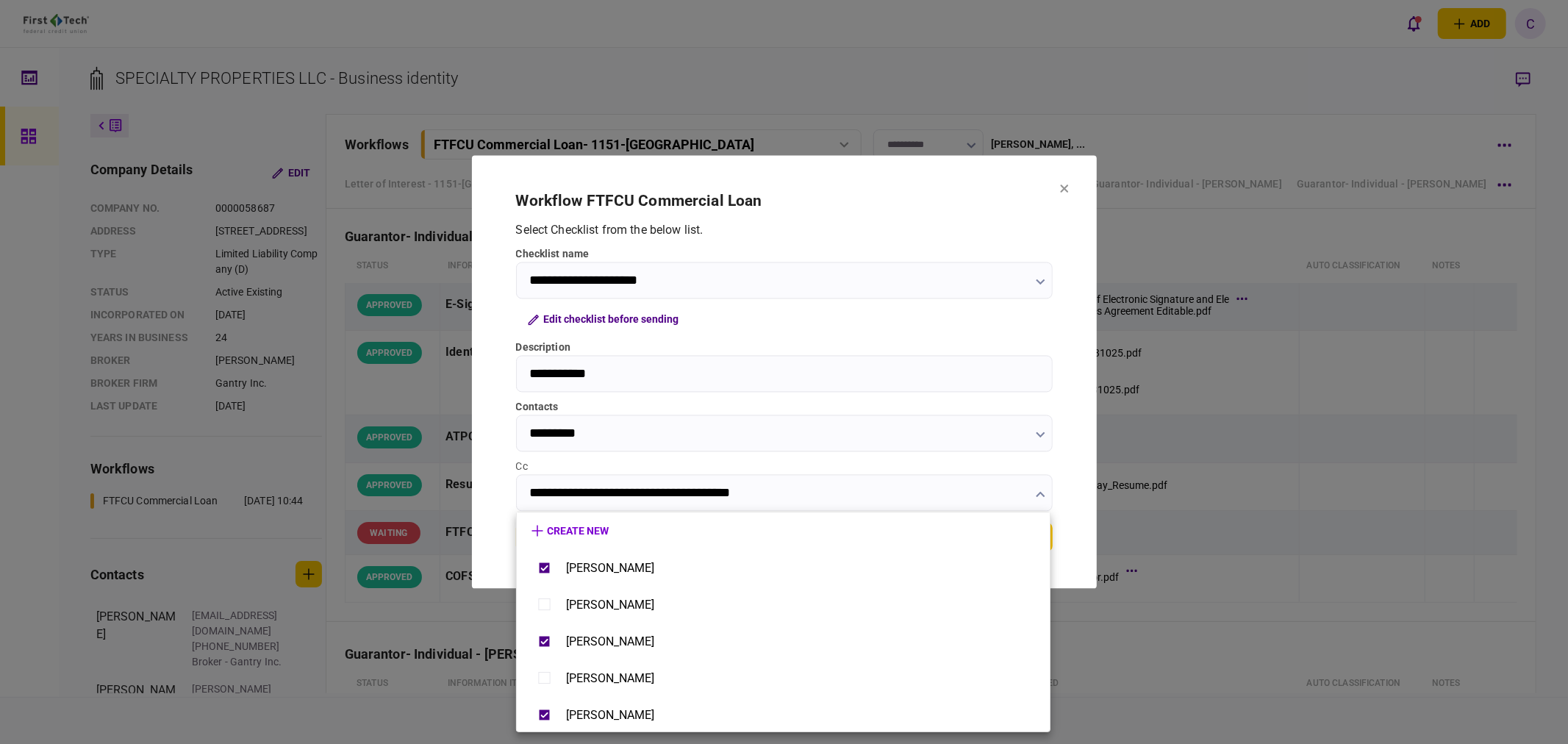
click at [497, 505] on div at bounding box center [784, 372] width 1568 height 744
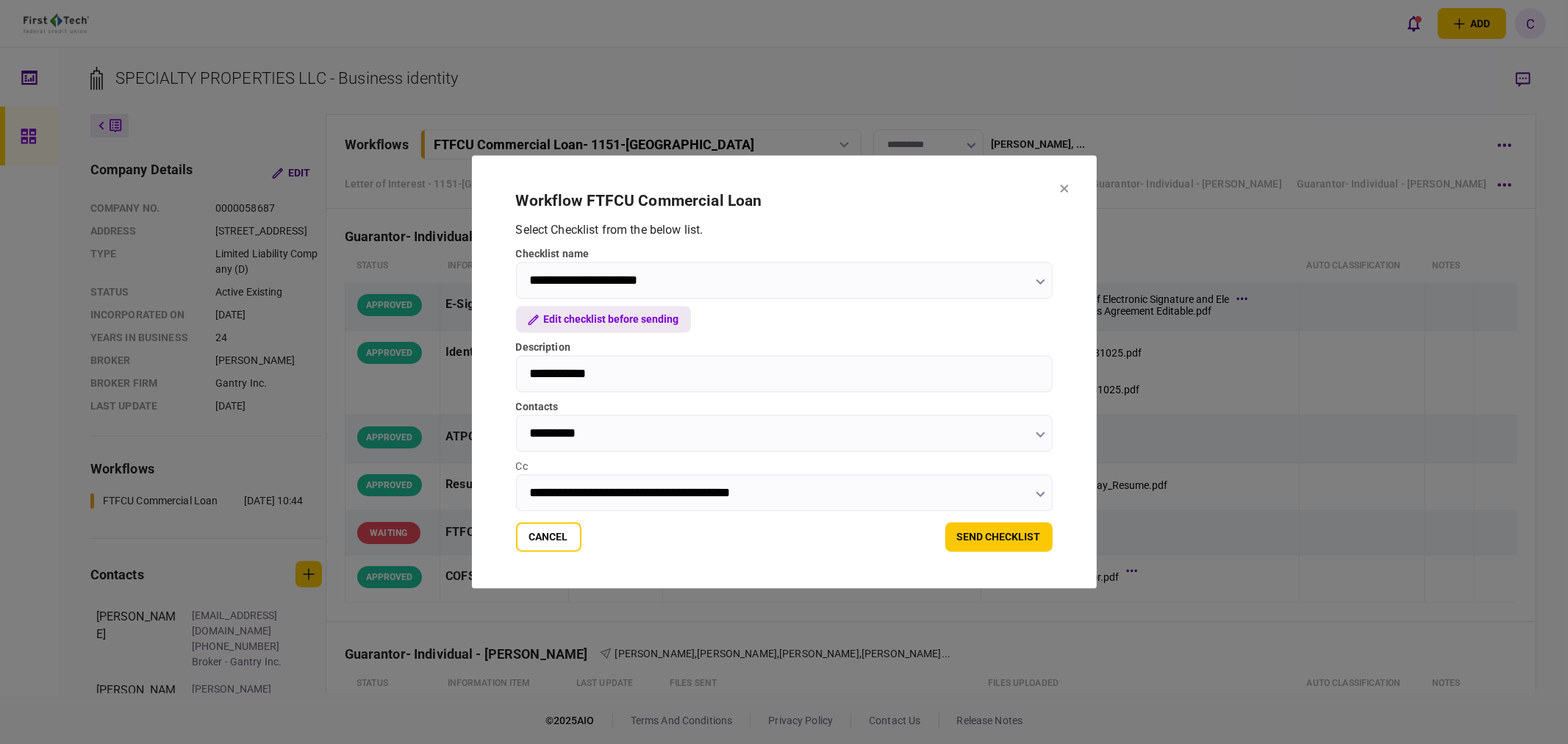
click at [646, 320] on button "Edit checklist before sending" at bounding box center [603, 319] width 175 height 26
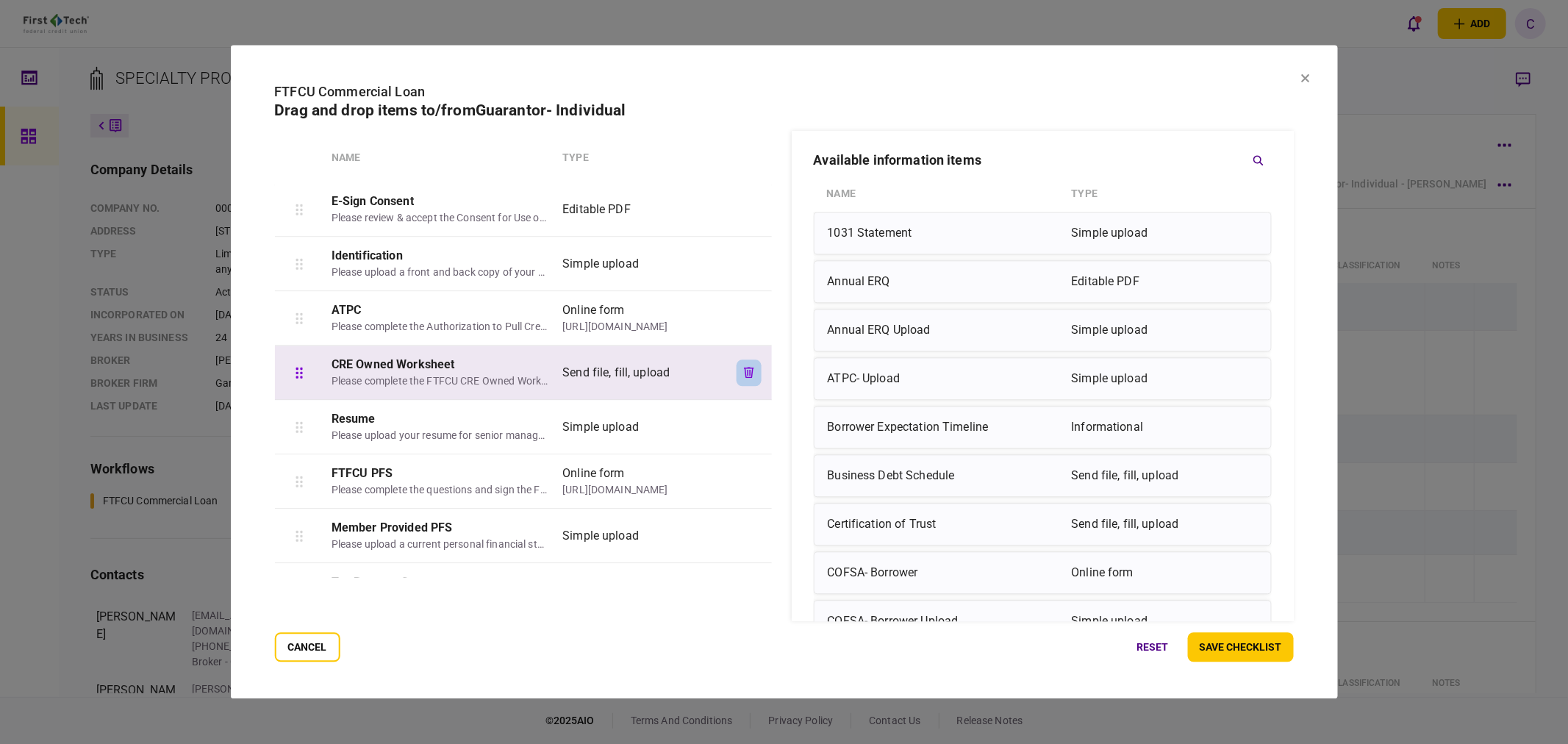
click at [744, 369] on icon "button" at bounding box center [749, 372] width 10 height 11
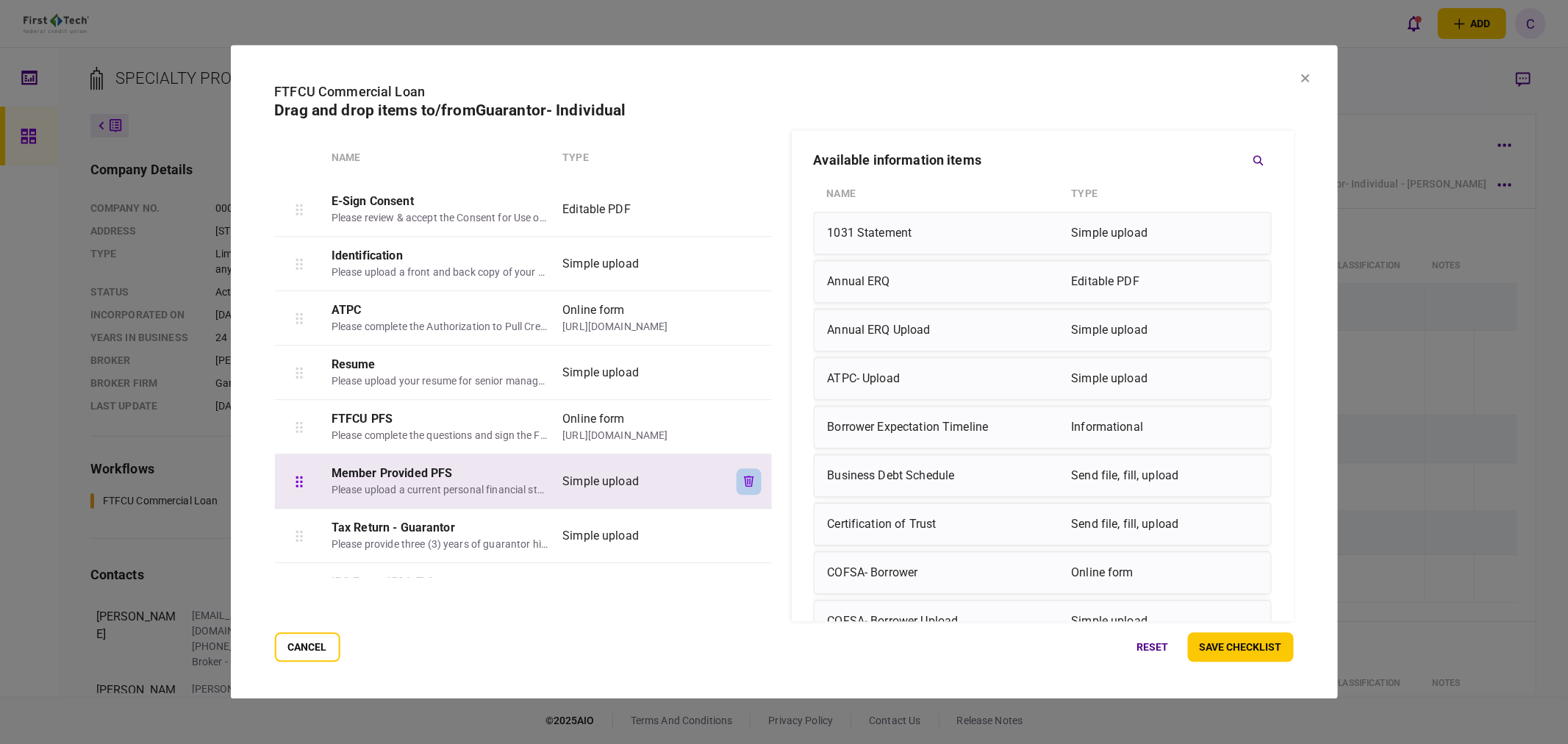
click at [751, 481] on icon "button" at bounding box center [749, 481] width 10 height 11
click at [753, 486] on button "button" at bounding box center [749, 481] width 25 height 26
click at [751, 486] on icon "button" at bounding box center [749, 481] width 10 height 11
click at [751, 486] on icon "button" at bounding box center [749, 481] width 10 height 11
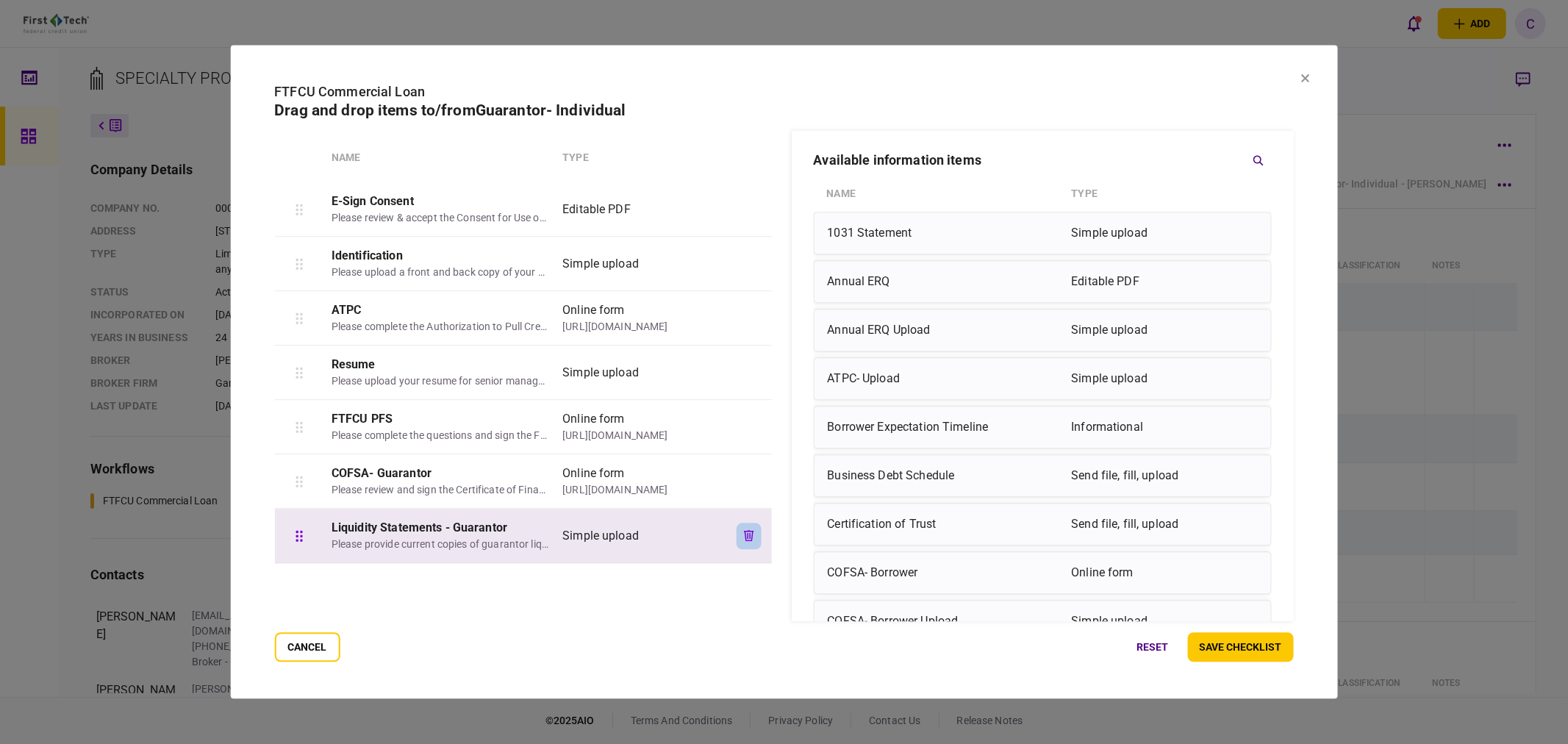
click at [753, 539] on button "button" at bounding box center [749, 535] width 25 height 26
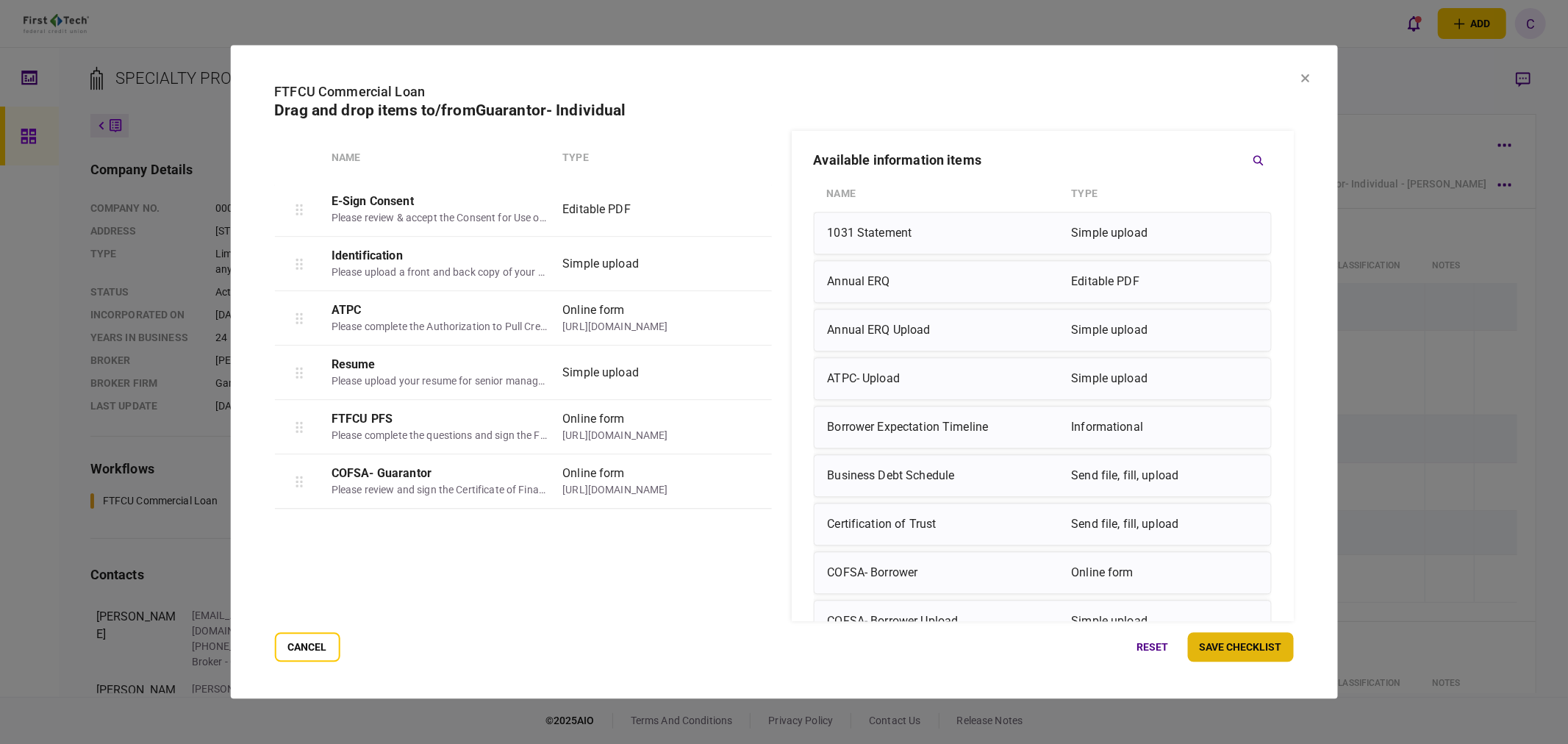
click at [1268, 648] on button "save checklist" at bounding box center [1241, 647] width 106 height 29
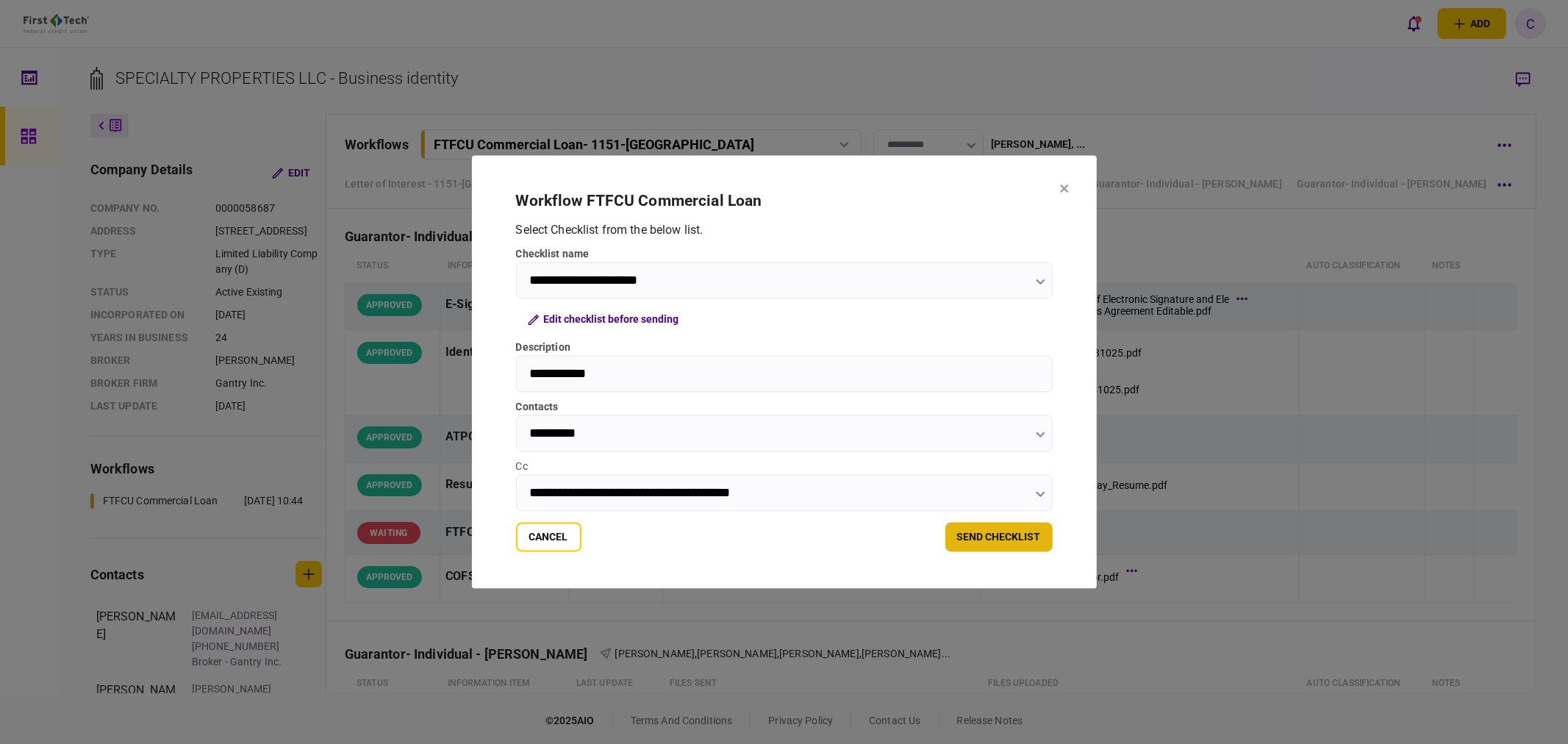
click at [1013, 539] on button "send checklist" at bounding box center [999, 537] width 108 height 29
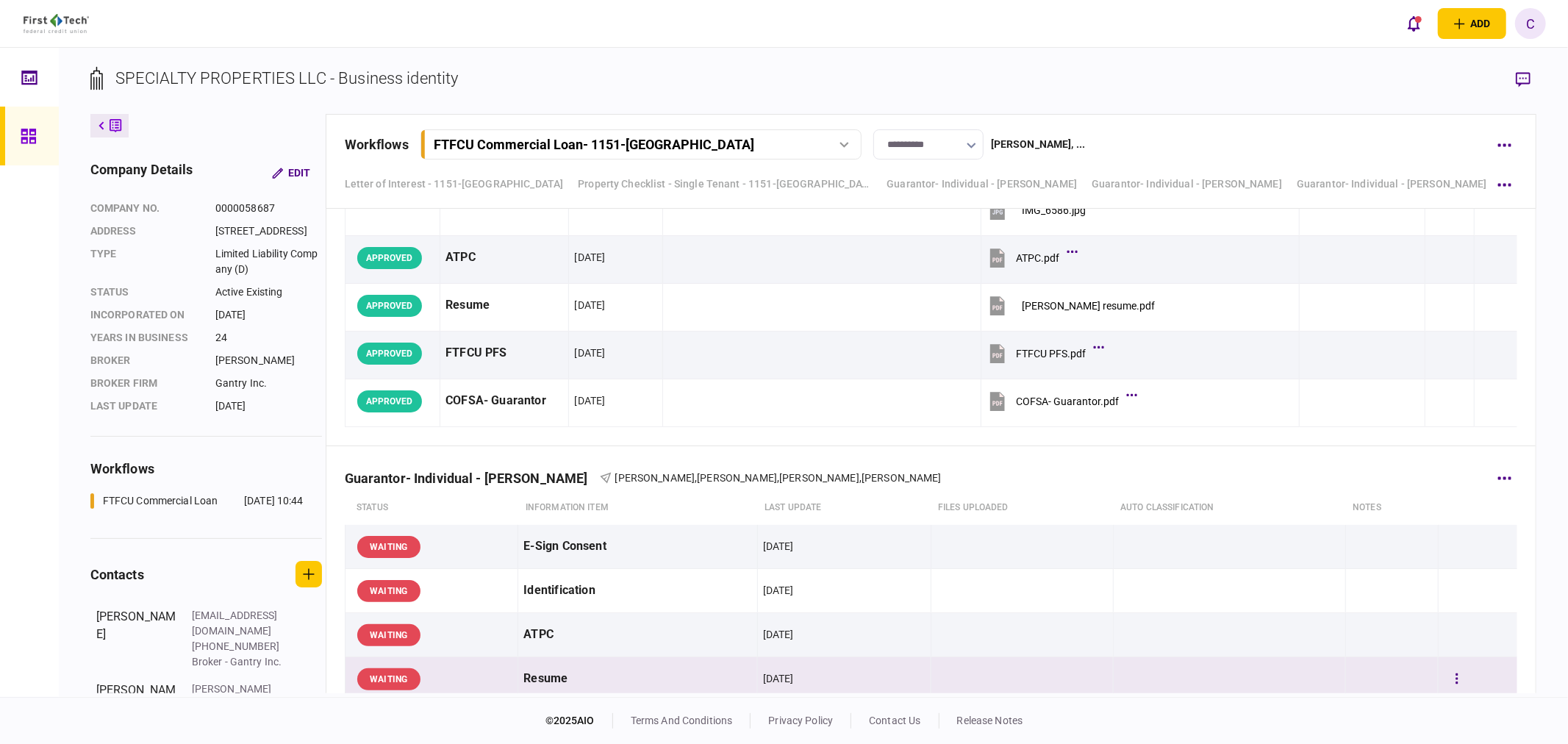
scroll to position [7530, 0]
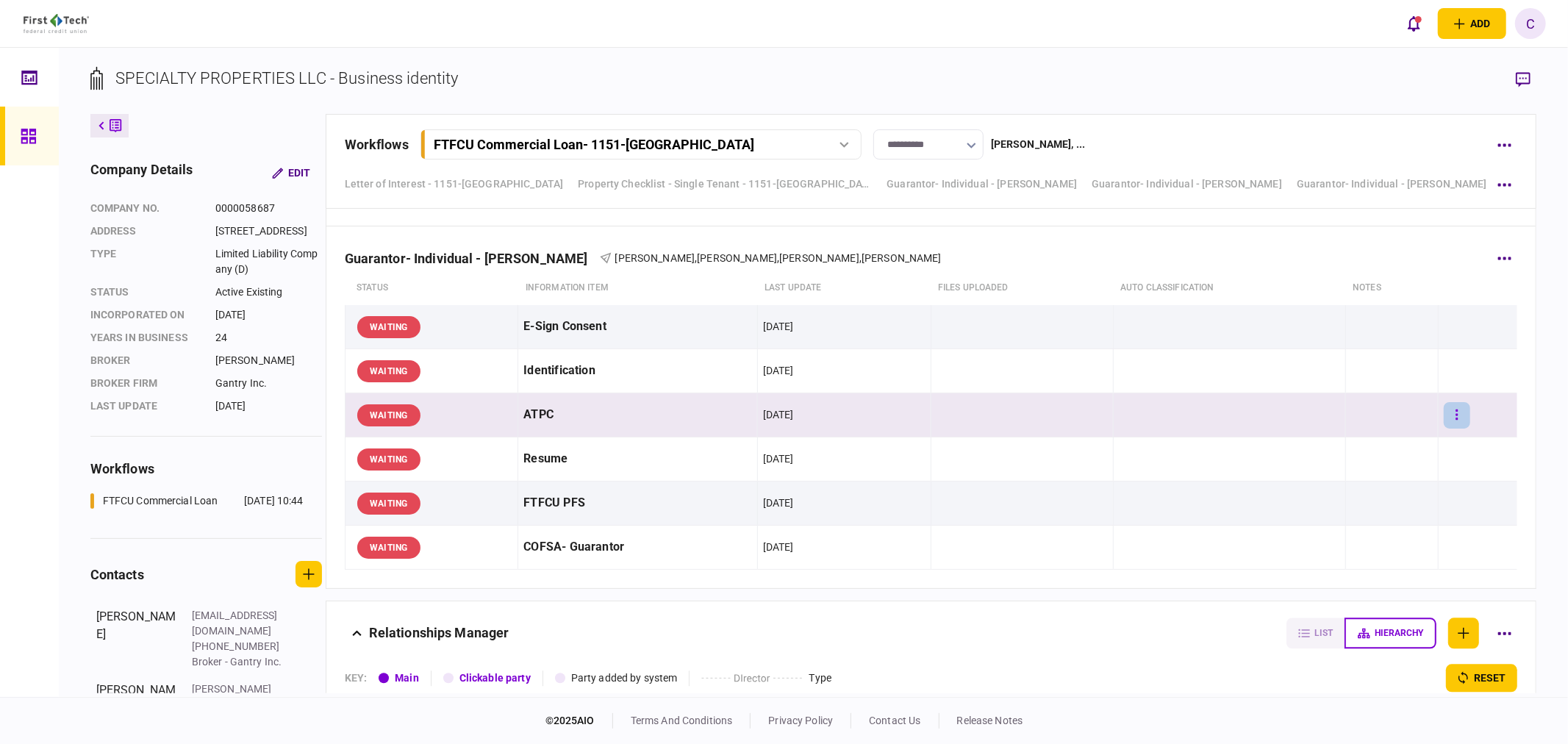
click at [1455, 415] on button "button" at bounding box center [1456, 415] width 26 height 26
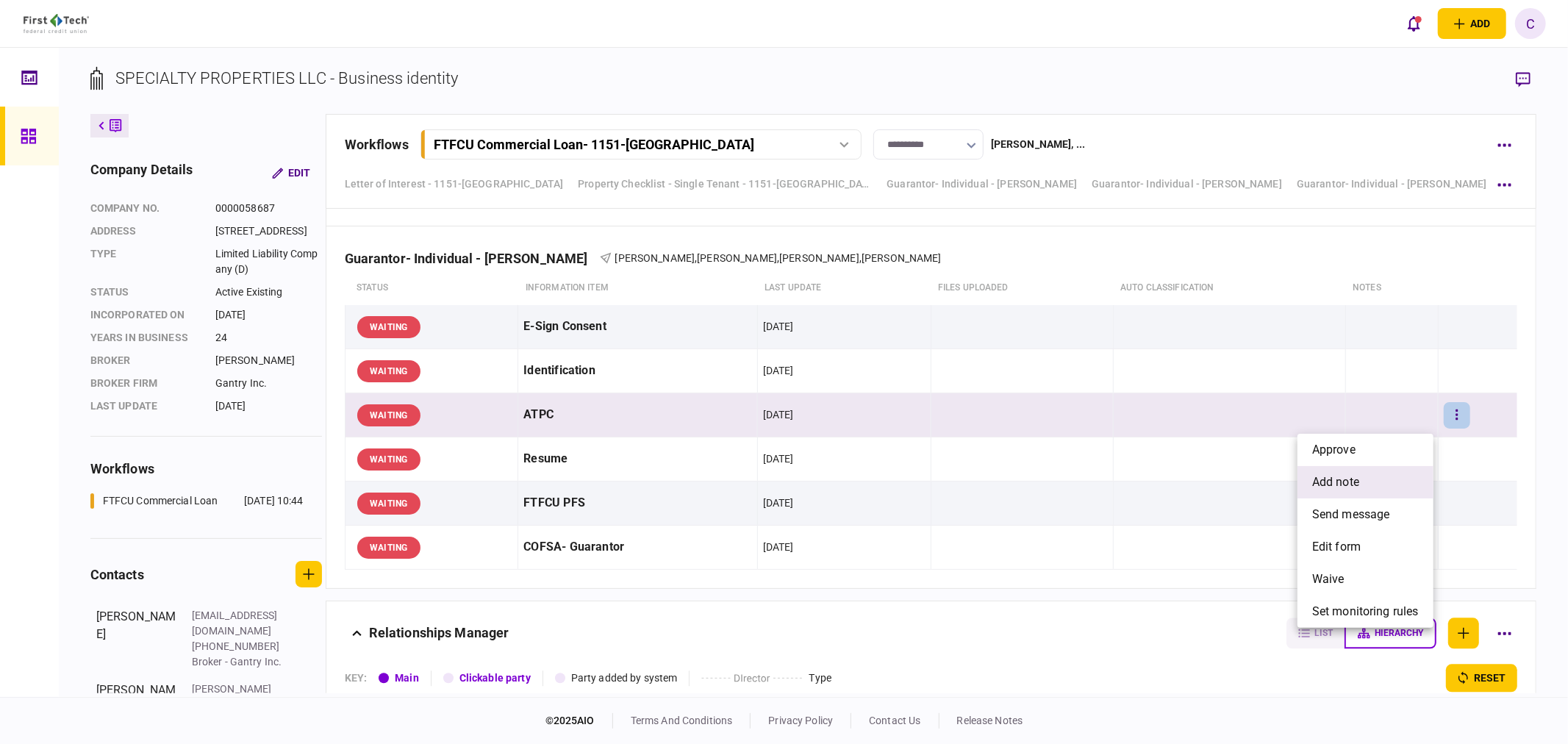
click at [1338, 480] on span "add note" at bounding box center [1336, 481] width 47 height 18
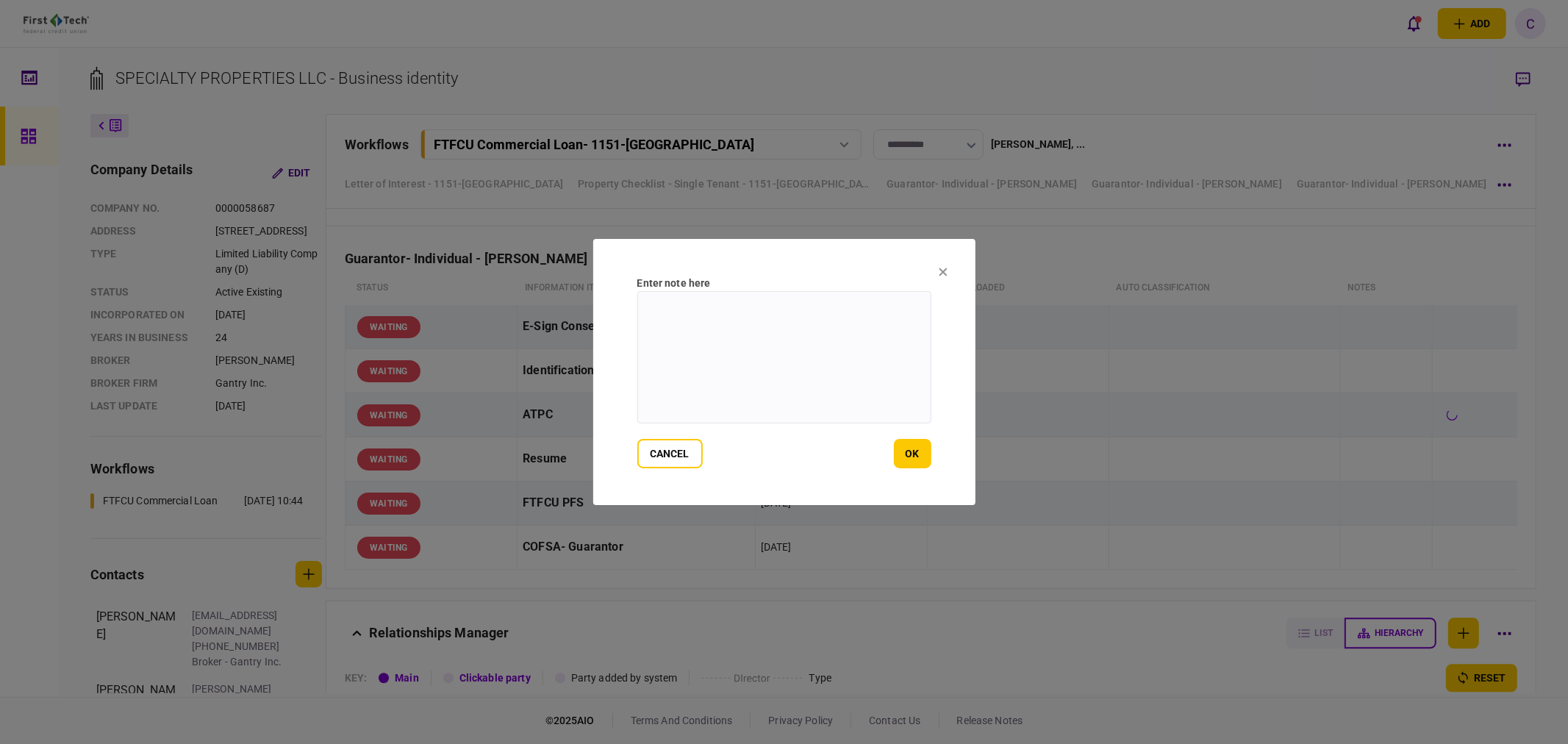
click at [694, 346] on textarea at bounding box center [784, 357] width 294 height 132
type textarea "*"
click at [664, 454] on button "cancel" at bounding box center [670, 453] width 66 height 29
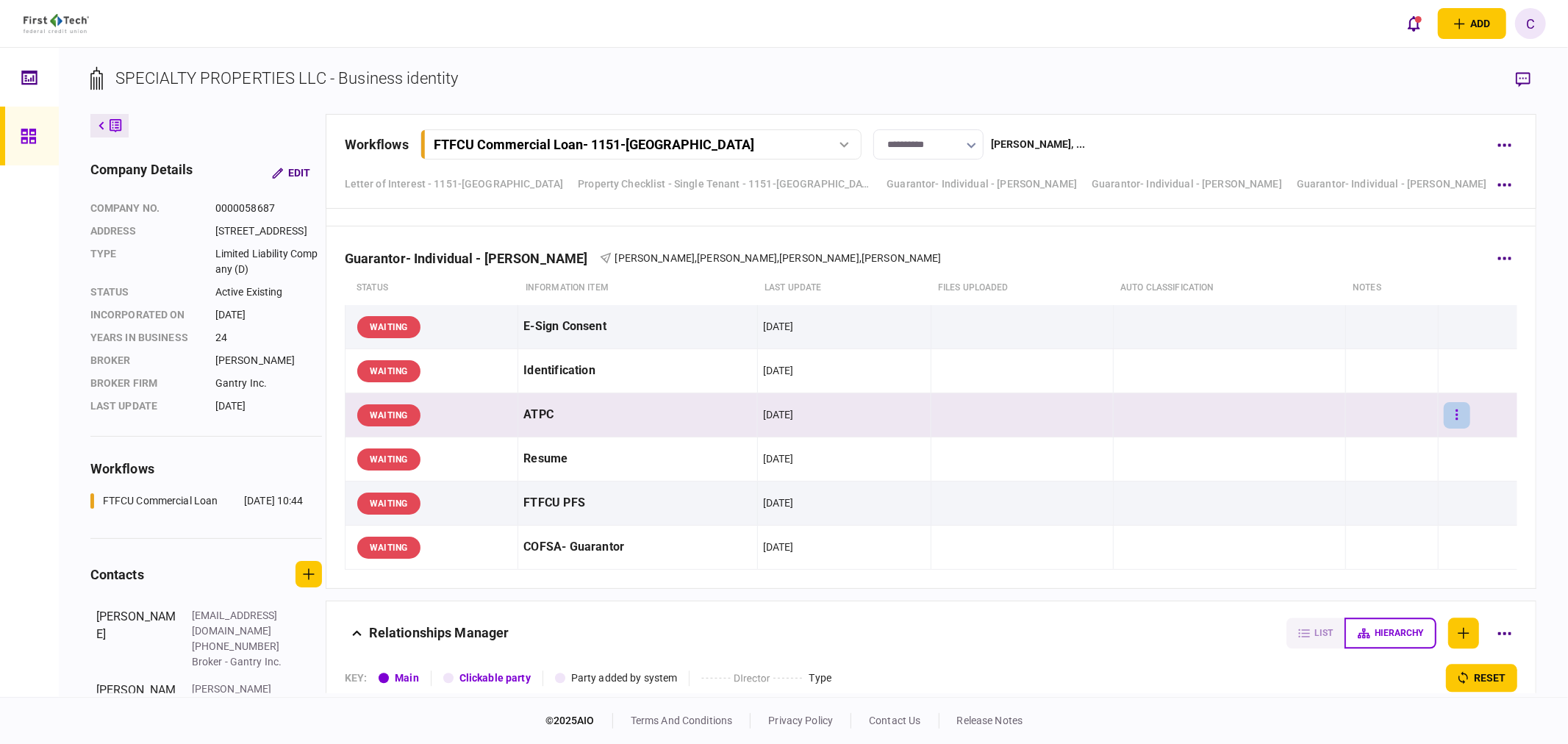
click at [1449, 425] on button "button" at bounding box center [1456, 415] width 26 height 26
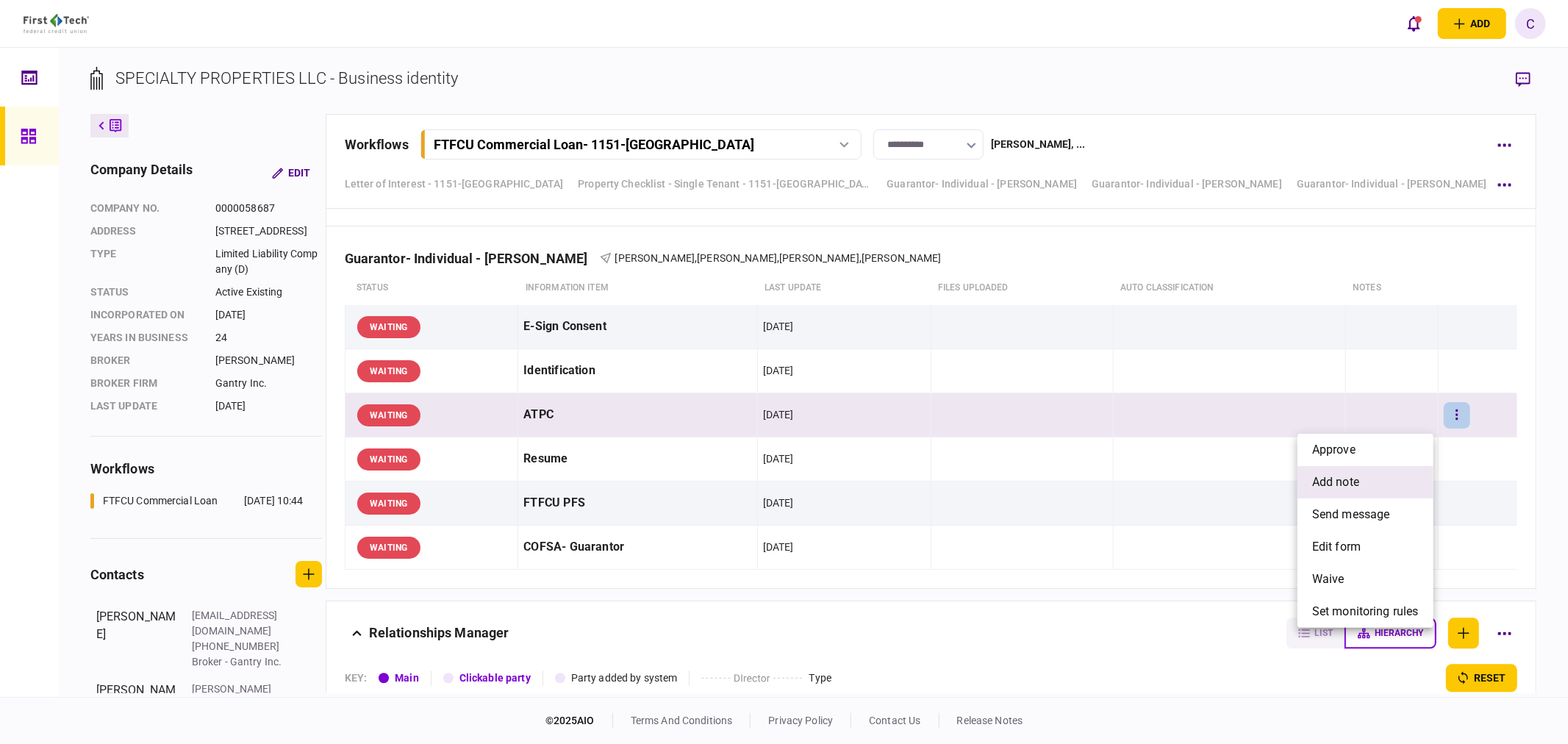
click at [1337, 482] on span "add note" at bounding box center [1336, 481] width 47 height 18
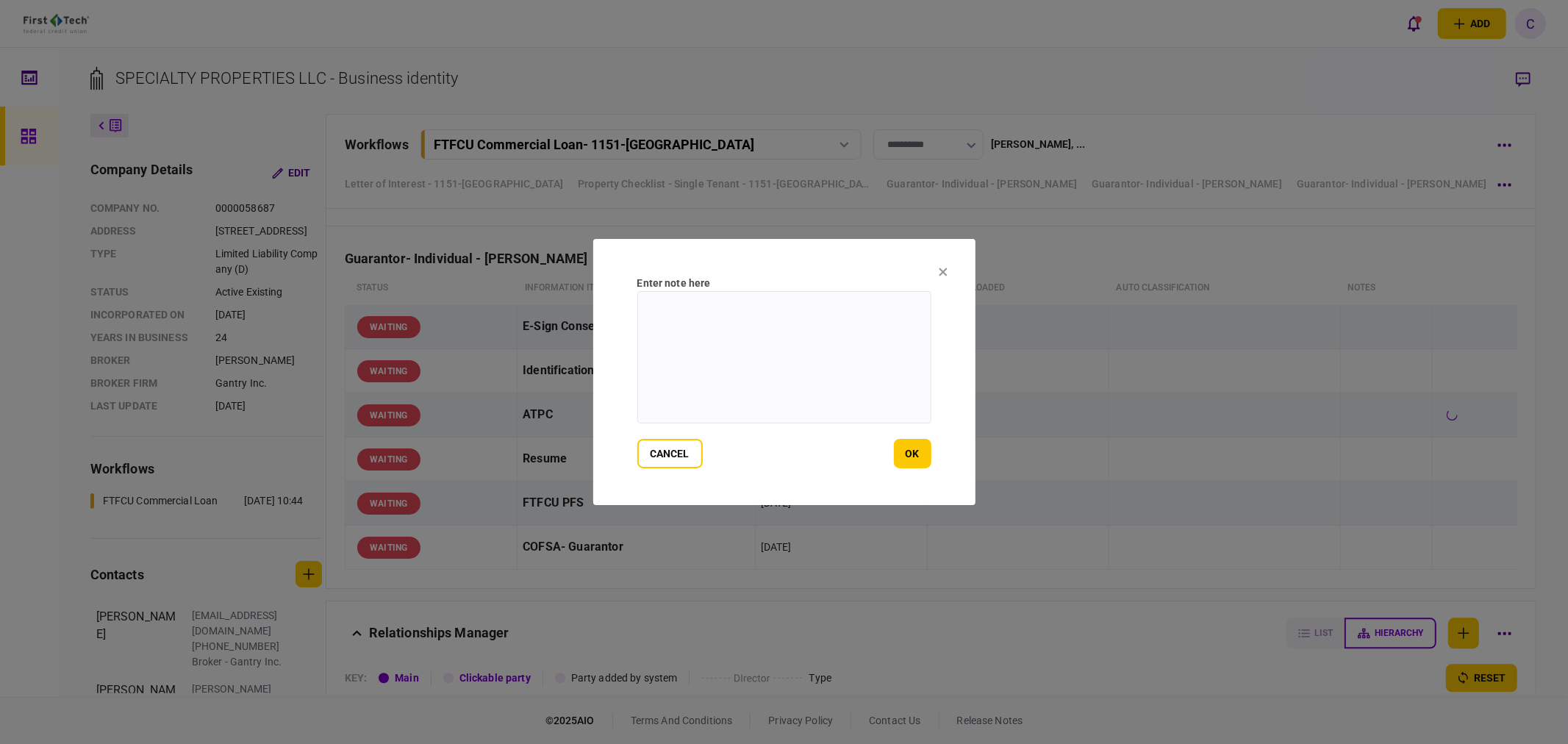
click at [750, 362] on textarea at bounding box center [784, 357] width 294 height 132
type textarea "****"
click at [674, 454] on button "cancel" at bounding box center [670, 453] width 66 height 29
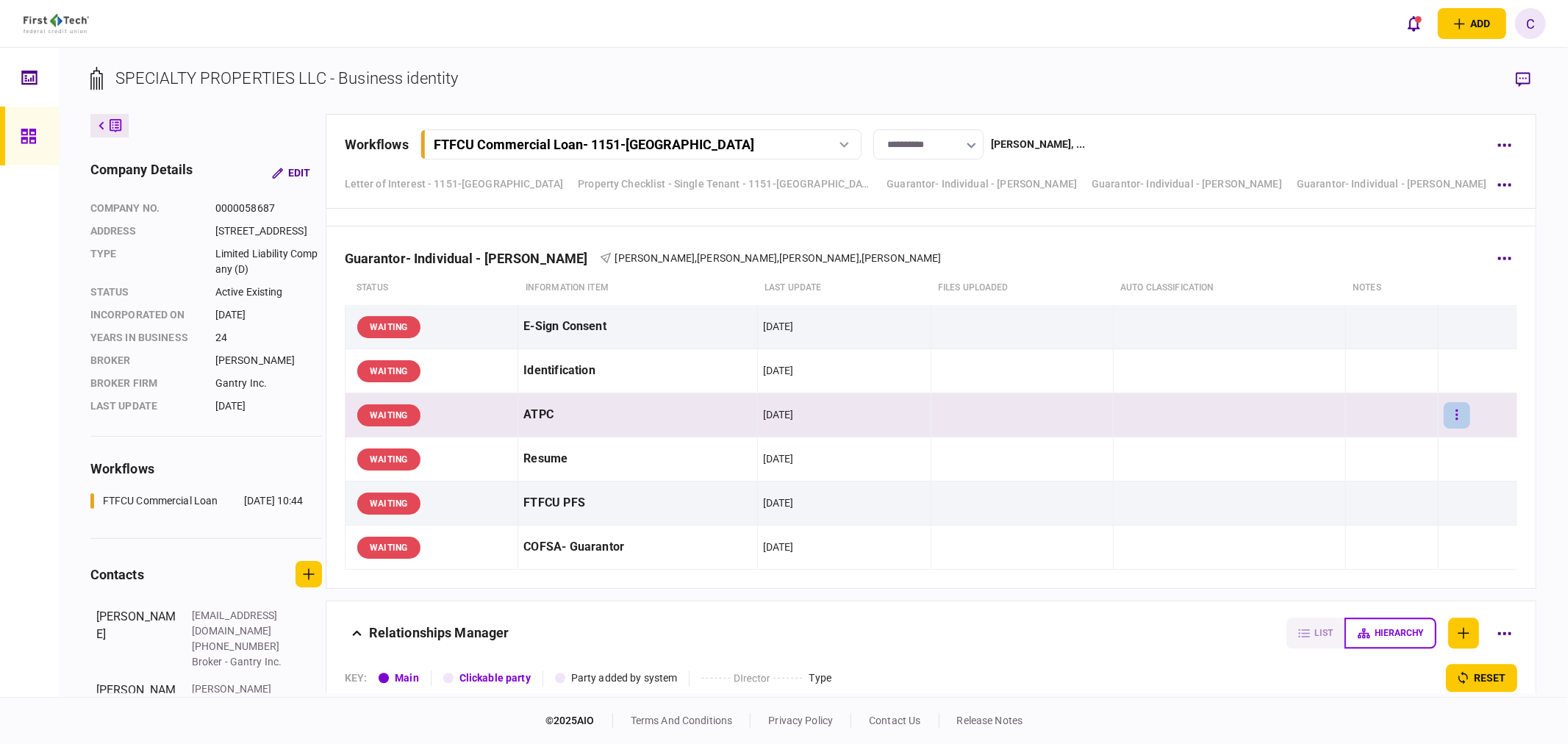
click at [1450, 427] on button "button" at bounding box center [1456, 415] width 26 height 26
click at [1337, 451] on span "approve" at bounding box center [1334, 449] width 44 height 18
click at [1456, 425] on button "button" at bounding box center [1456, 415] width 26 height 26
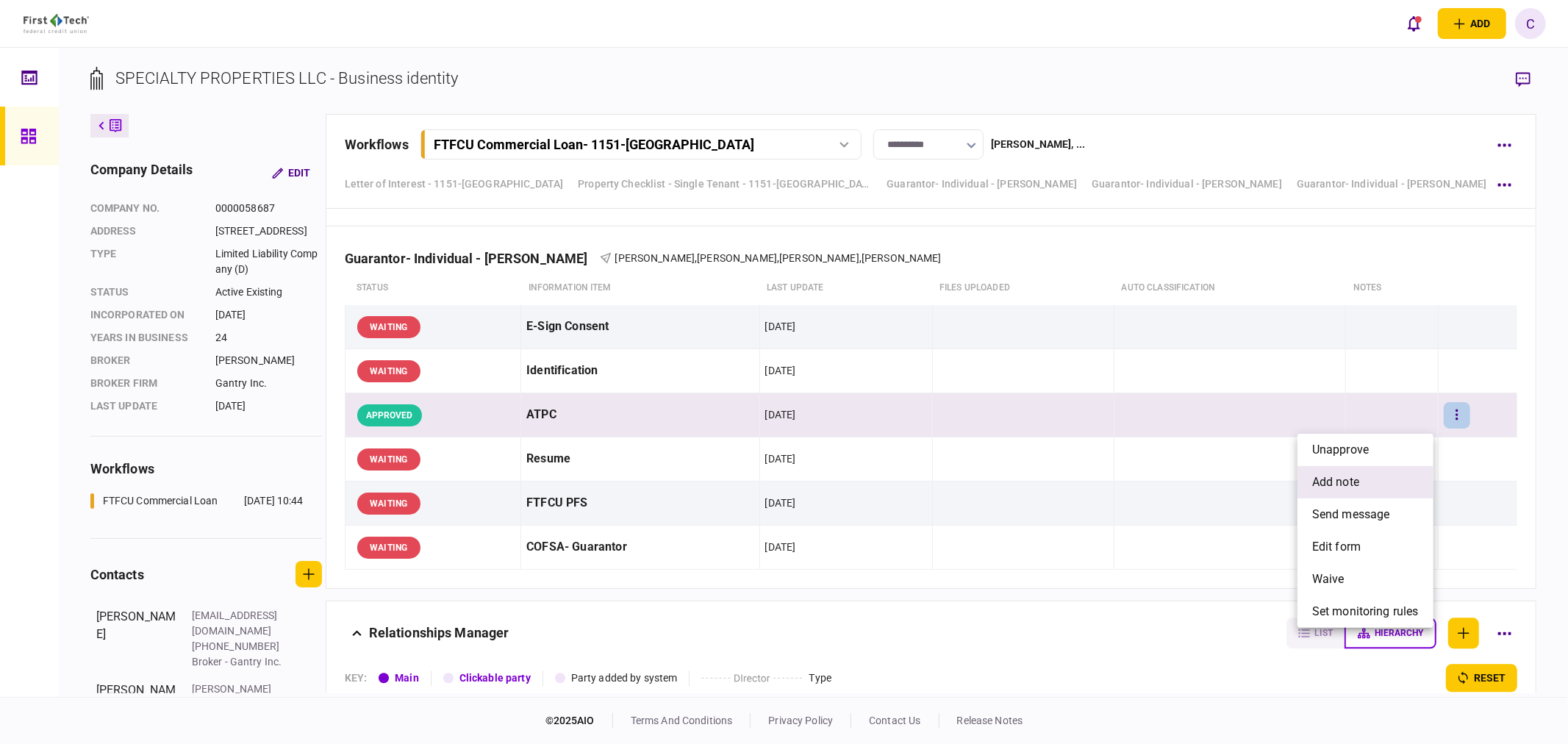
click at [1342, 483] on span "add note" at bounding box center [1336, 481] width 47 height 18
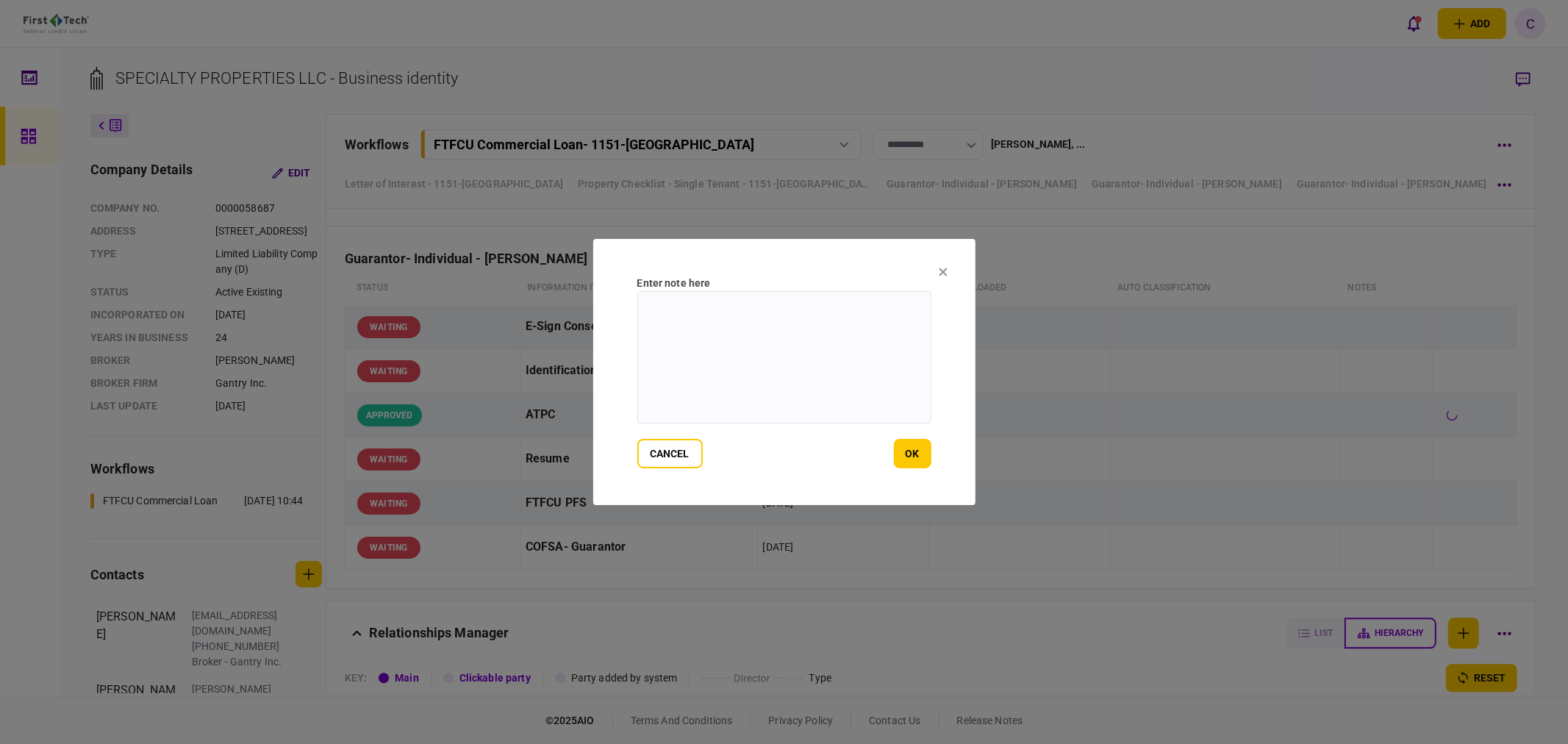
click at [782, 384] on textarea at bounding box center [784, 357] width 294 height 132
drag, startPoint x: 678, startPoint y: 320, endPoint x: 515, endPoint y: 266, distance: 171.7
click at [510, 276] on div "**********" at bounding box center [784, 372] width 1568 height 744
type textarea "**********"
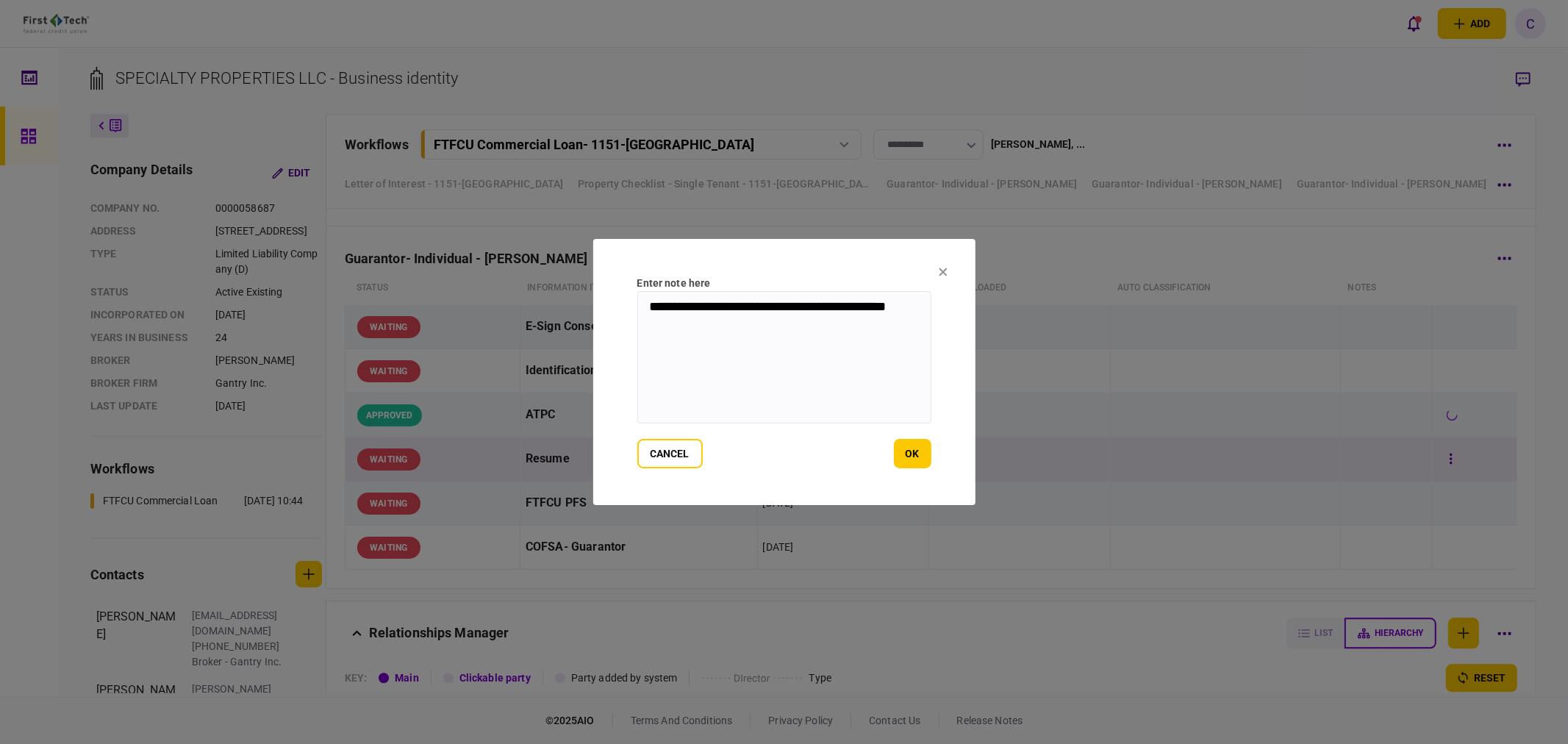
drag, startPoint x: 920, startPoint y: 455, endPoint x: 960, endPoint y: 467, distance: 41.8
click at [919, 455] on button "ok" at bounding box center [912, 453] width 38 height 29
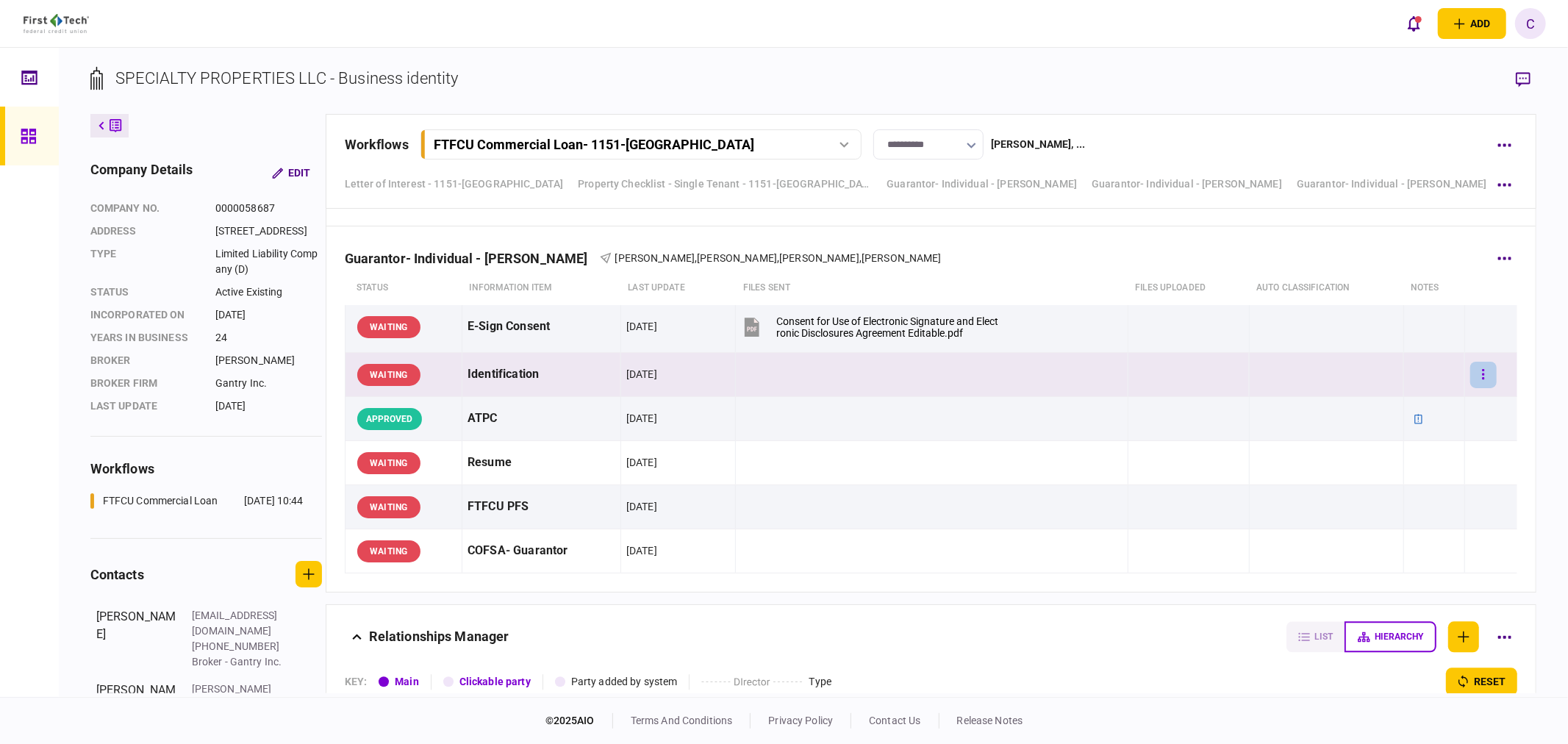
click at [1470, 384] on button "button" at bounding box center [1483, 375] width 26 height 26
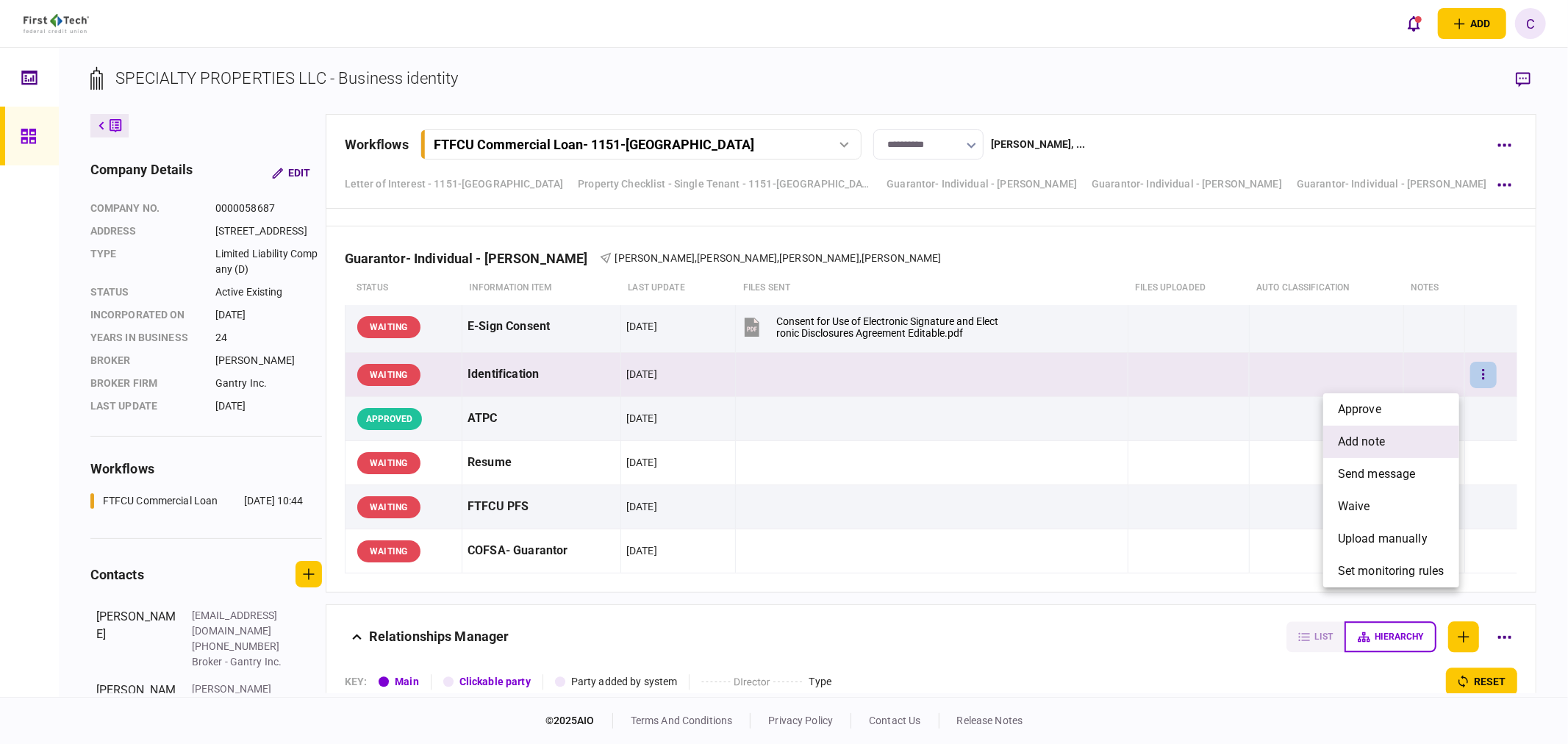
click at [1354, 438] on span "add note" at bounding box center [1361, 441] width 47 height 18
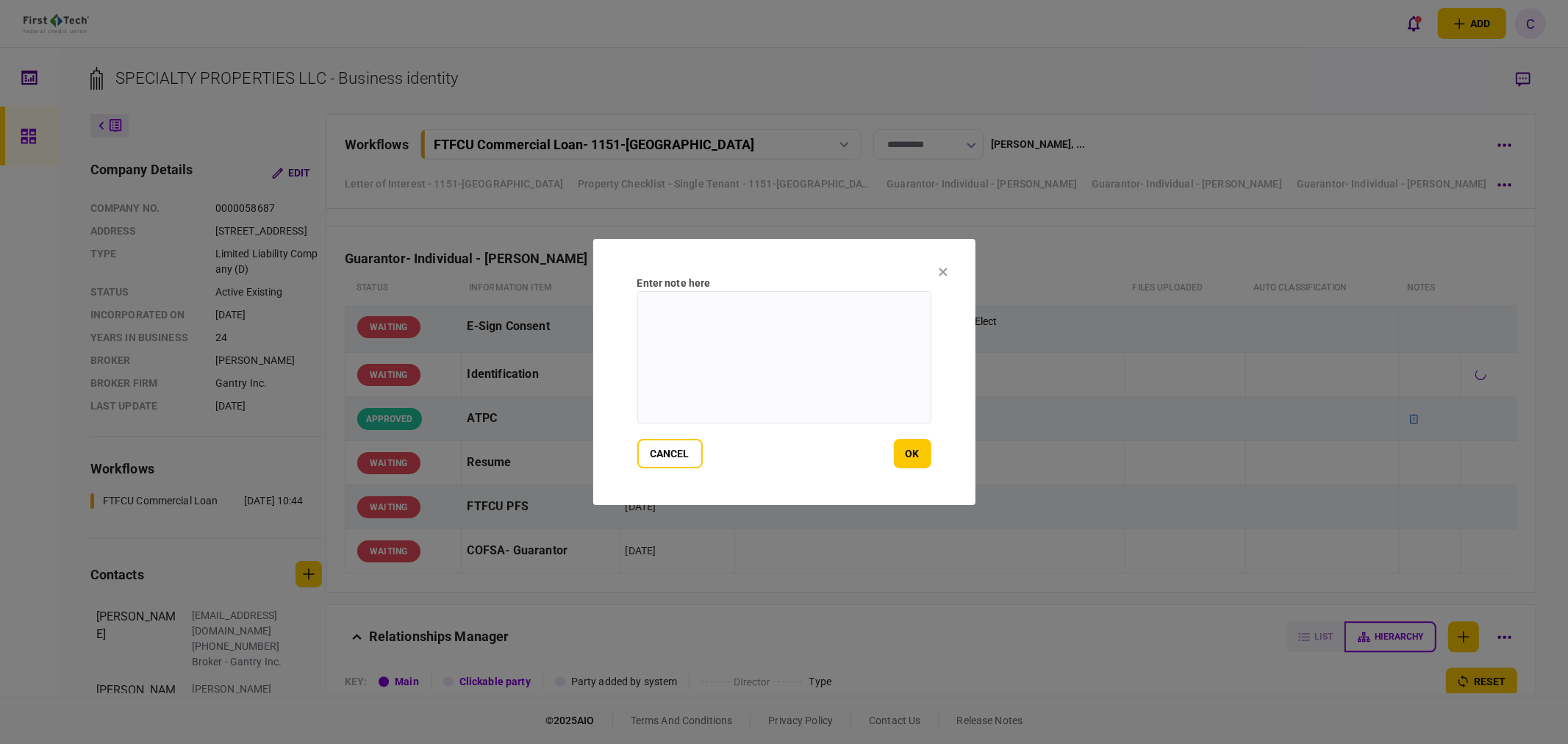
click at [811, 348] on textarea at bounding box center [784, 357] width 294 height 132
paste textarea "**********"
type textarea "**********"
click at [910, 456] on button "ok" at bounding box center [912, 453] width 38 height 29
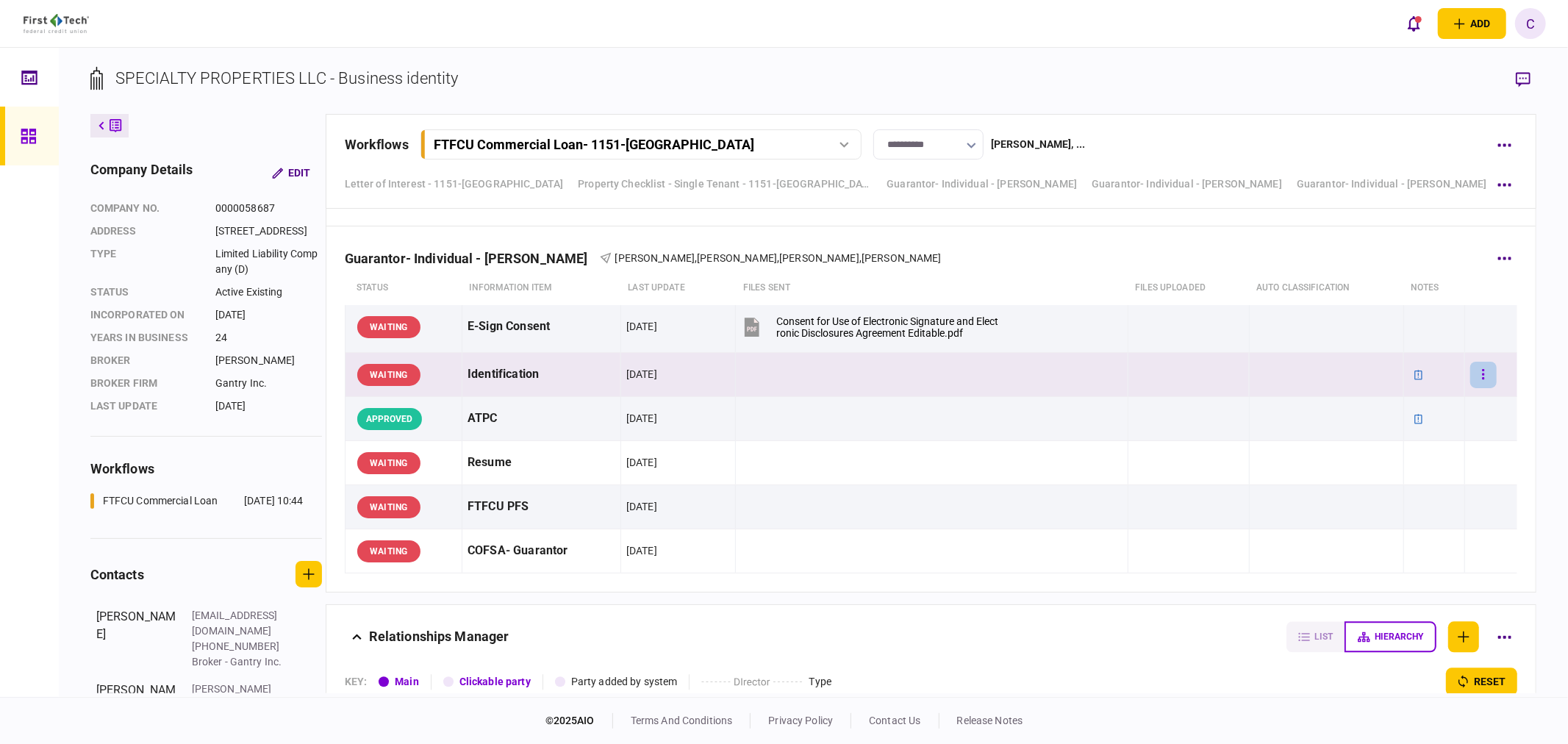
click at [1470, 372] on button "button" at bounding box center [1483, 375] width 26 height 26
click at [1394, 404] on li "approve" at bounding box center [1391, 409] width 136 height 32
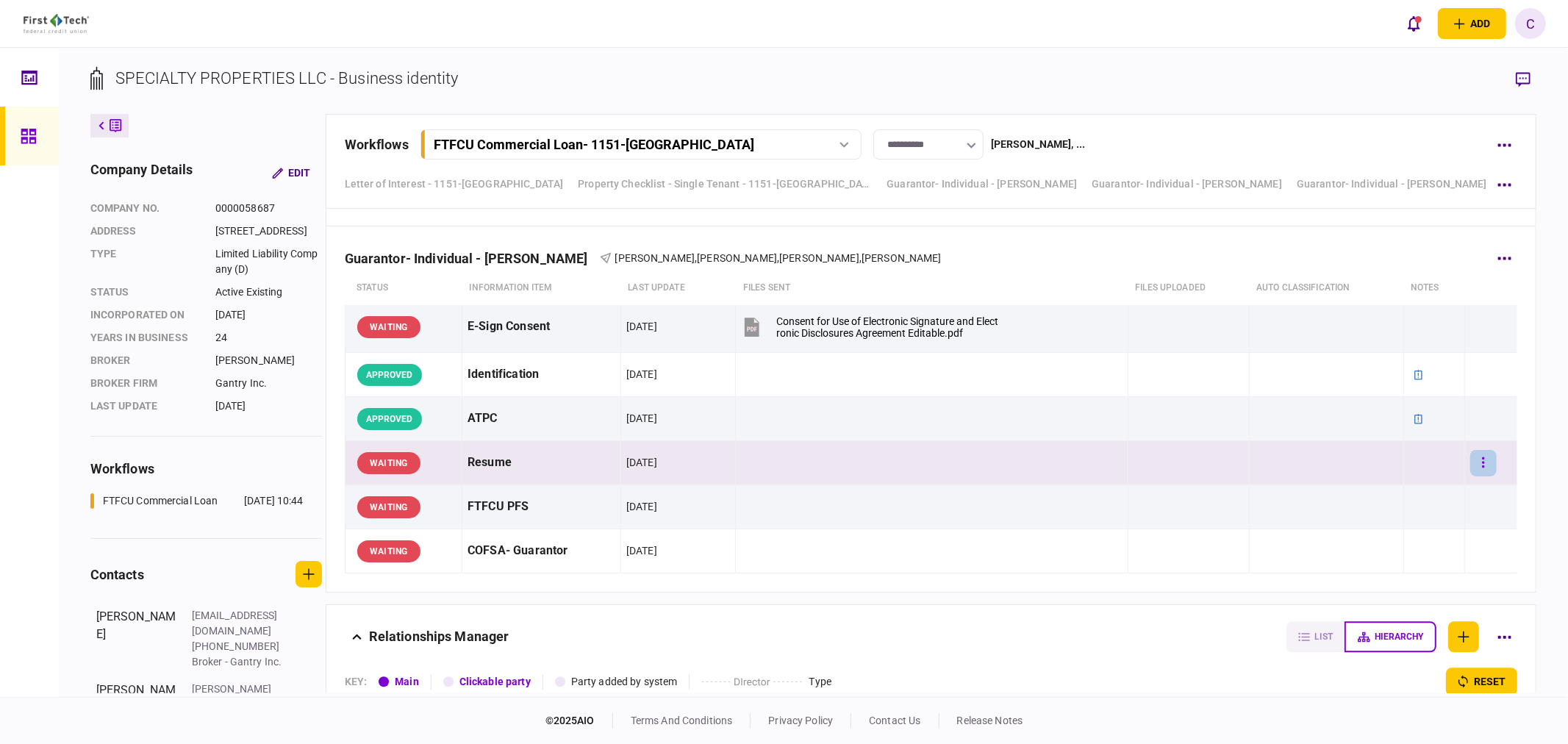
click at [1476, 467] on button "button" at bounding box center [1483, 462] width 26 height 26
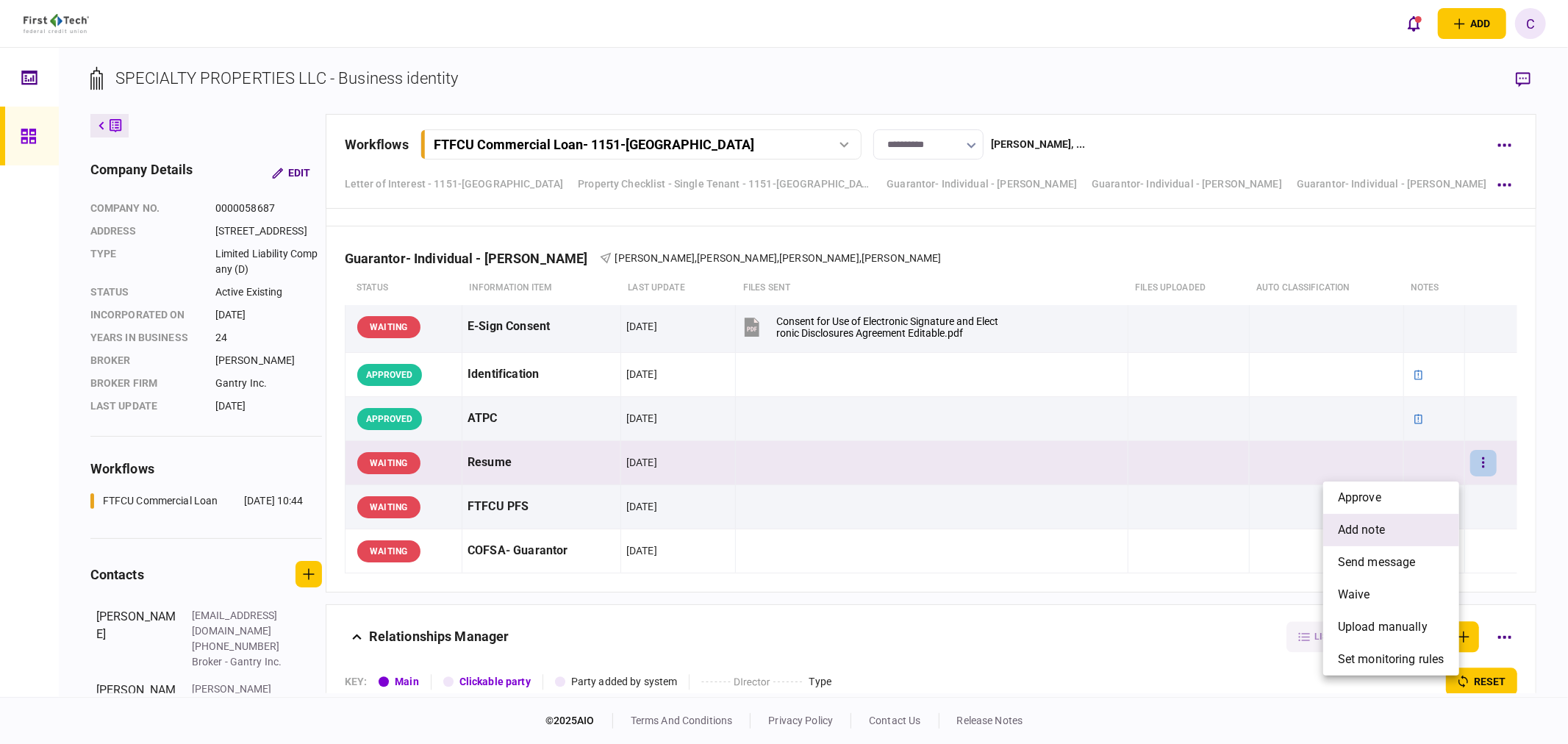
click at [1348, 528] on span "add note" at bounding box center [1361, 529] width 47 height 18
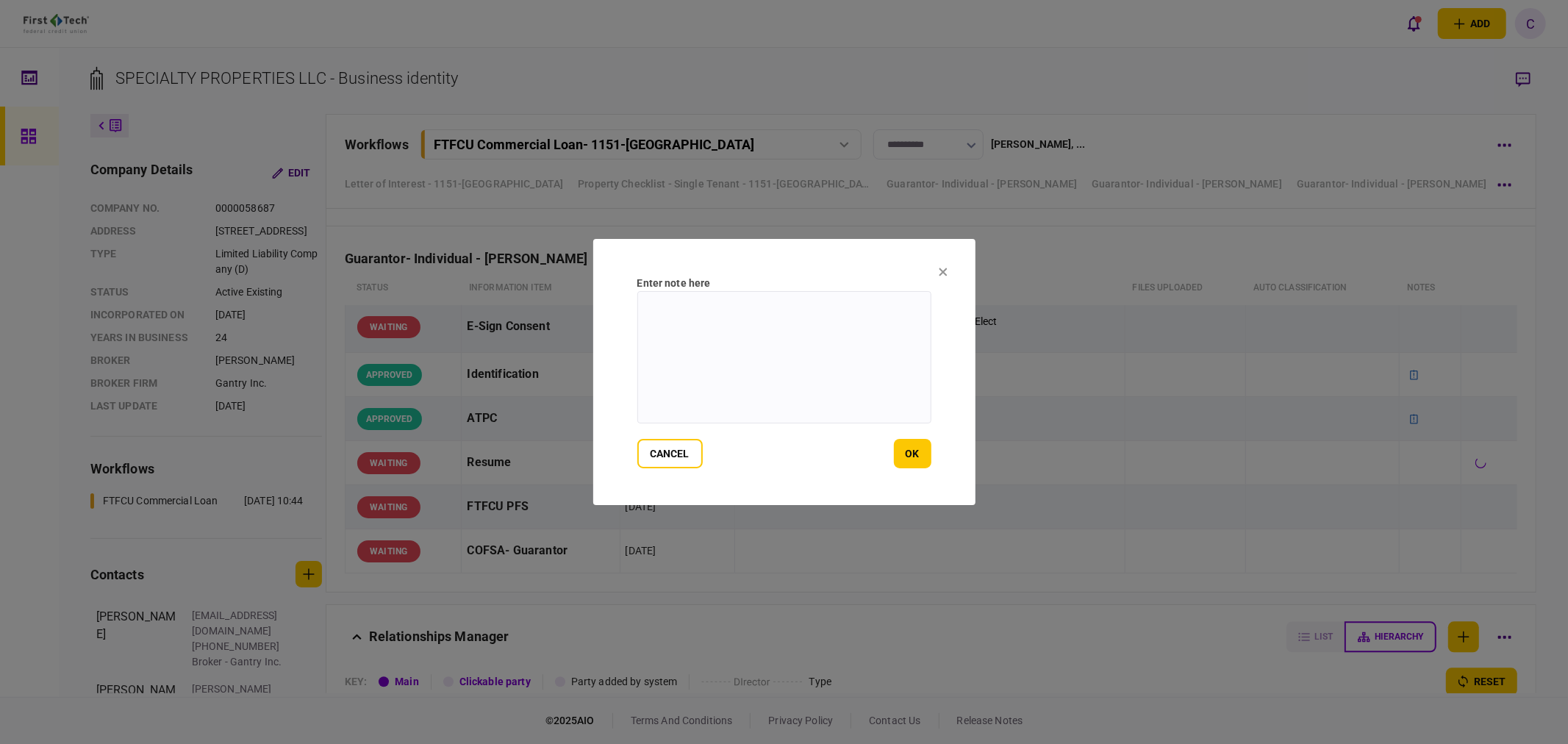
click at [692, 380] on textarea at bounding box center [784, 357] width 294 height 132
paste textarea "**********"
type textarea "**********"
click at [915, 455] on button "ok" at bounding box center [912, 453] width 38 height 29
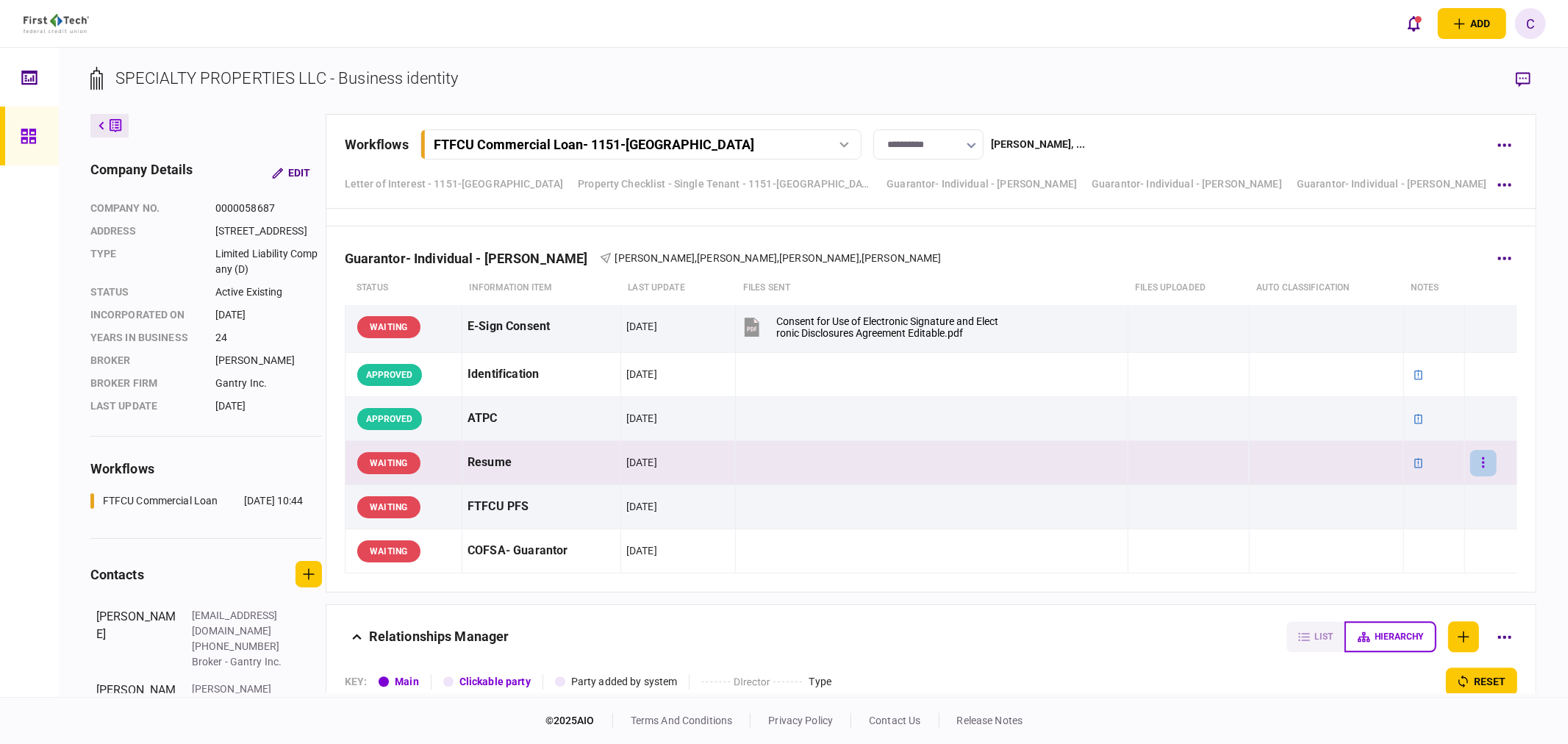
click at [1482, 467] on icon "button" at bounding box center [1483, 462] width 3 height 14
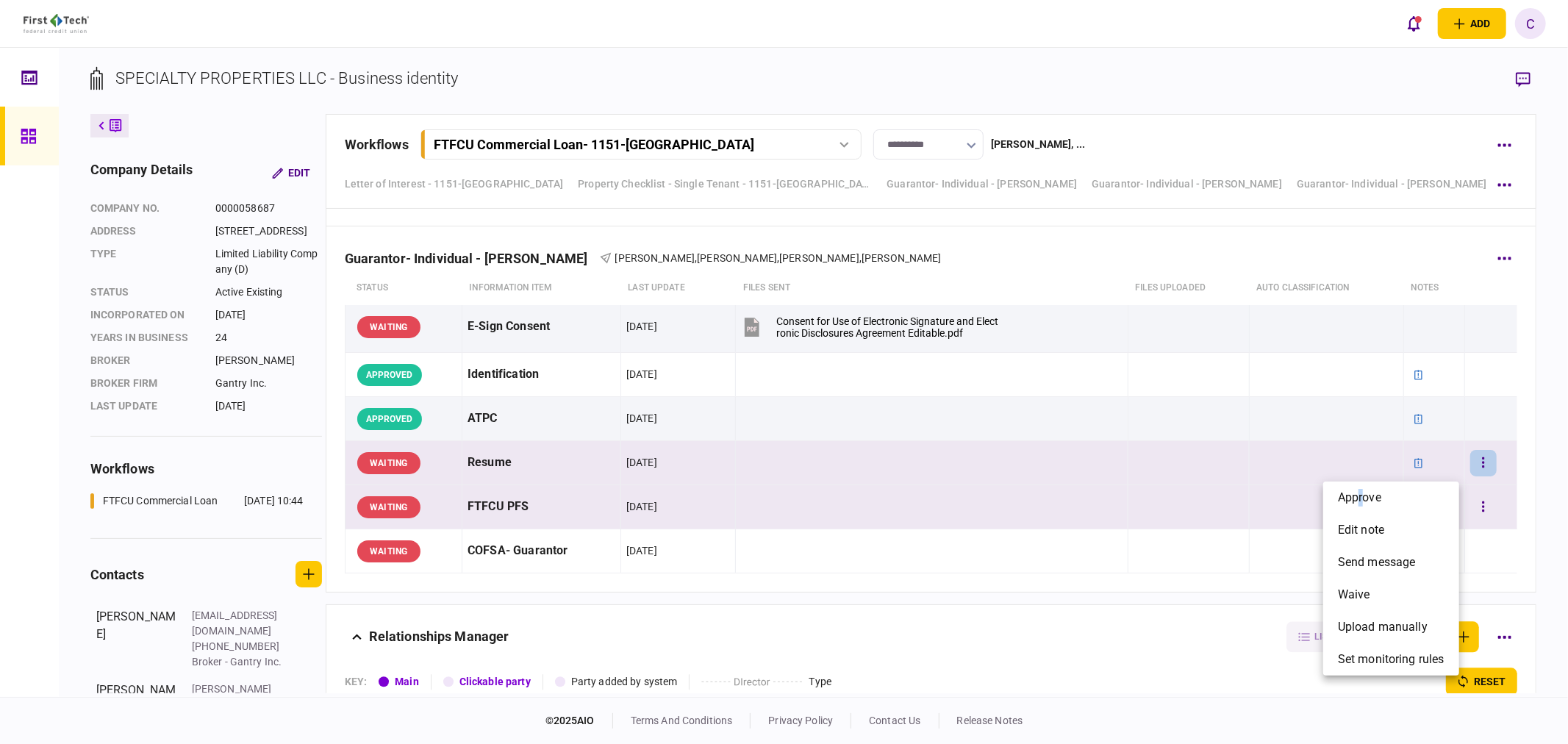
click at [1360, 496] on span "approve" at bounding box center [1359, 497] width 44 height 18
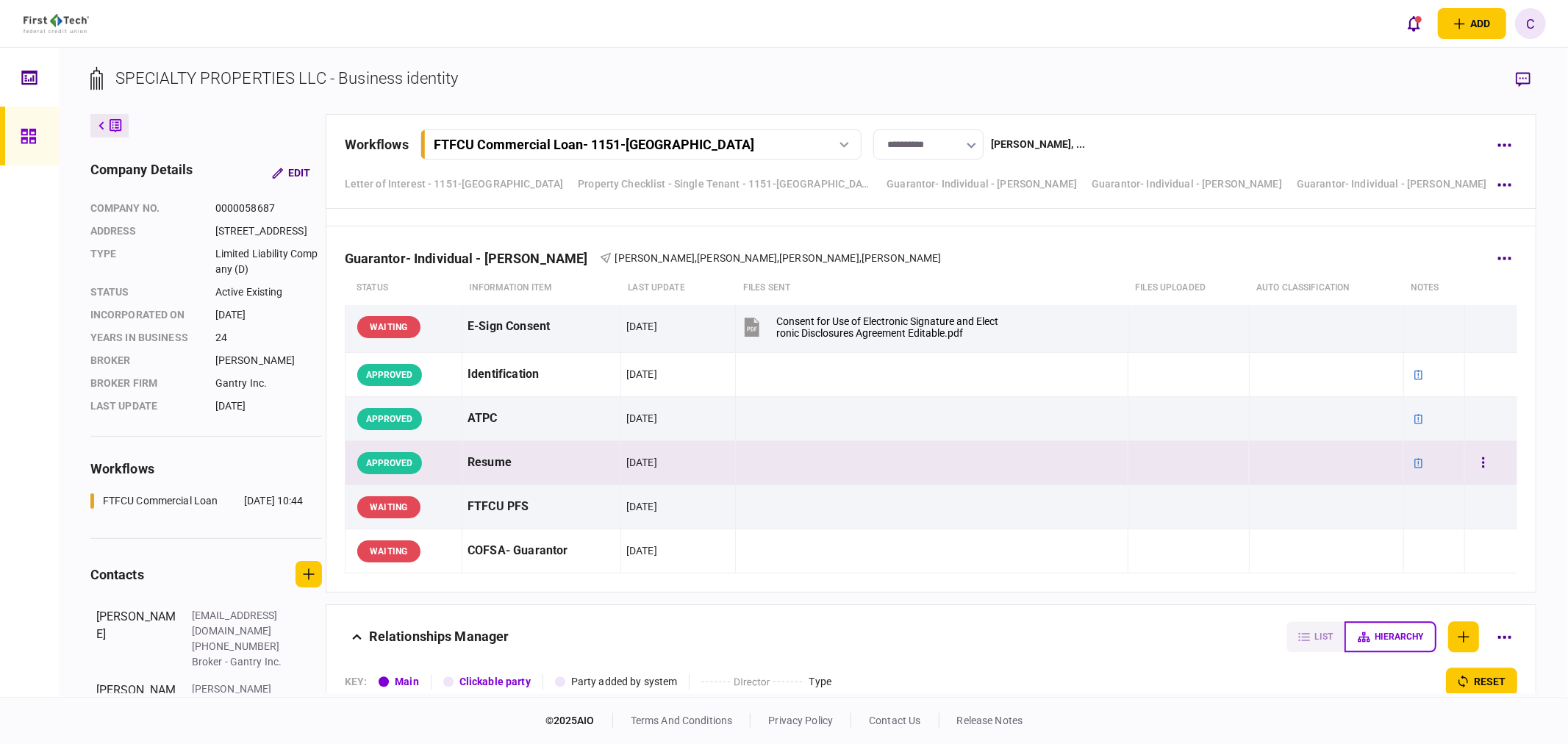
scroll to position [7775, 0]
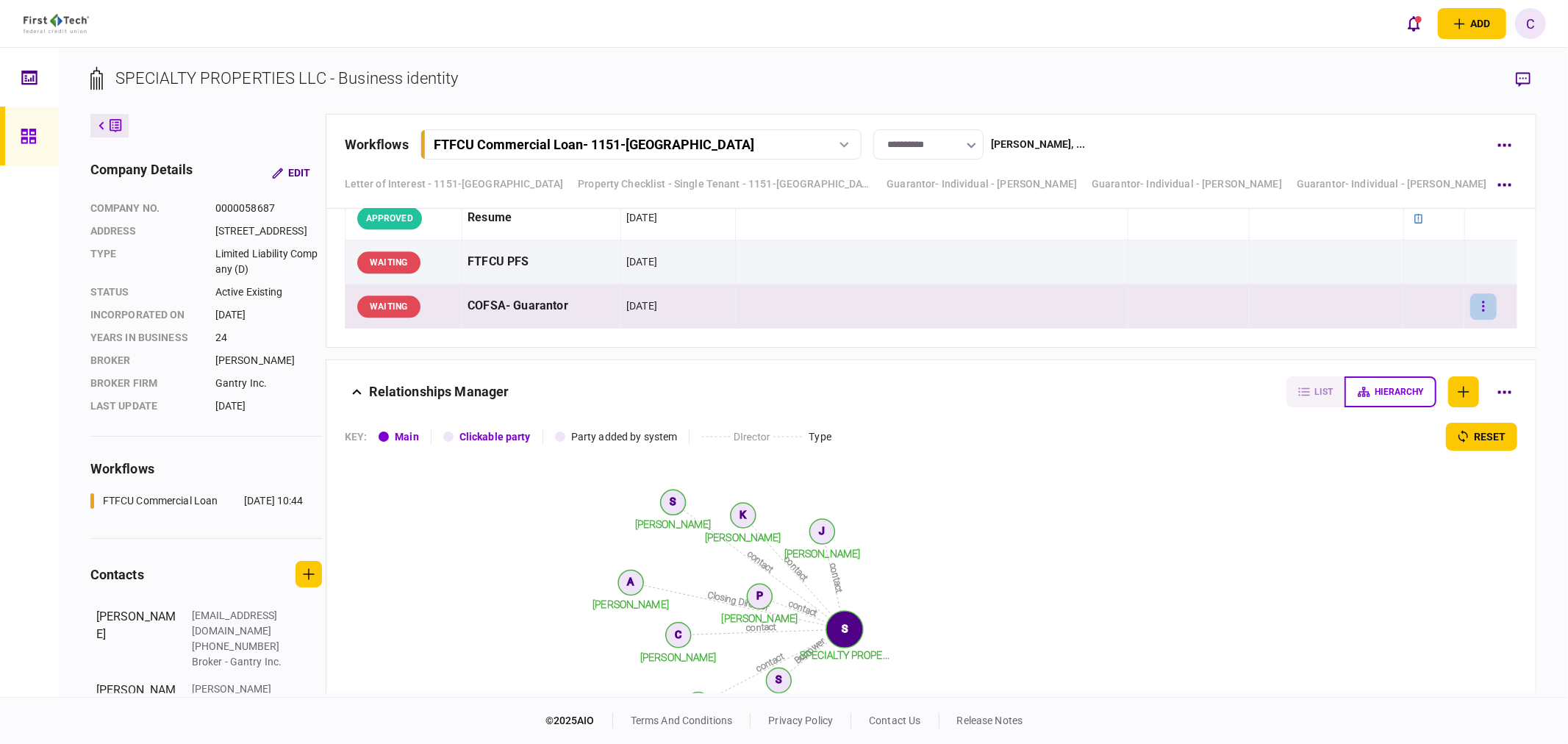
click at [1482, 307] on button "button" at bounding box center [1483, 306] width 26 height 26
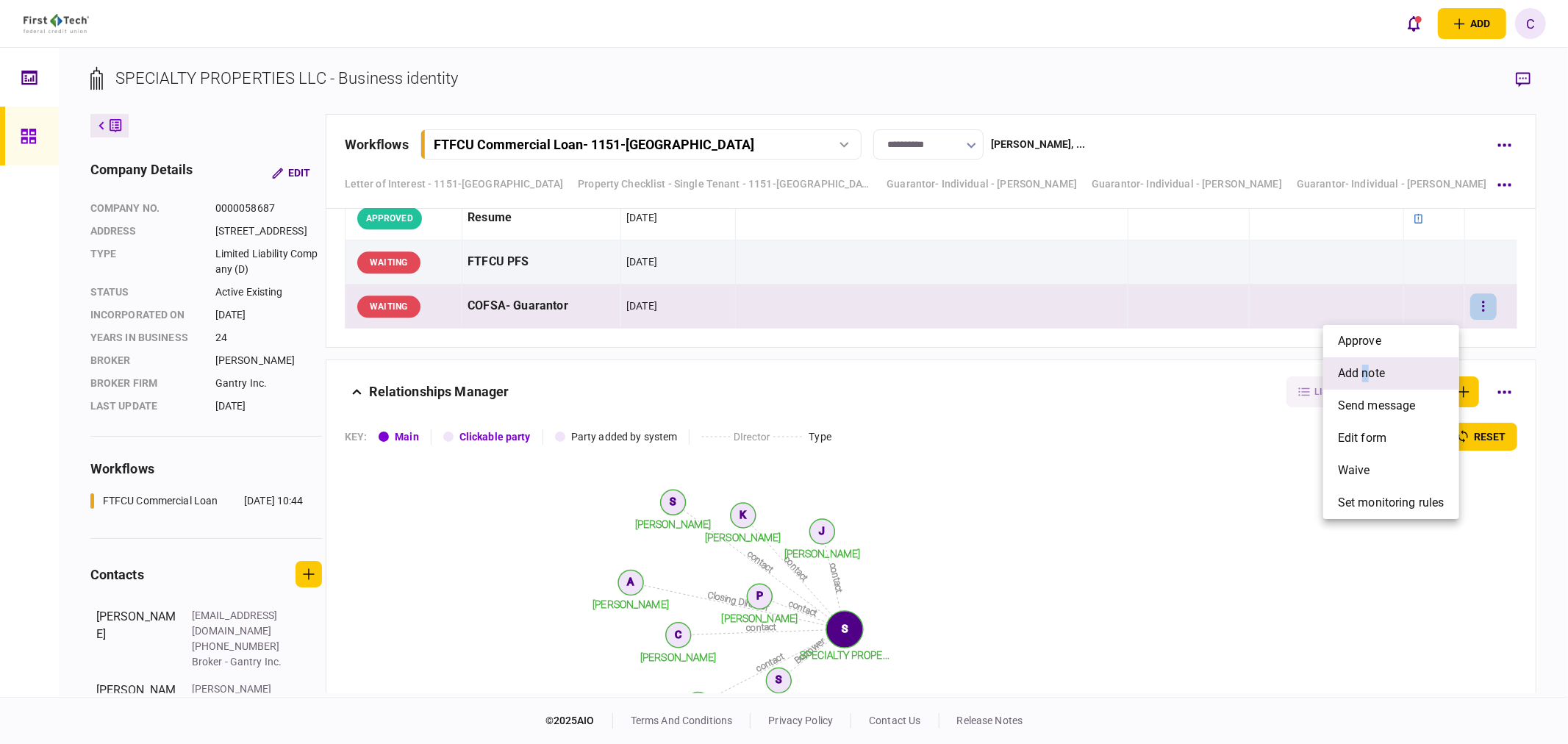
click at [1364, 371] on span "add note" at bounding box center [1361, 373] width 47 height 18
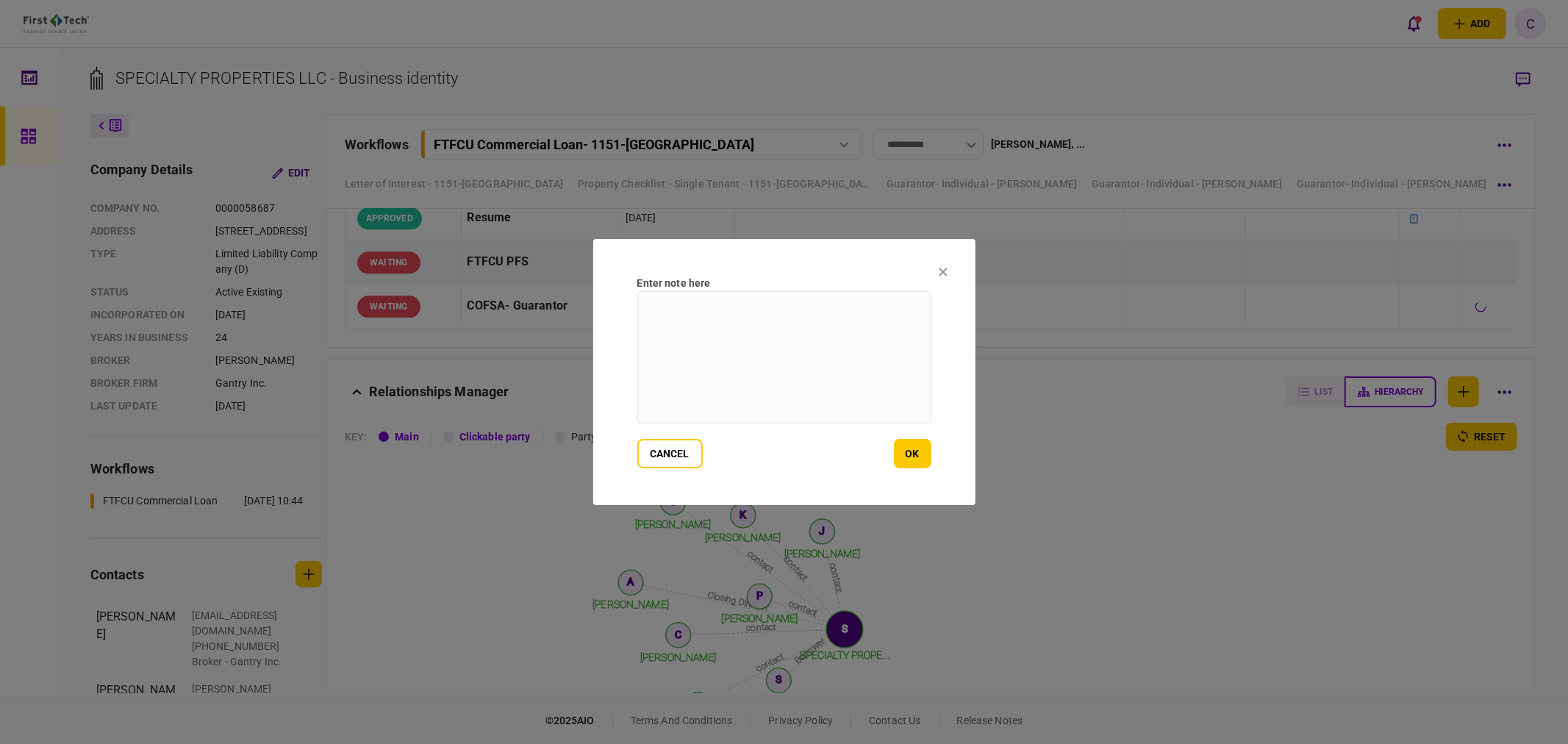
click at [731, 351] on textarea at bounding box center [784, 357] width 294 height 132
paste textarea "**********"
type textarea "**********"
click at [922, 452] on button "ok" at bounding box center [912, 453] width 38 height 29
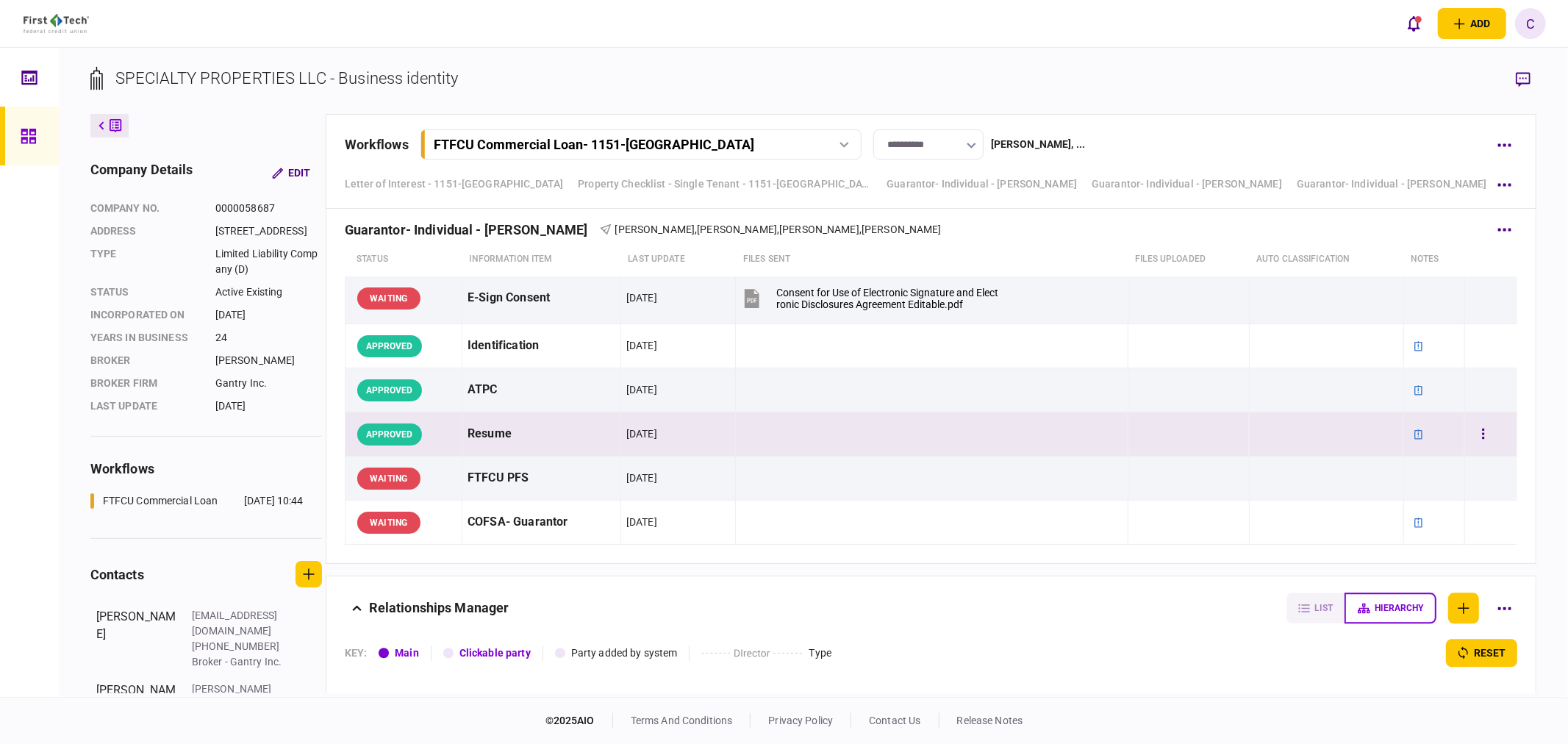
scroll to position [7530, 0]
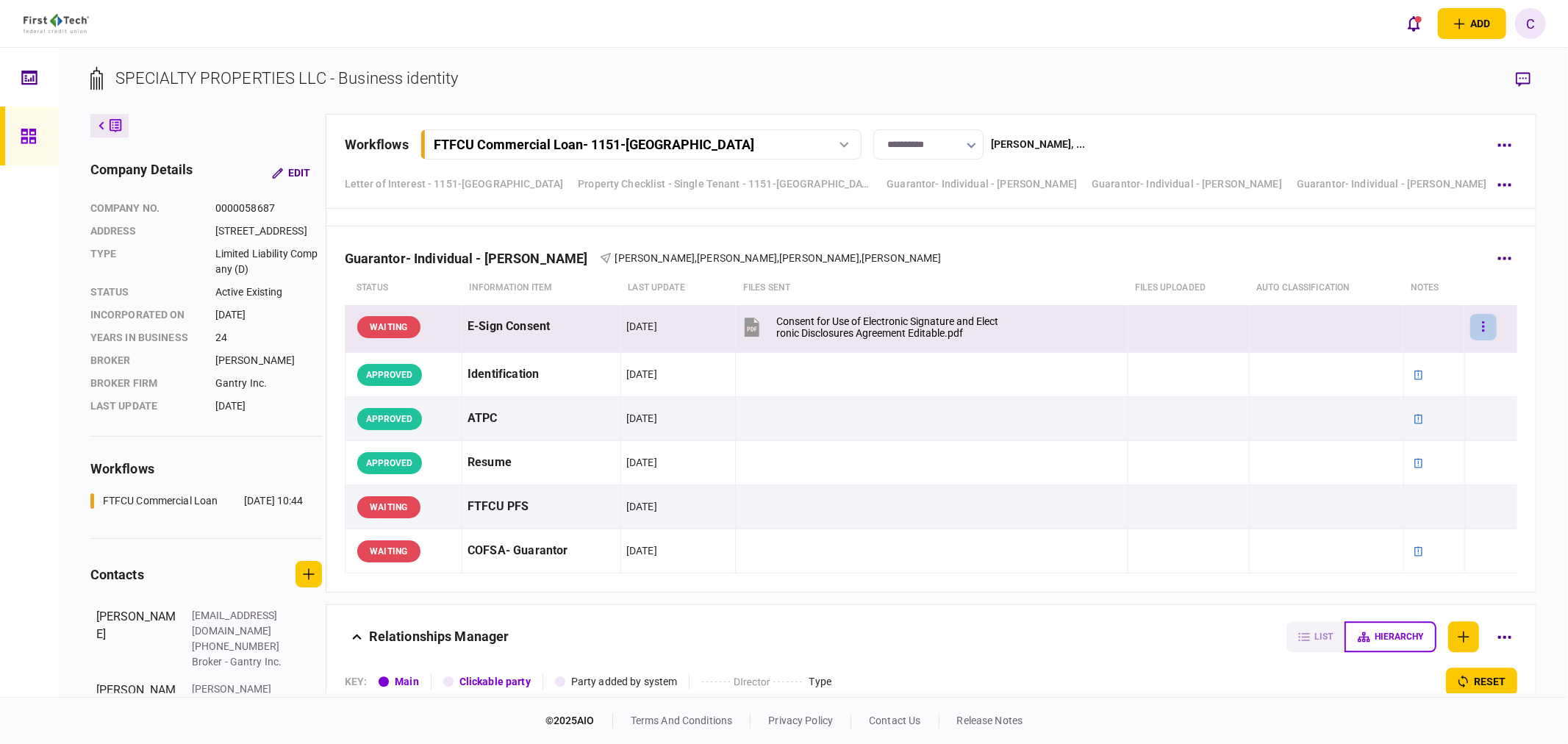
click at [1477, 326] on button "button" at bounding box center [1483, 327] width 26 height 26
click at [1366, 392] on span "add note" at bounding box center [1361, 394] width 47 height 18
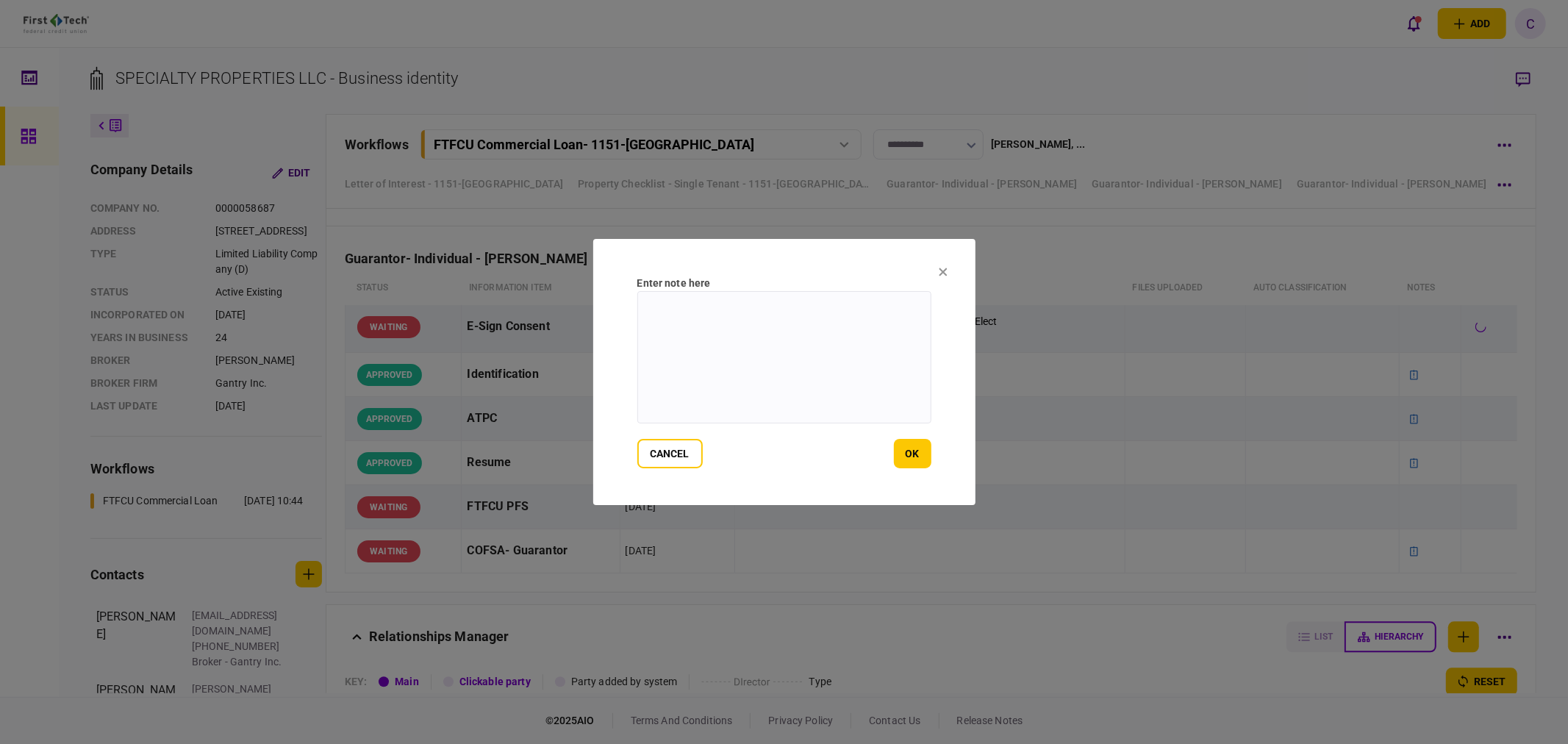
click at [810, 340] on textarea at bounding box center [784, 357] width 294 height 132
drag, startPoint x: 705, startPoint y: 334, endPoint x: 584, endPoint y: 297, distance: 126.5
click at [584, 297] on div "**********" at bounding box center [784, 372] width 1568 height 744
type textarea "**********"
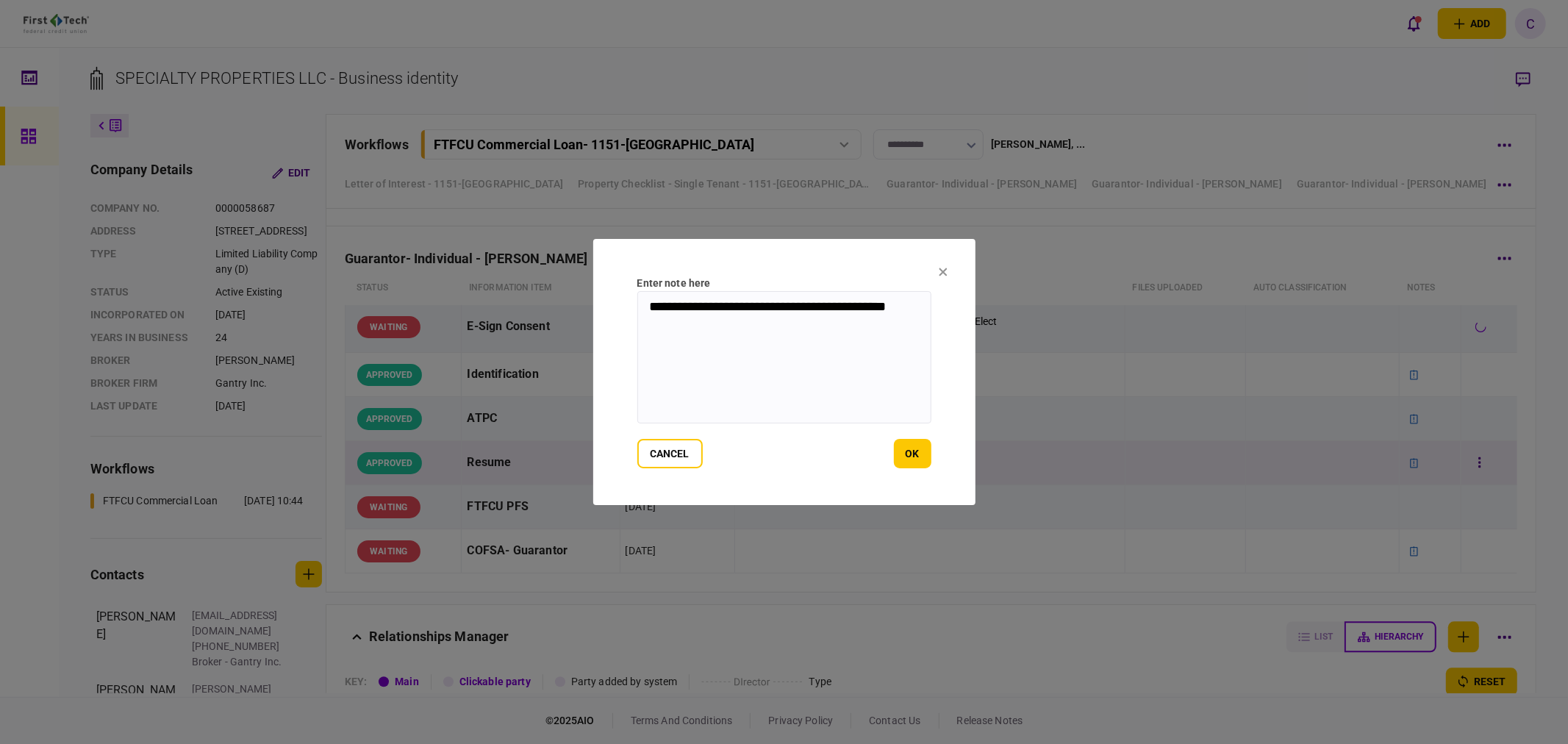
drag, startPoint x: 908, startPoint y: 454, endPoint x: 925, endPoint y: 455, distance: 17.0
click at [908, 454] on button "ok" at bounding box center [912, 453] width 38 height 29
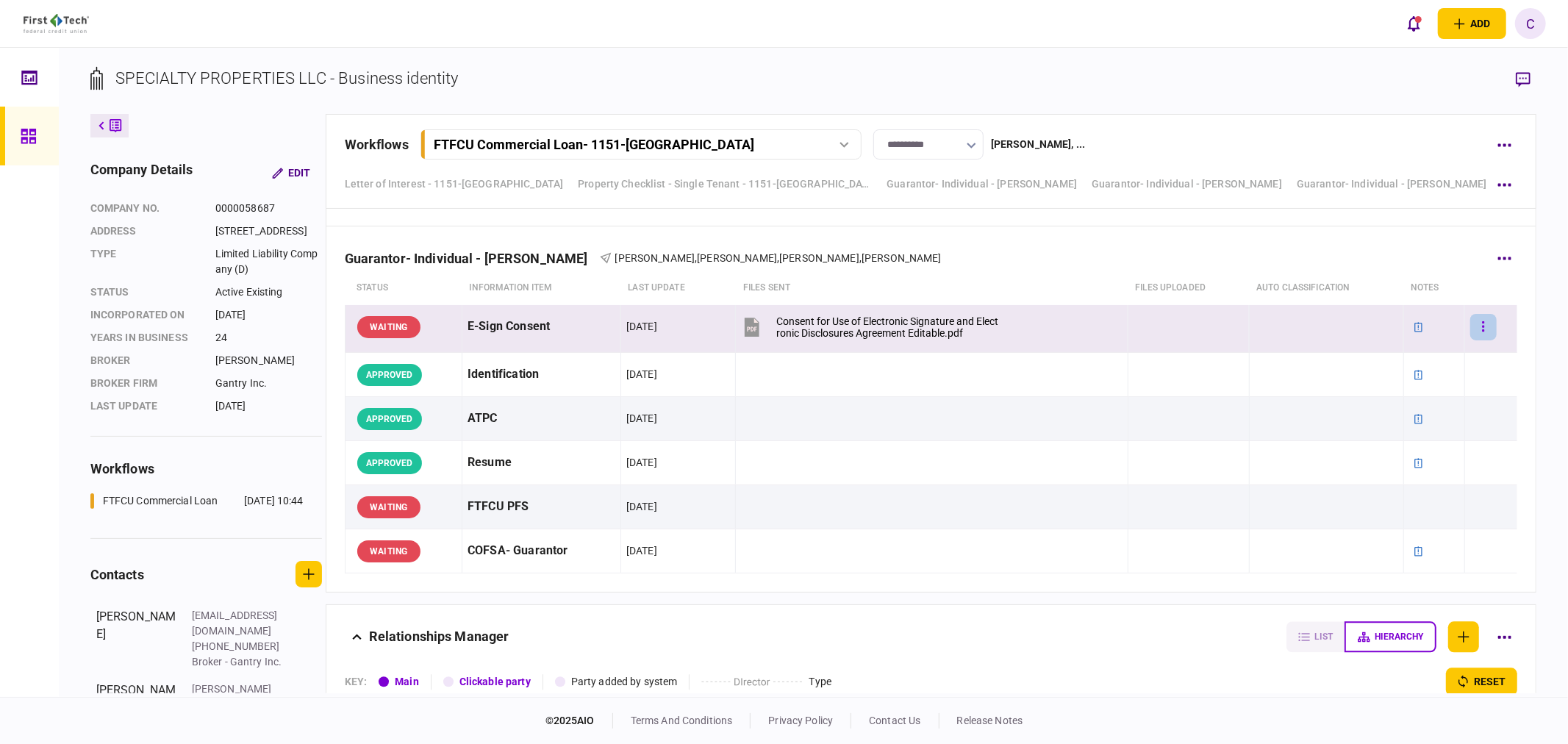
click at [1470, 327] on button "button" at bounding box center [1483, 327] width 26 height 26
click at [1360, 362] on span "approve" at bounding box center [1359, 361] width 44 height 18
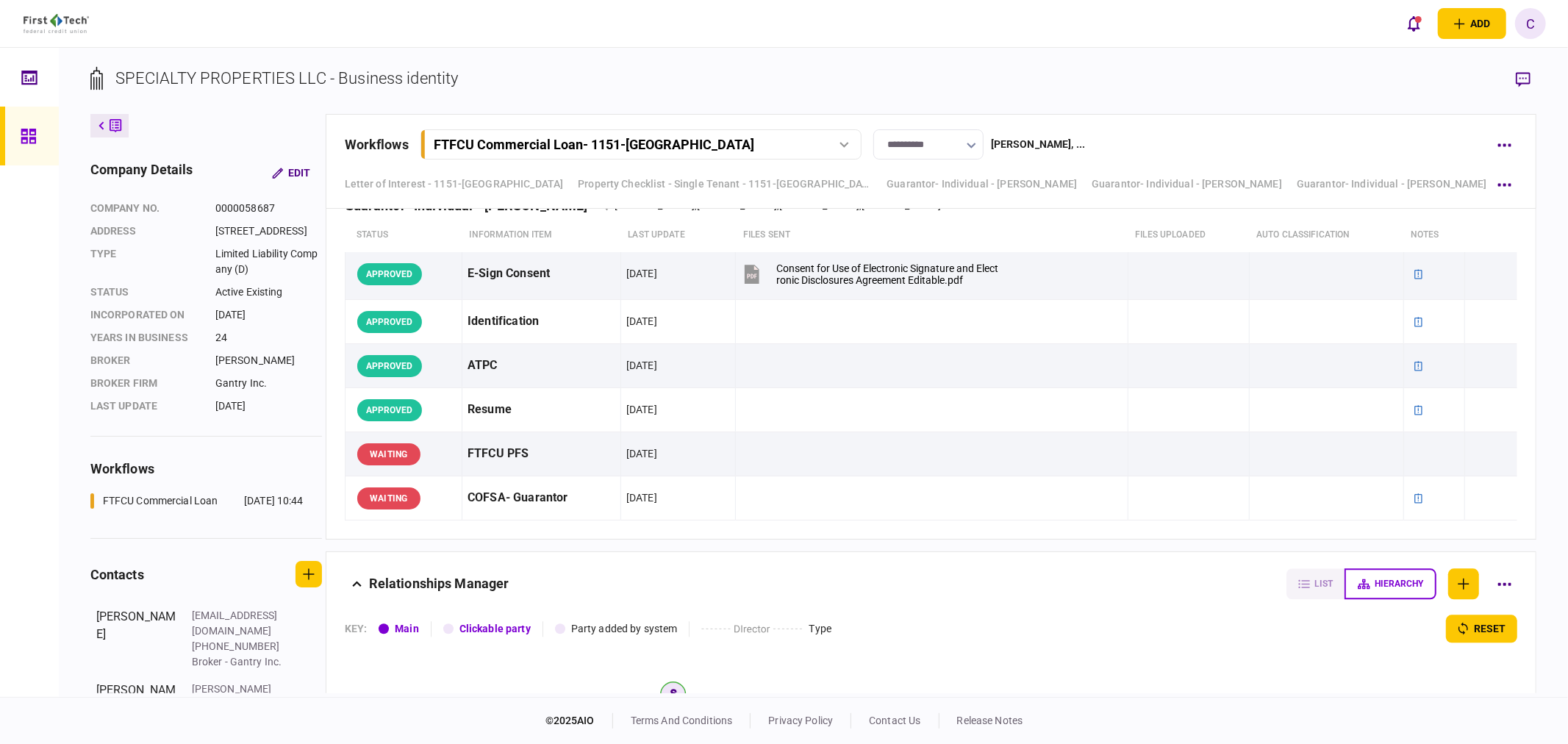
scroll to position [7612, 0]
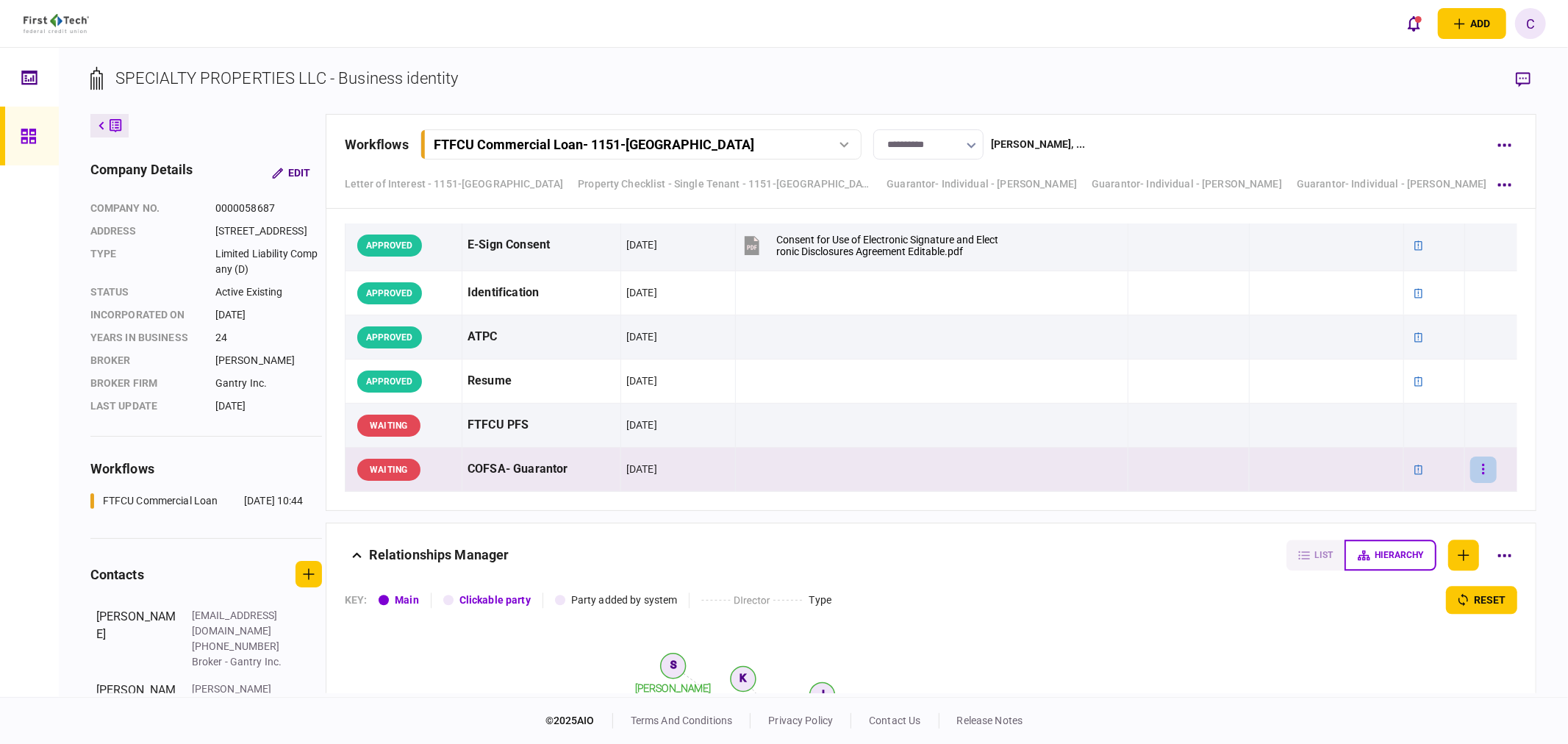
click at [1479, 470] on button "button" at bounding box center [1483, 469] width 26 height 26
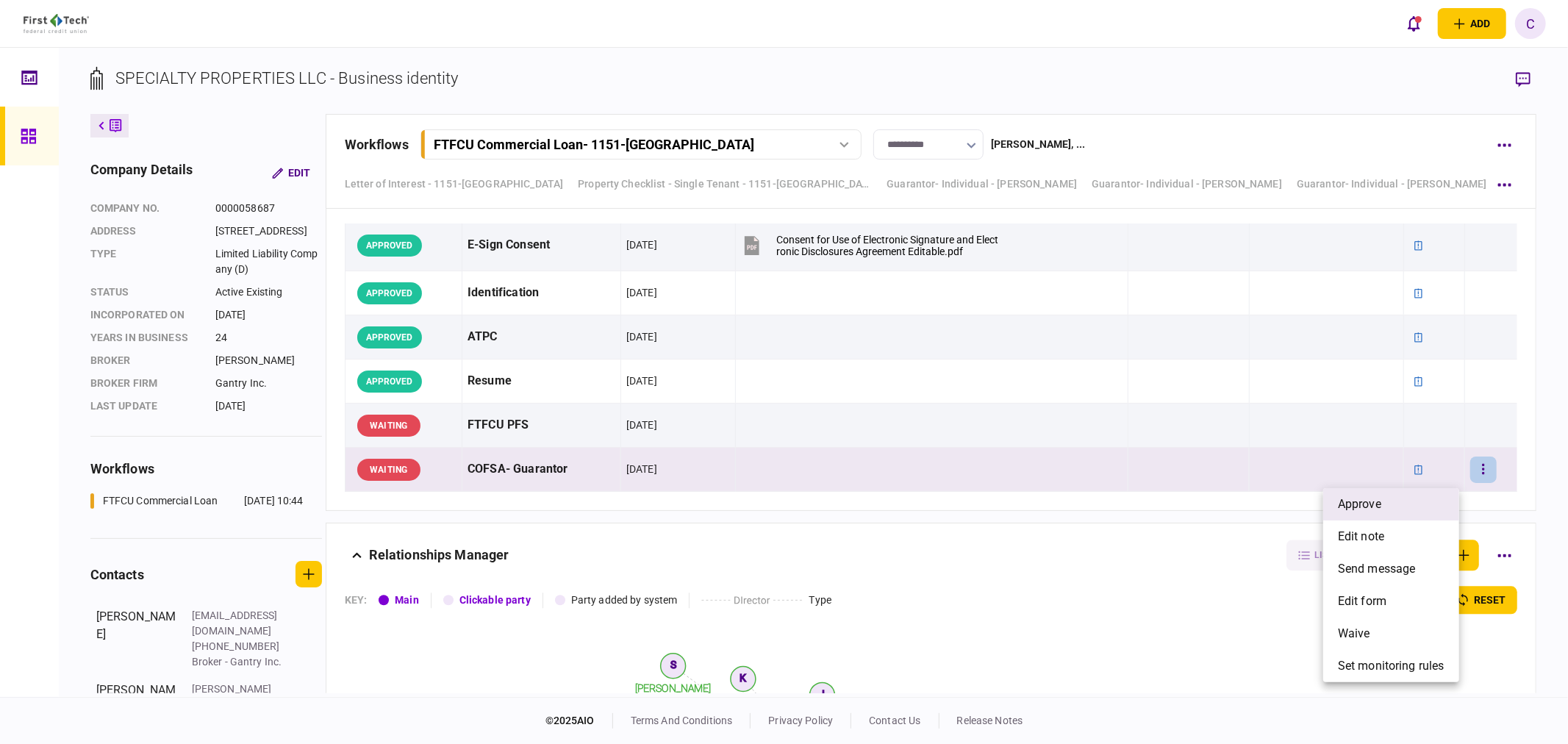
click at [1362, 502] on span "approve" at bounding box center [1359, 504] width 44 height 18
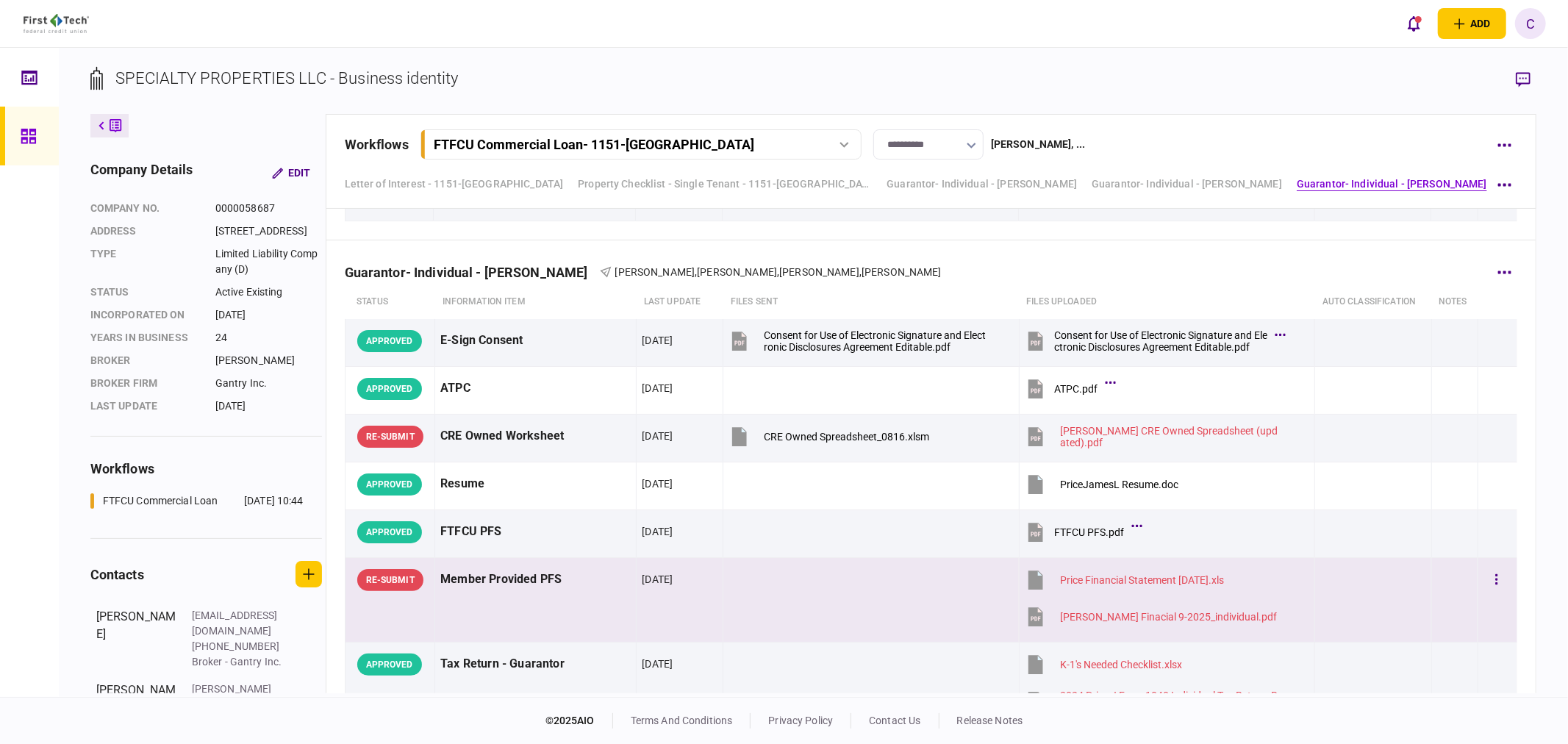
scroll to position [5477, 0]
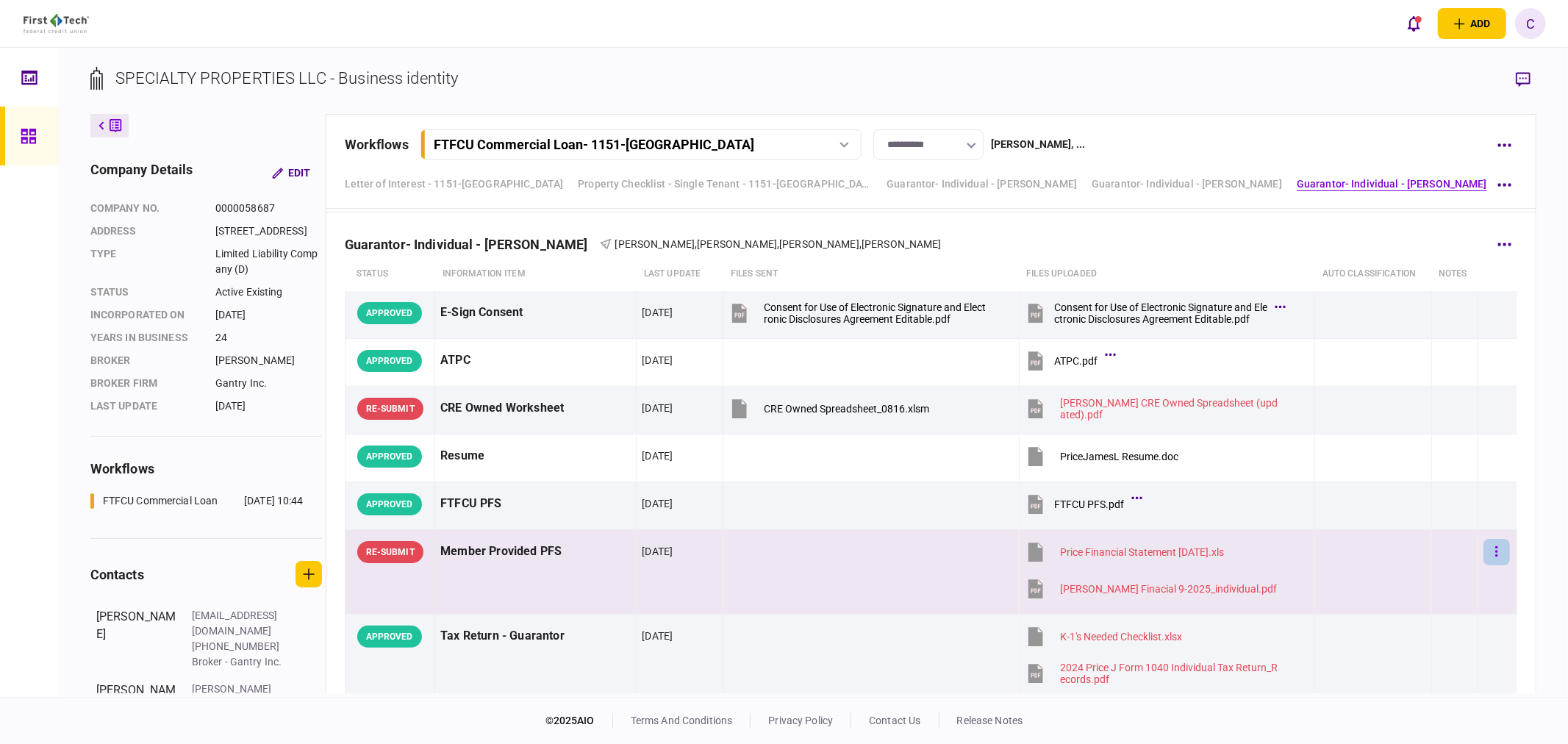
click at [1491, 554] on button "button" at bounding box center [1496, 551] width 26 height 26
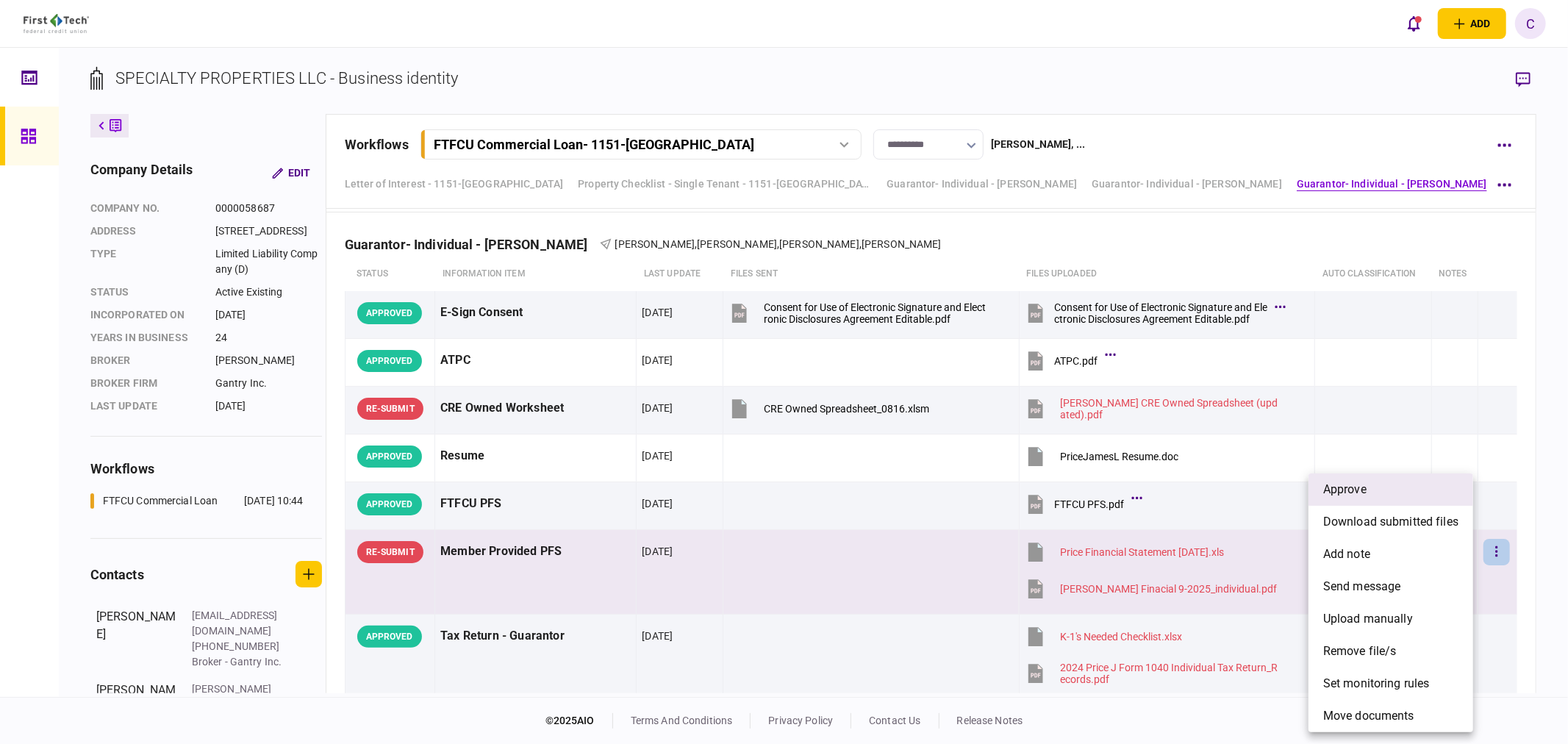
click at [1351, 493] on span "approve" at bounding box center [1345, 489] width 44 height 18
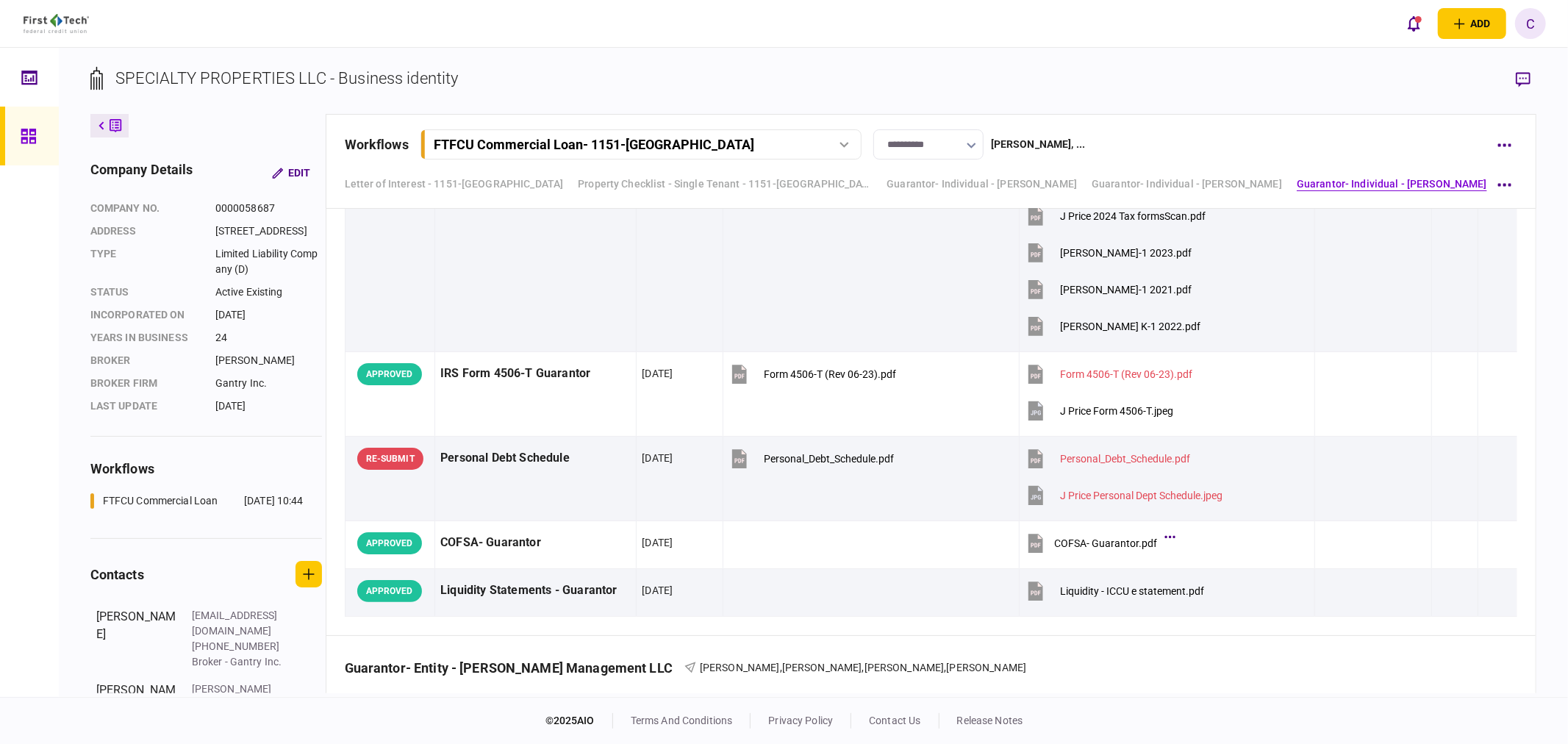
scroll to position [6049, 0]
